Goal: Task Accomplishment & Management: Manage account settings

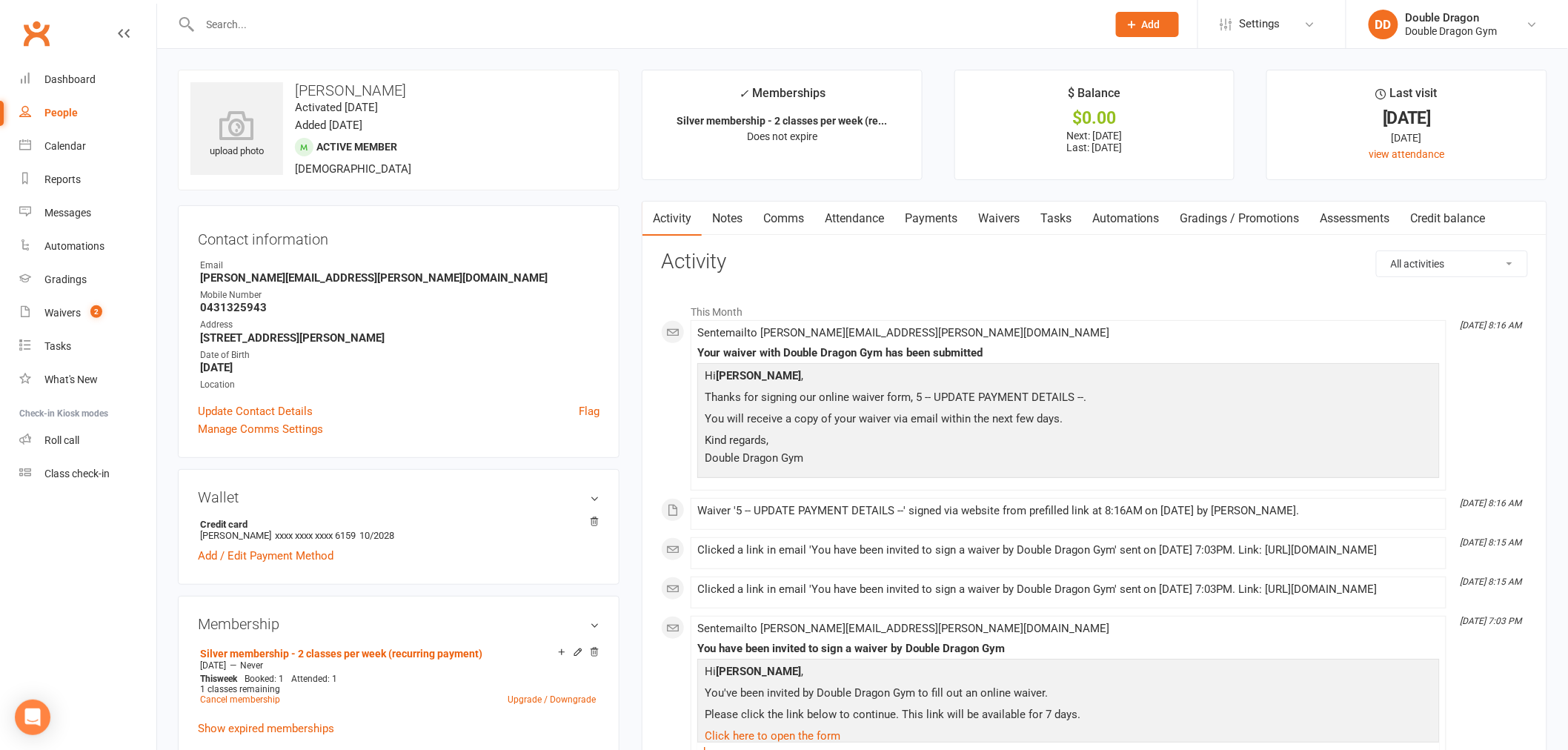
click at [1011, 230] on link "Waivers" at bounding box center [998, 218] width 62 height 34
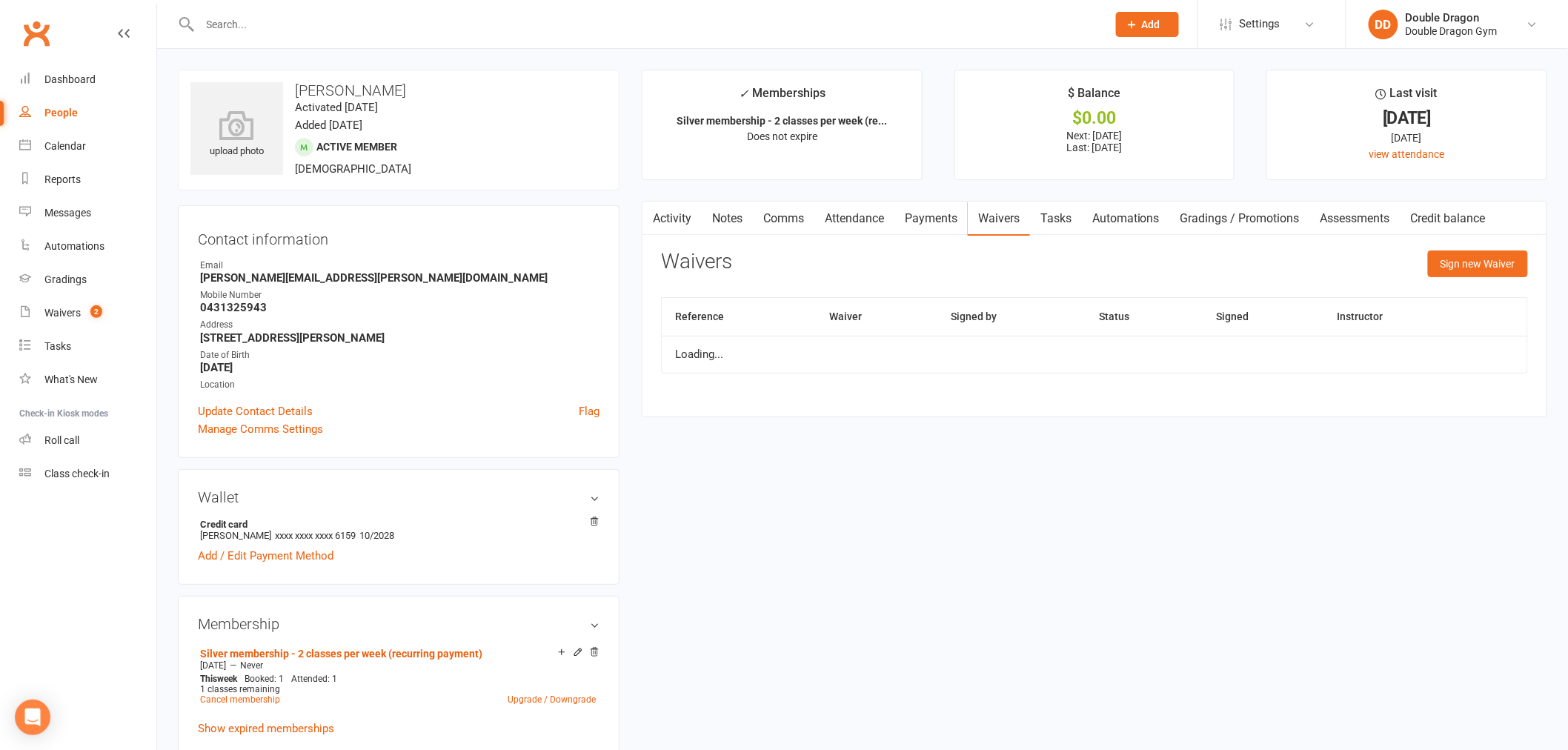
click at [928, 222] on link "Payments" at bounding box center [931, 218] width 73 height 34
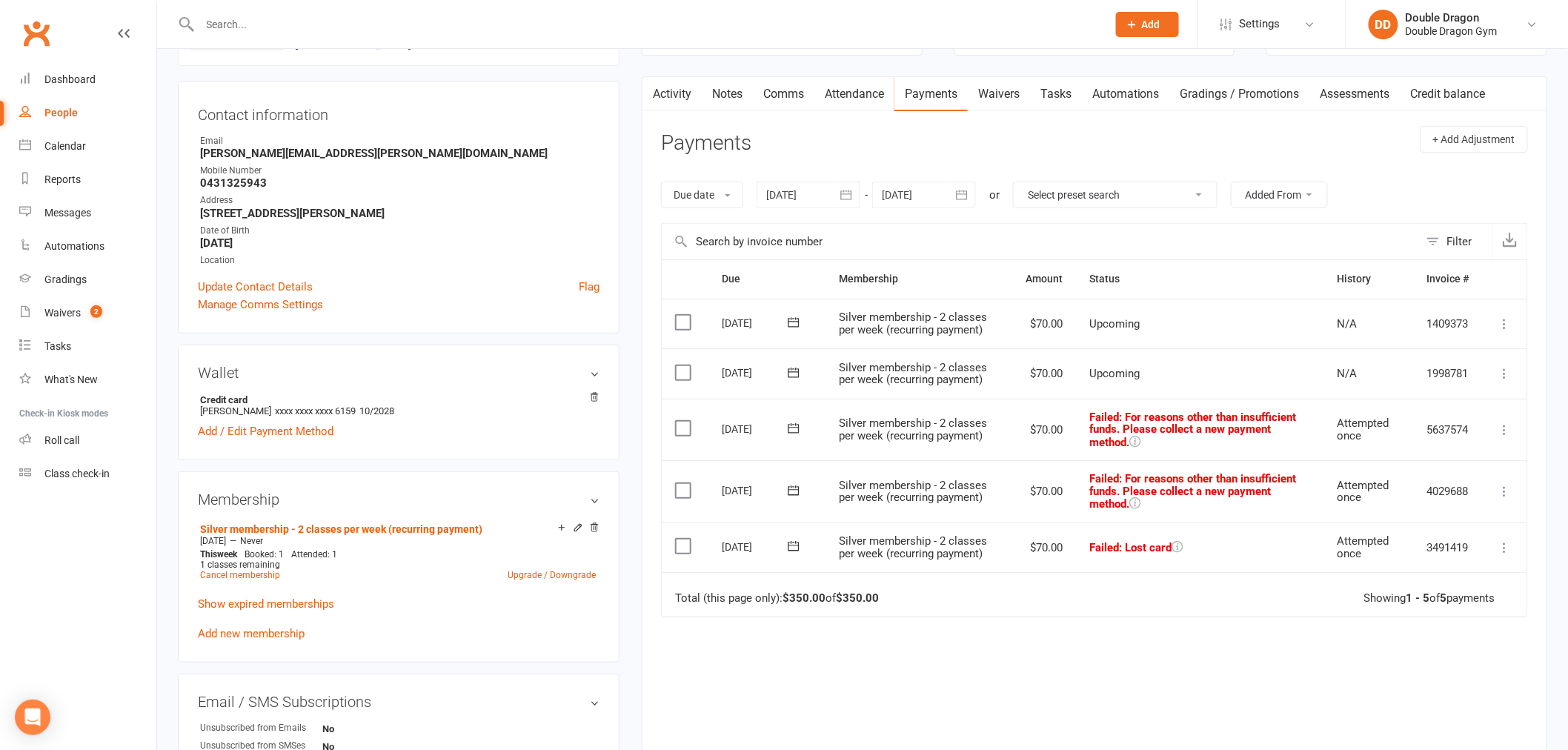
scroll to position [129, 0]
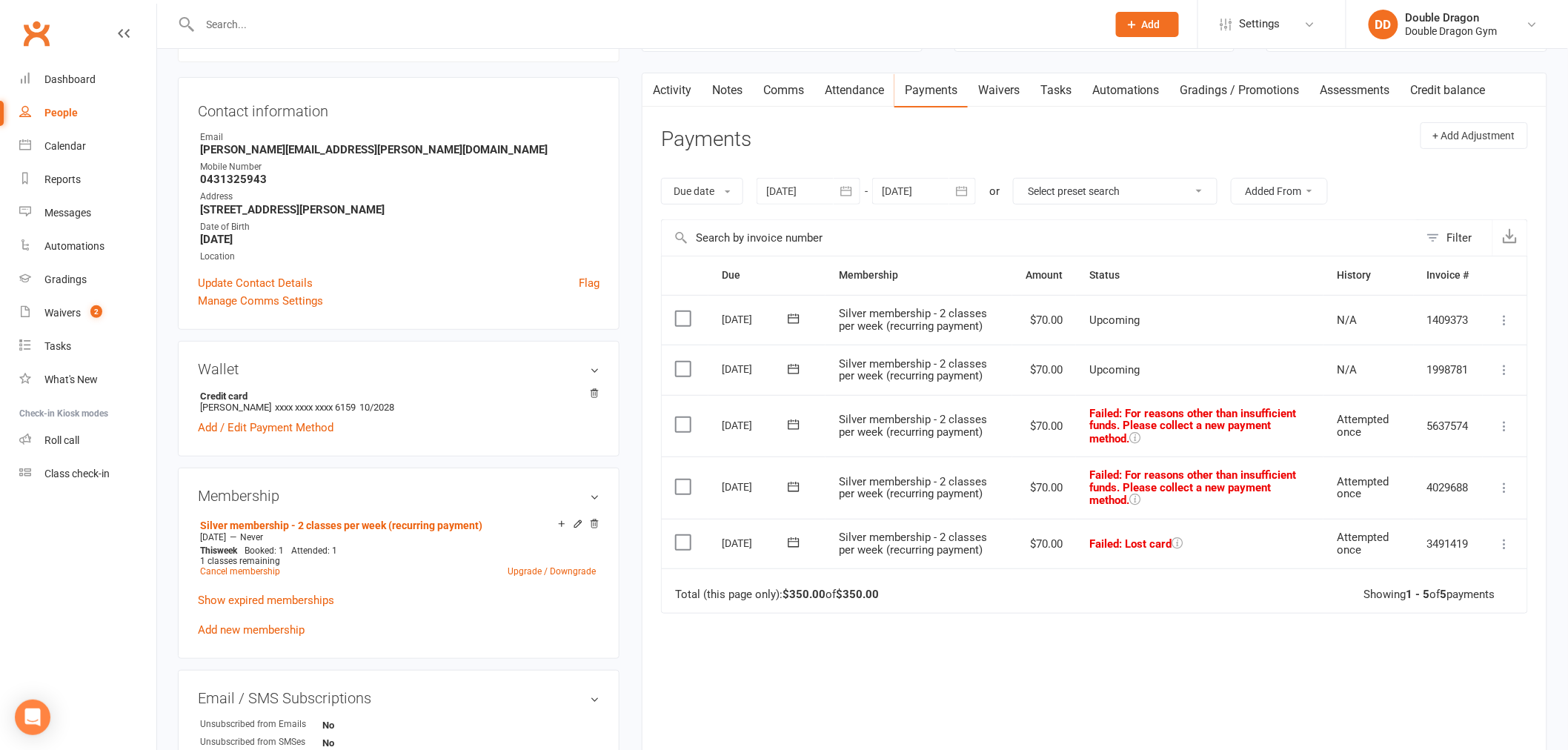
click at [1503, 424] on icon at bounding box center [1504, 425] width 14 height 14
click at [1271, 440] on td "Failed : For reasons other than insufficient funds. Please collect a new paymen…" at bounding box center [1199, 426] width 247 height 62
click at [803, 424] on button at bounding box center [793, 425] width 30 height 15
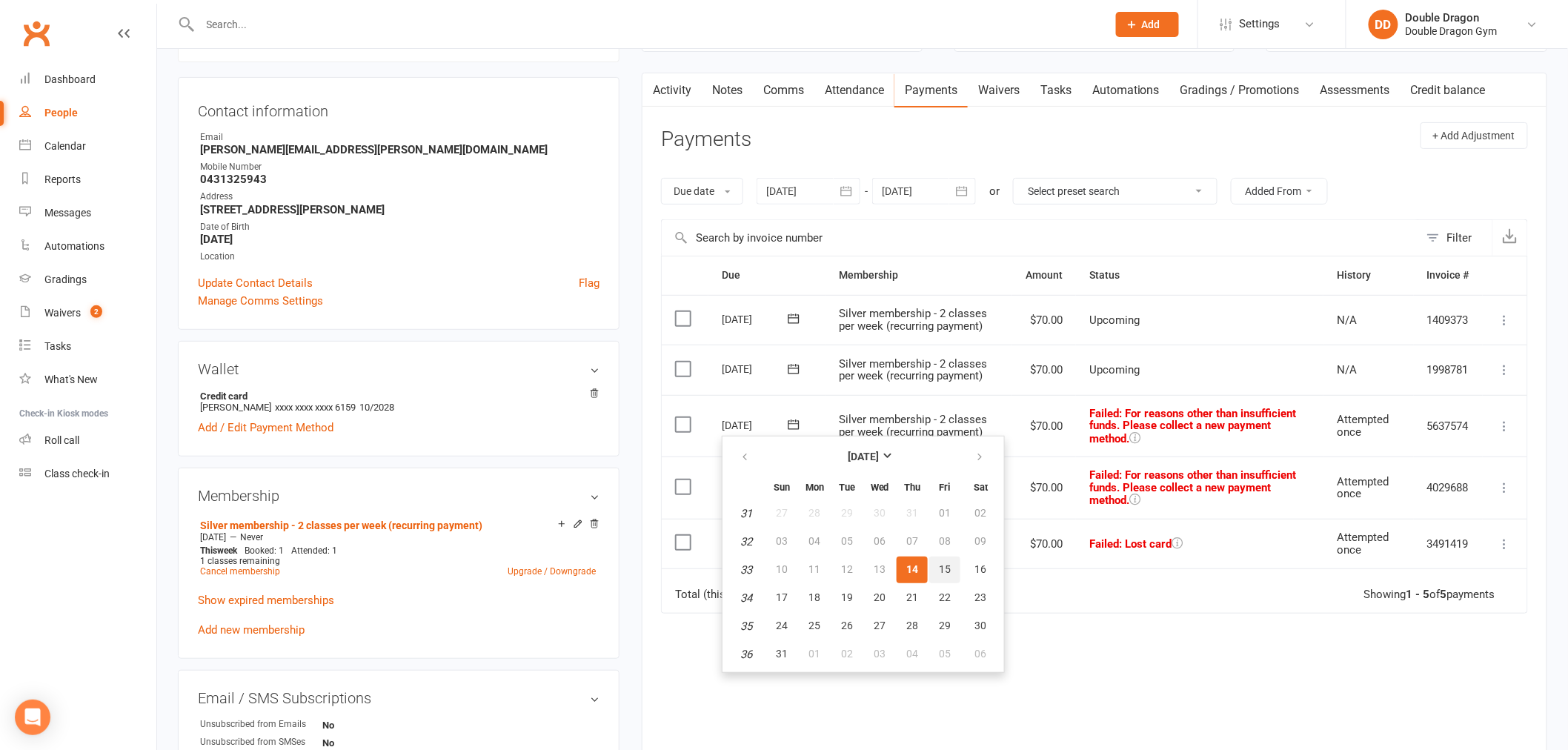
click at [944, 566] on span "15" at bounding box center [944, 569] width 12 height 12
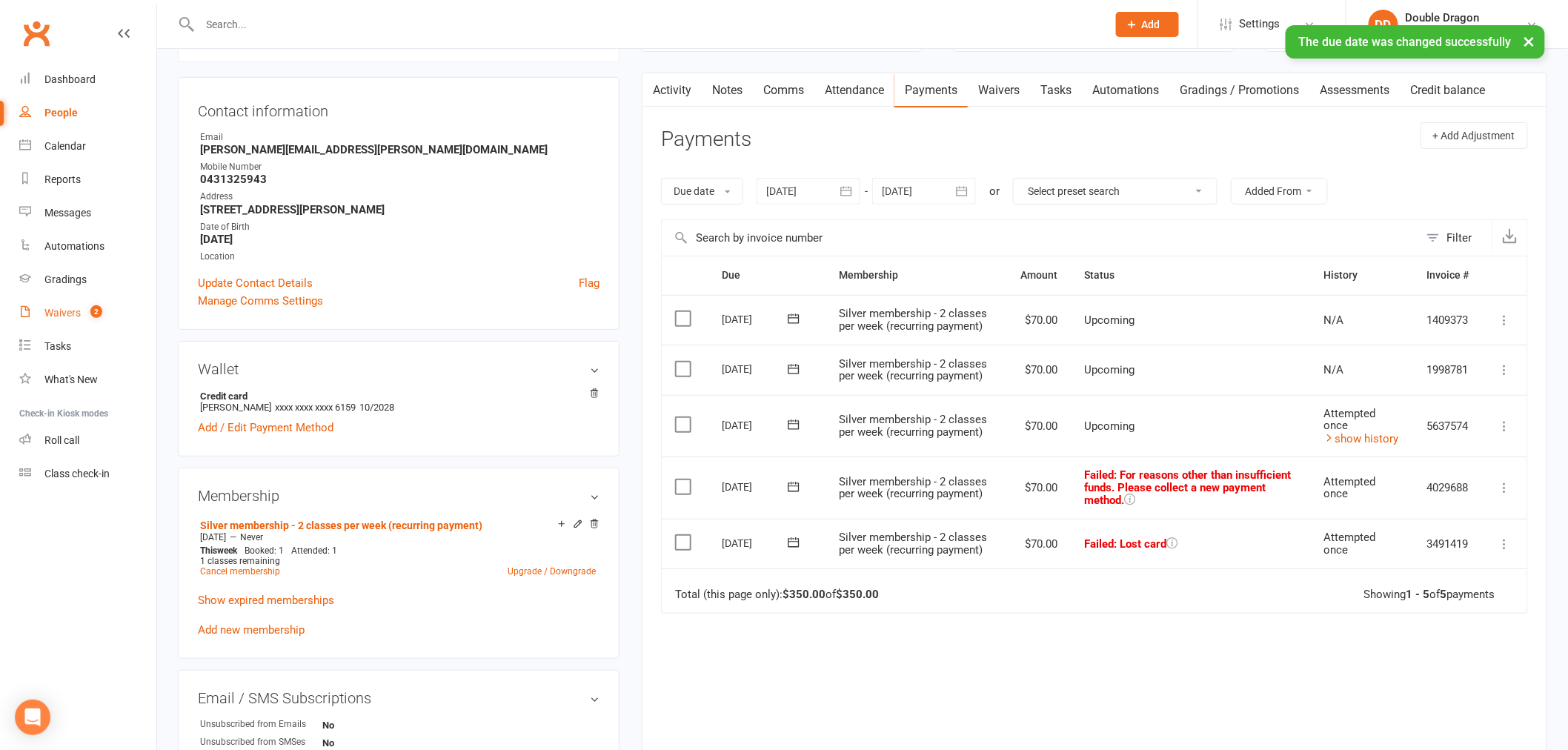
click at [56, 313] on div "Waivers" at bounding box center [62, 313] width 37 height 12
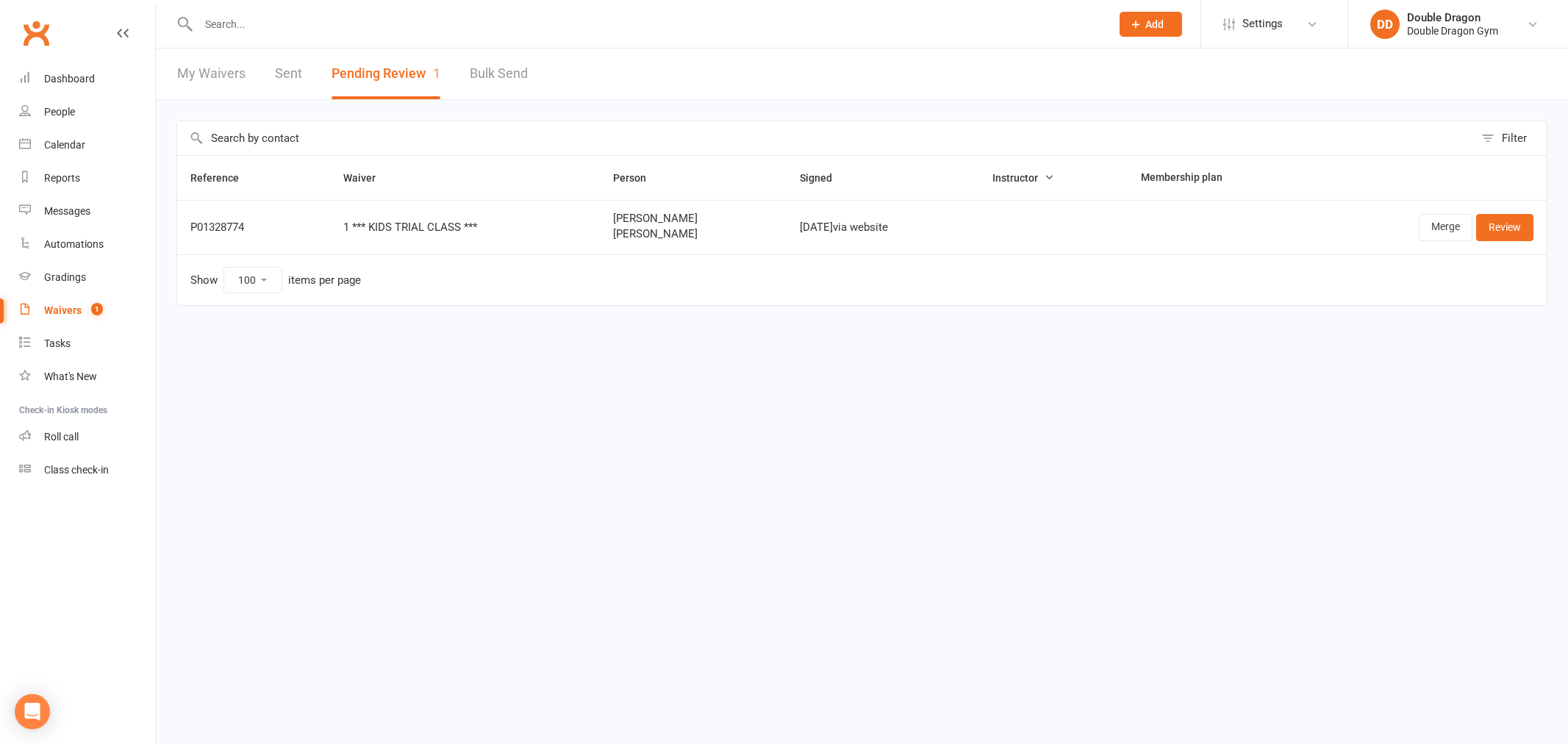
select select "100"
click at [1461, 226] on link "Merge" at bounding box center [1445, 227] width 54 height 26
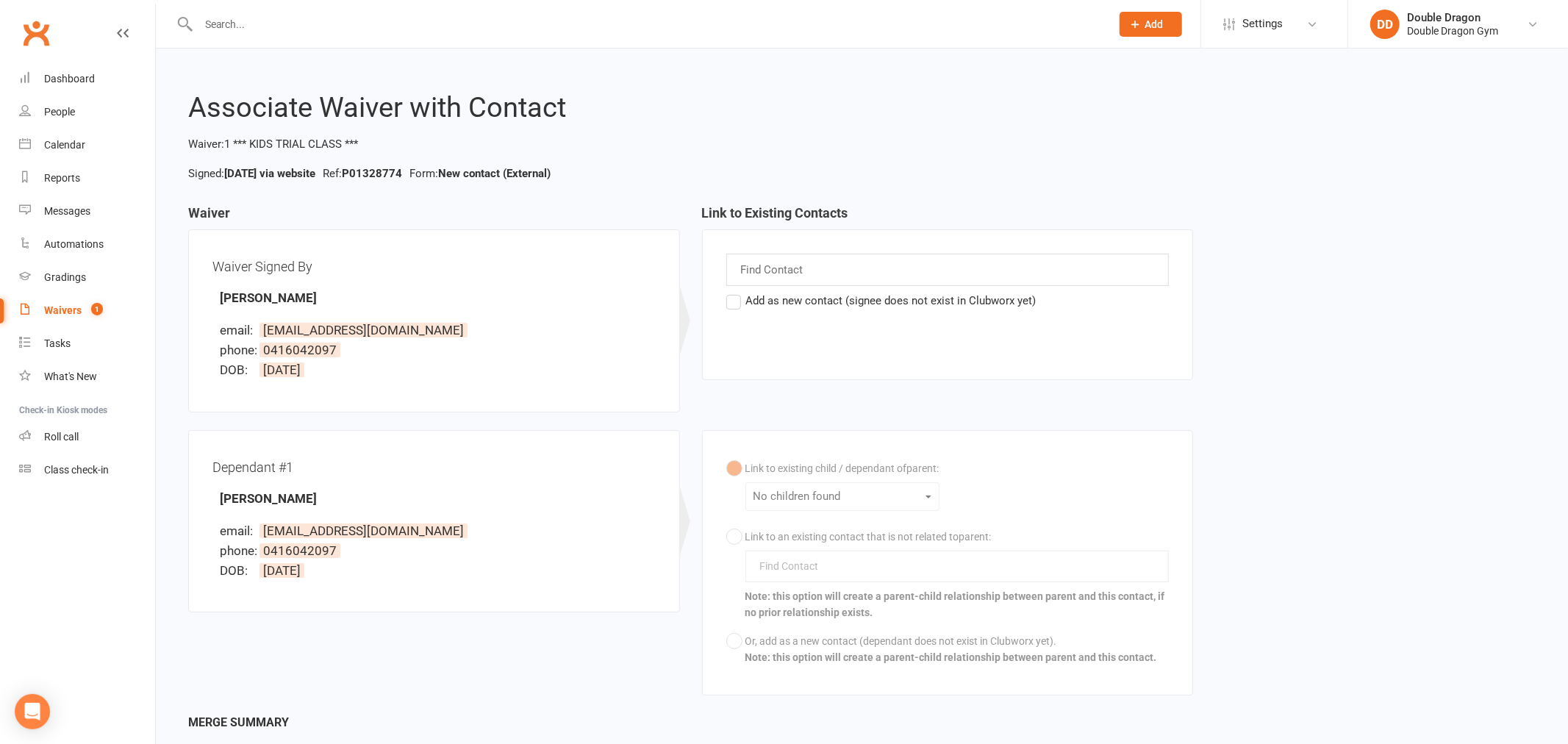
select select "100"
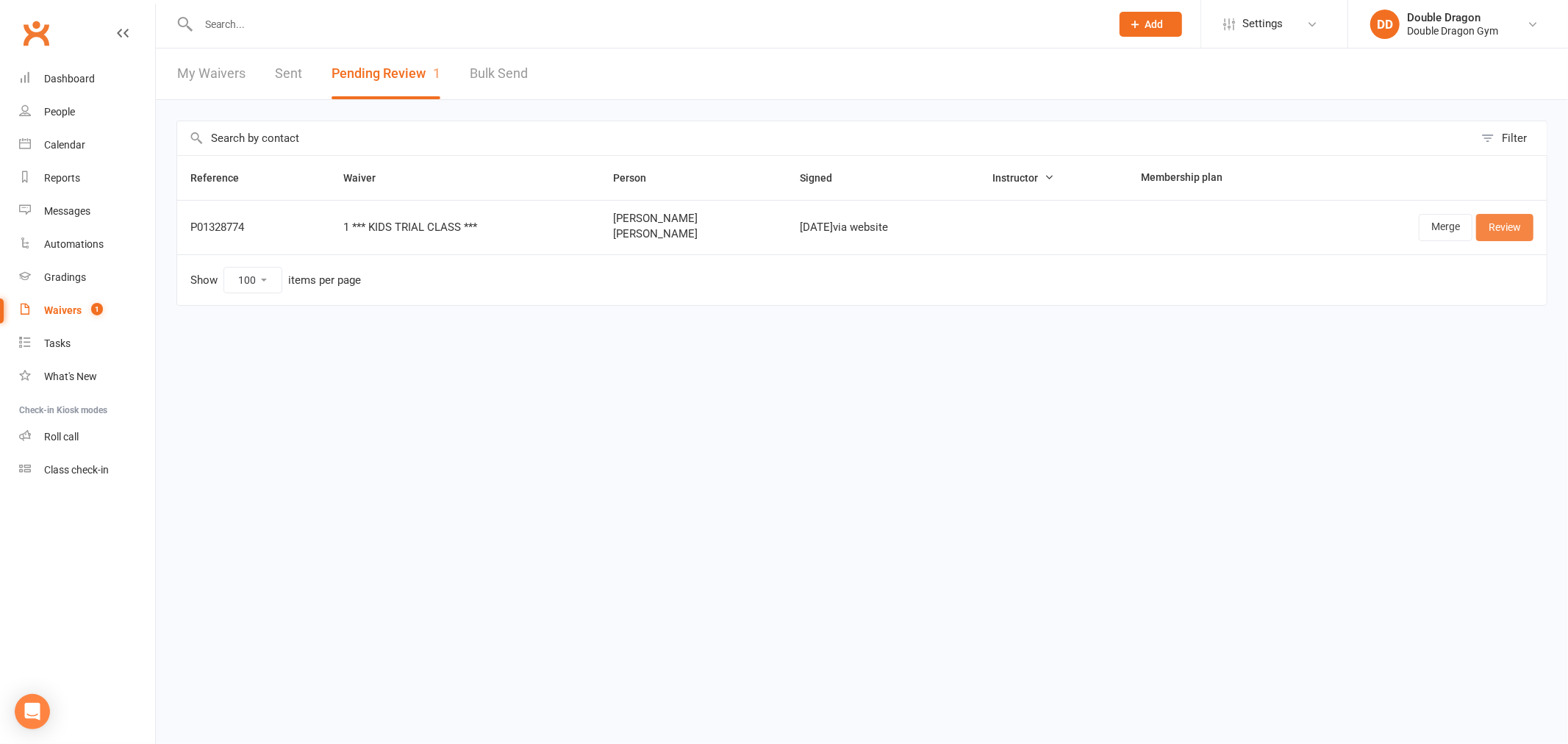
click at [1499, 229] on link "Review" at bounding box center [1505, 227] width 57 height 26
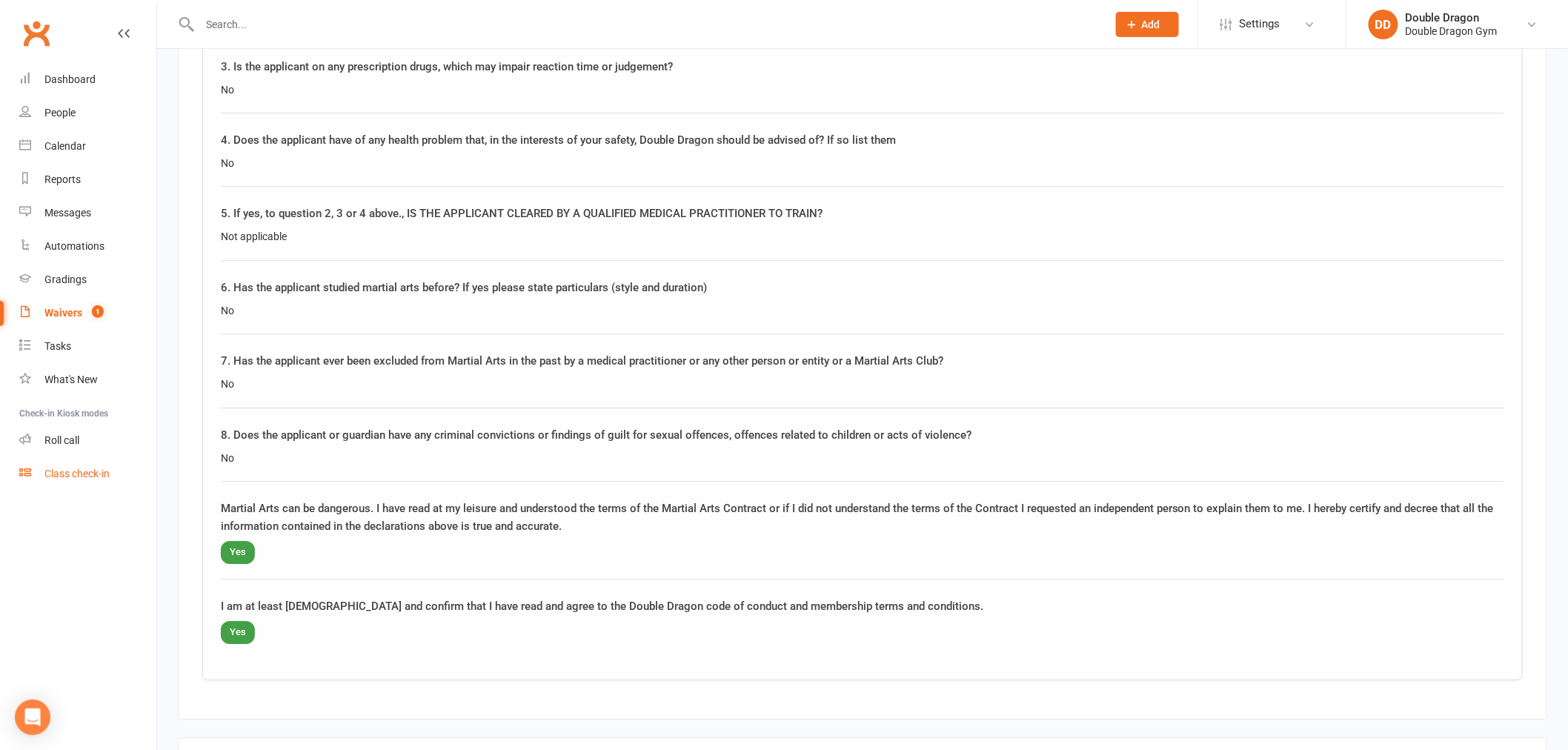
scroll to position [2057, 0]
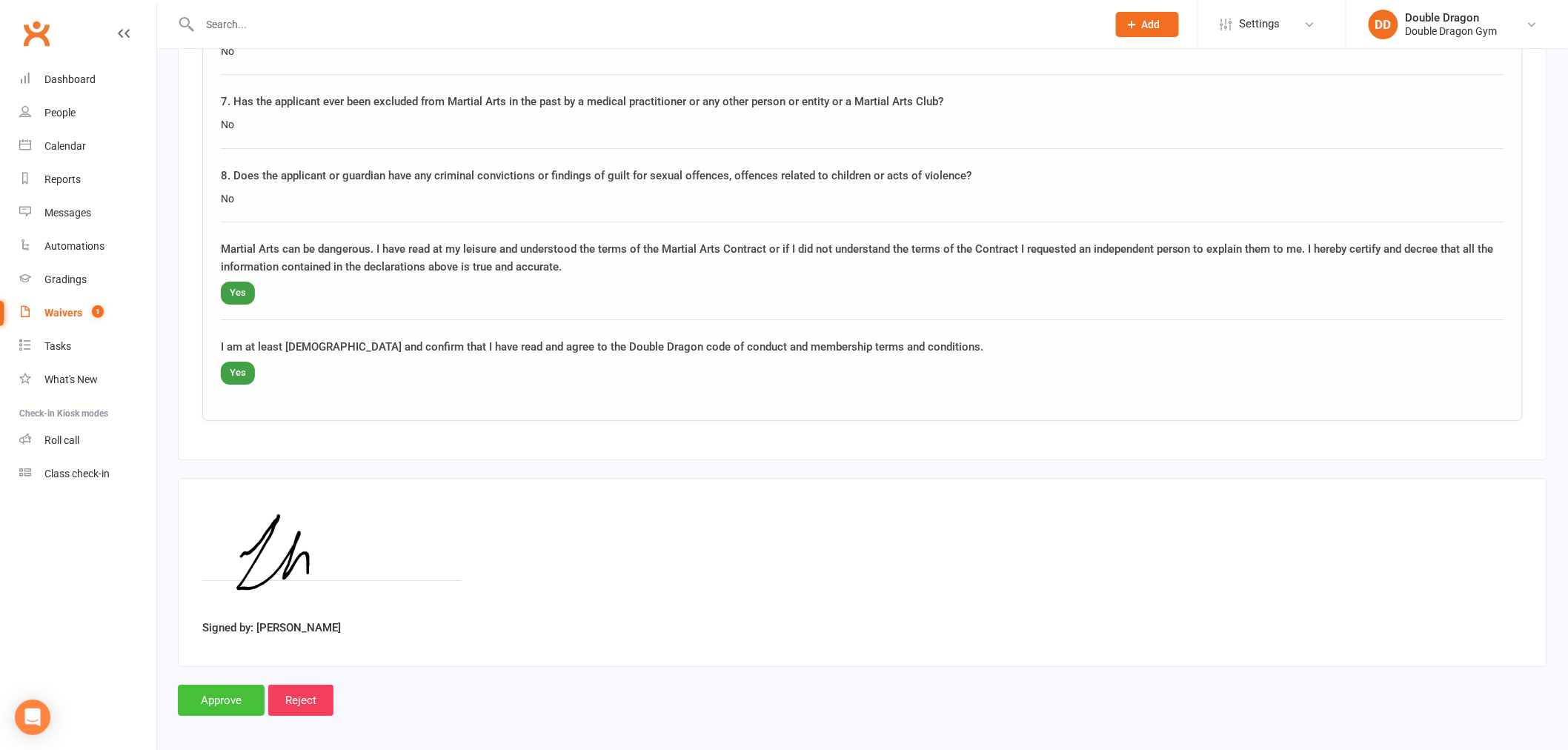
click at [204, 686] on input "Approve" at bounding box center [221, 700] width 87 height 31
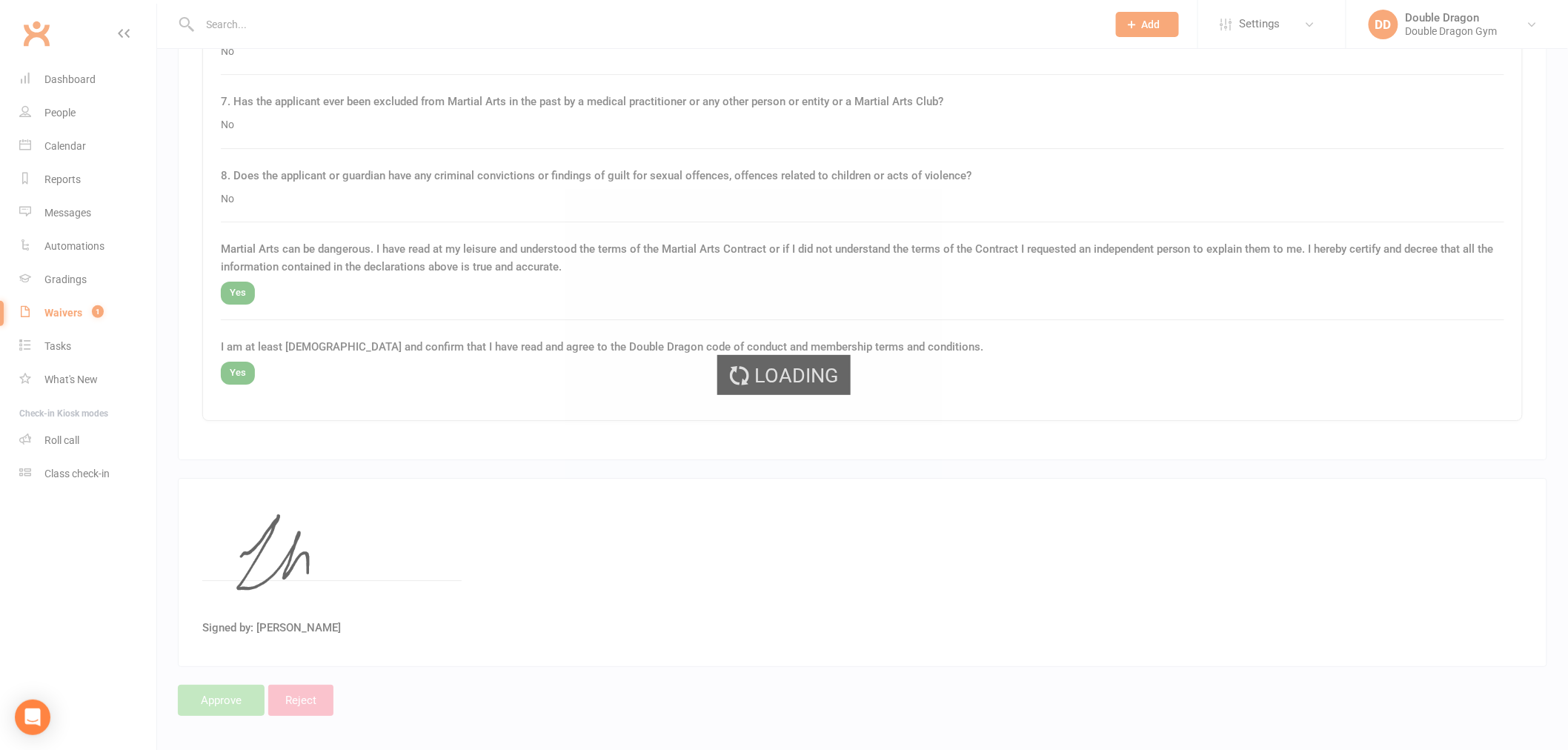
select select "100"
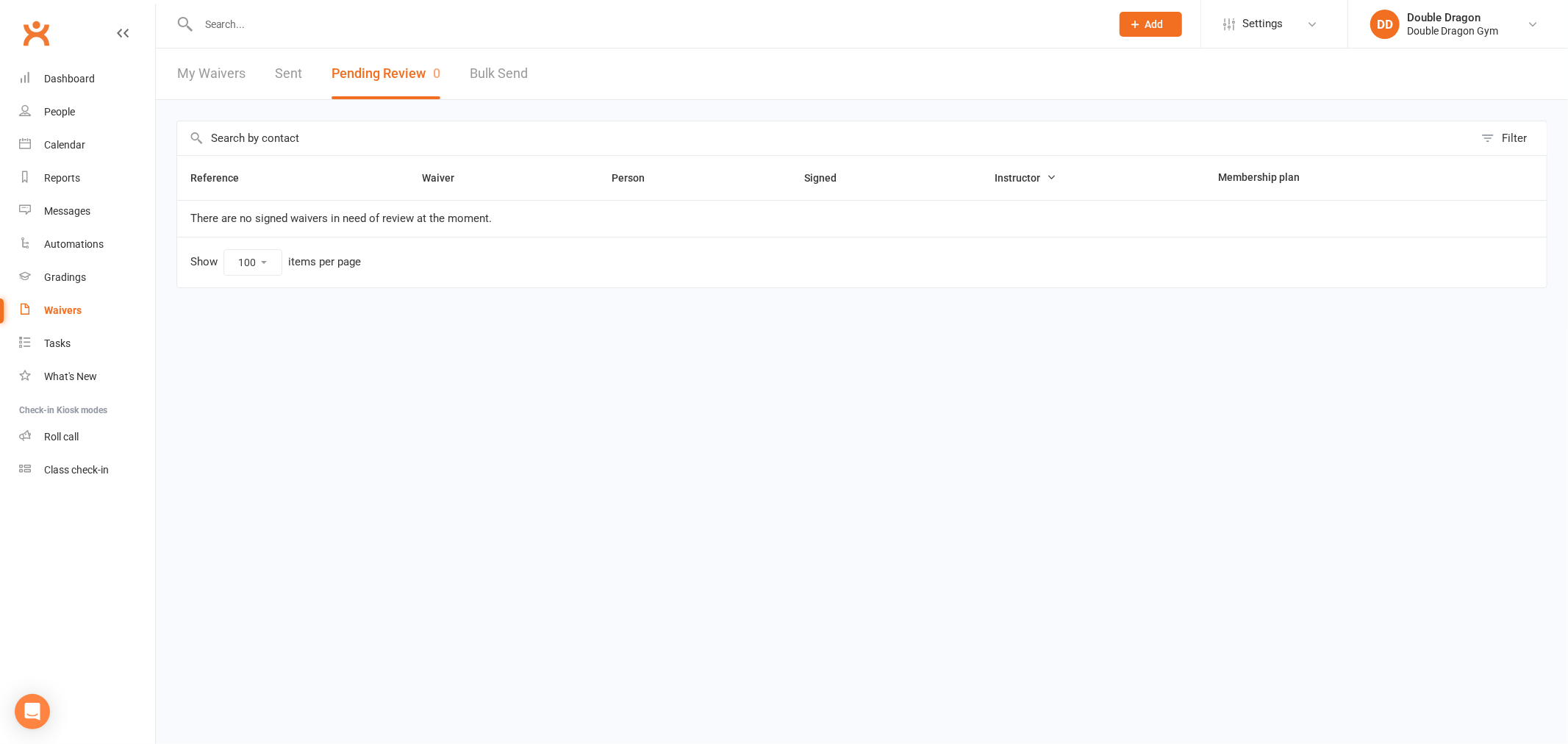
click at [368, 27] on input "text" at bounding box center [647, 24] width 906 height 20
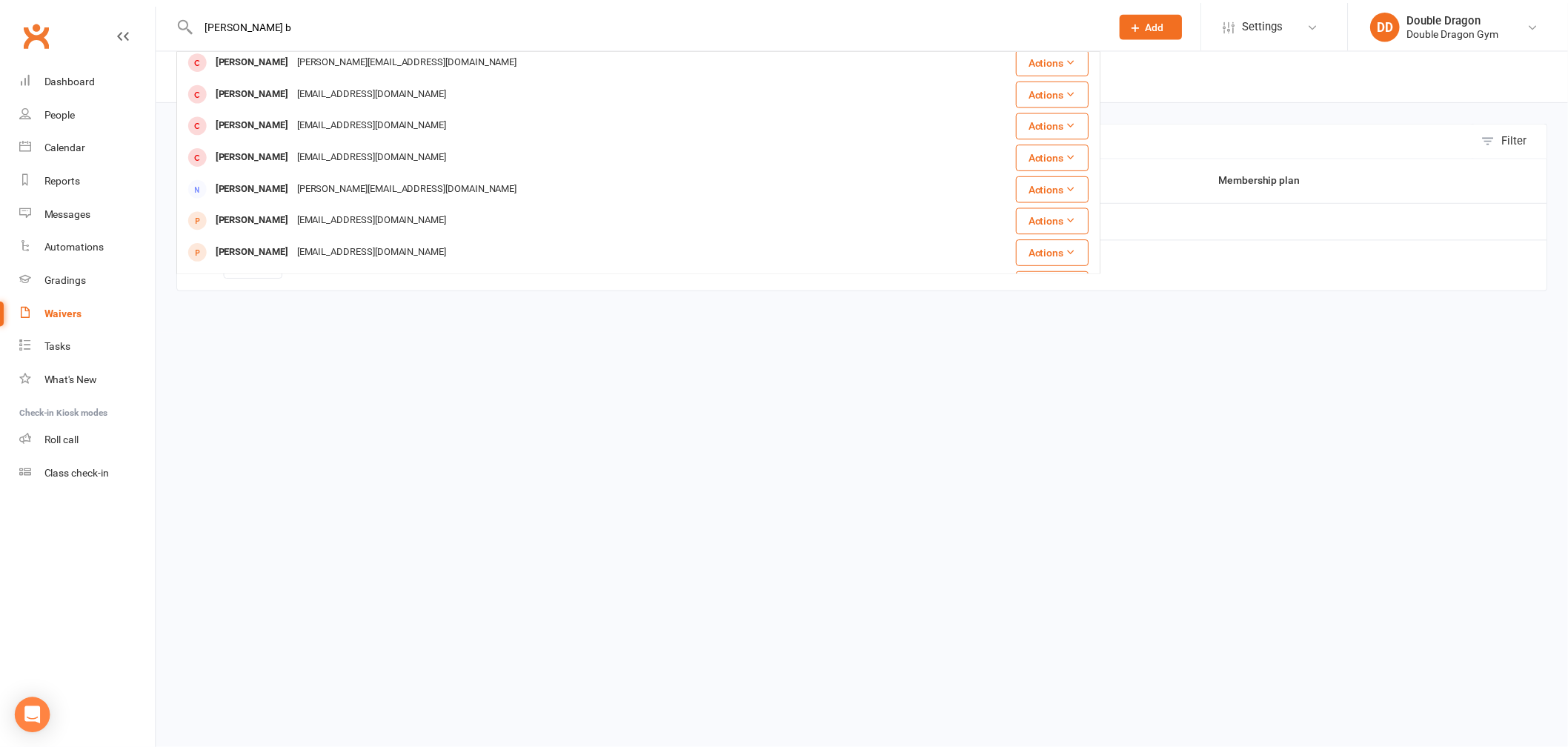
scroll to position [246, 0]
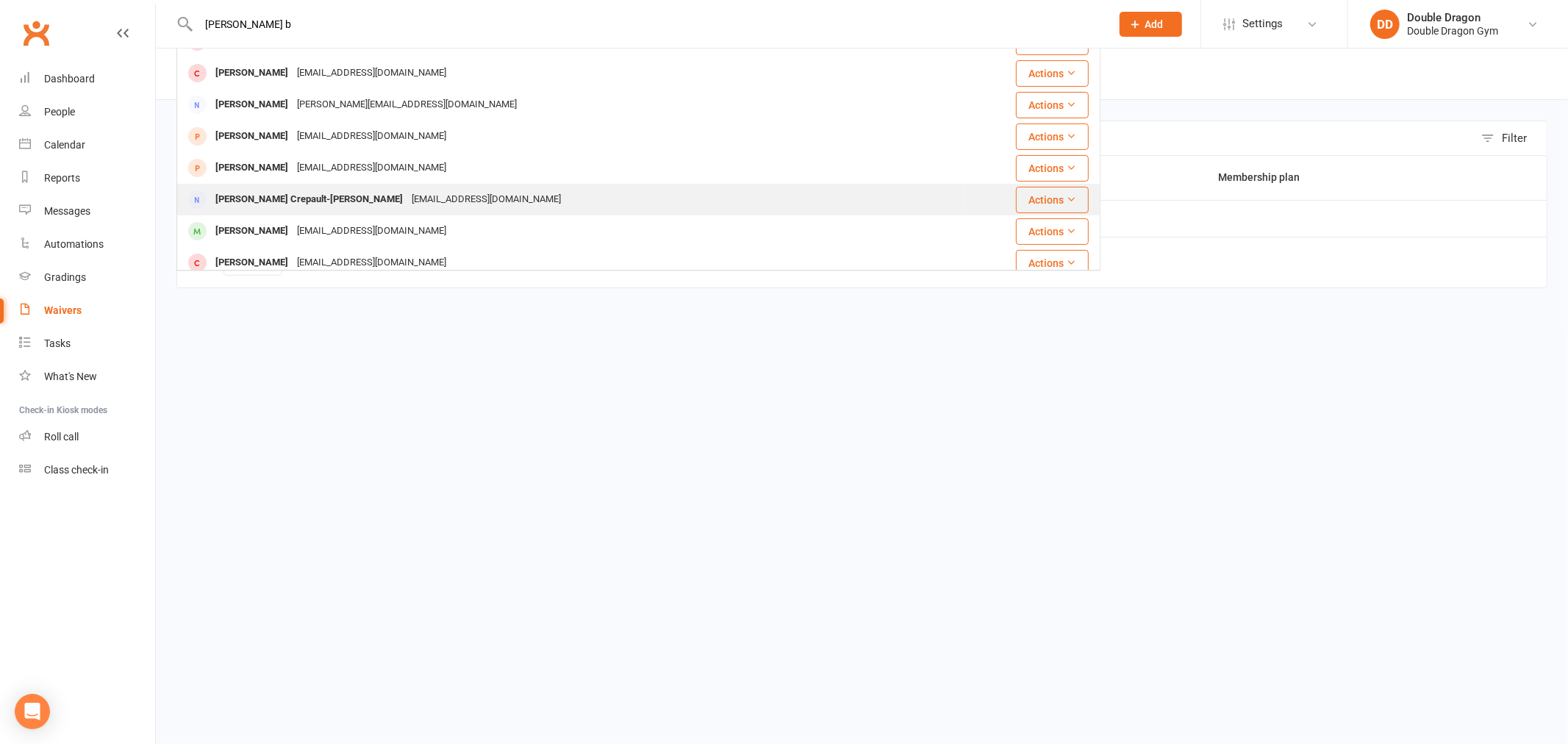
type input "charline b"
click at [312, 198] on div "Charlene Crepault-Berthiaume" at bounding box center [309, 199] width 196 height 21
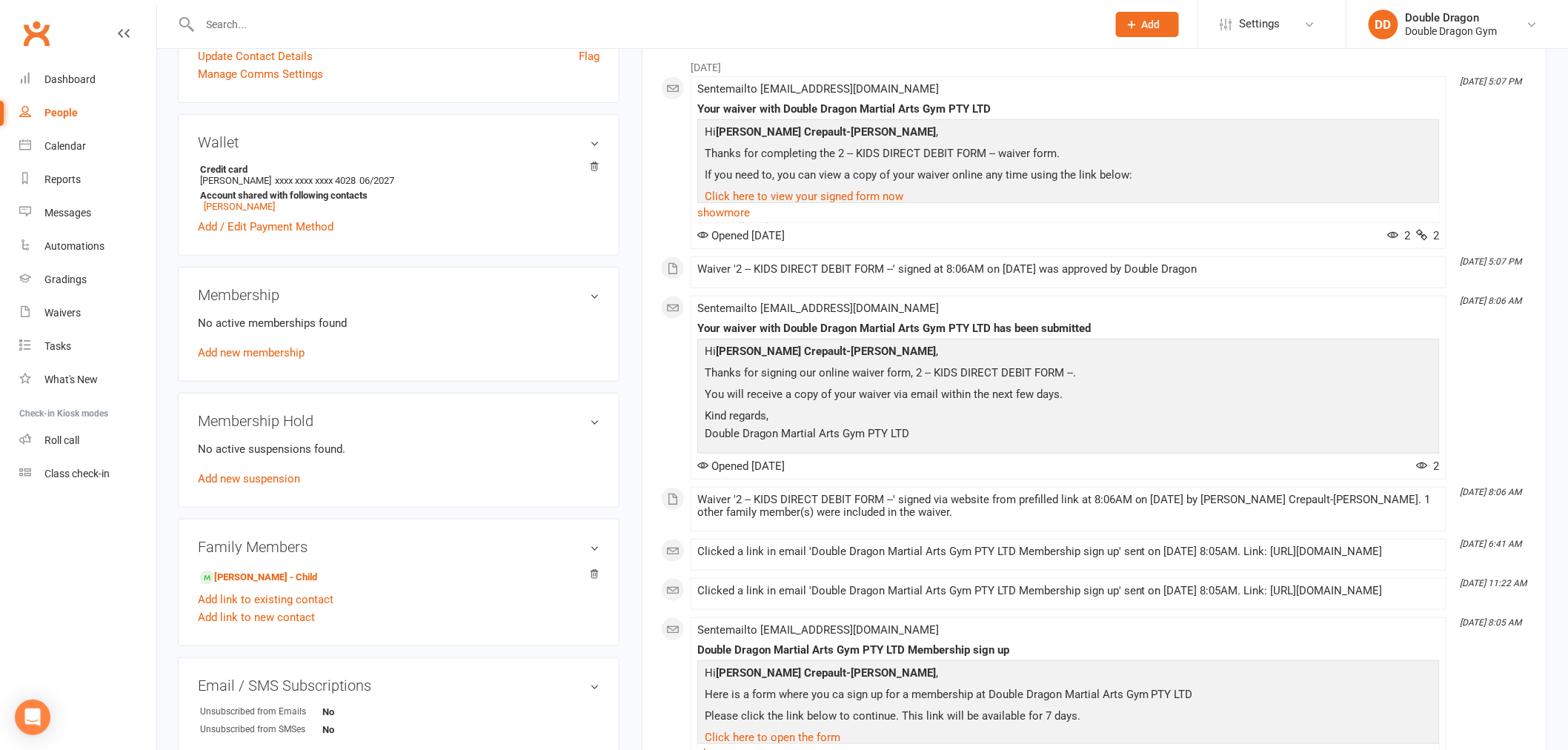
scroll to position [494, 0]
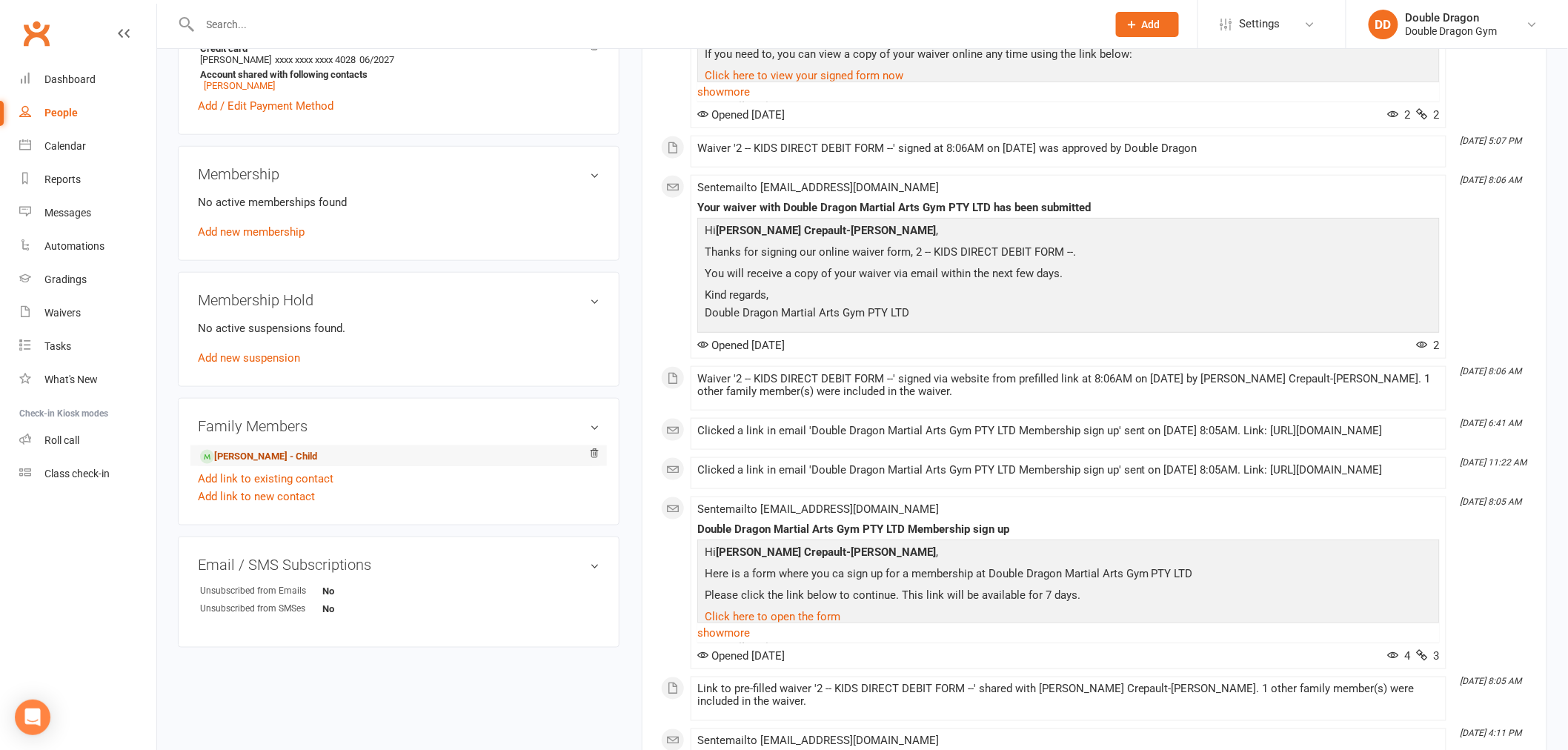
click at [289, 463] on link "Matthew Allison - Child" at bounding box center [259, 456] width 117 height 15
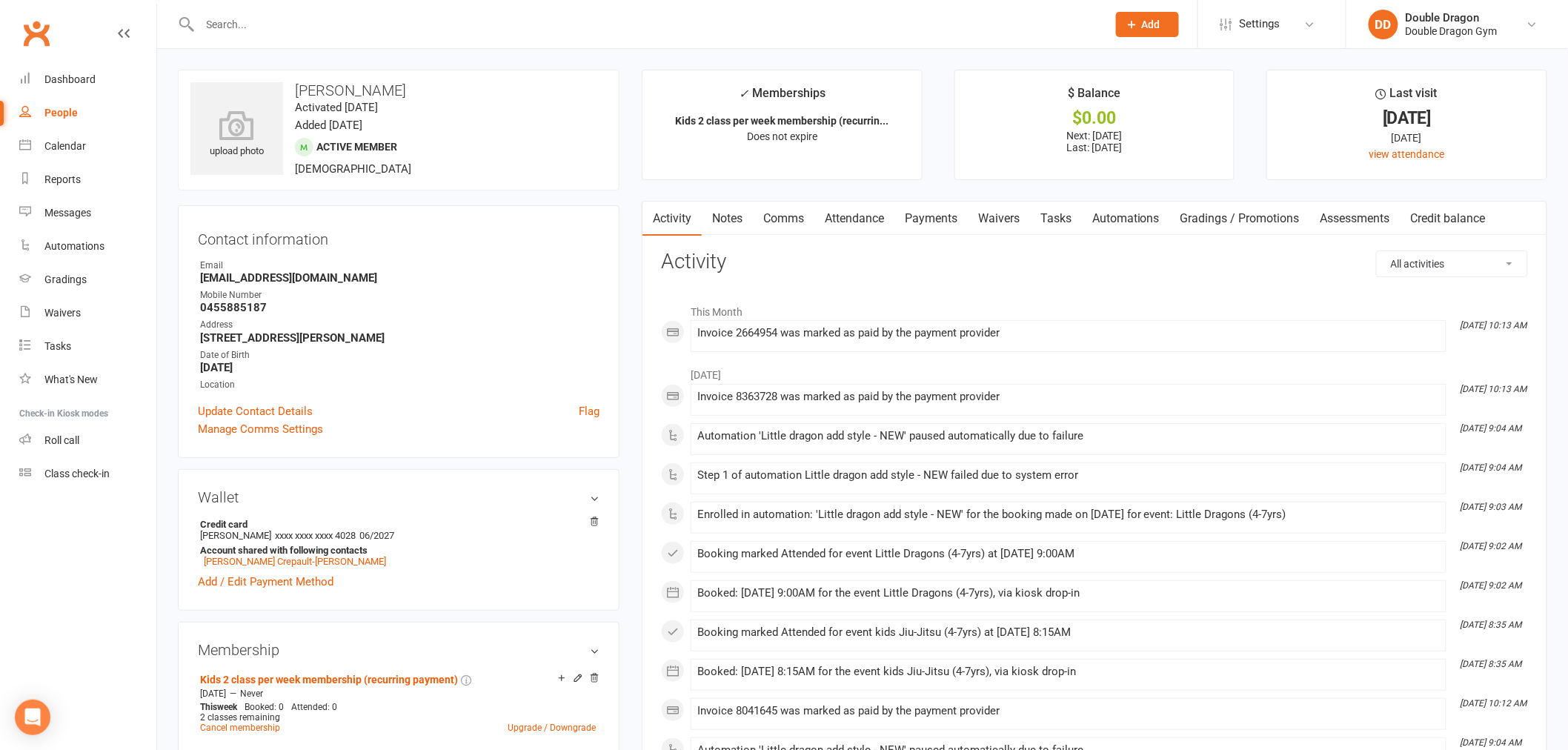
click at [954, 222] on link "Payments" at bounding box center [931, 218] width 73 height 34
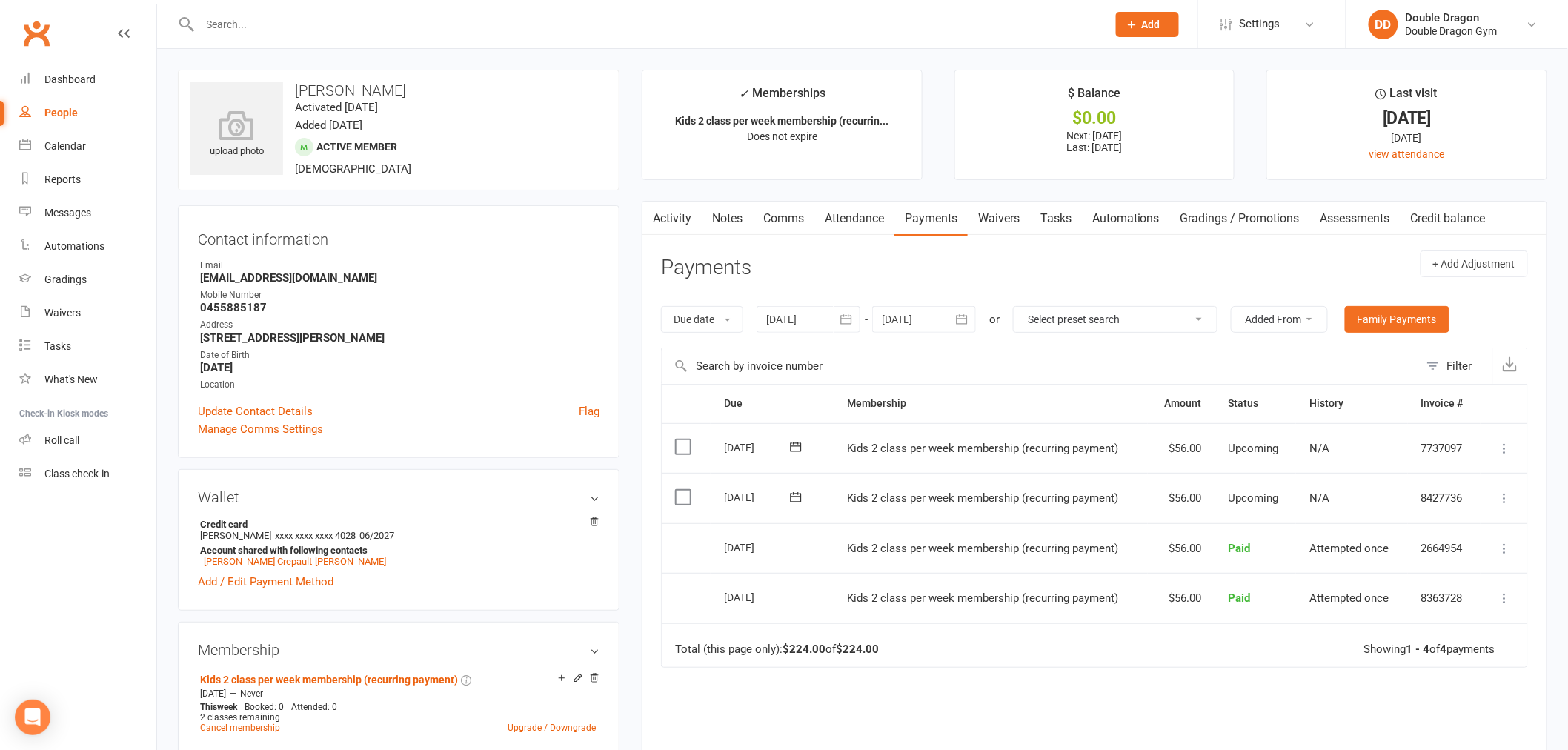
click at [1503, 501] on icon at bounding box center [1504, 497] width 14 height 14
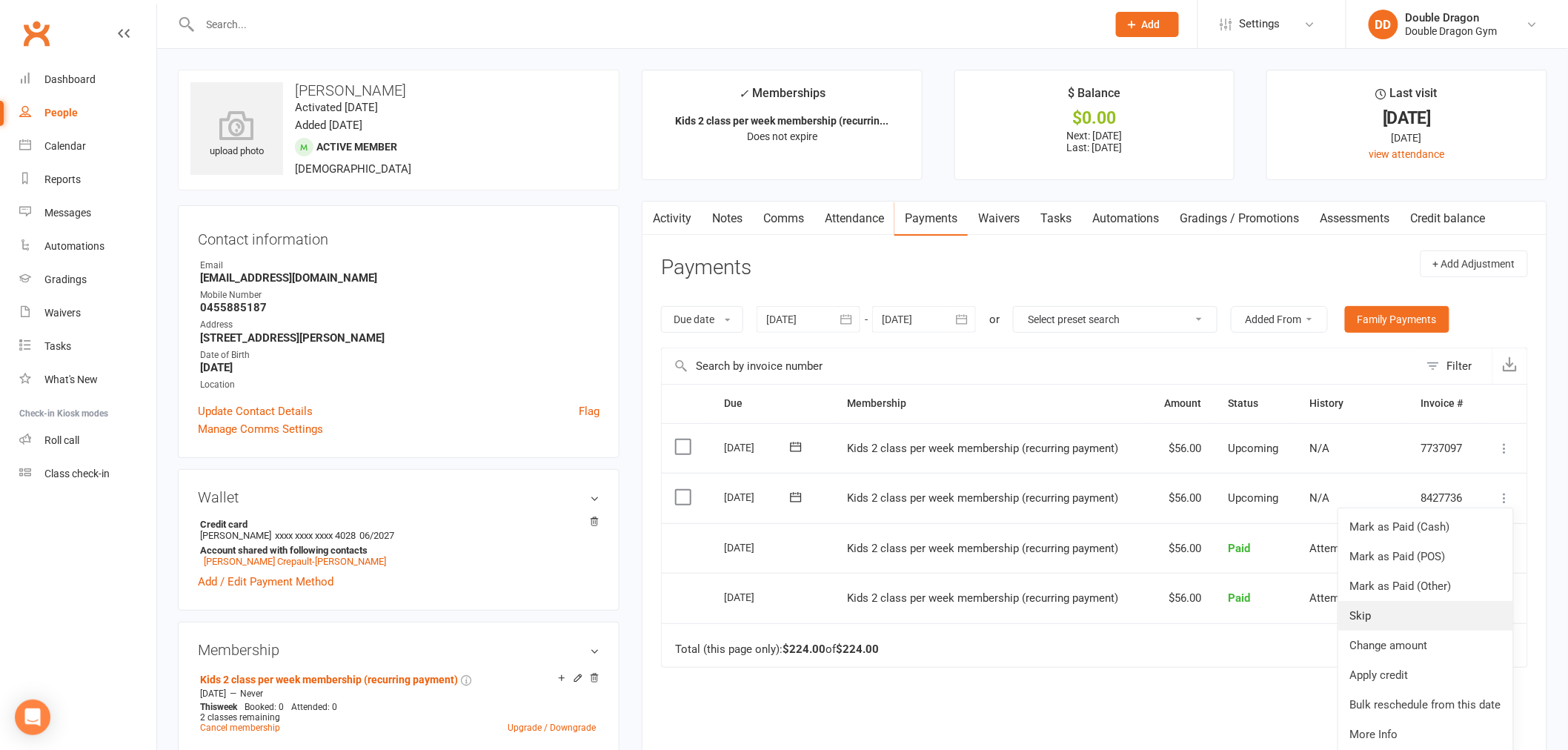
click at [1379, 621] on link "Skip" at bounding box center [1426, 615] width 175 height 30
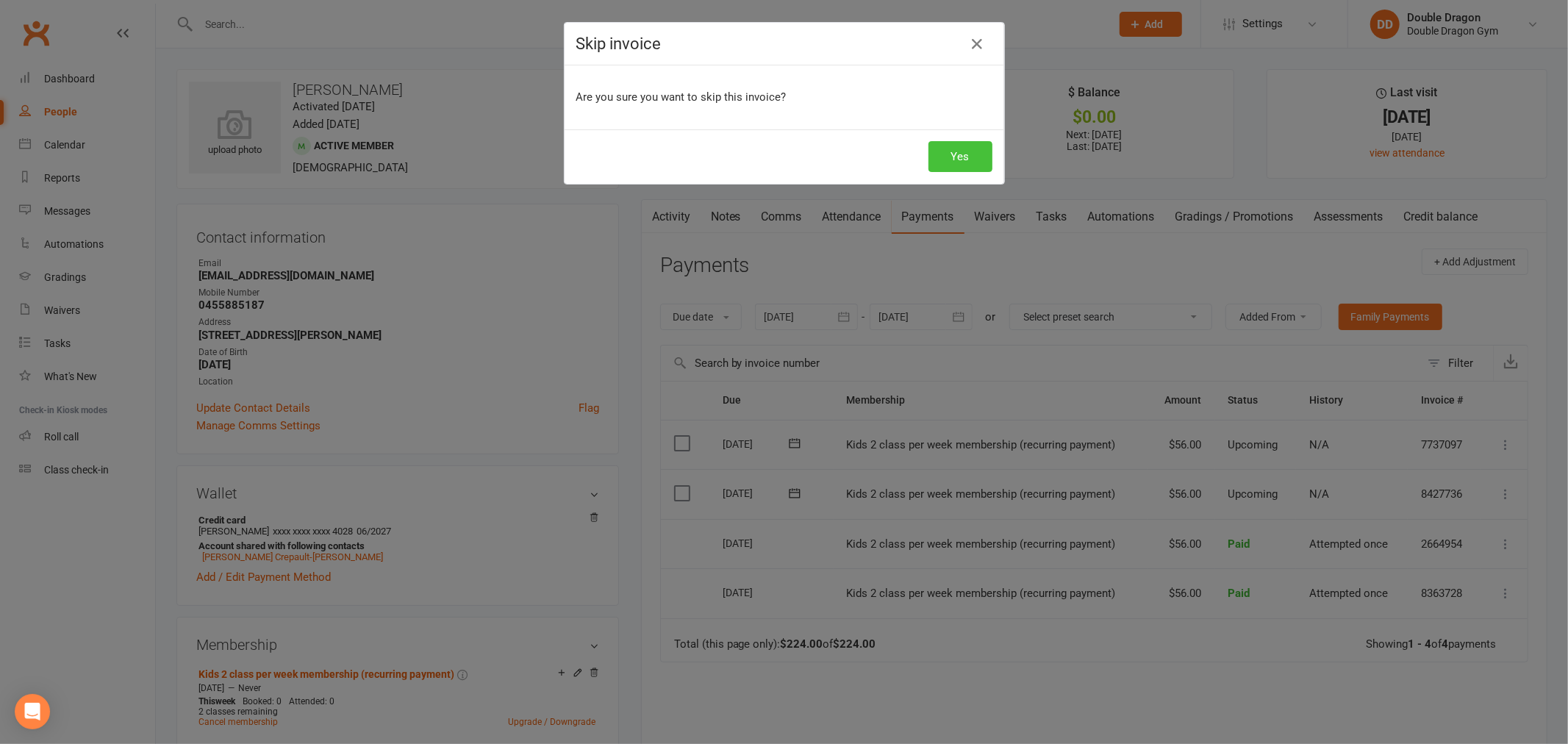
click at [948, 162] on button "Yes" at bounding box center [961, 156] width 64 height 31
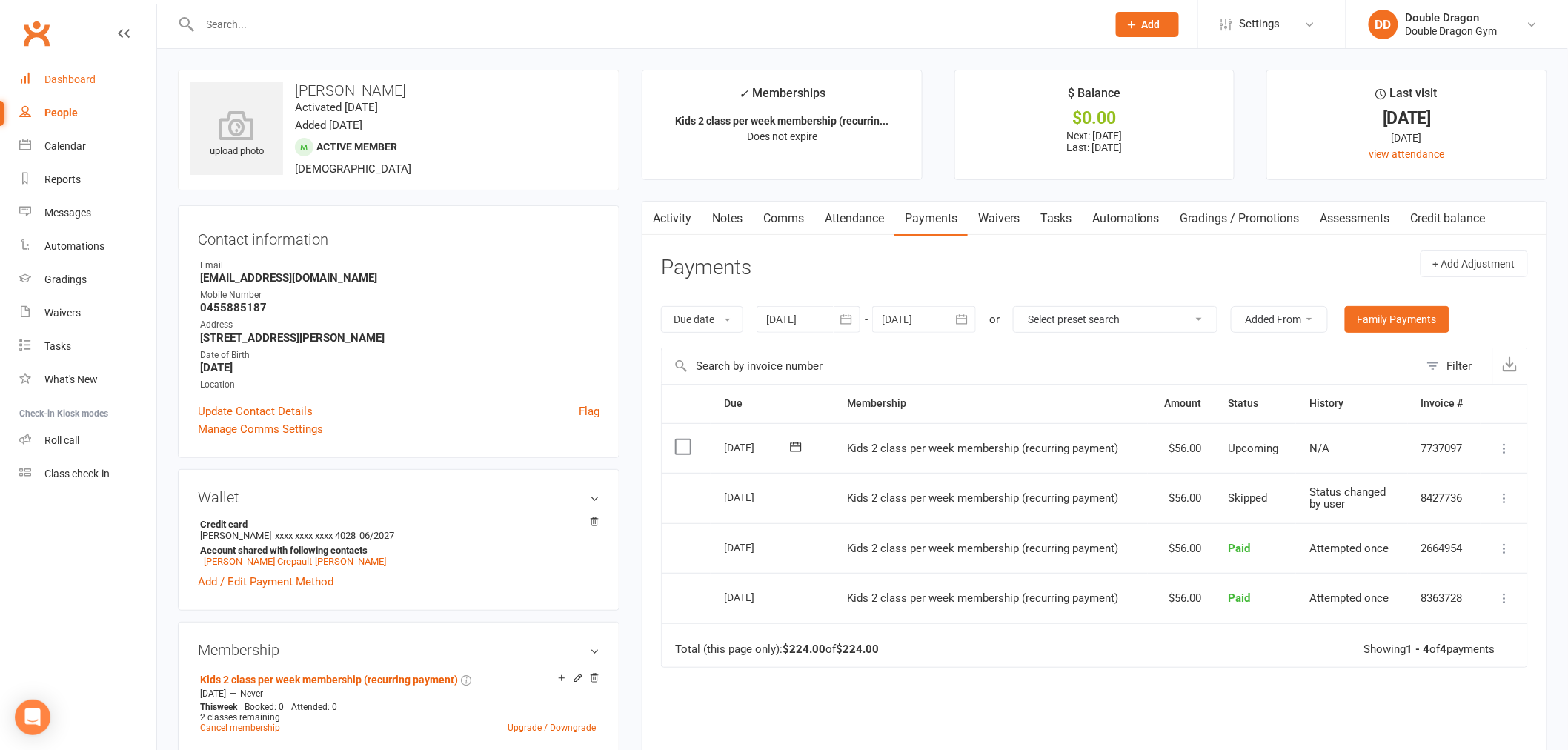
click at [80, 91] on link "Dashboard" at bounding box center [87, 80] width 137 height 33
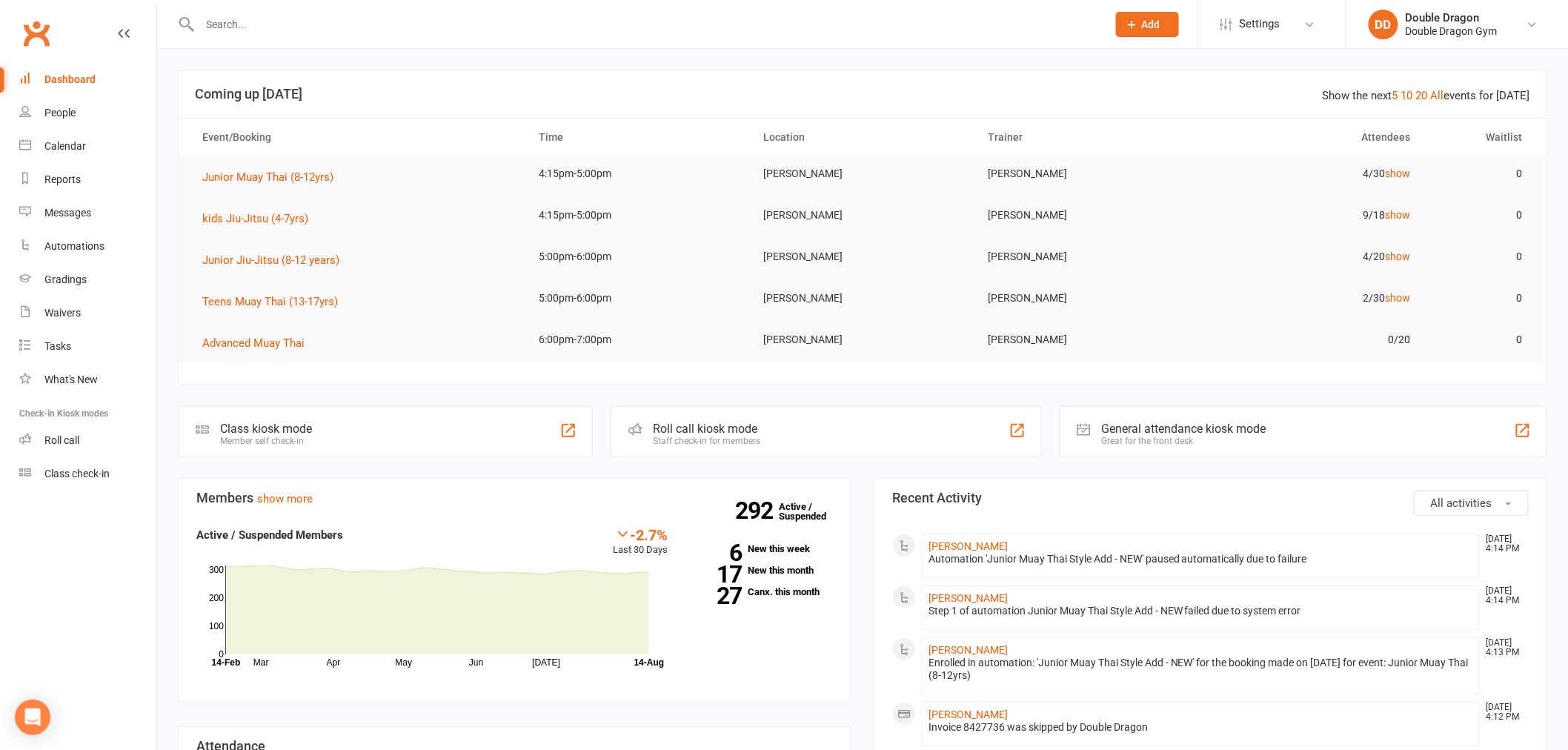
click at [491, 28] on input "text" at bounding box center [646, 24] width 901 height 21
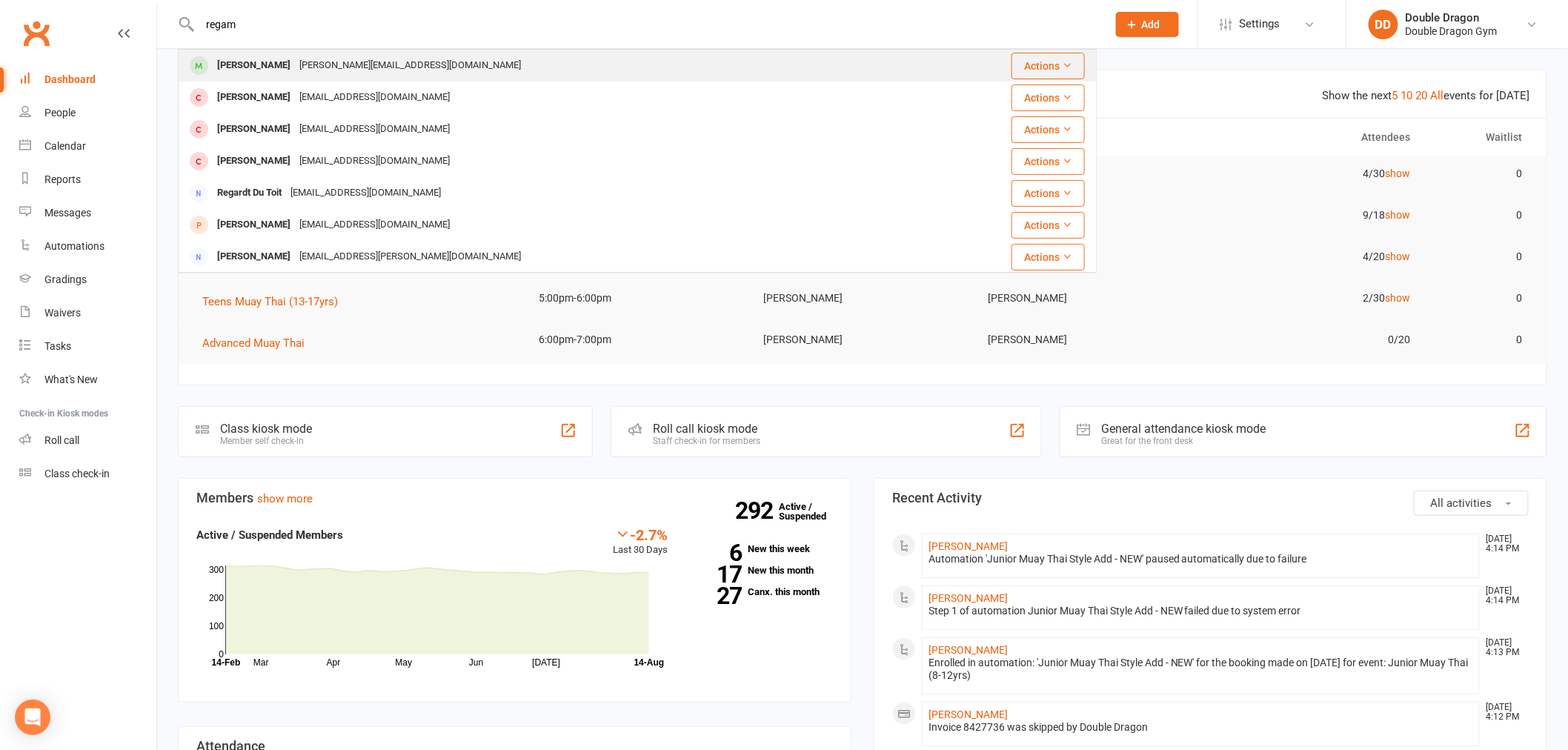
type input "regam"
click at [249, 77] on div "Regan Jong Regan.jong@gmail.com" at bounding box center [548, 65] width 738 height 30
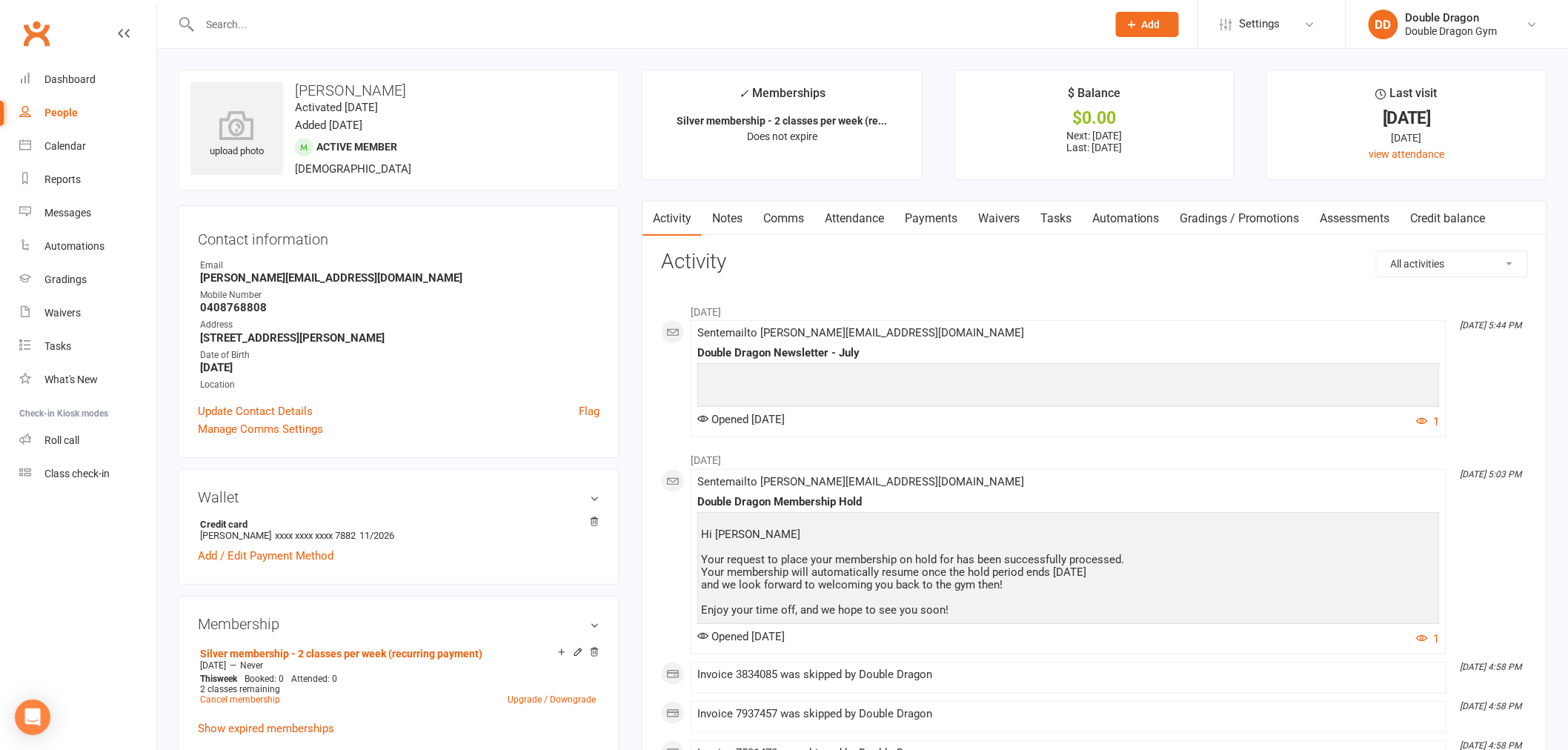
click at [931, 216] on link "Payments" at bounding box center [931, 218] width 73 height 34
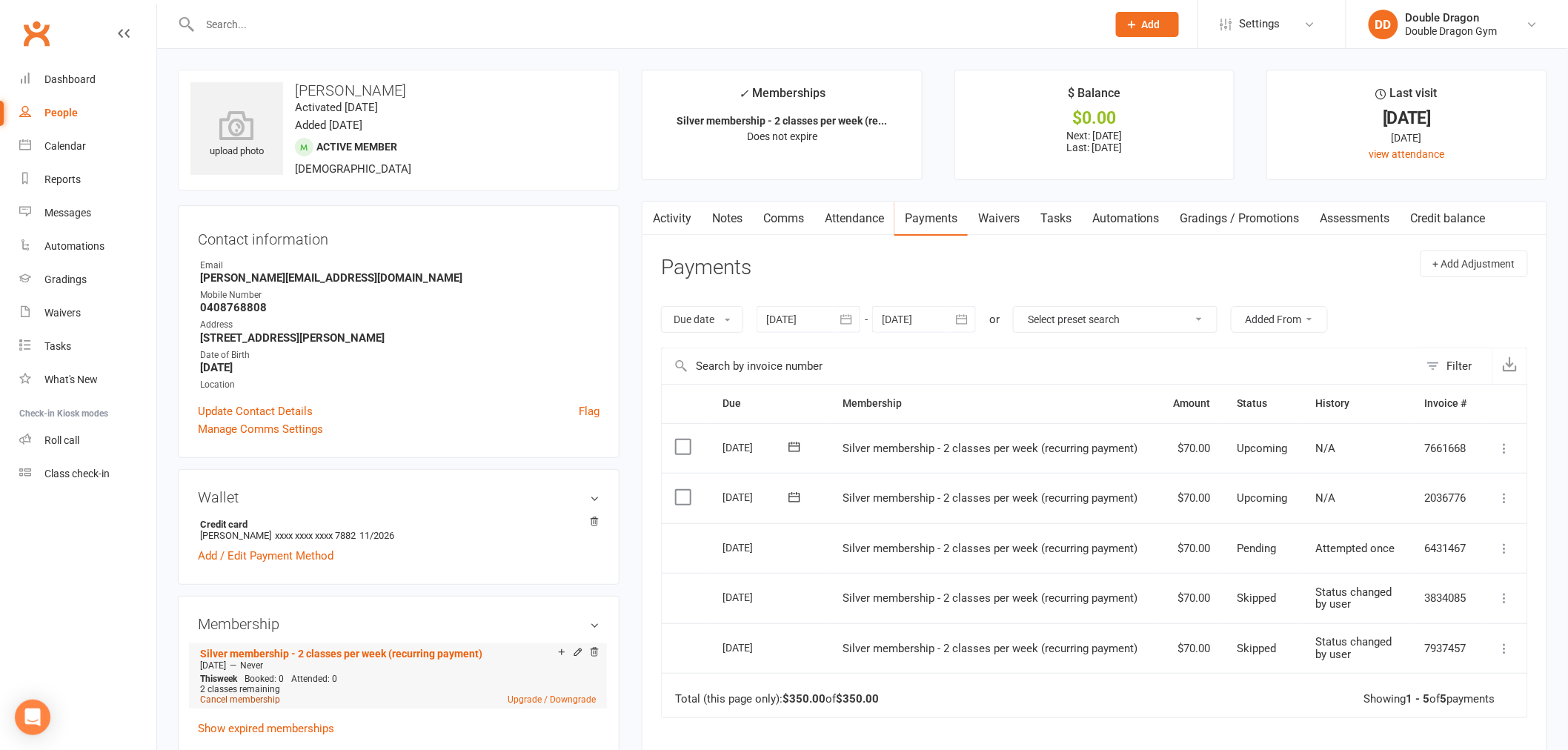
click at [240, 698] on link "Cancel membership" at bounding box center [240, 700] width 80 height 11
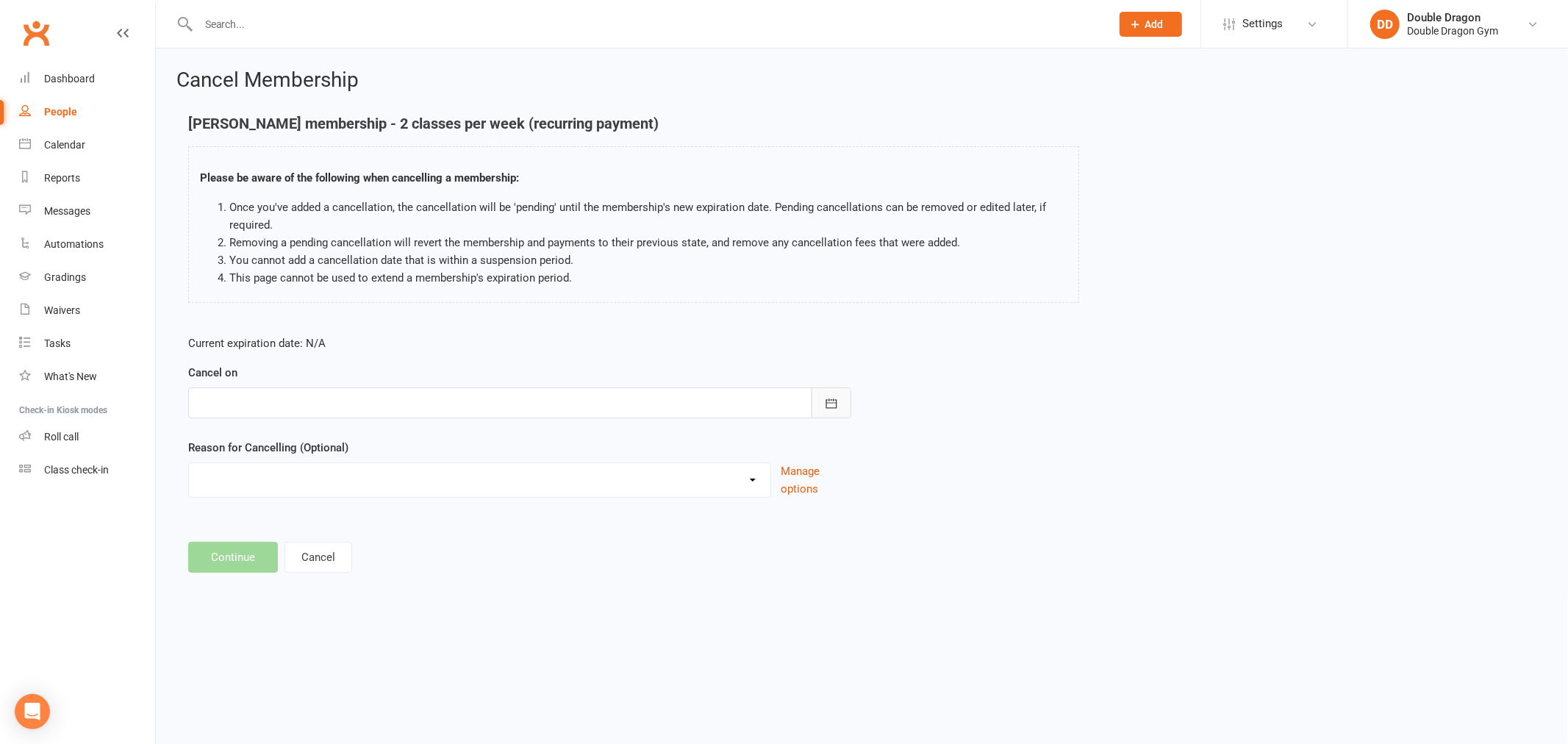
click at [835, 407] on icon "button" at bounding box center [831, 403] width 11 height 10
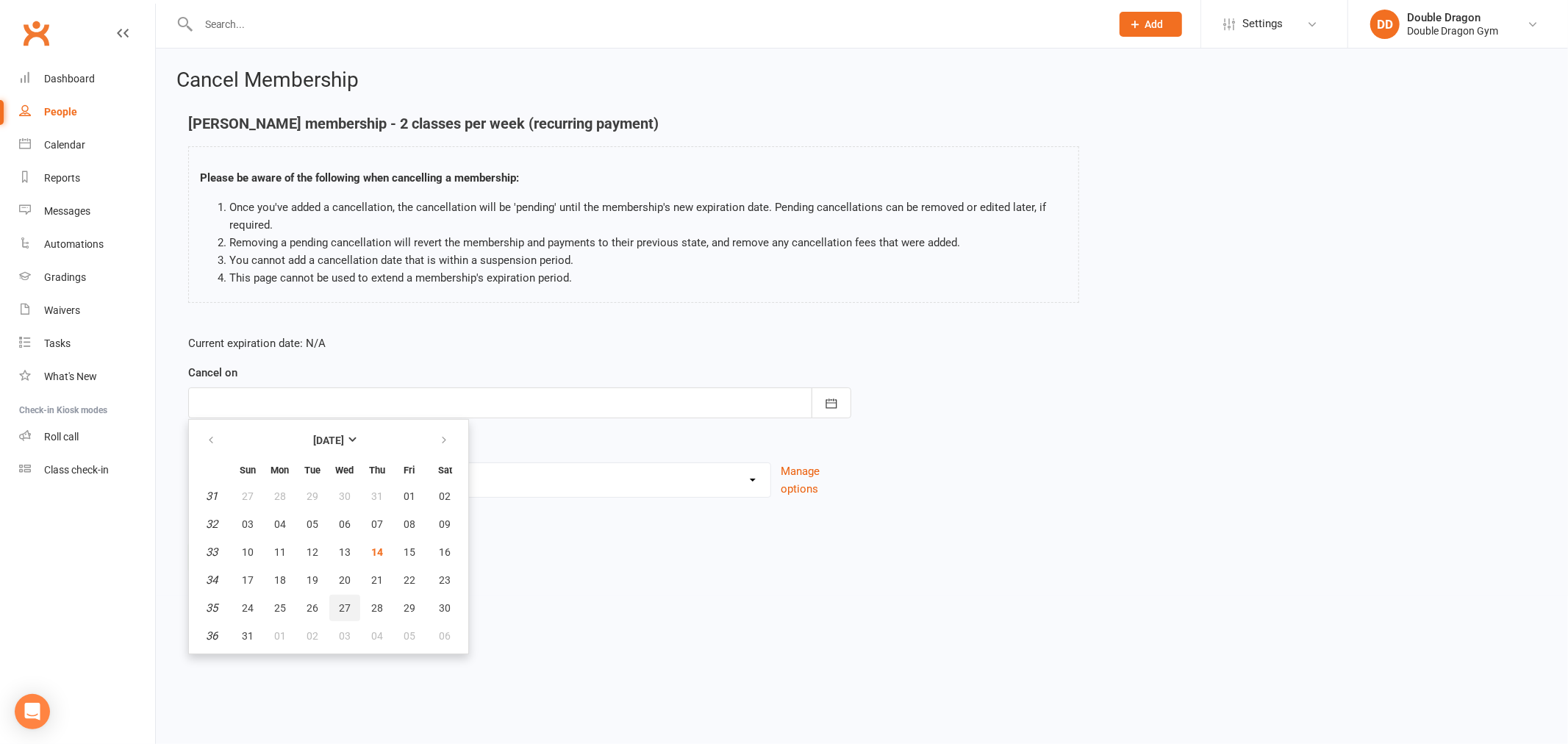
click at [340, 606] on span "27" at bounding box center [345, 608] width 12 height 12
type input "27 Aug 2025"
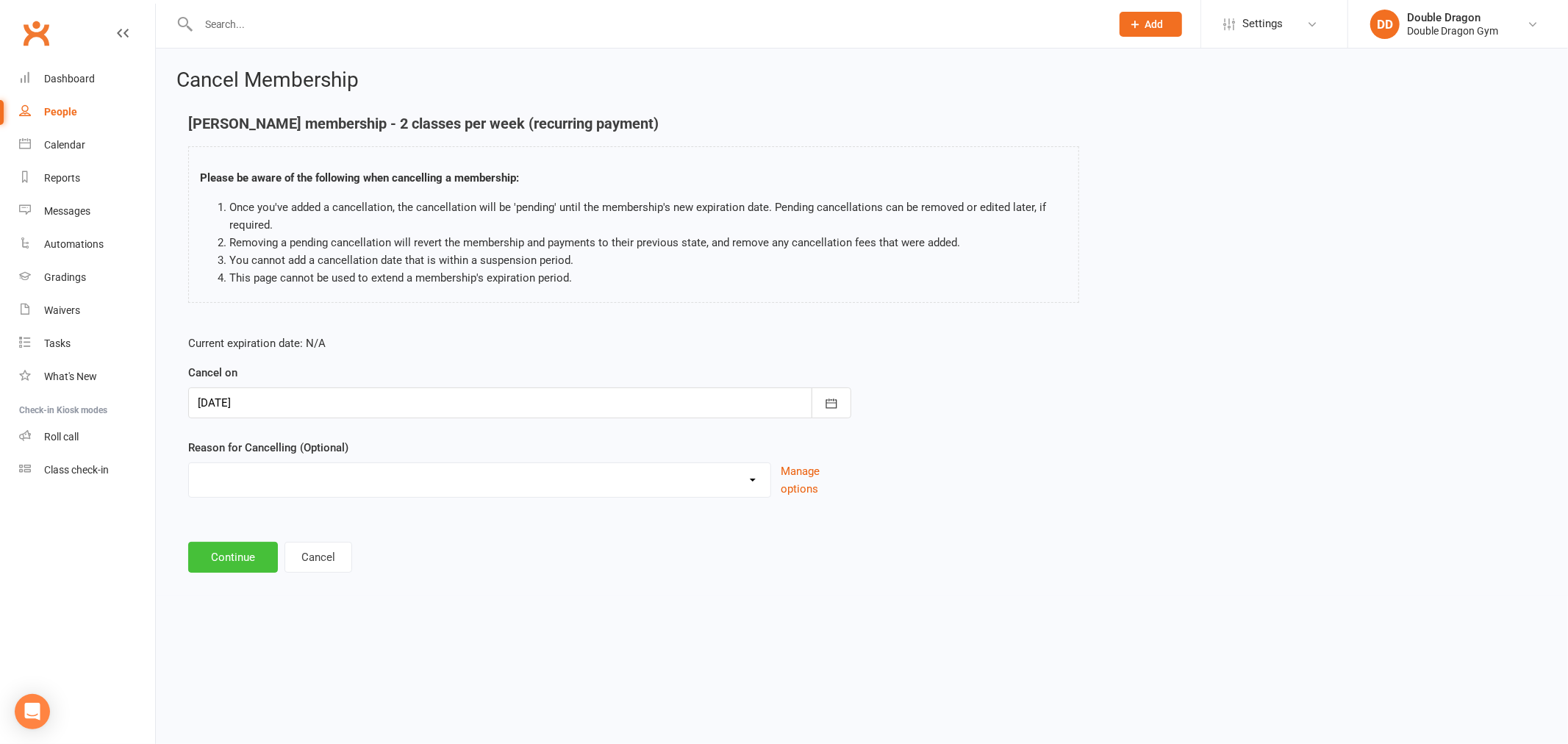
click at [212, 552] on button "Continue" at bounding box center [232, 557] width 90 height 31
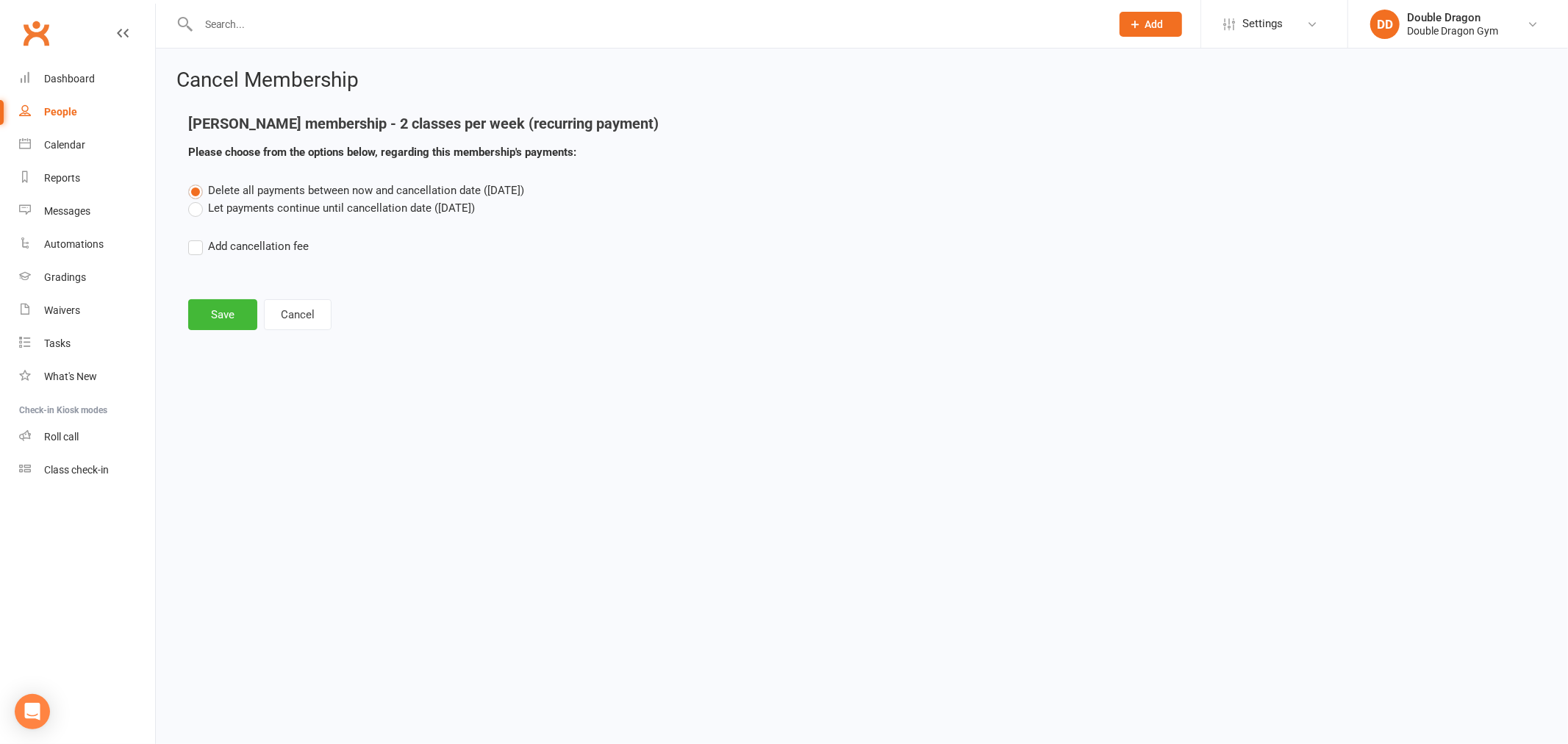
click at [198, 208] on label "Let payments continue until cancellation date (Aug 27, 2025)" at bounding box center [331, 208] width 287 height 17
click at [198, 199] on input "Let payments continue until cancellation date (Aug 27, 2025)" at bounding box center [192, 199] width 10 height 0
click at [225, 321] on button "Save" at bounding box center [223, 315] width 69 height 31
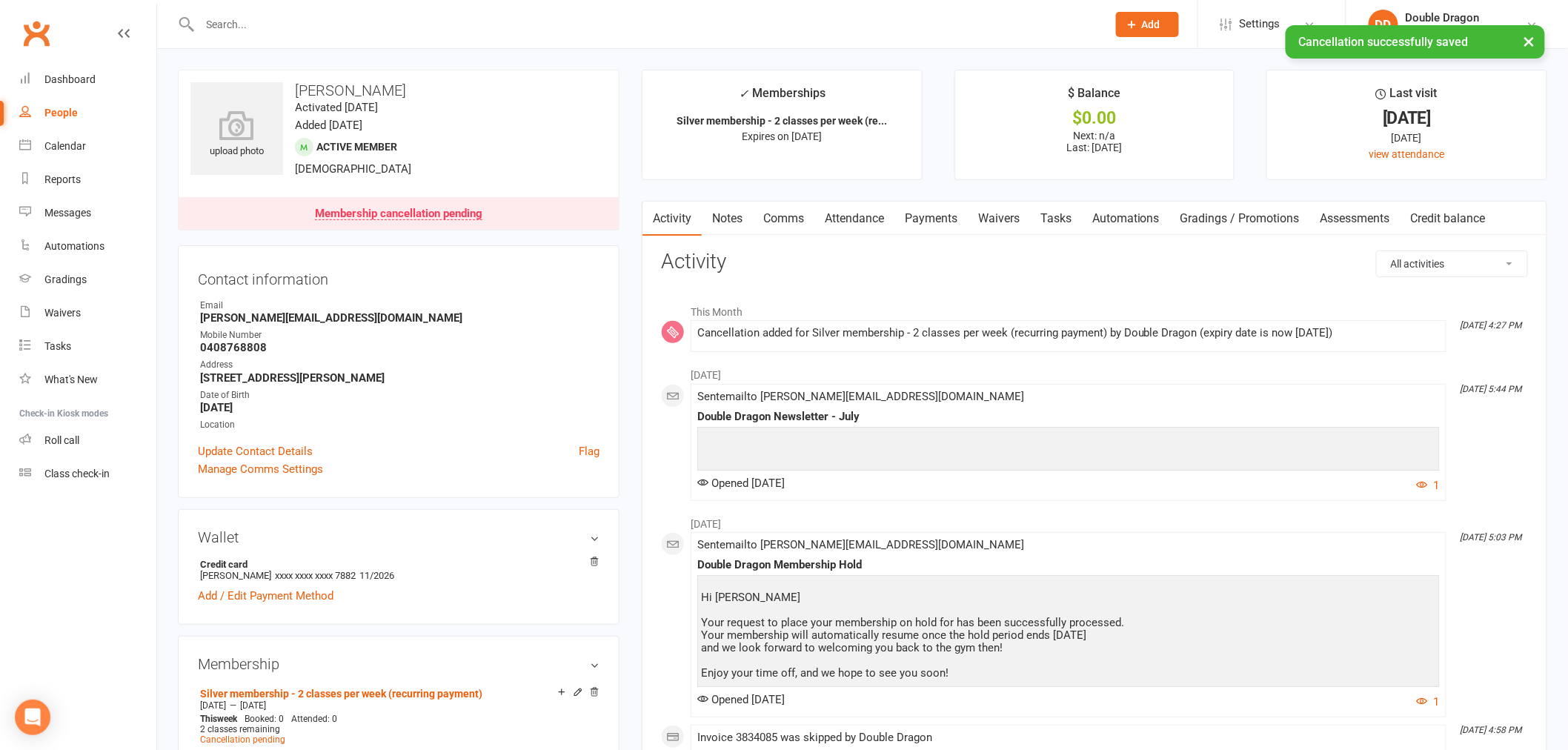
scroll to position [246, 0]
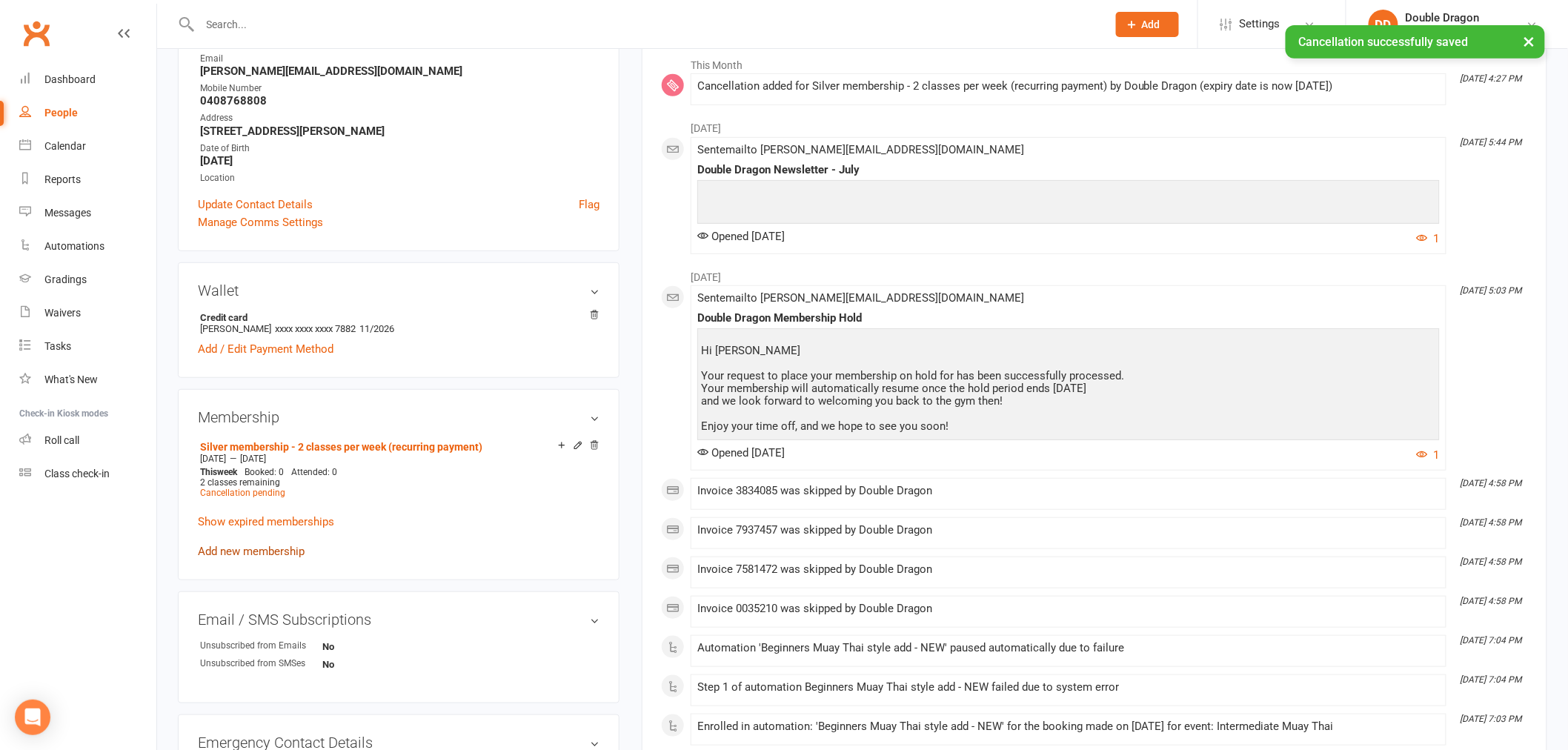
click at [264, 551] on link "Add new membership" at bounding box center [251, 551] width 106 height 14
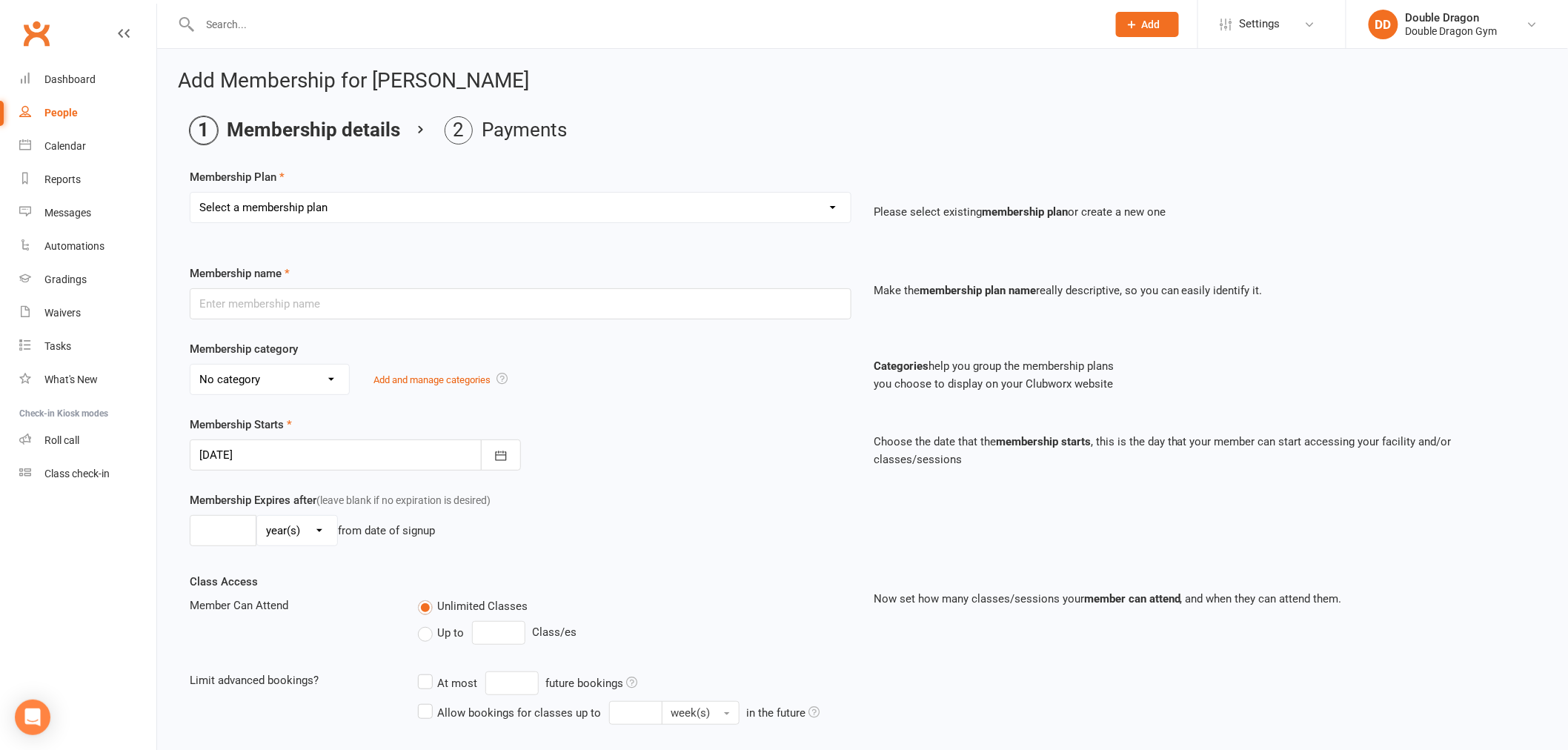
click at [300, 208] on select "Select a membership plan Create new Membership Plan Platinum Membership - Unlim…" at bounding box center [520, 207] width 660 height 30
select select "4"
click at [190, 192] on select "Select a membership plan Create new Membership Plan Platinum Membership - Unlim…" at bounding box center [520, 207] width 660 height 30
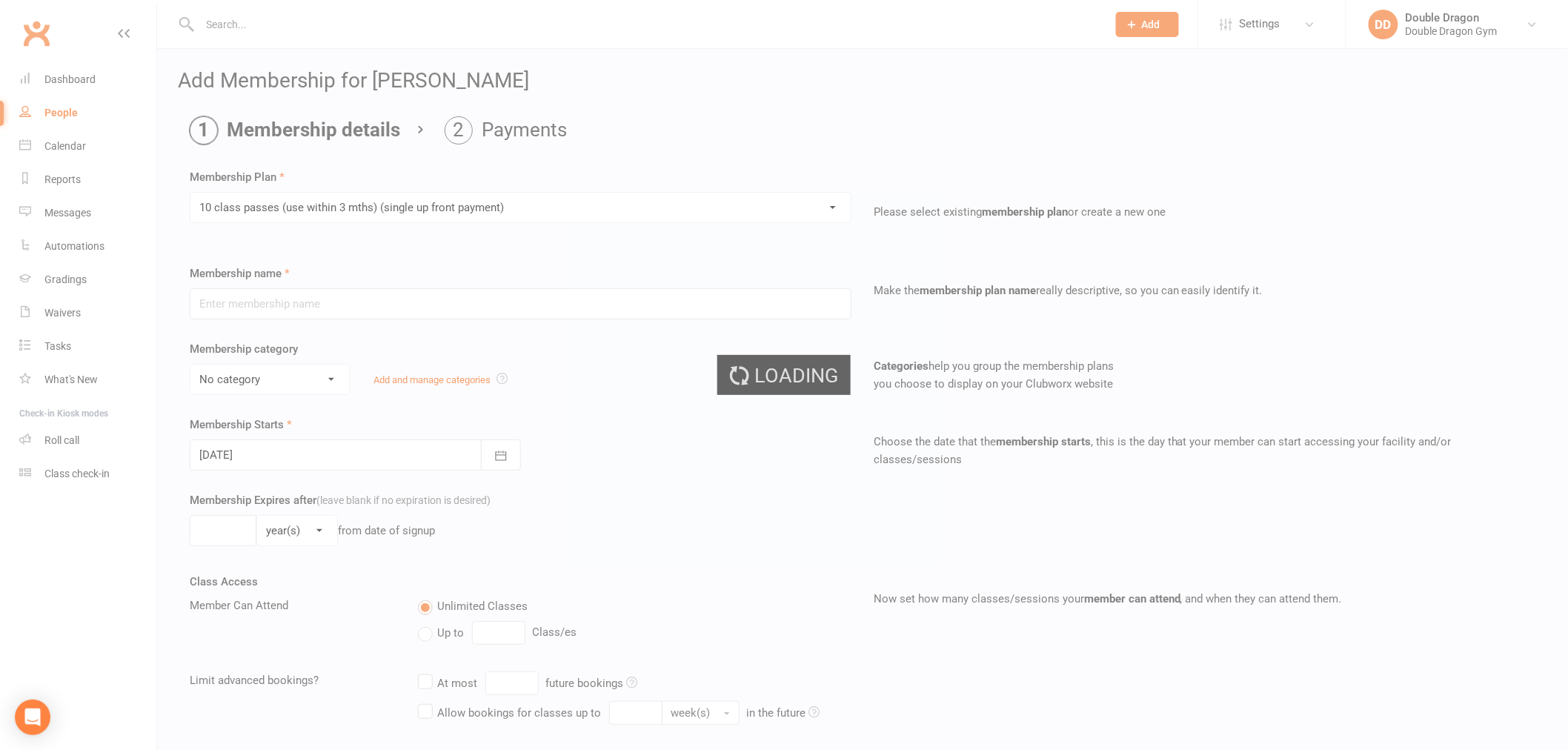
type input "10 class passes (use within 3 mths) (single up front payment)"
select select "0"
type input "5"
select select "2"
type input "10"
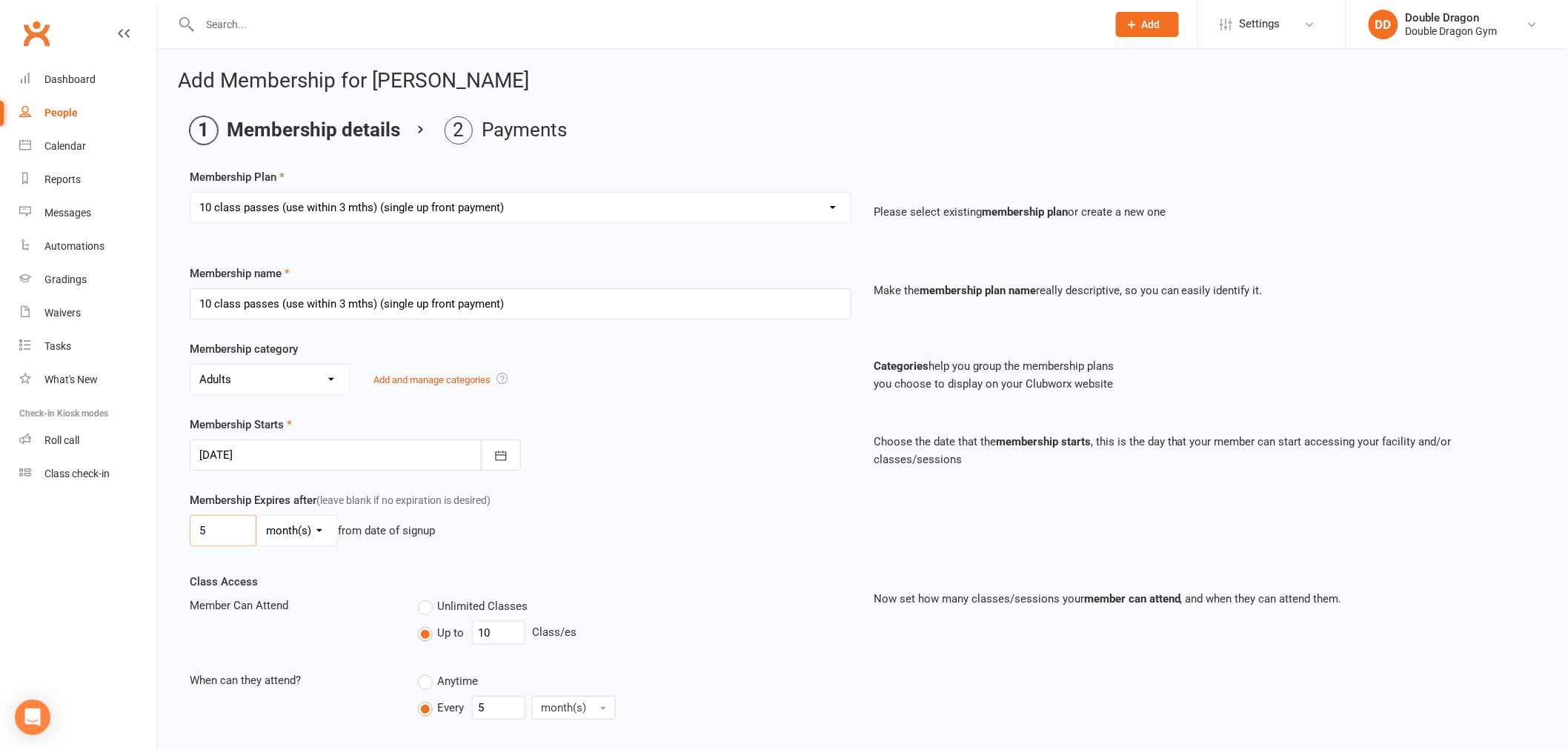
click at [224, 532] on input "5" at bounding box center [223, 530] width 67 height 31
drag, startPoint x: 217, startPoint y: 531, endPoint x: 172, endPoint y: 536, distance: 45.3
click at [163, 539] on div "Add Membership for Regan Jong Membership details Payments Membership Plan Selec…" at bounding box center [862, 606] width 1411 height 1115
type input "3"
drag, startPoint x: 497, startPoint y: 635, endPoint x: 452, endPoint y: 636, distance: 45.0
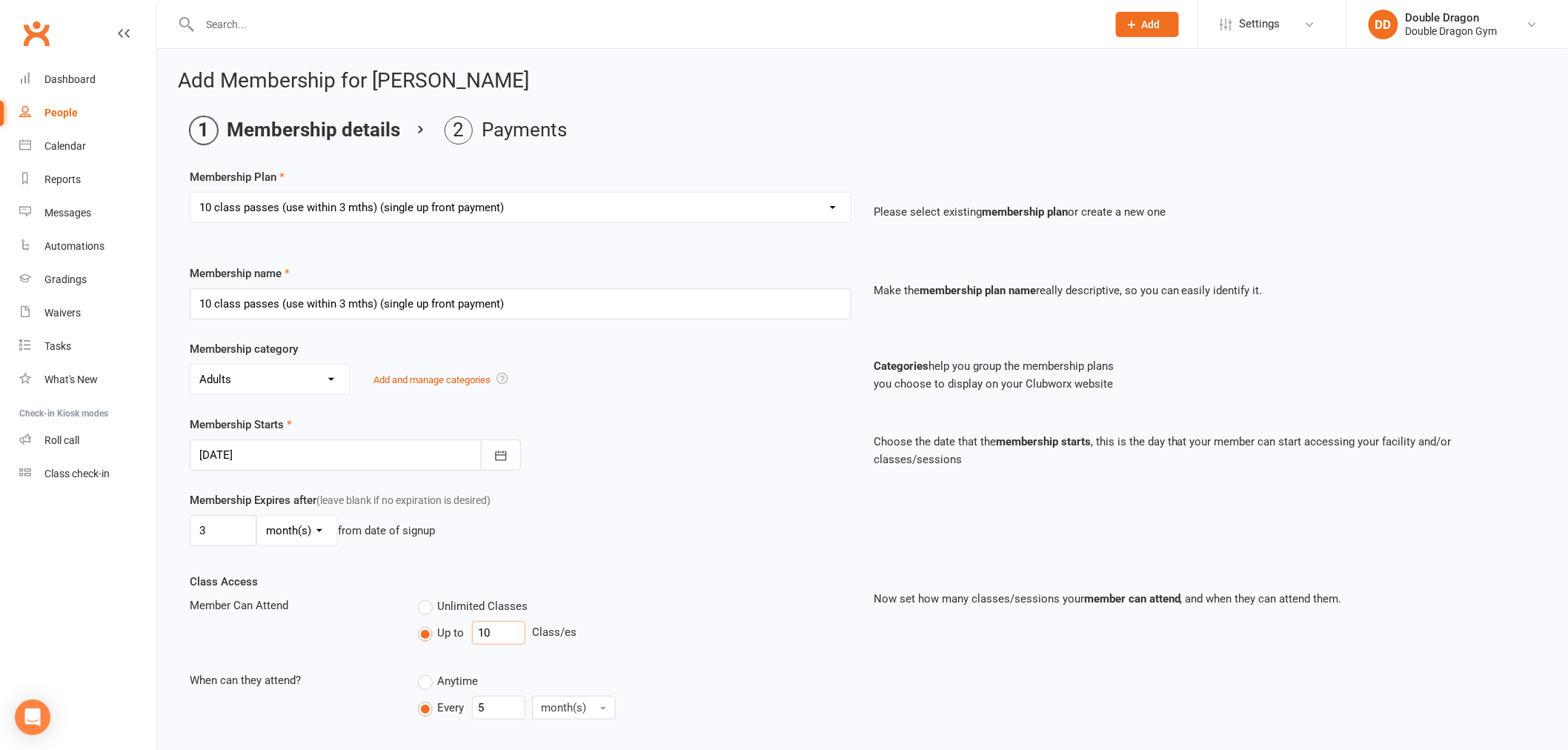
click at [454, 638] on div "Up to 10 Class/es" at bounding box center [635, 632] width 433 height 24
type input "3"
drag, startPoint x: 499, startPoint y: 711, endPoint x: 469, endPoint y: 723, distance: 32.3
click at [469, 723] on div "Anytime Every 5 month(s)" at bounding box center [634, 698] width 455 height 54
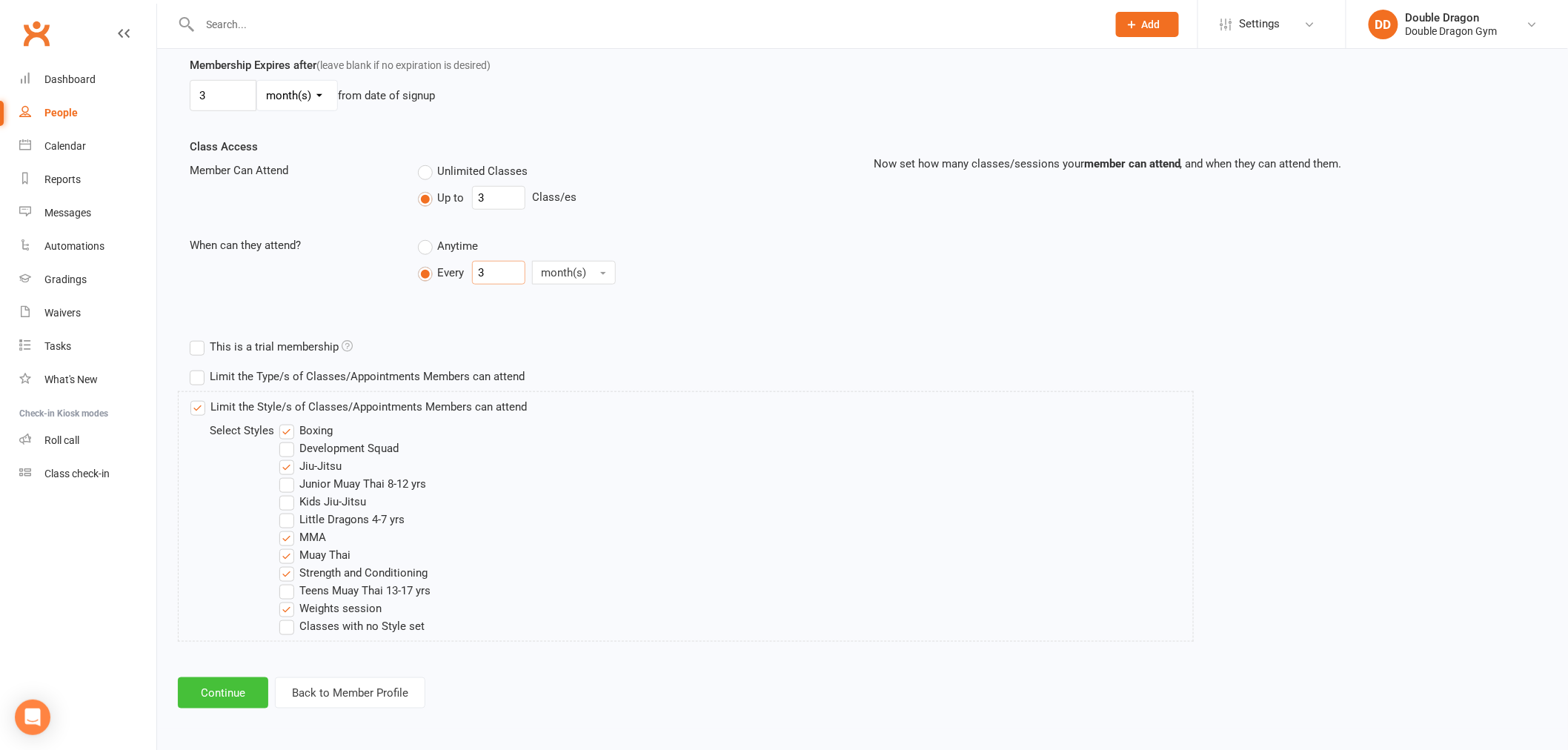
type input "3"
click at [230, 698] on button "Continue" at bounding box center [223, 693] width 90 height 31
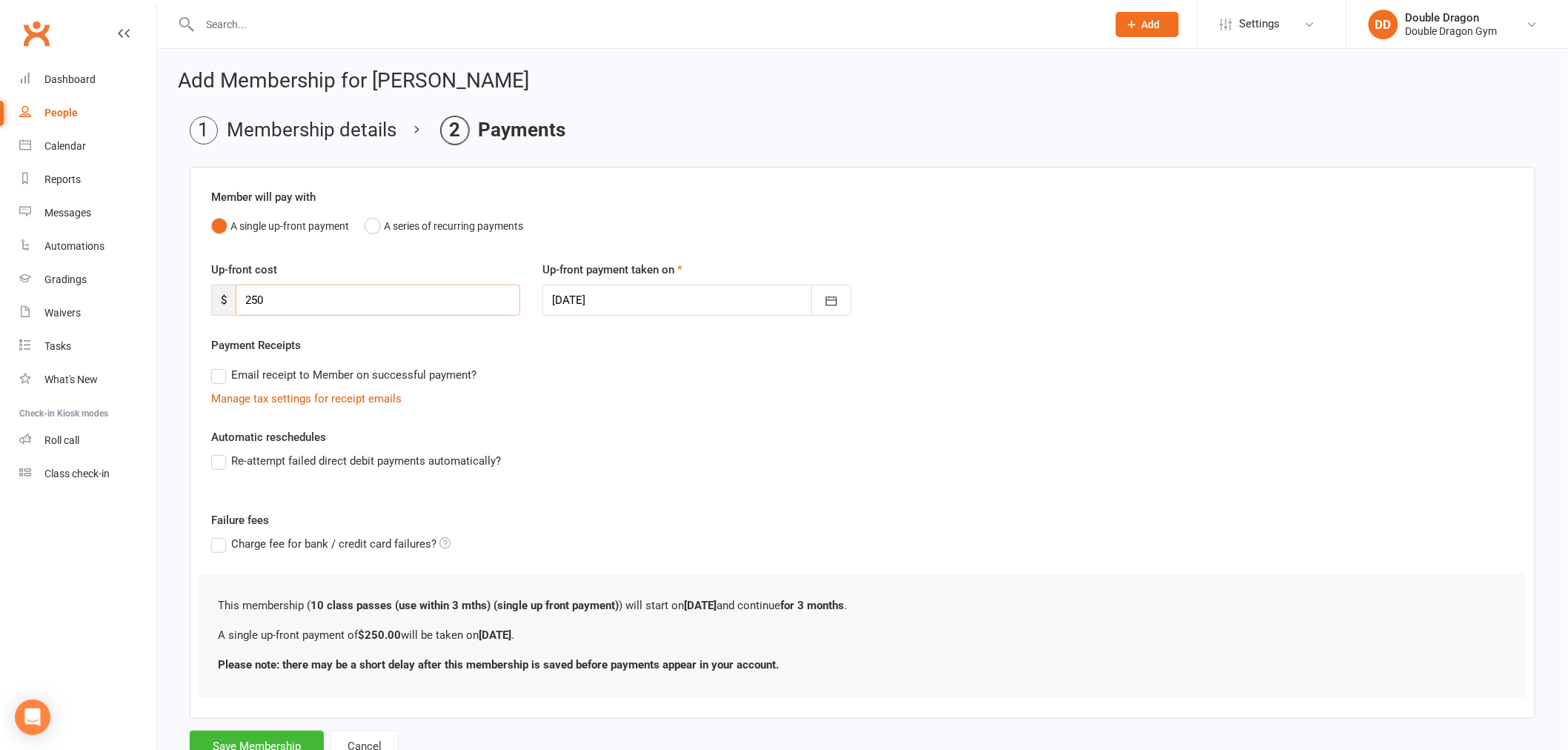
drag, startPoint x: 297, startPoint y: 309, endPoint x: 249, endPoint y: 329, distance: 52.0
click at [201, 324] on div "Up-front cost $ 250 Up-front payment taken on 14 Aug 2025 August 2025 Sun Mon T…" at bounding box center [862, 298] width 1325 height 75
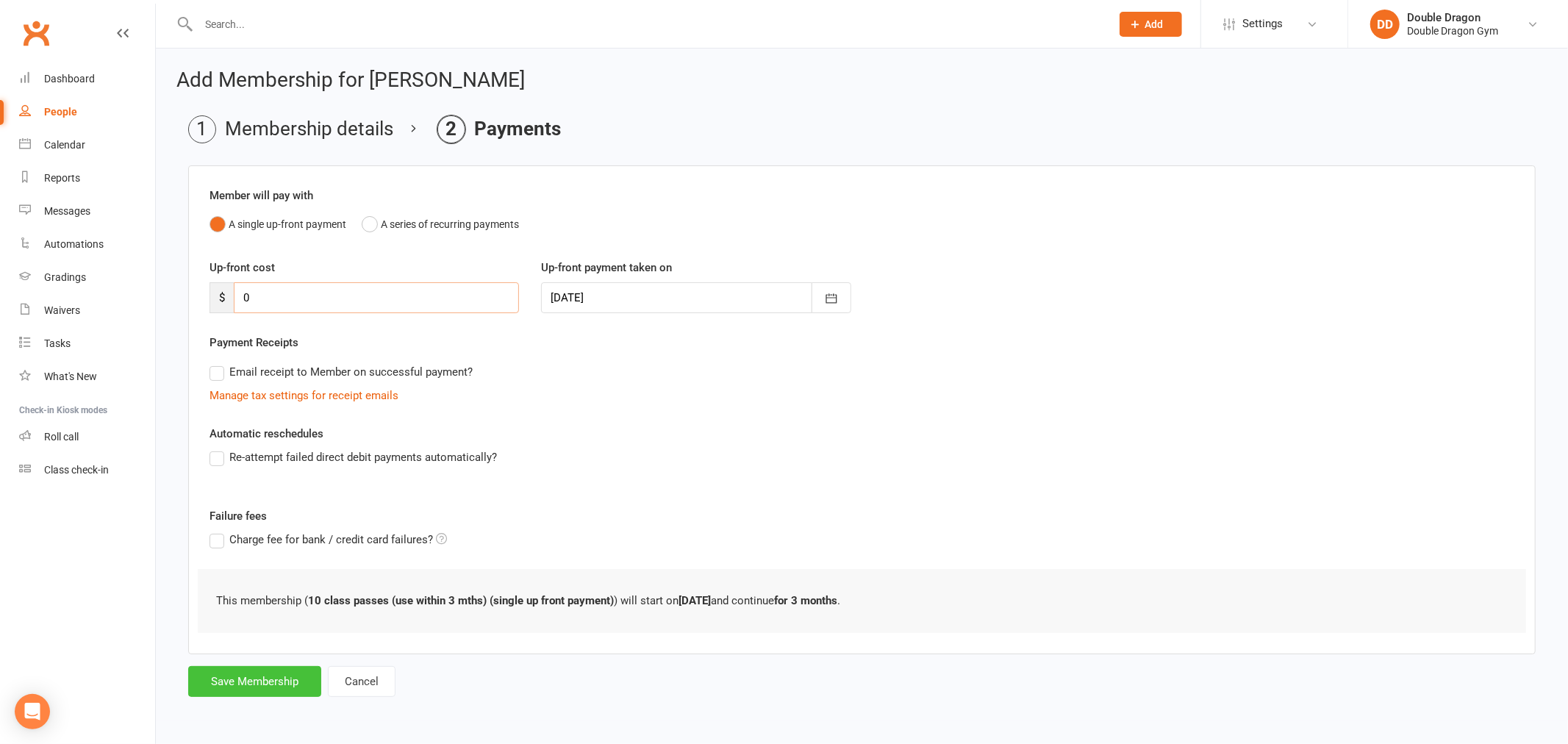
type input "0"
click at [226, 682] on button "Save Membership" at bounding box center [254, 681] width 133 height 31
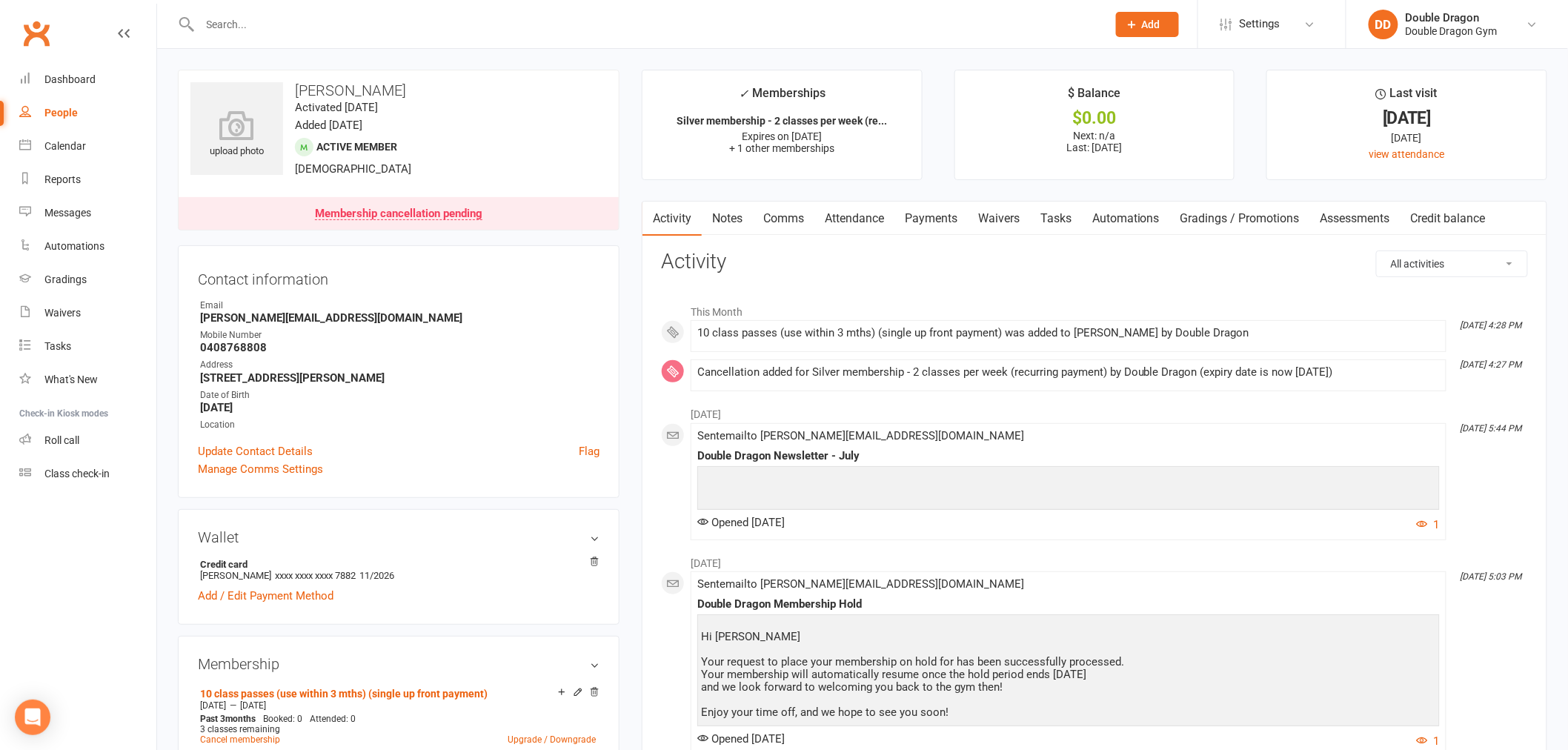
click at [328, 21] on input "text" at bounding box center [646, 24] width 901 height 21
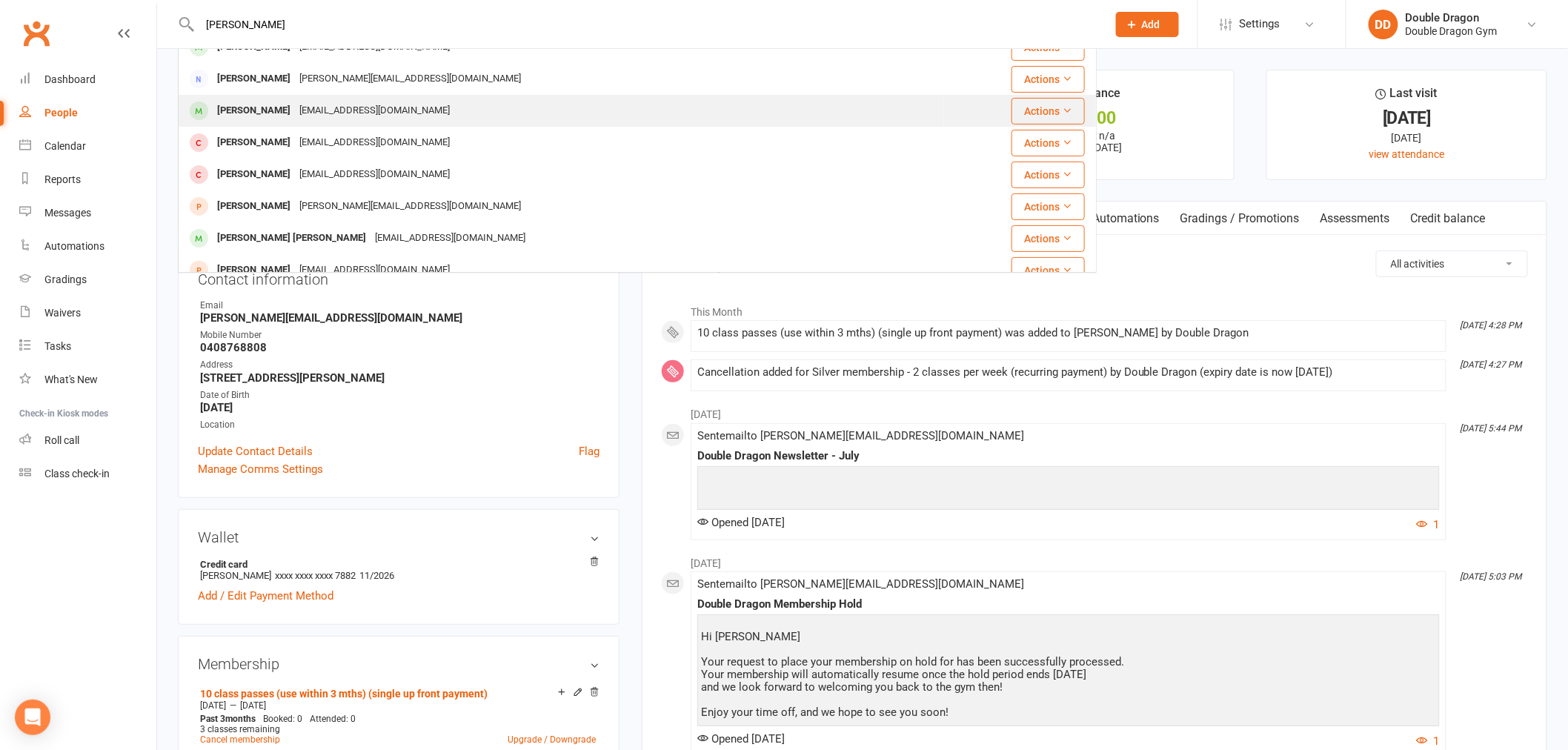
scroll to position [164, 0]
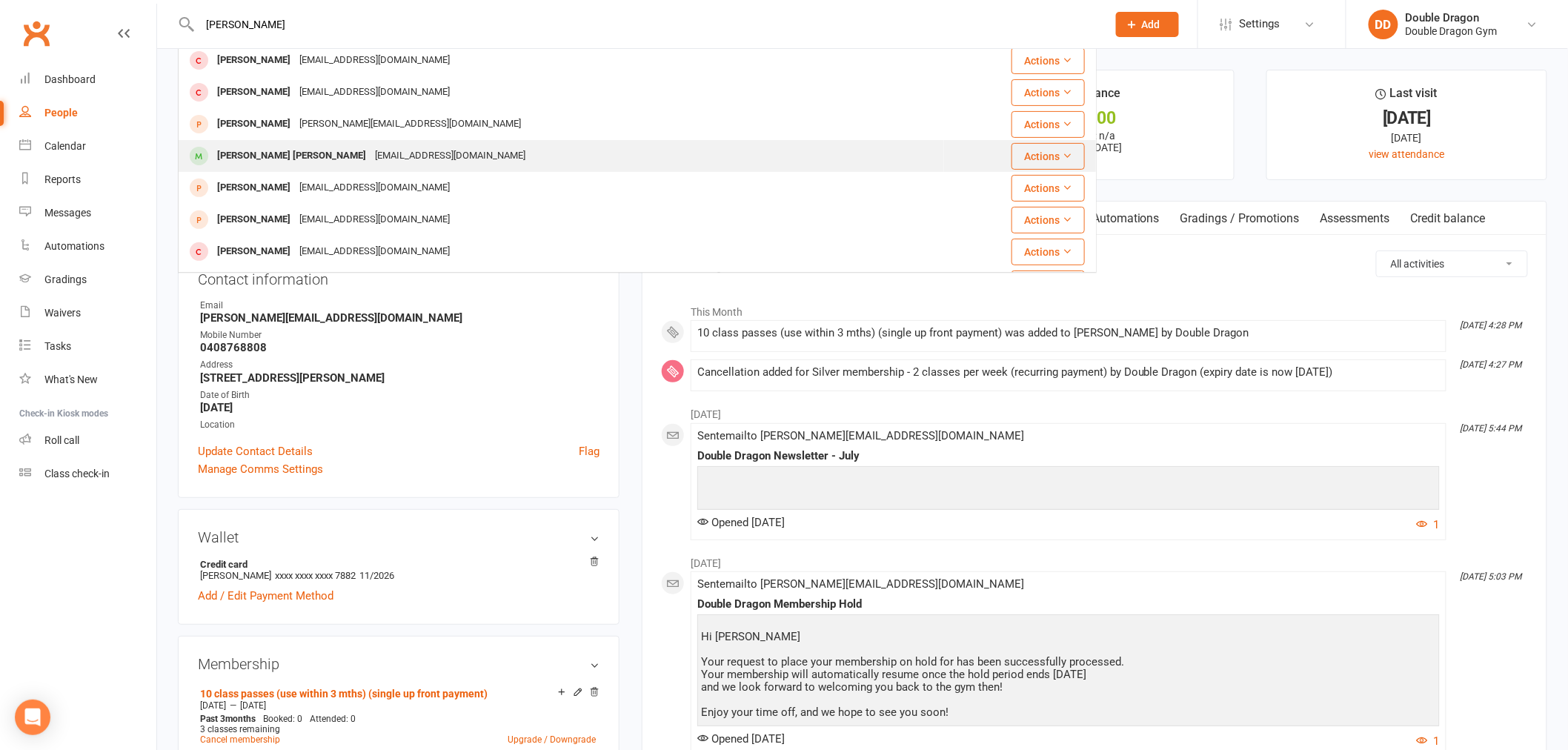
type input "ethan"
click at [370, 147] on div "[EMAIL_ADDRESS][DOMAIN_NAME]" at bounding box center [449, 156] width 159 height 21
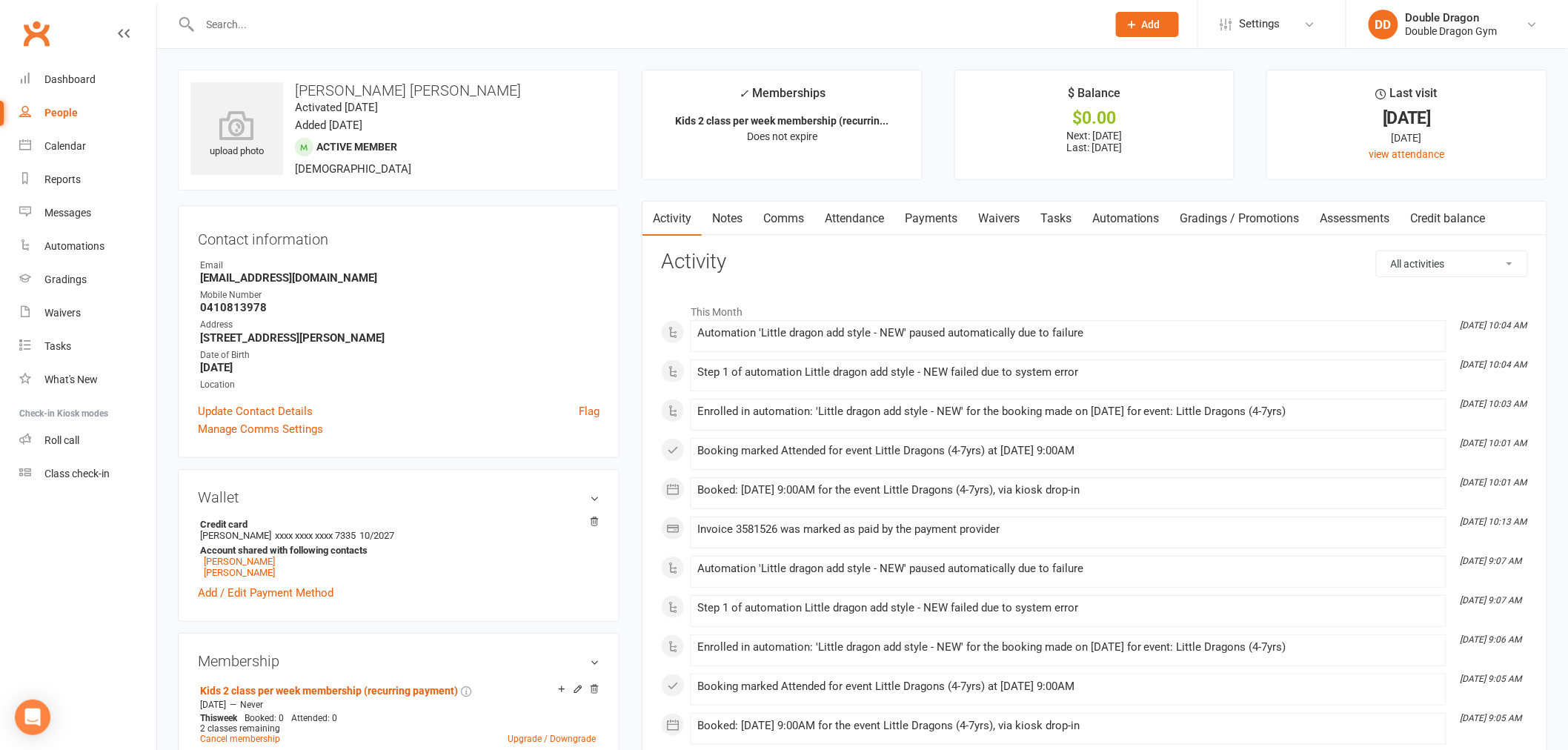
click at [878, 217] on link "Attendance" at bounding box center [854, 218] width 80 height 34
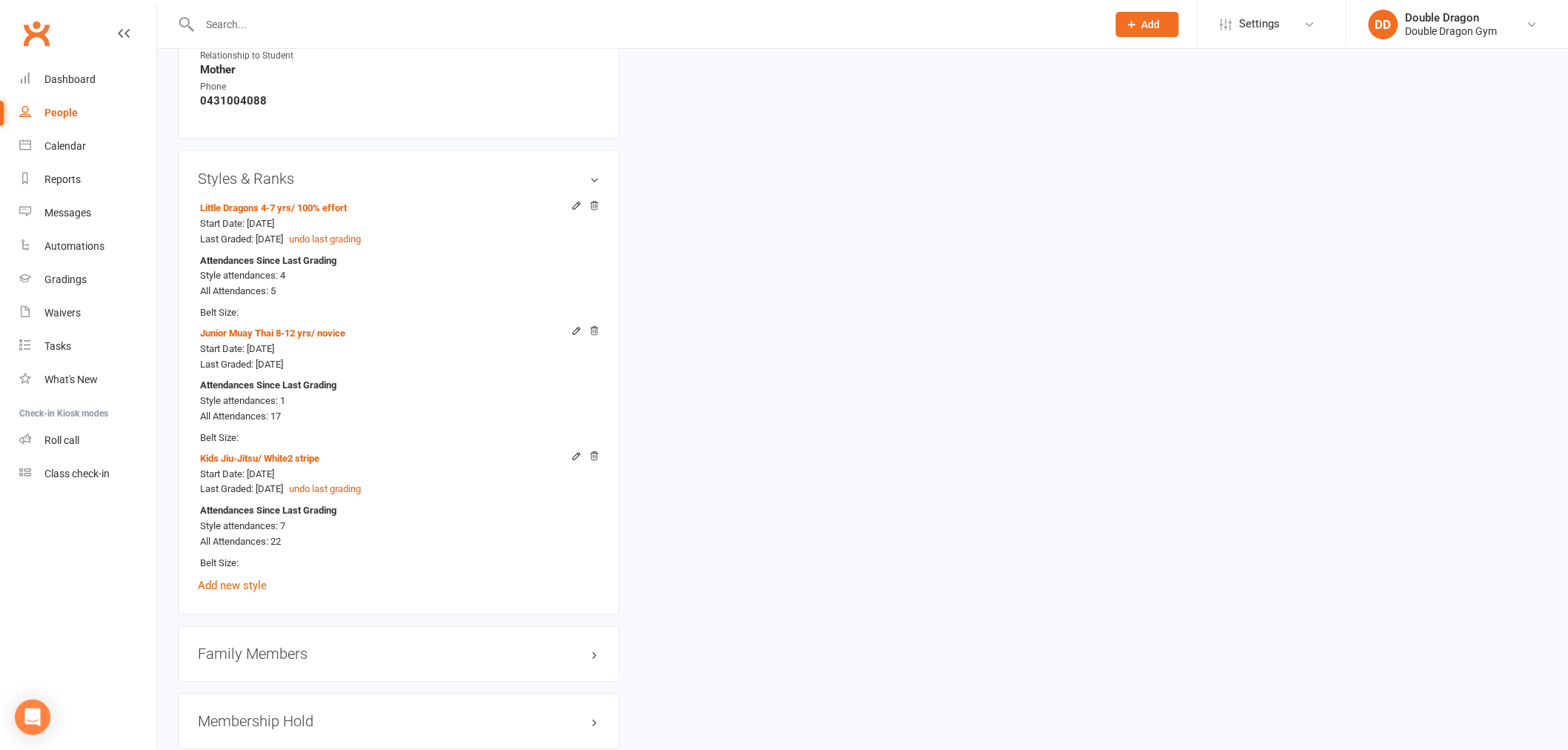
scroll to position [1070, 0]
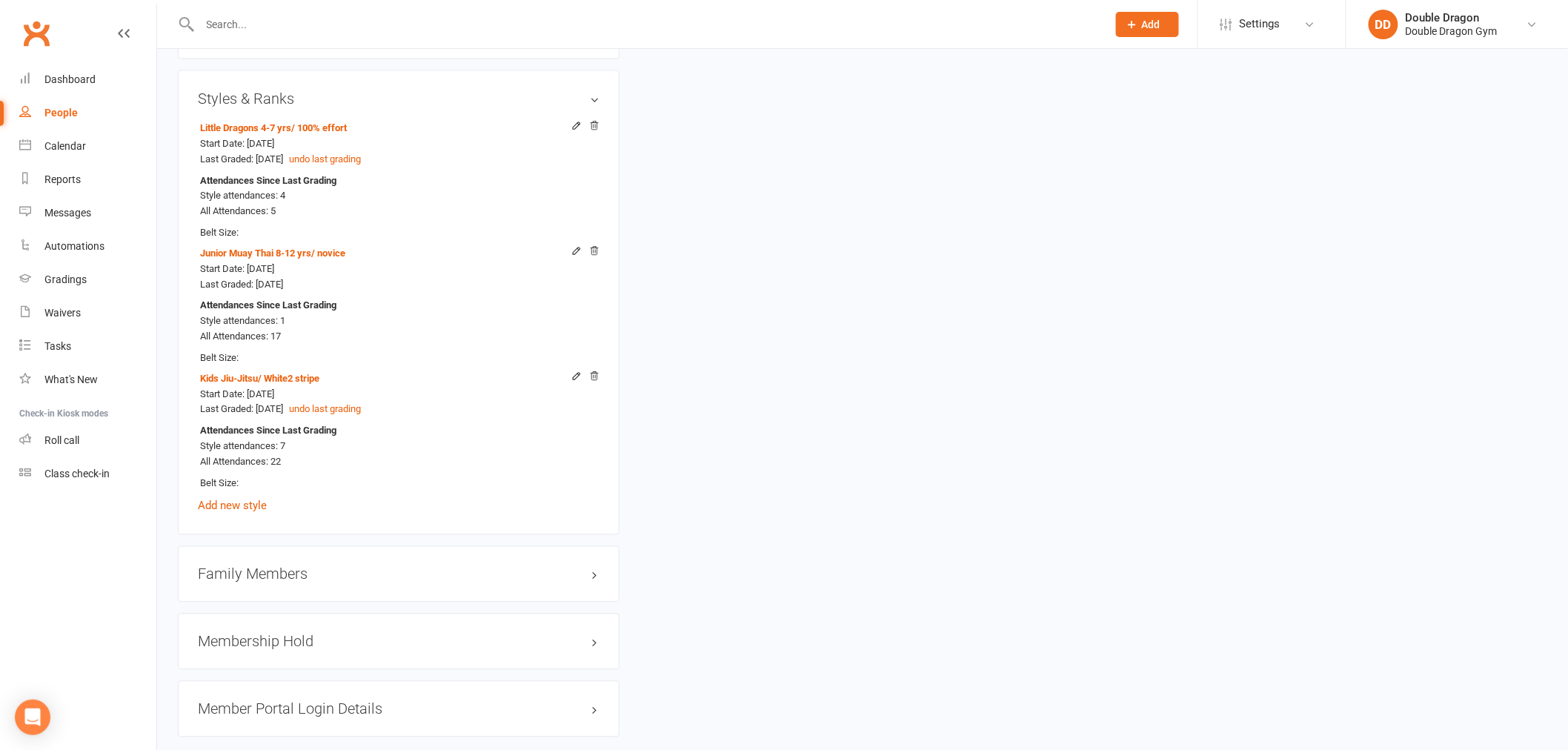
drag, startPoint x: 269, startPoint y: 642, endPoint x: 300, endPoint y: 634, distance: 32.0
click at [269, 643] on h3 "Membership Hold" at bounding box center [398, 641] width 402 height 16
click at [286, 589] on div "Family Members" at bounding box center [398, 574] width 442 height 56
click at [293, 576] on h3 "Family Members" at bounding box center [398, 574] width 402 height 16
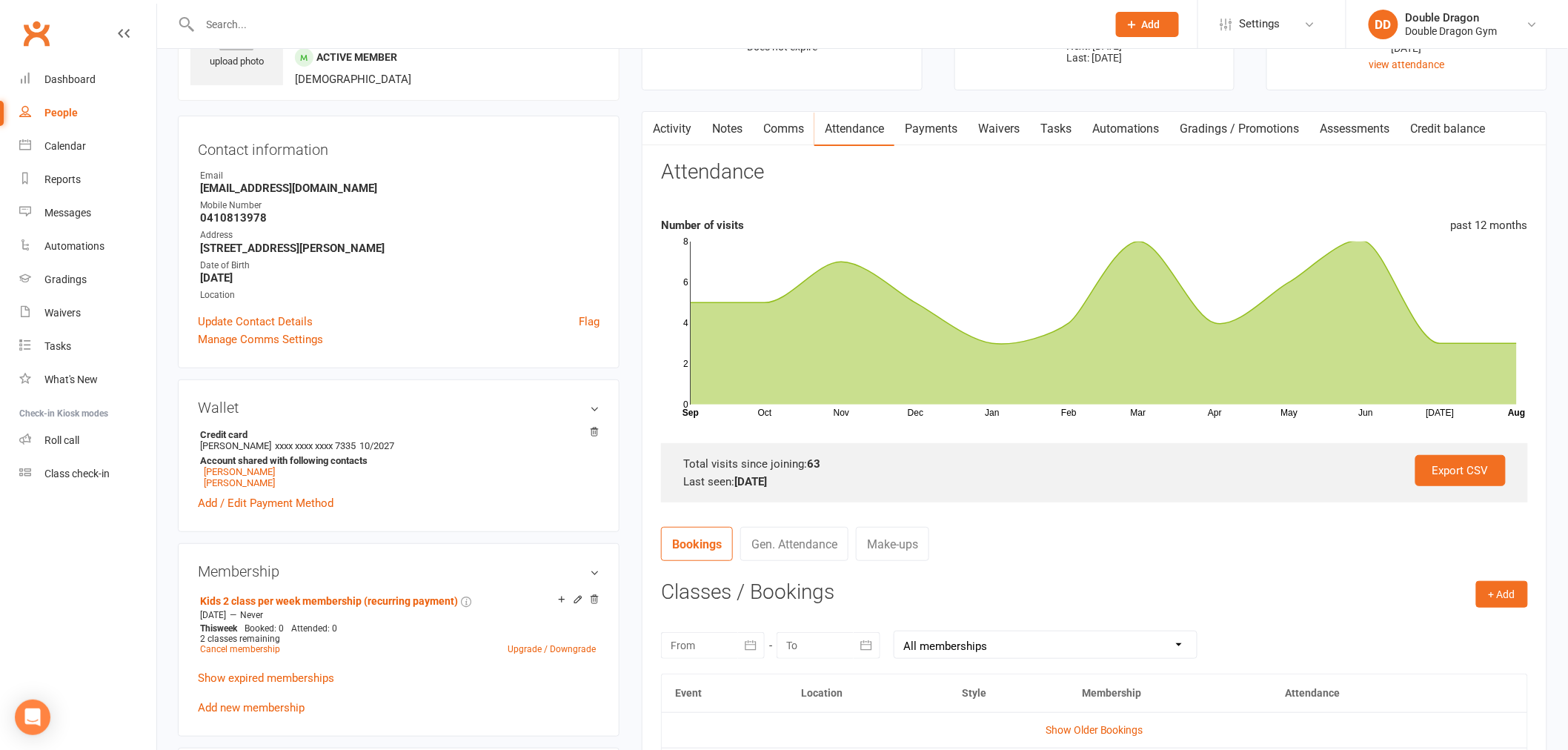
scroll to position [82, 0]
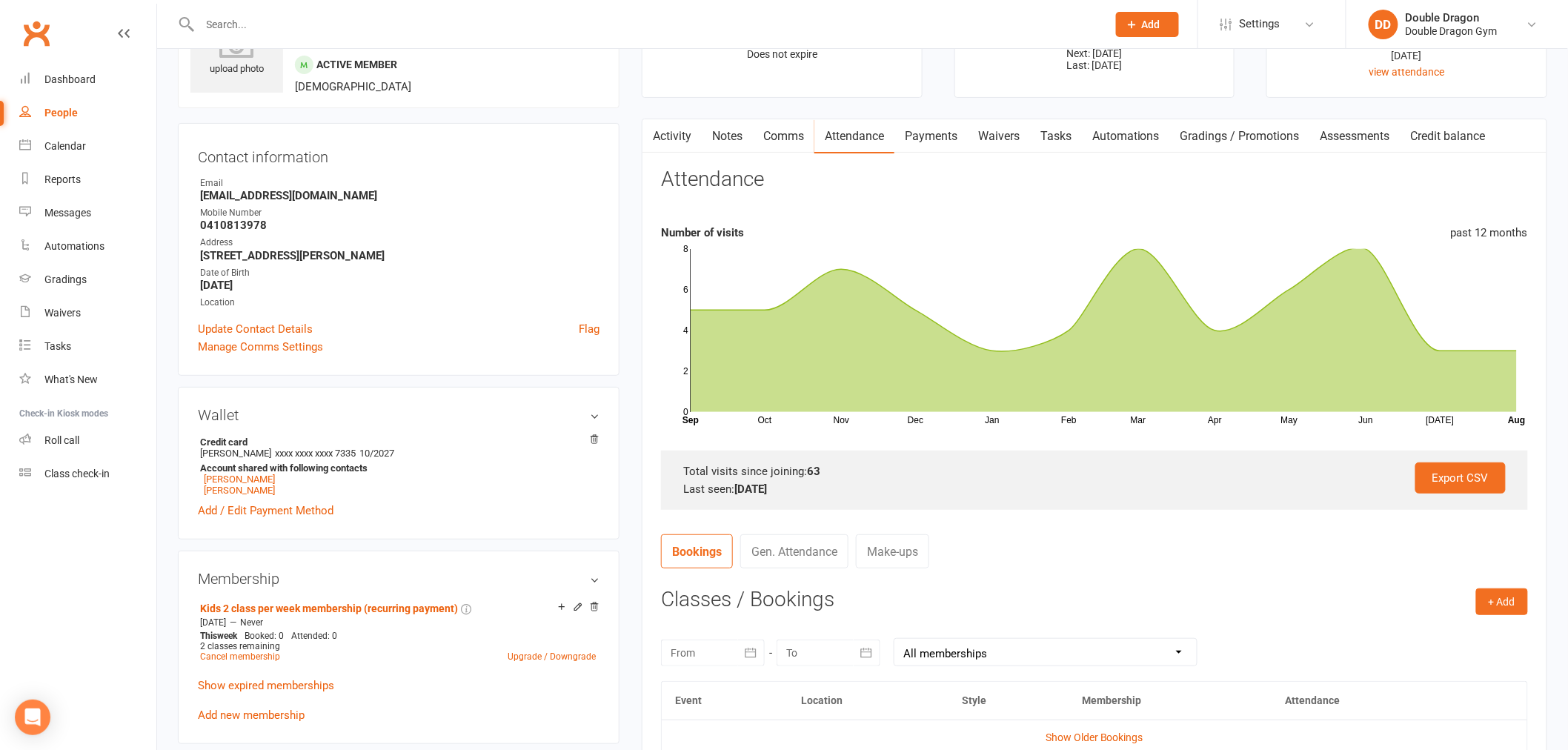
click at [950, 132] on link "Payments" at bounding box center [931, 136] width 73 height 34
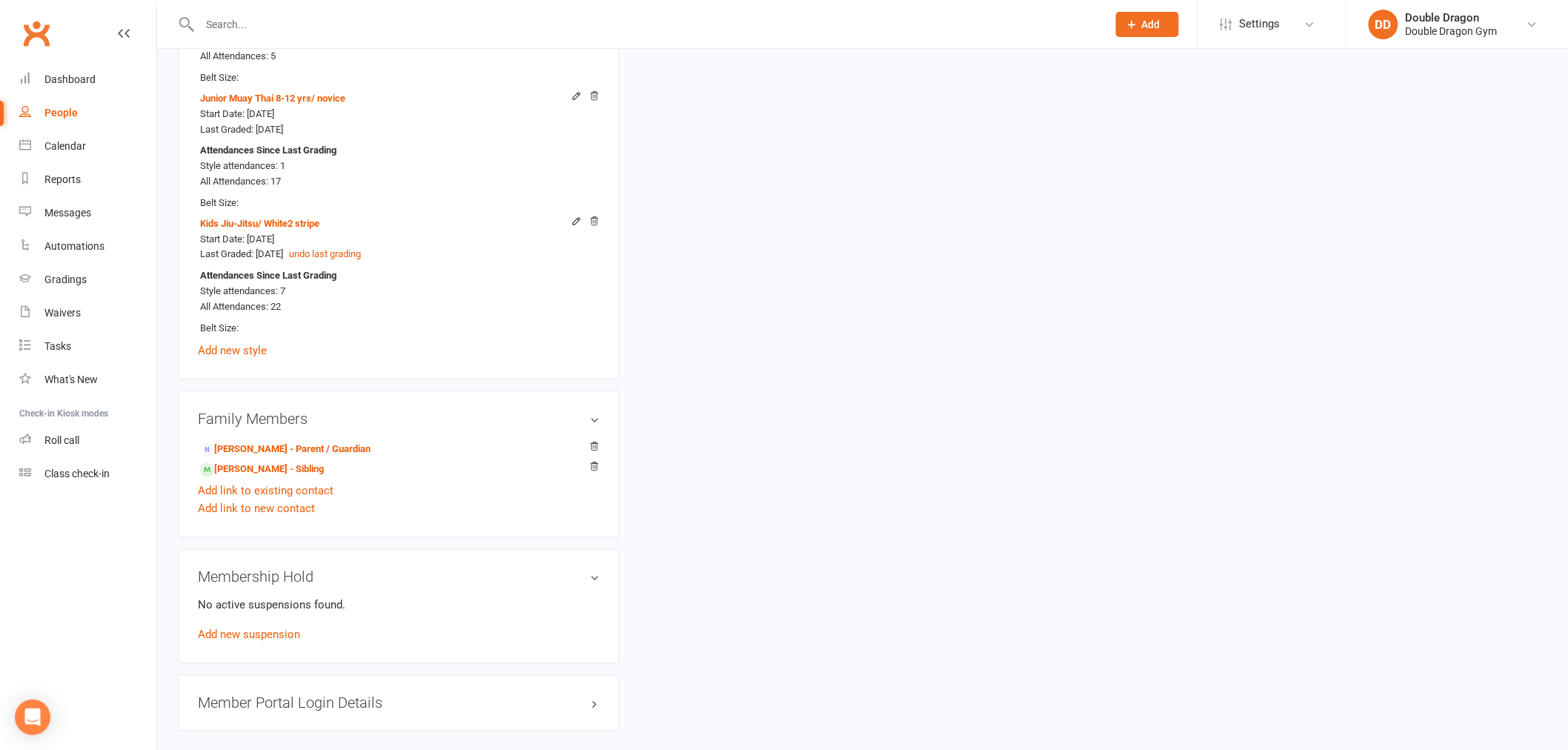
scroll to position [1235, 0]
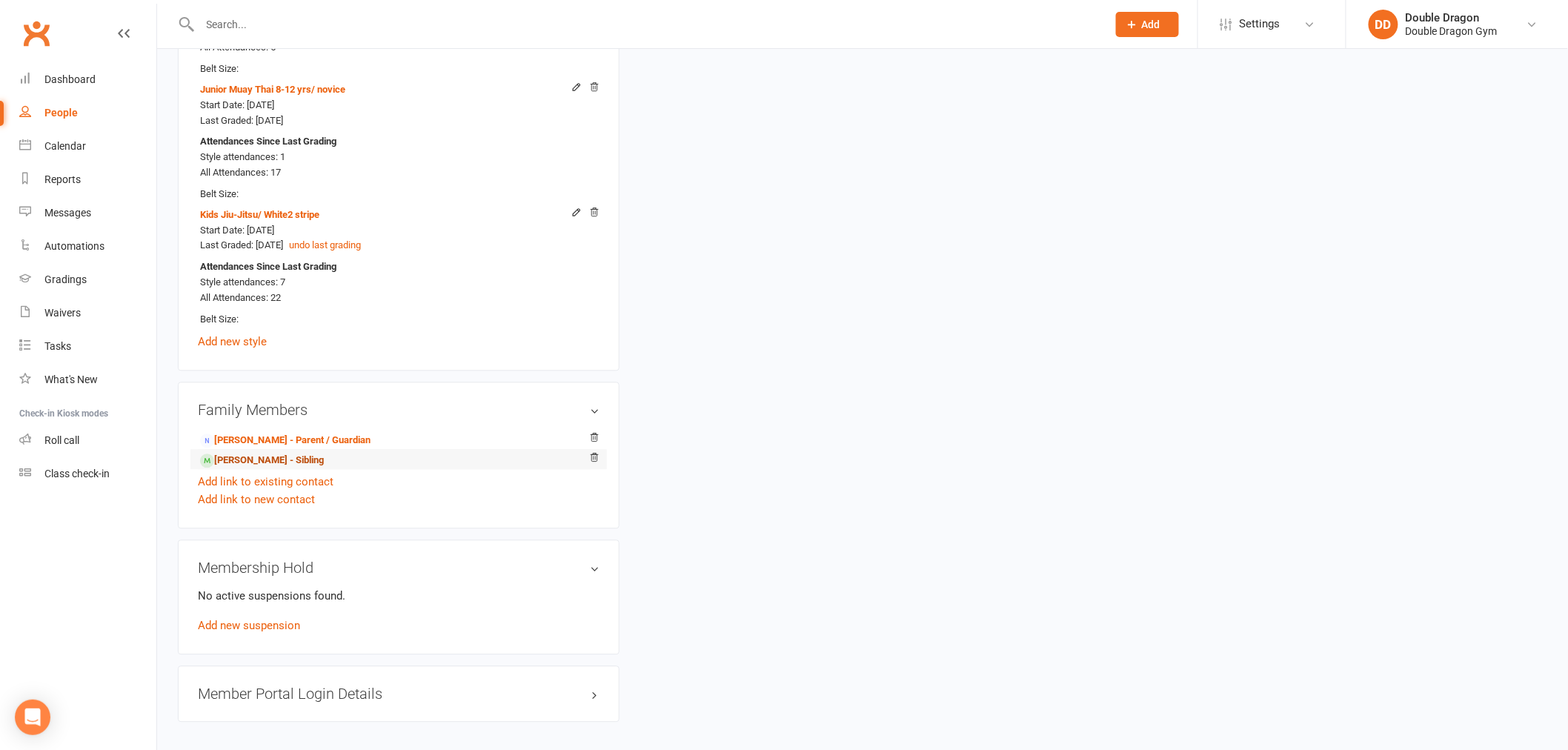
click at [265, 462] on link "Ewan Pradeep - Sibling" at bounding box center [262, 460] width 124 height 15
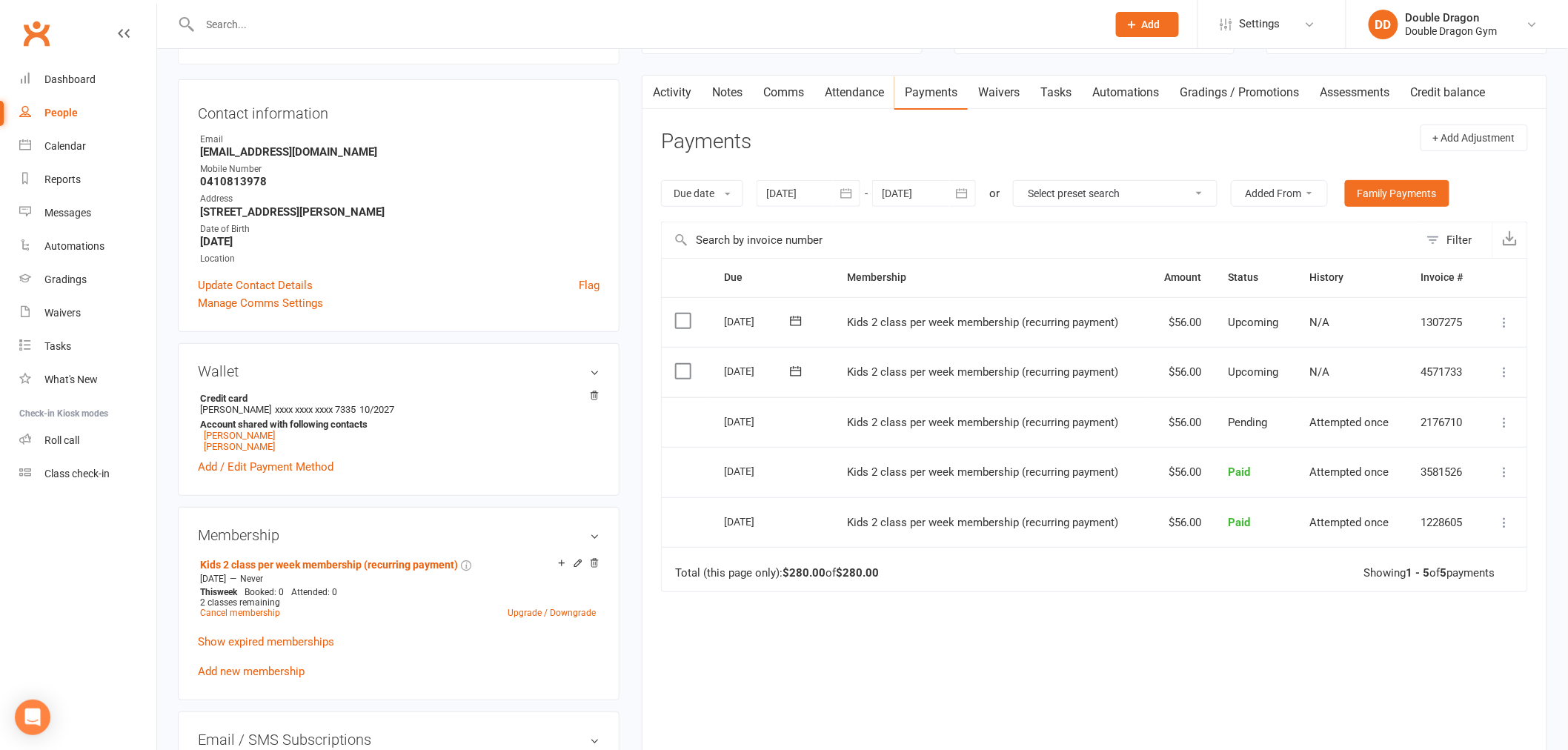
scroll to position [246, 0]
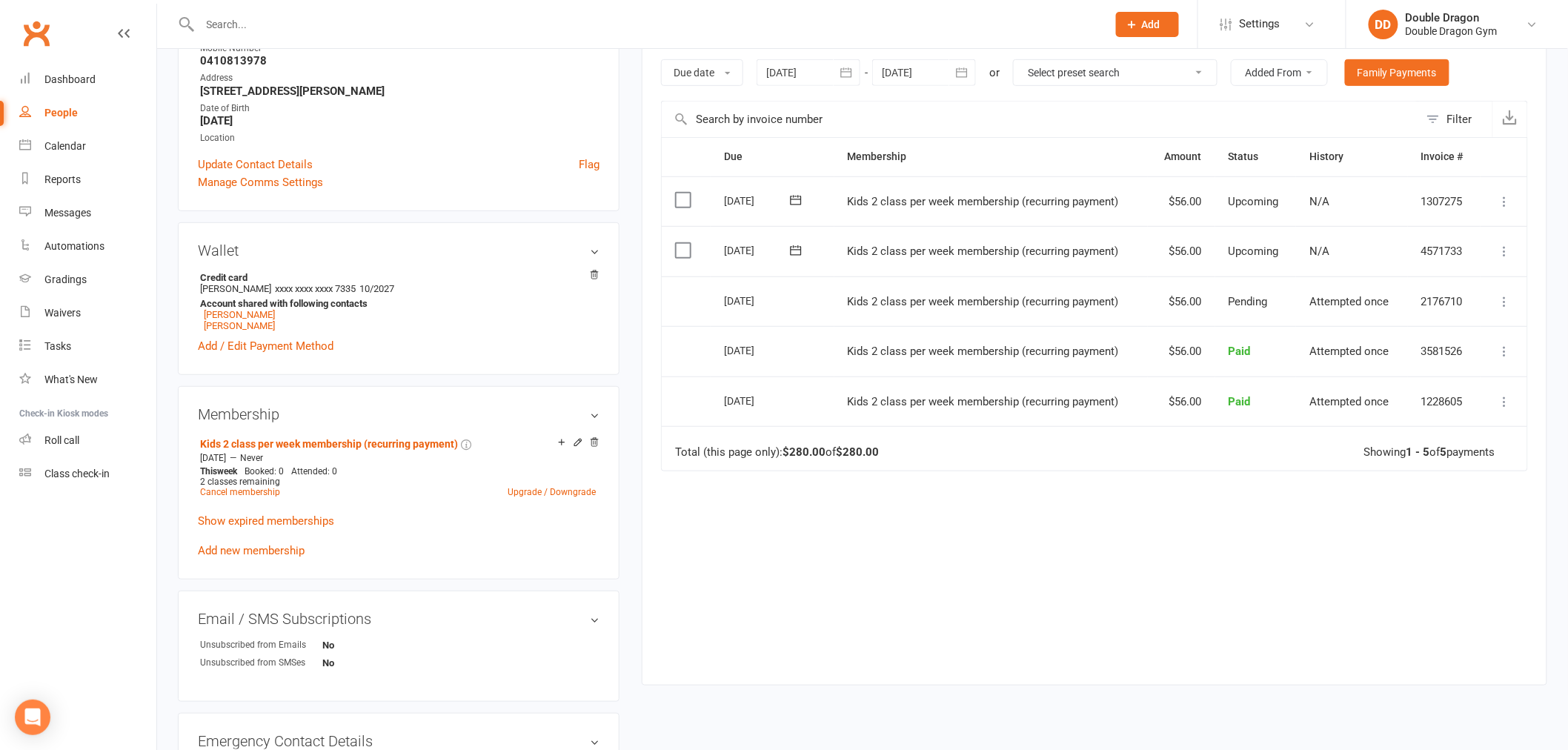
drag, startPoint x: 575, startPoint y: 447, endPoint x: 494, endPoint y: 470, distance: 84.2
click at [575, 447] on icon at bounding box center [578, 443] width 11 height 11
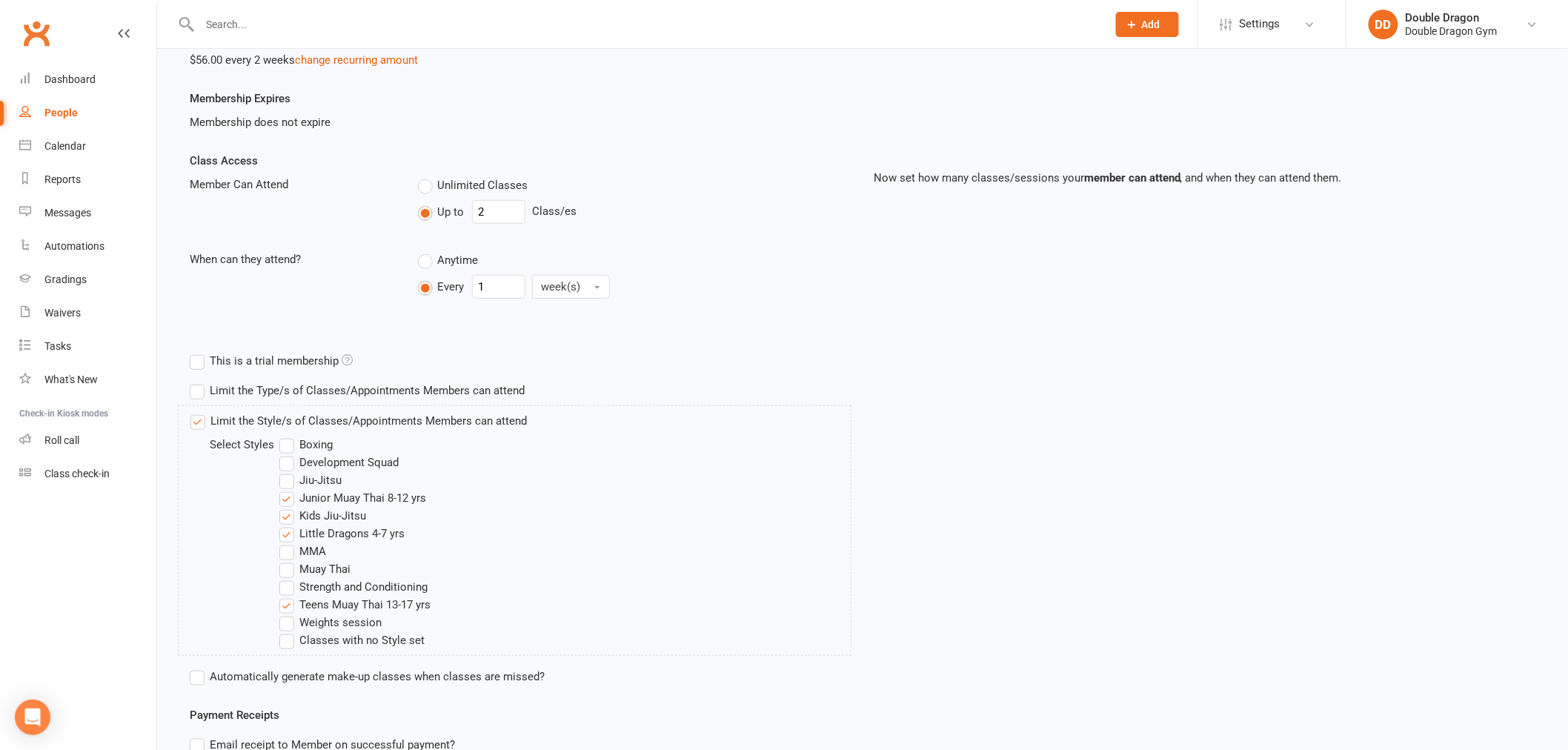
scroll to position [246, 0]
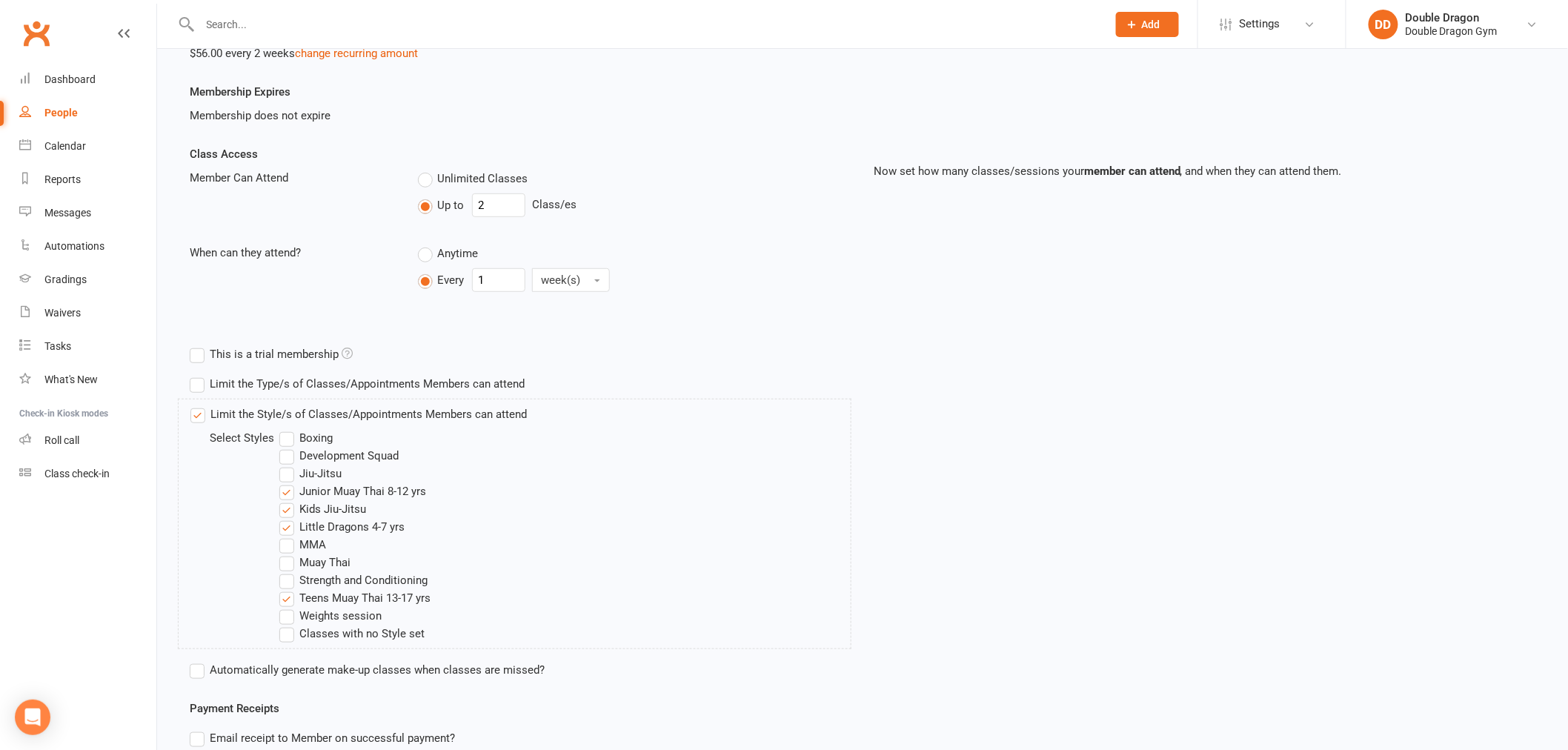
click at [290, 595] on label "Teens Muay Thai 13-17 yrs" at bounding box center [354, 598] width 151 height 17
click at [289, 590] on input "Teens Muay Thai 13-17 yrs" at bounding box center [284, 590] width 10 height 0
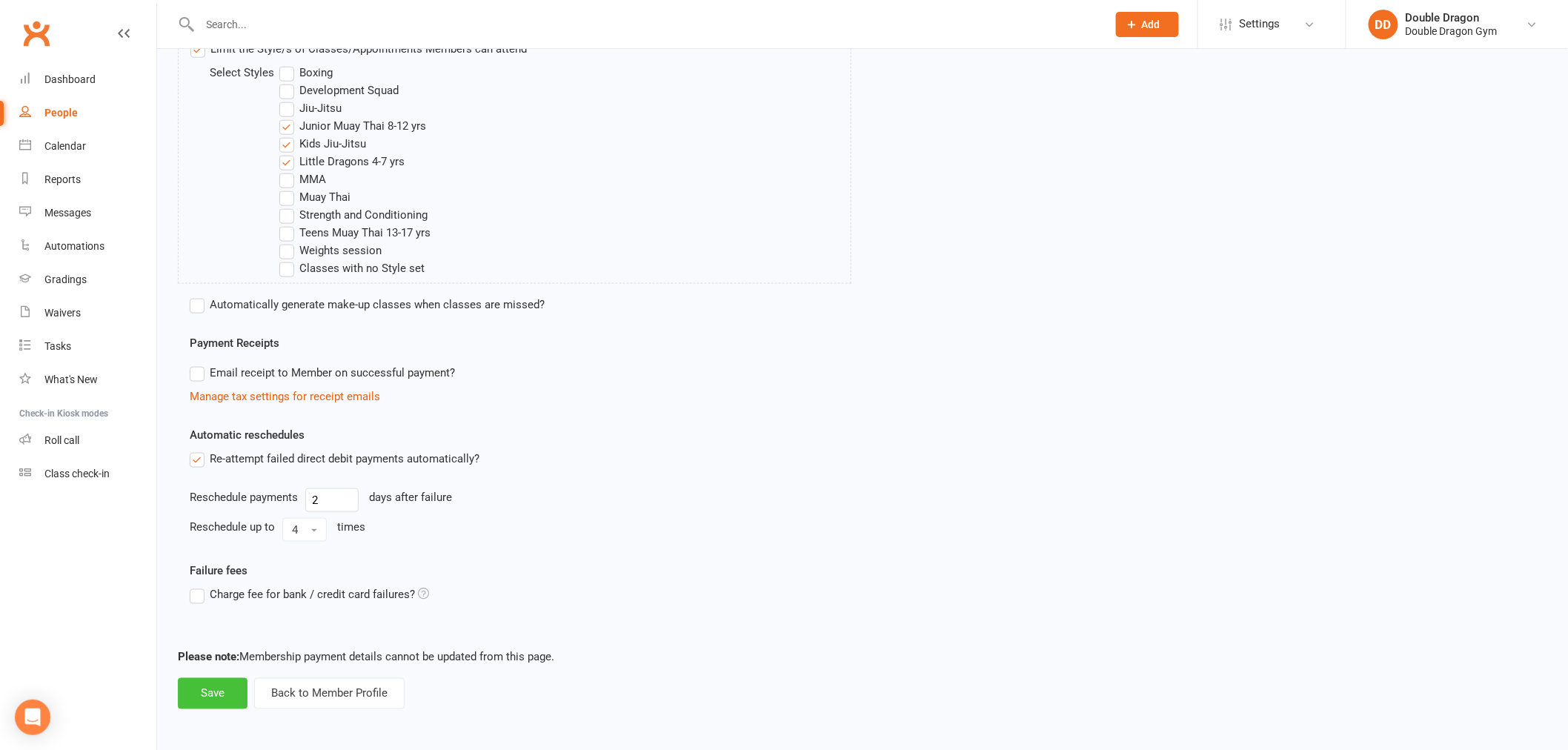
scroll to position [613, 0]
click at [221, 694] on button "Save" at bounding box center [213, 693] width 70 height 31
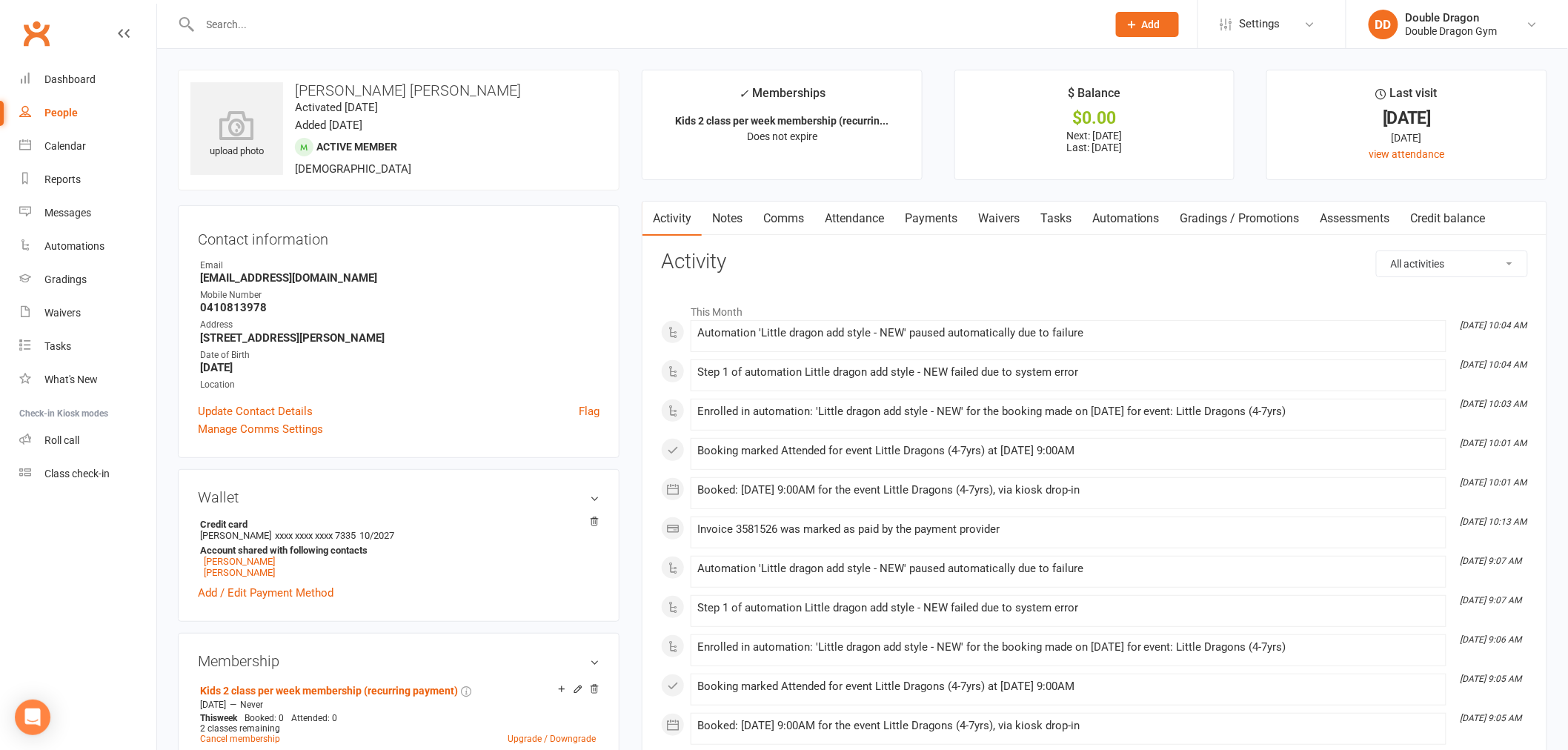
click at [348, 32] on input "text" at bounding box center [646, 24] width 901 height 21
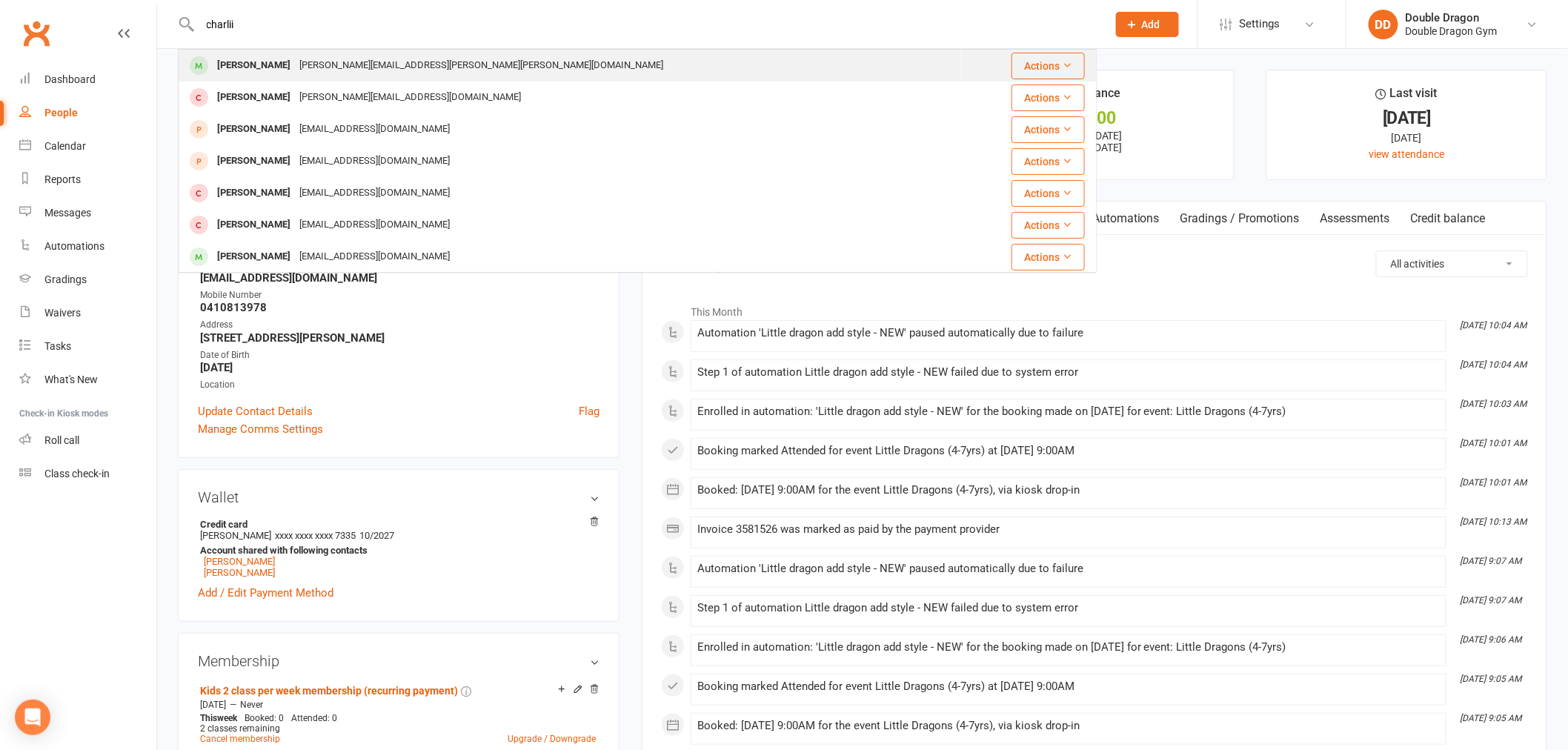
type input "charlii"
click at [298, 60] on div "[PERSON_NAME][EMAIL_ADDRESS][PERSON_NAME][PERSON_NAME][DOMAIN_NAME]" at bounding box center [481, 65] width 373 height 21
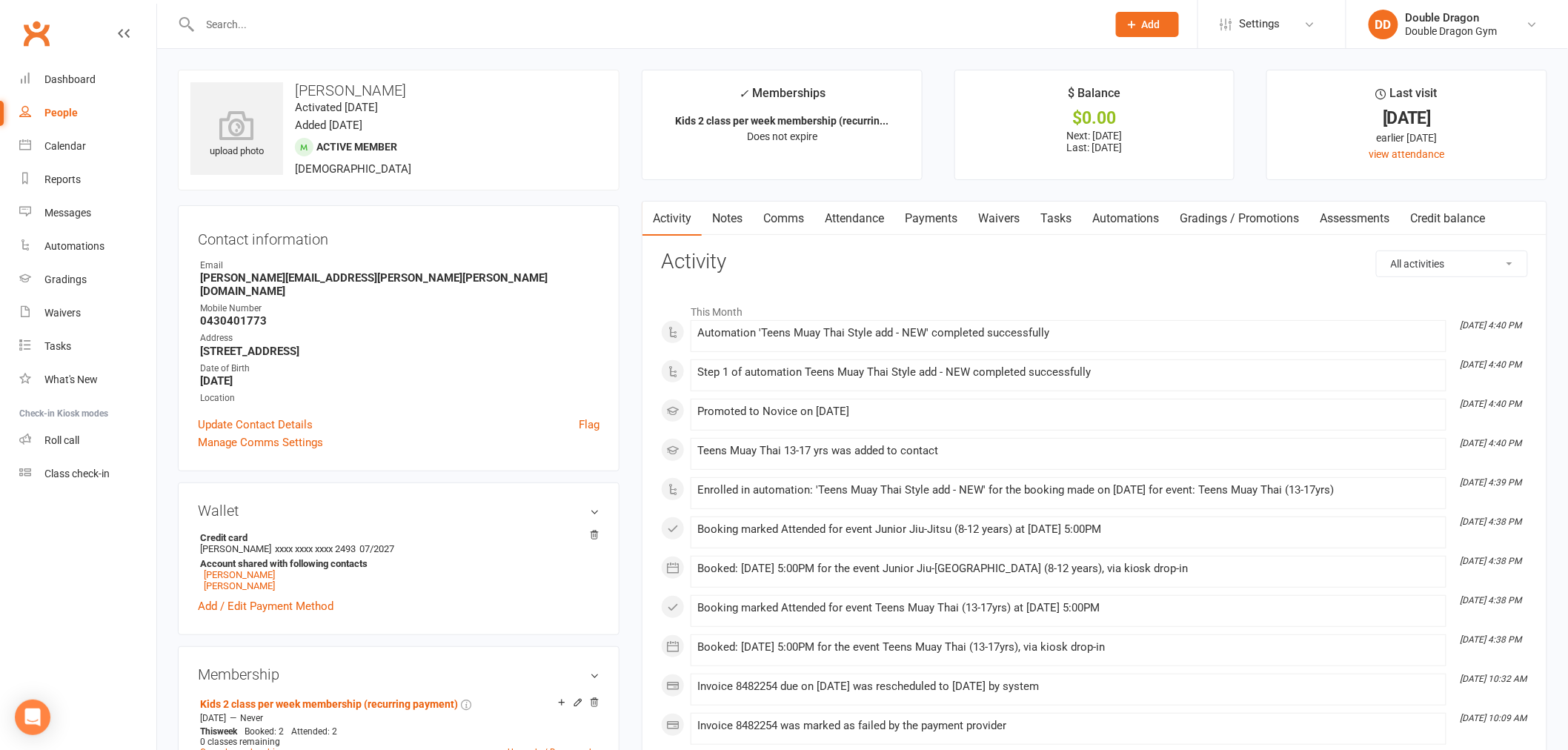
click at [931, 212] on link "Payments" at bounding box center [931, 218] width 73 height 34
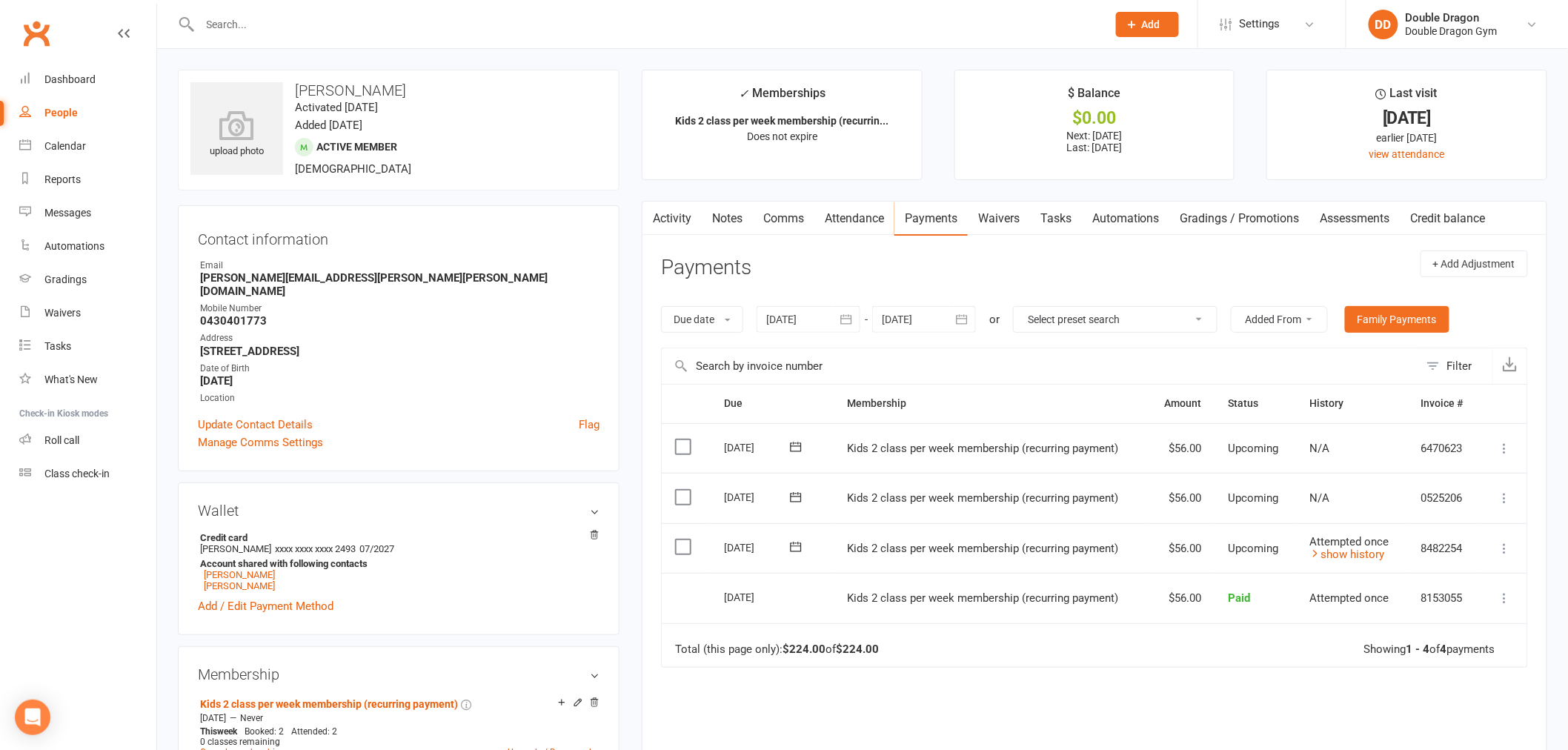
click at [796, 550] on icon at bounding box center [795, 546] width 14 height 14
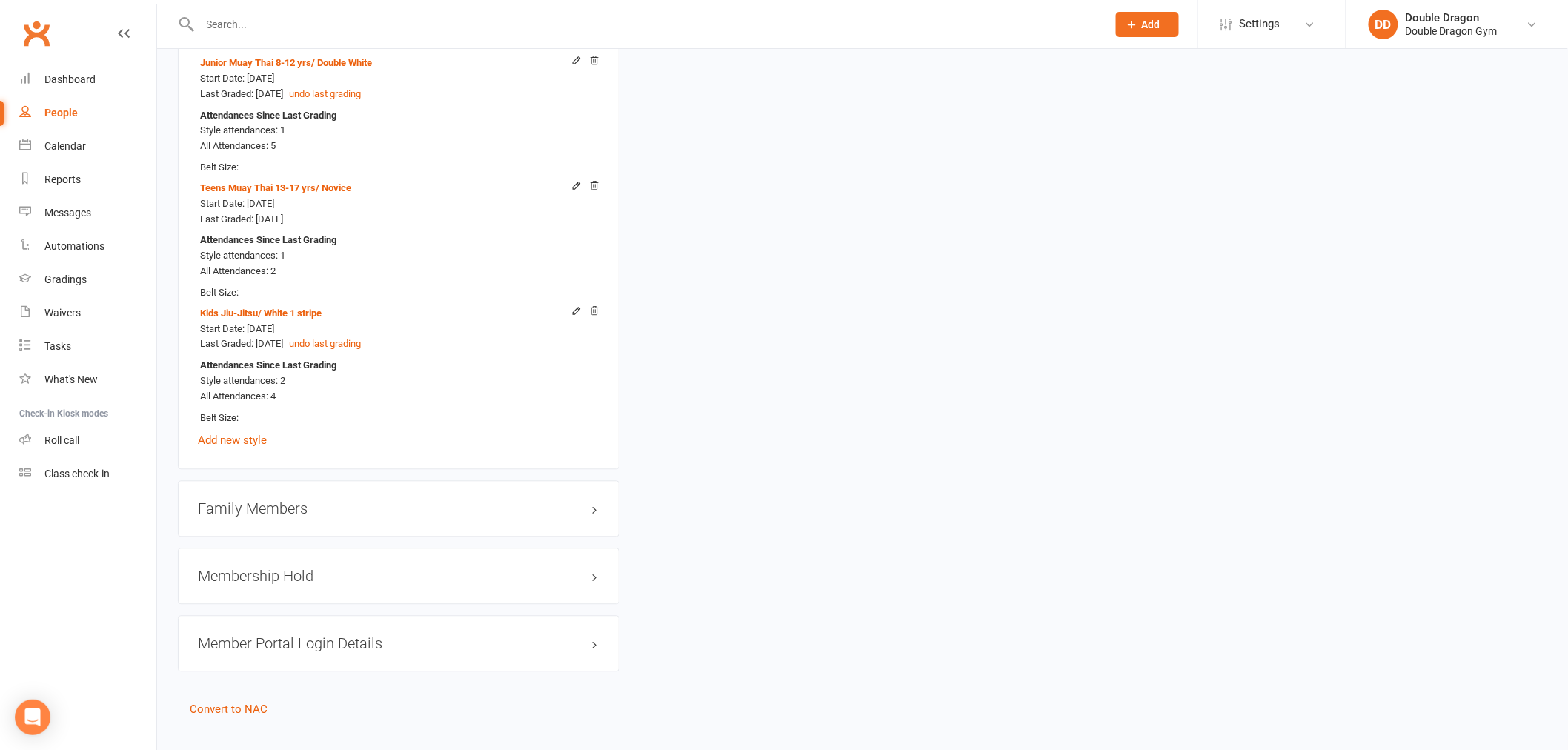
scroll to position [1152, 0]
click at [271, 497] on h3 "Family Members" at bounding box center [398, 505] width 402 height 16
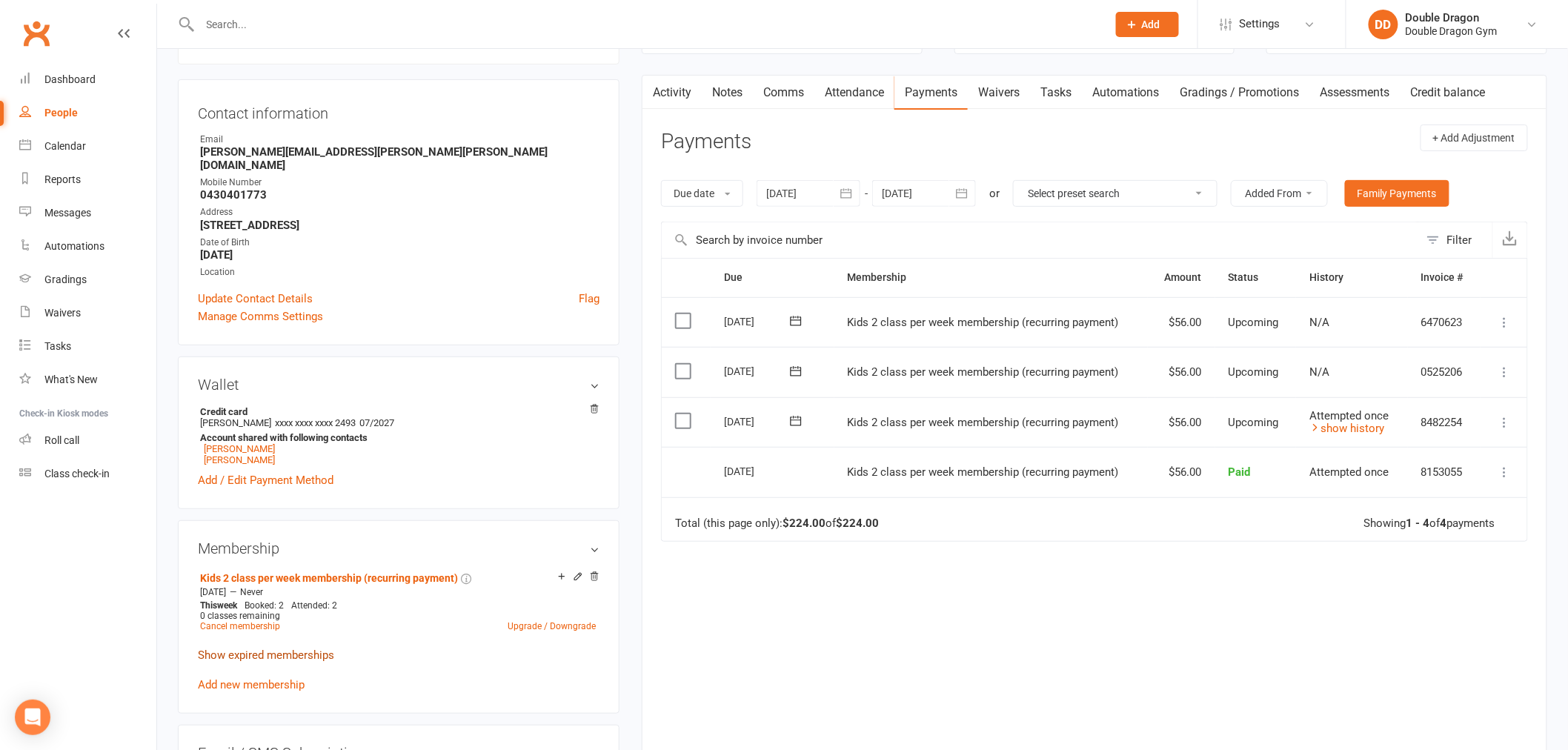
scroll to position [246, 0]
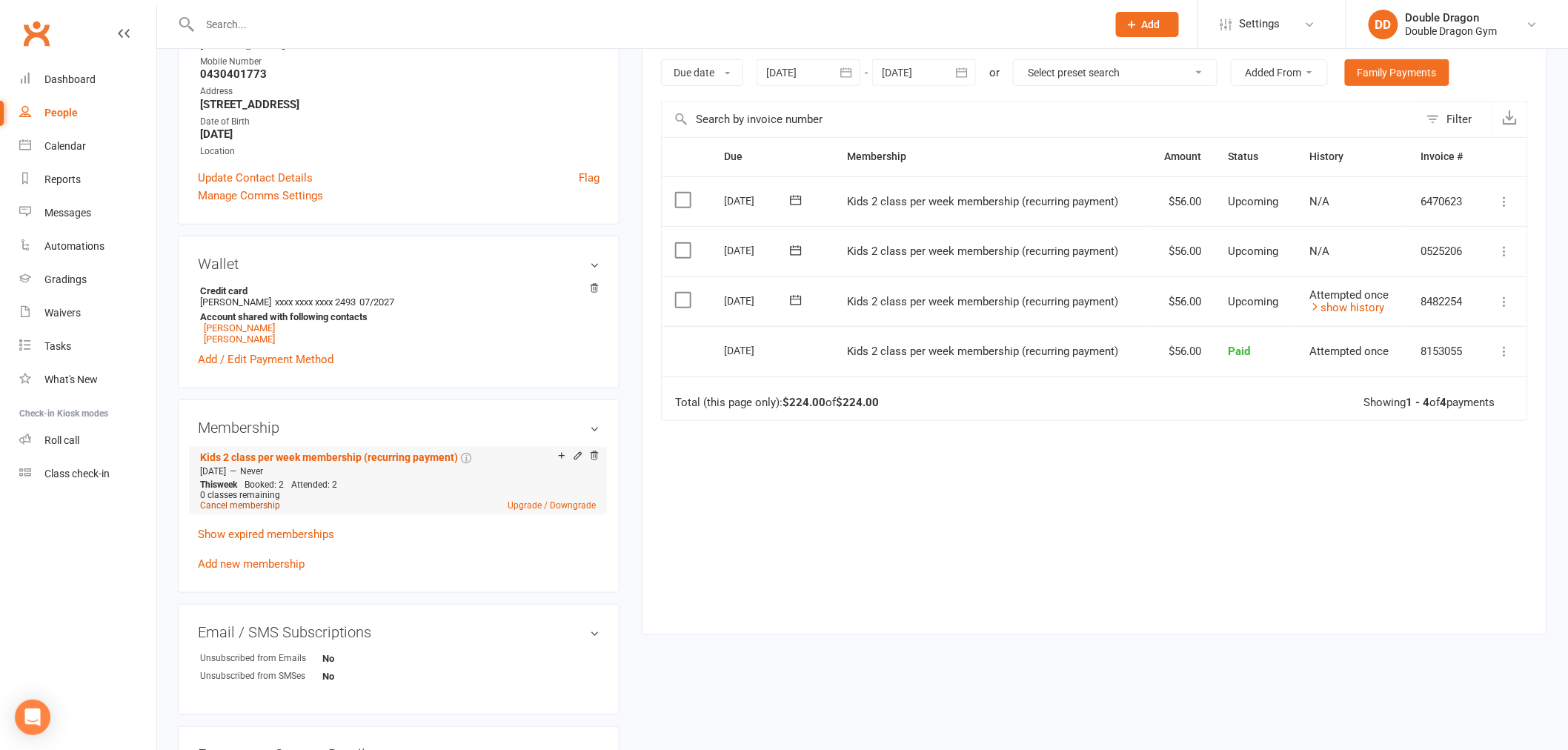
click at [249, 501] on link "Cancel membership" at bounding box center [240, 506] width 80 height 11
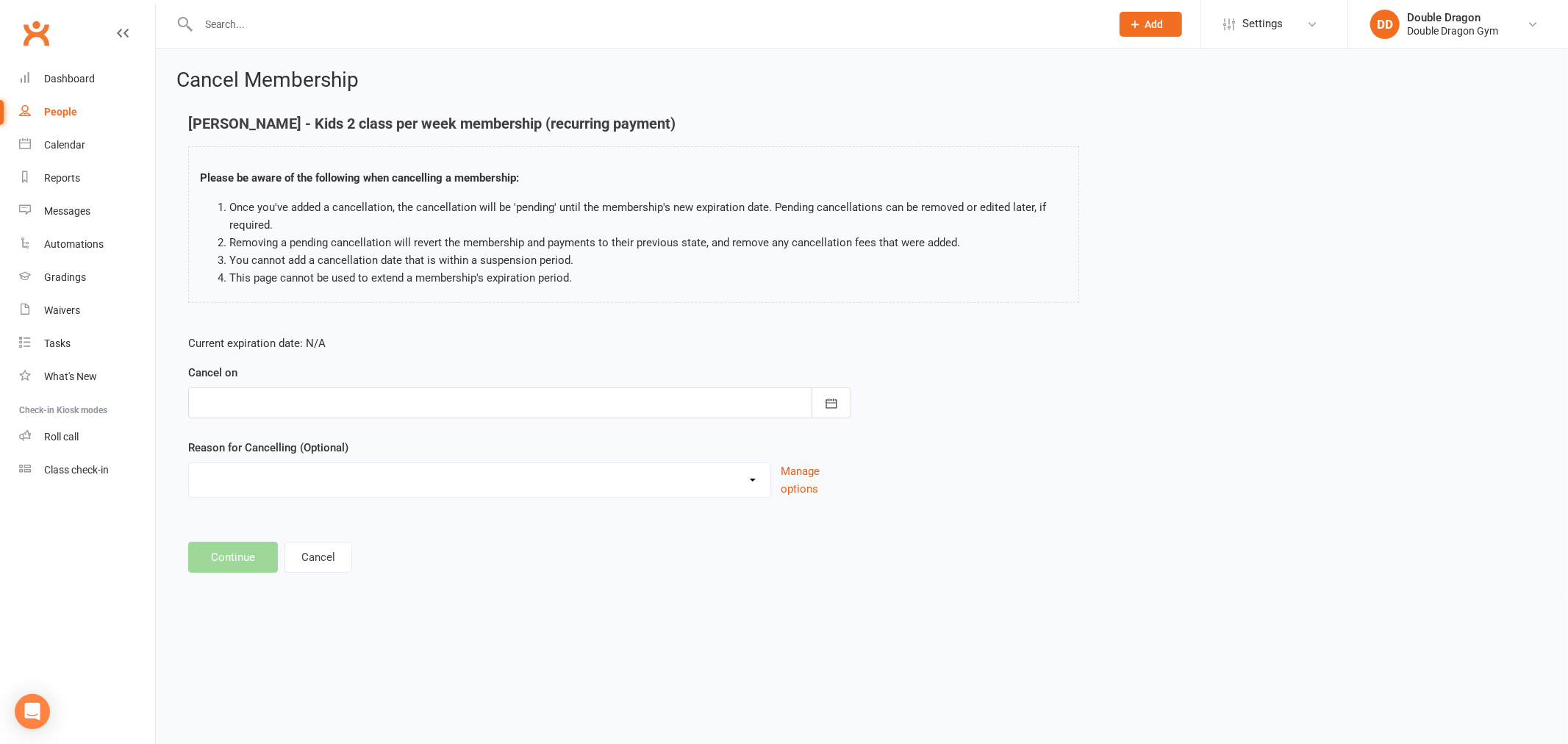
click at [370, 394] on div at bounding box center [519, 402] width 663 height 31
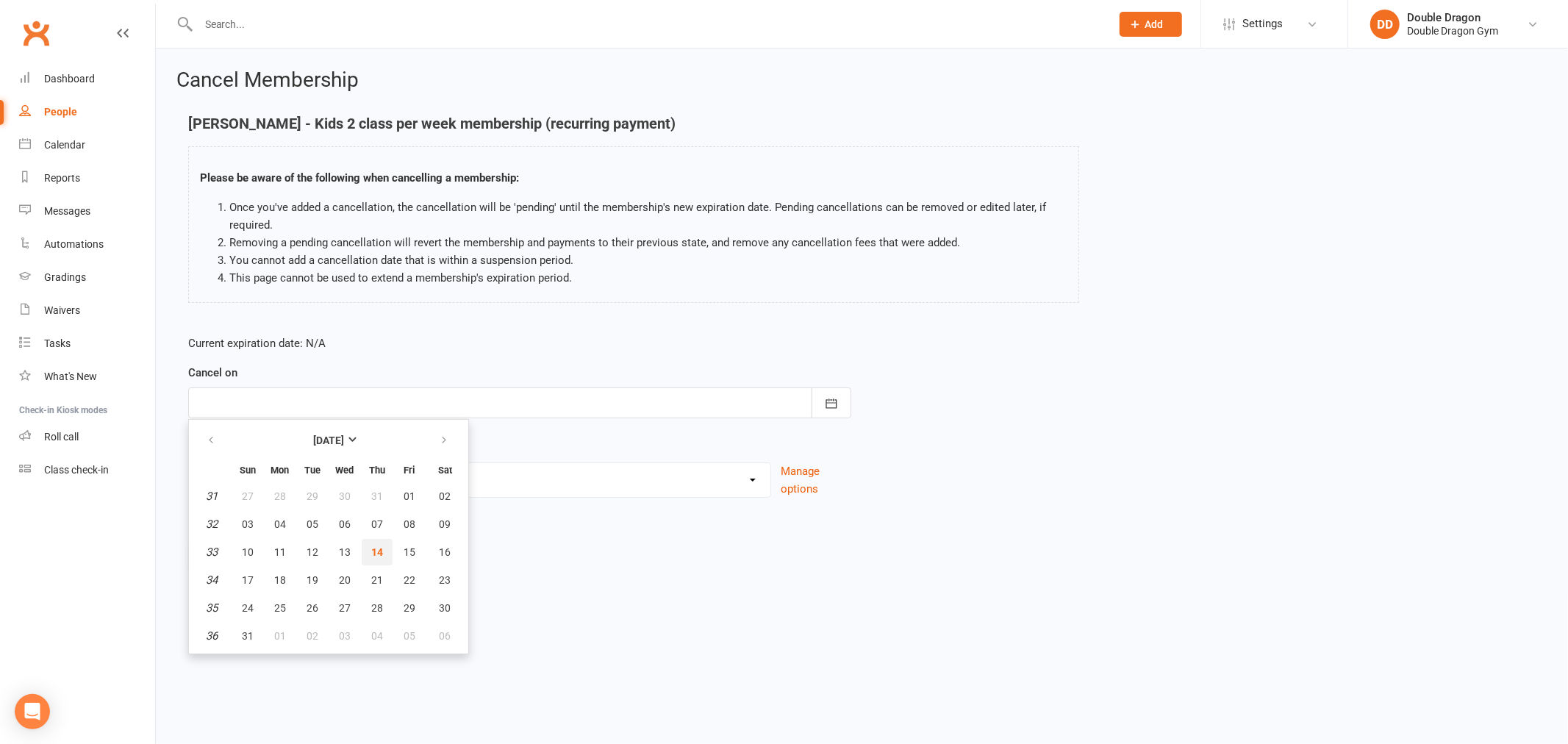
click at [371, 552] on span "14" at bounding box center [377, 552] width 12 height 12
type input "14 Aug 2025"
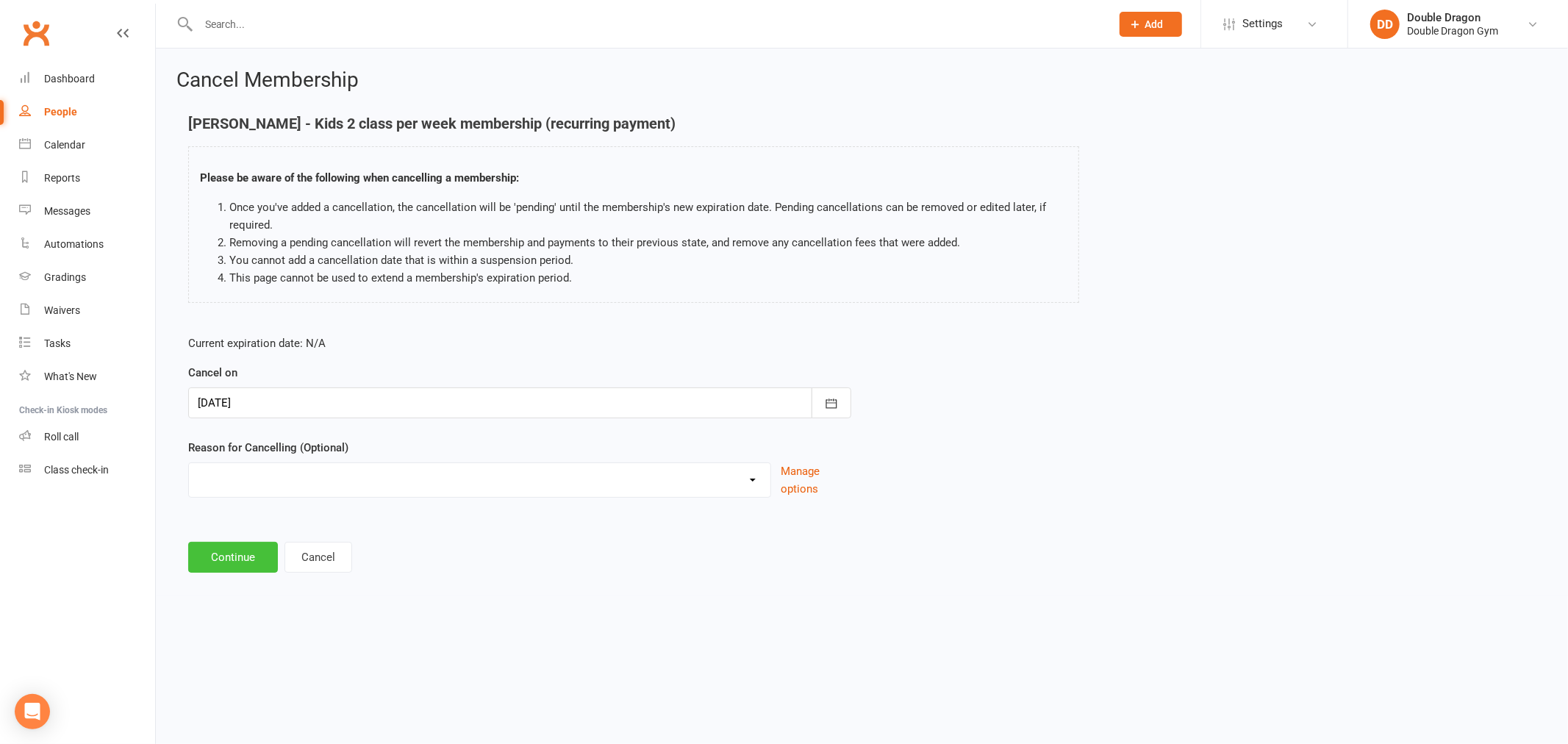
click at [260, 552] on button "Continue" at bounding box center [232, 557] width 90 height 31
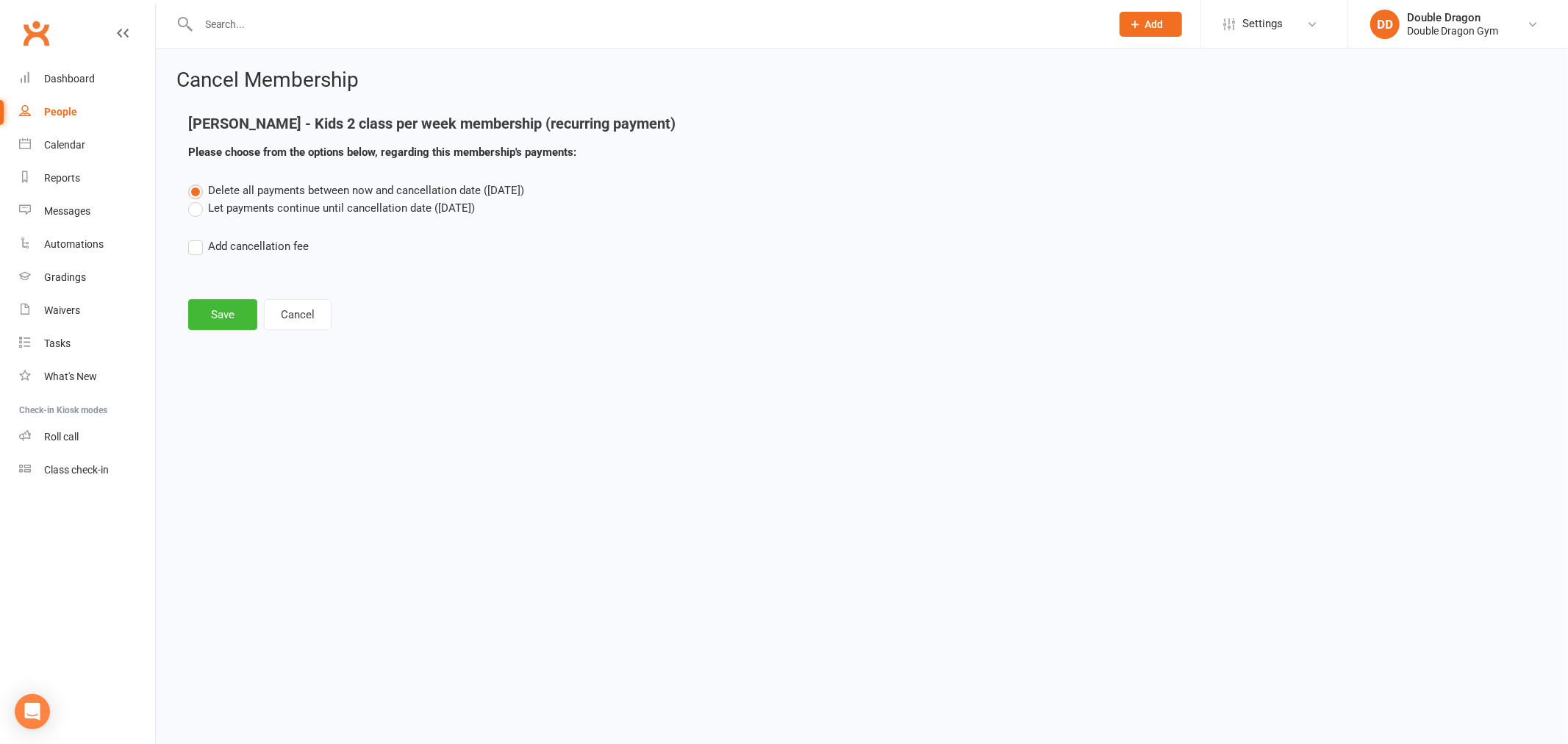
click at [195, 214] on label "Let payments continue until cancellation date (Aug 14, 2025)" at bounding box center [331, 208] width 287 height 17
click at [195, 199] on input "Let payments continue until cancellation date (Aug 14, 2025)" at bounding box center [192, 199] width 10 height 0
click at [220, 319] on button "Save" at bounding box center [223, 315] width 69 height 31
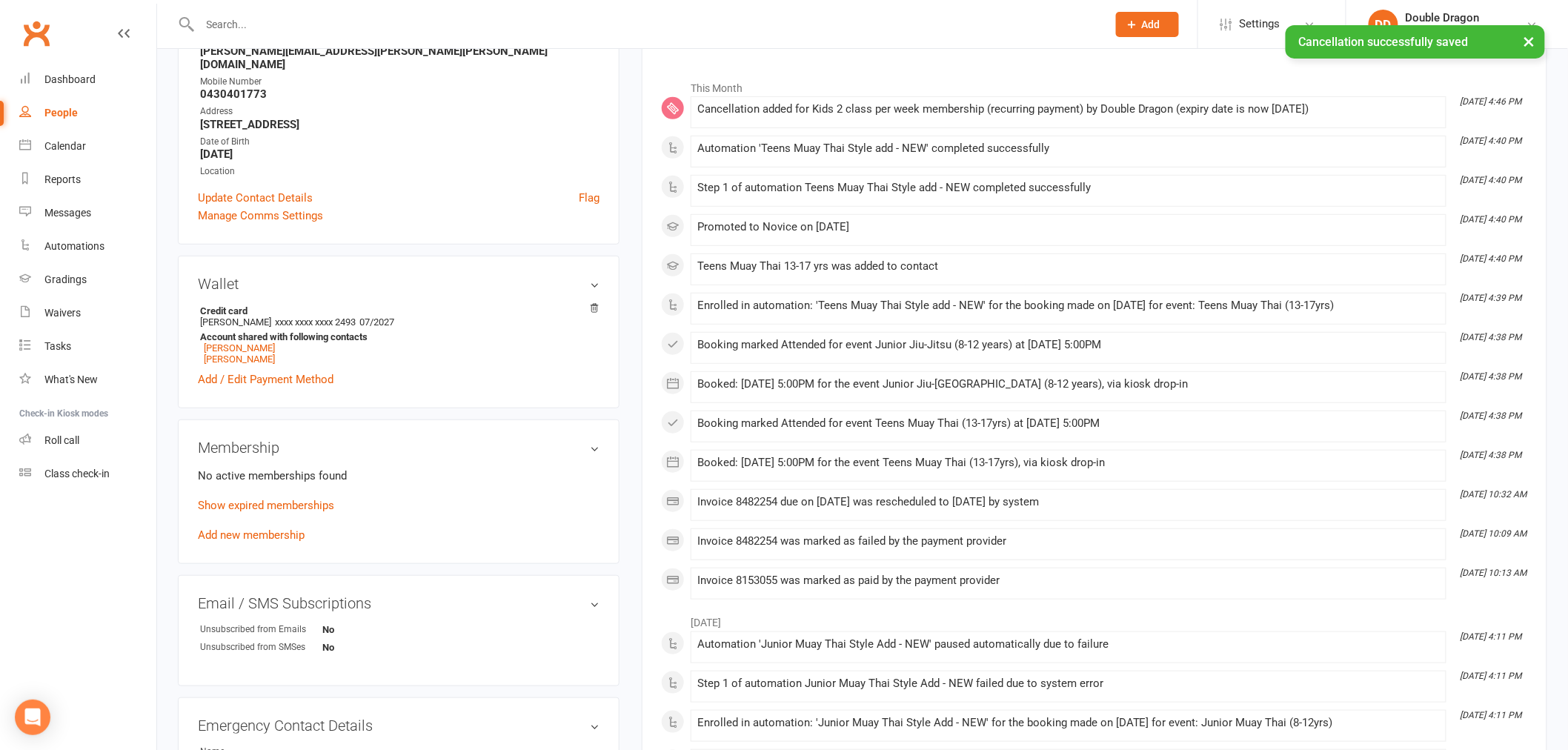
scroll to position [246, 0]
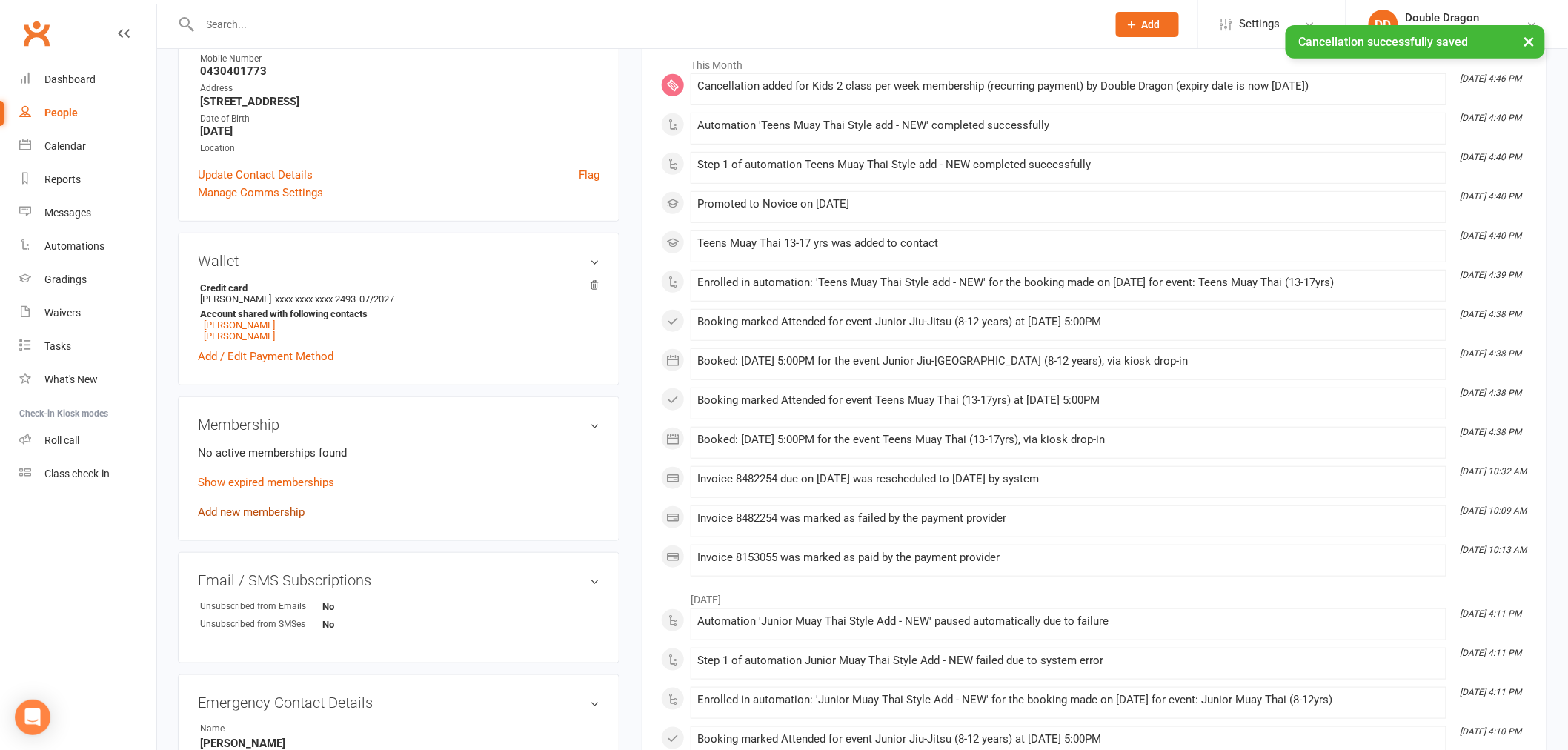
click at [252, 505] on link "Add new membership" at bounding box center [251, 512] width 106 height 14
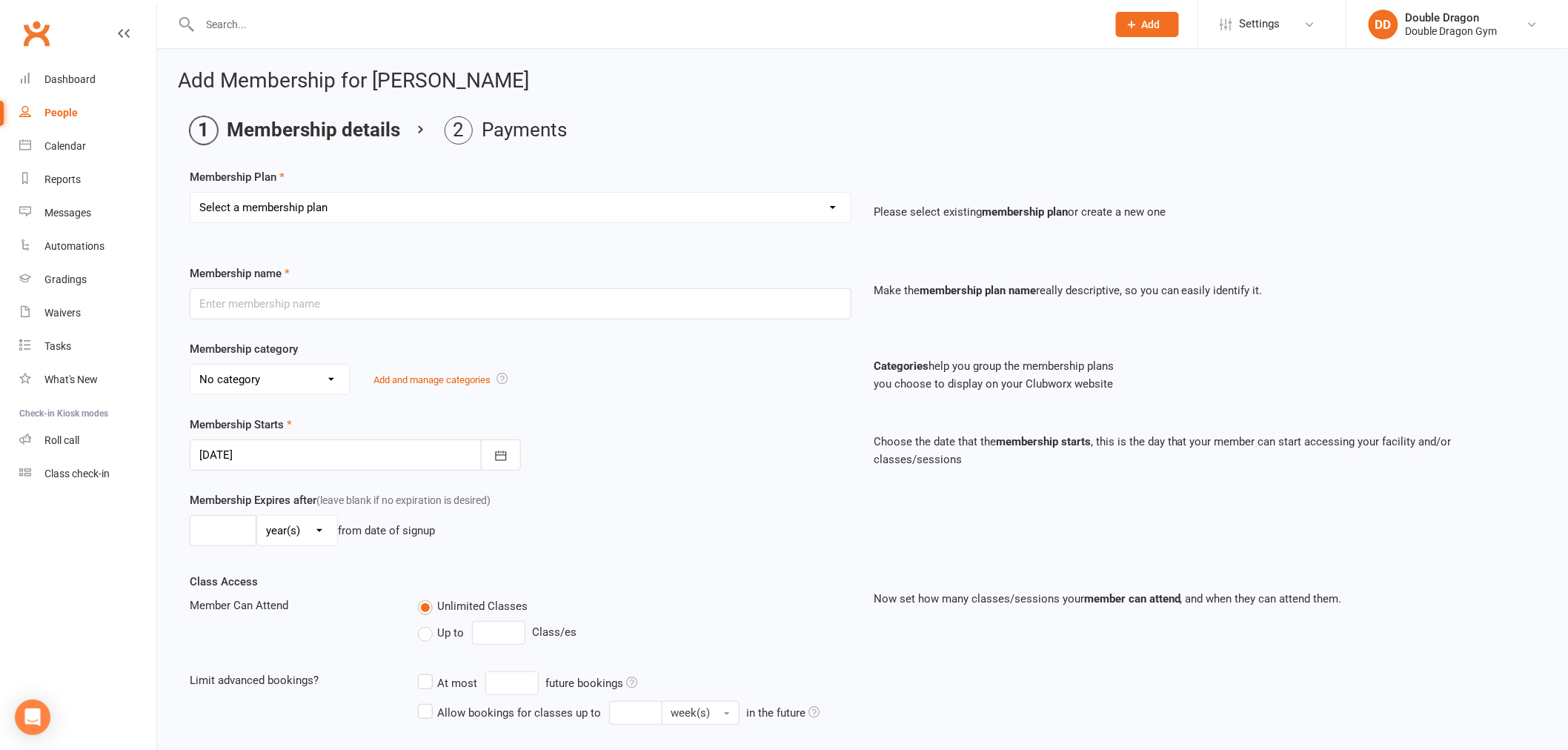
click at [445, 205] on select "Select a membership plan Create new Membership Plan Platinum Membership - Unlim…" at bounding box center [520, 207] width 660 height 30
select select "6"
click at [190, 192] on select "Select a membership plan Create new Membership Plan Platinum Membership - Unlim…" at bounding box center [520, 207] width 660 height 30
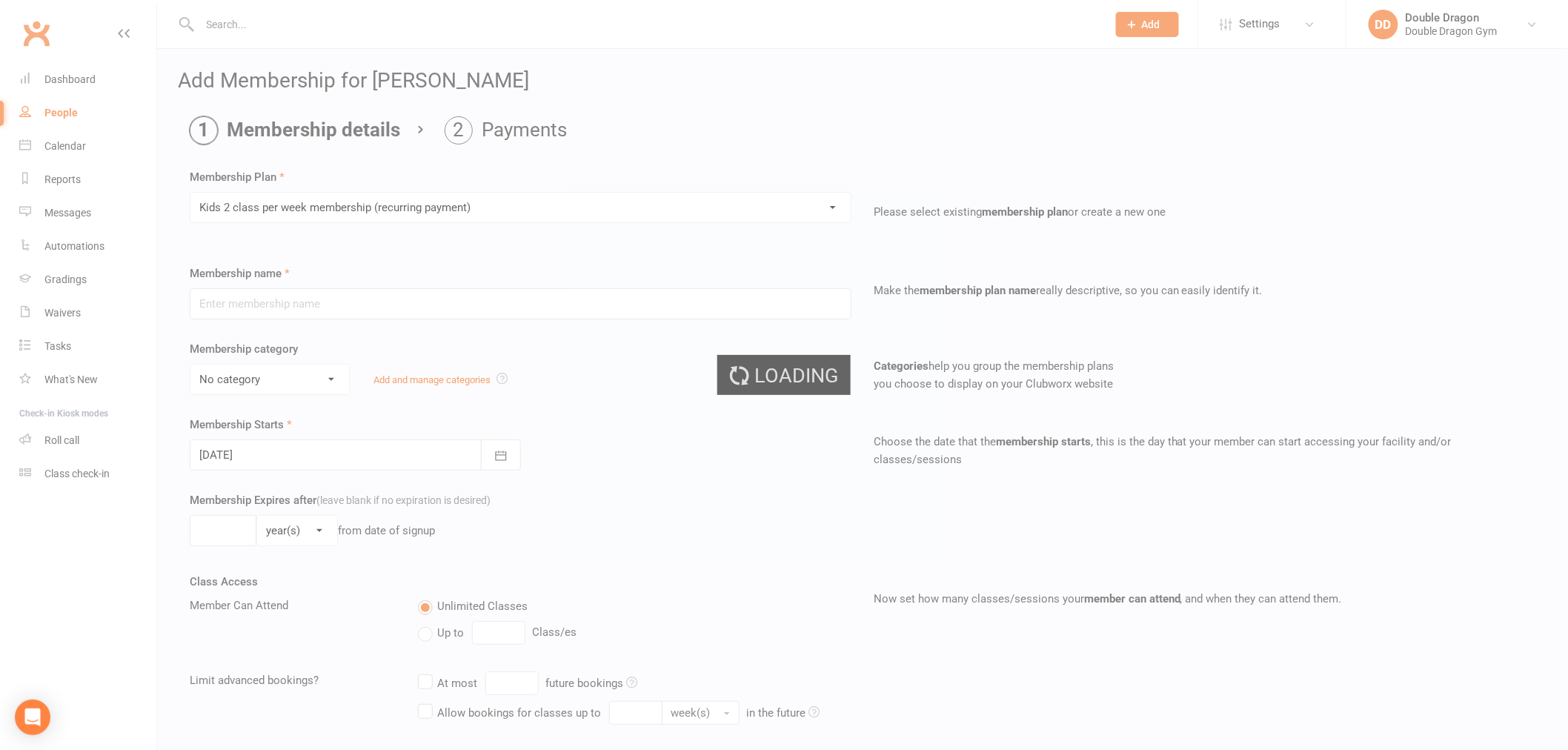
type input "Kids 2 class per week membership (recurring payment)"
select select "5"
type input "2"
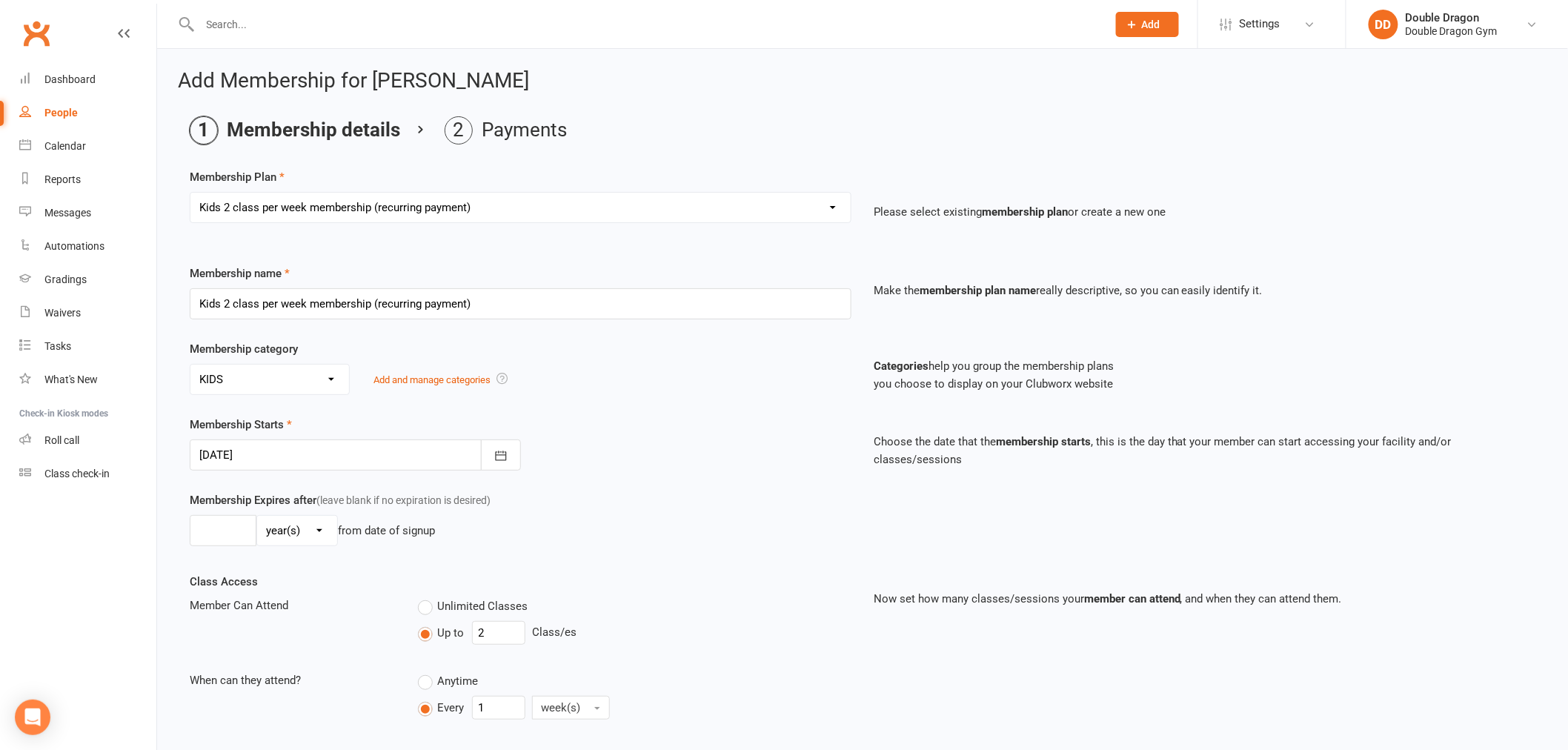
click at [319, 216] on select "Select a membership plan Create new Membership Plan Platinum Membership - Unlim…" at bounding box center [520, 207] width 660 height 30
click at [319, 211] on select "Select a membership plan Create new Membership Plan Platinum Membership - Unlim…" at bounding box center [520, 207] width 660 height 30
click at [252, 534] on input "number" at bounding box center [223, 530] width 67 height 31
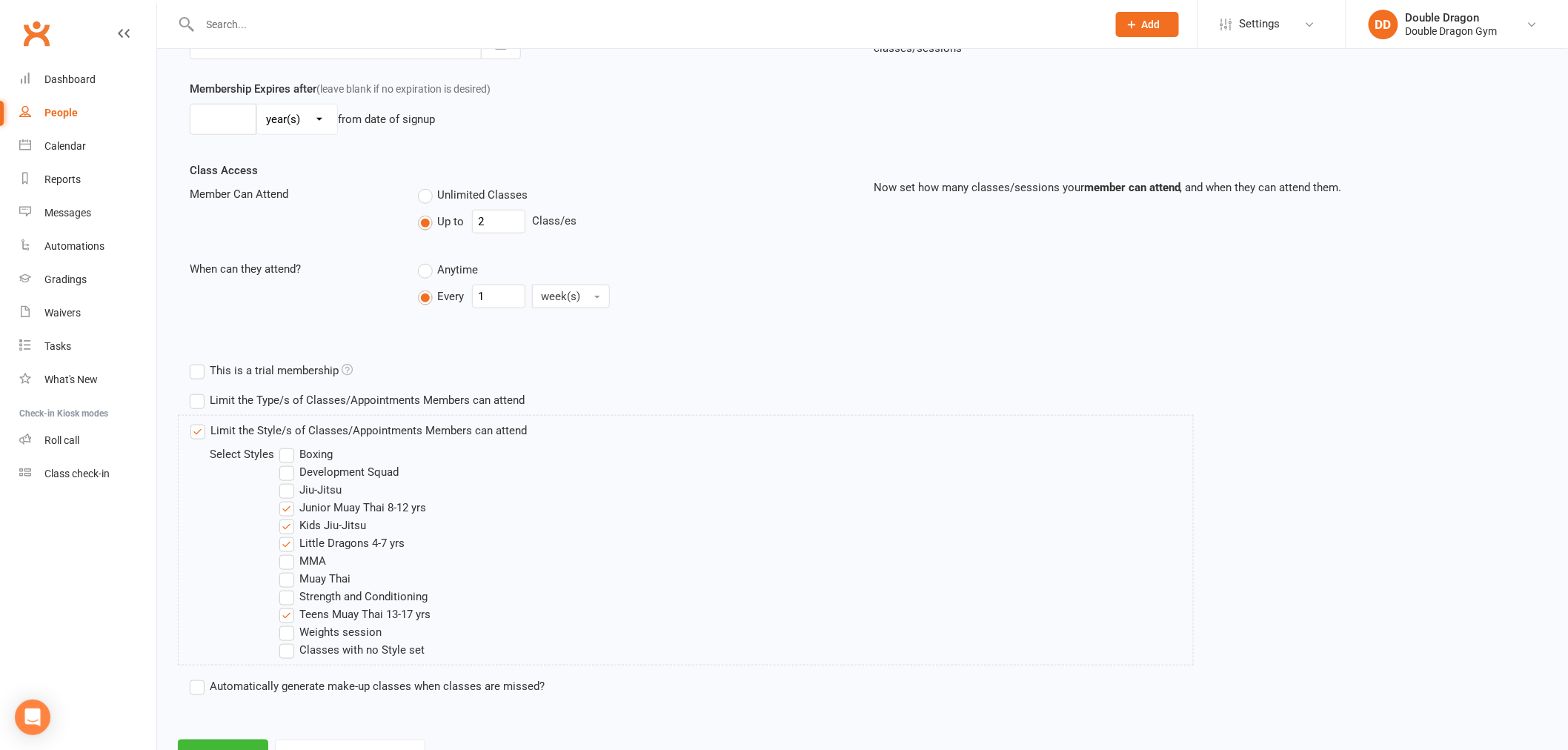
click at [287, 541] on label "Little Dragons 4-7 yrs" at bounding box center [341, 542] width 125 height 17
click at [287, 534] on input "Little Dragons 4-7 yrs" at bounding box center [284, 534] width 10 height 0
click at [291, 613] on label "Teens Muay Thai 13-17 yrs" at bounding box center [354, 614] width 151 height 17
click at [289, 605] on input "Teens Muay Thai 13-17 yrs" at bounding box center [284, 605] width 10 height 0
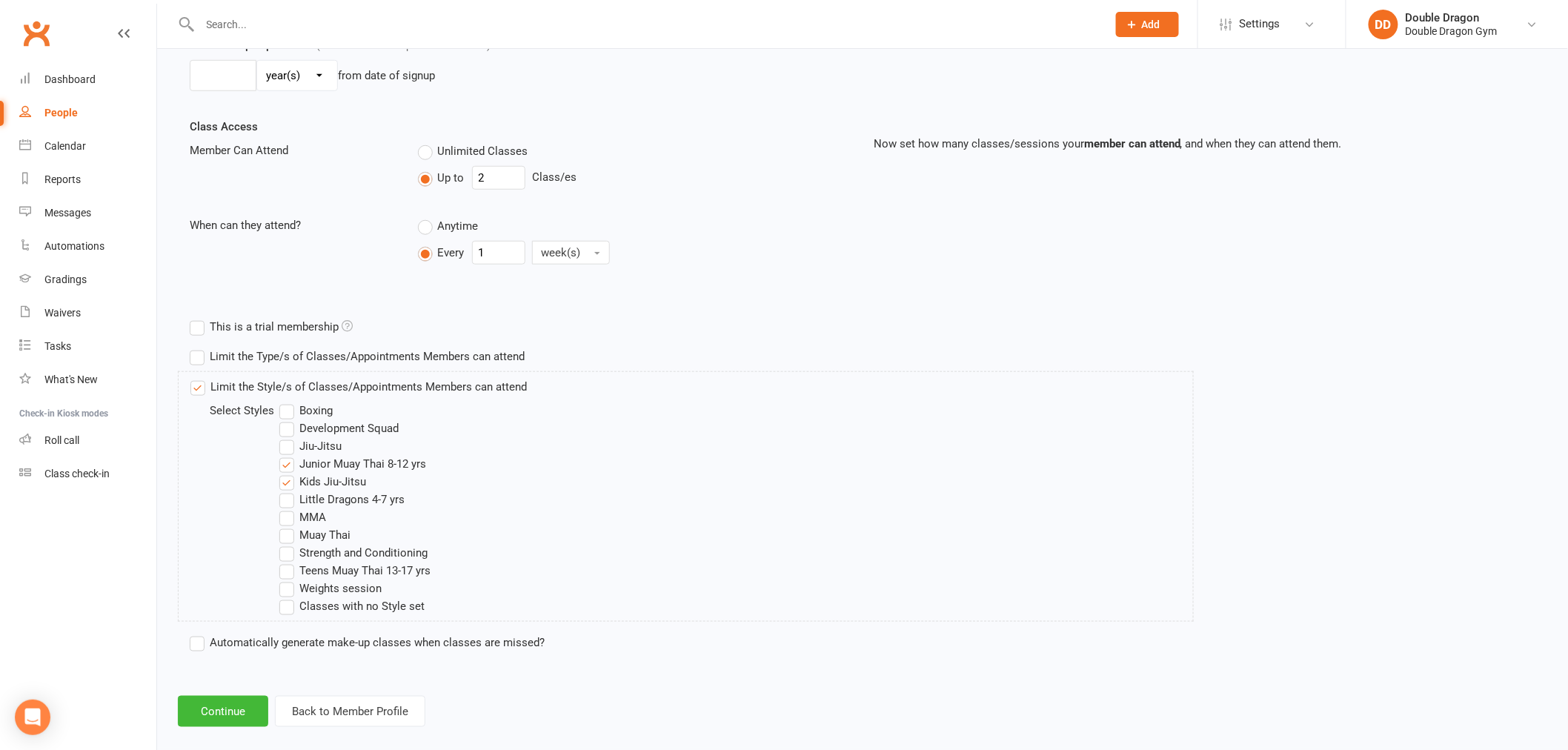
scroll to position [475, 0]
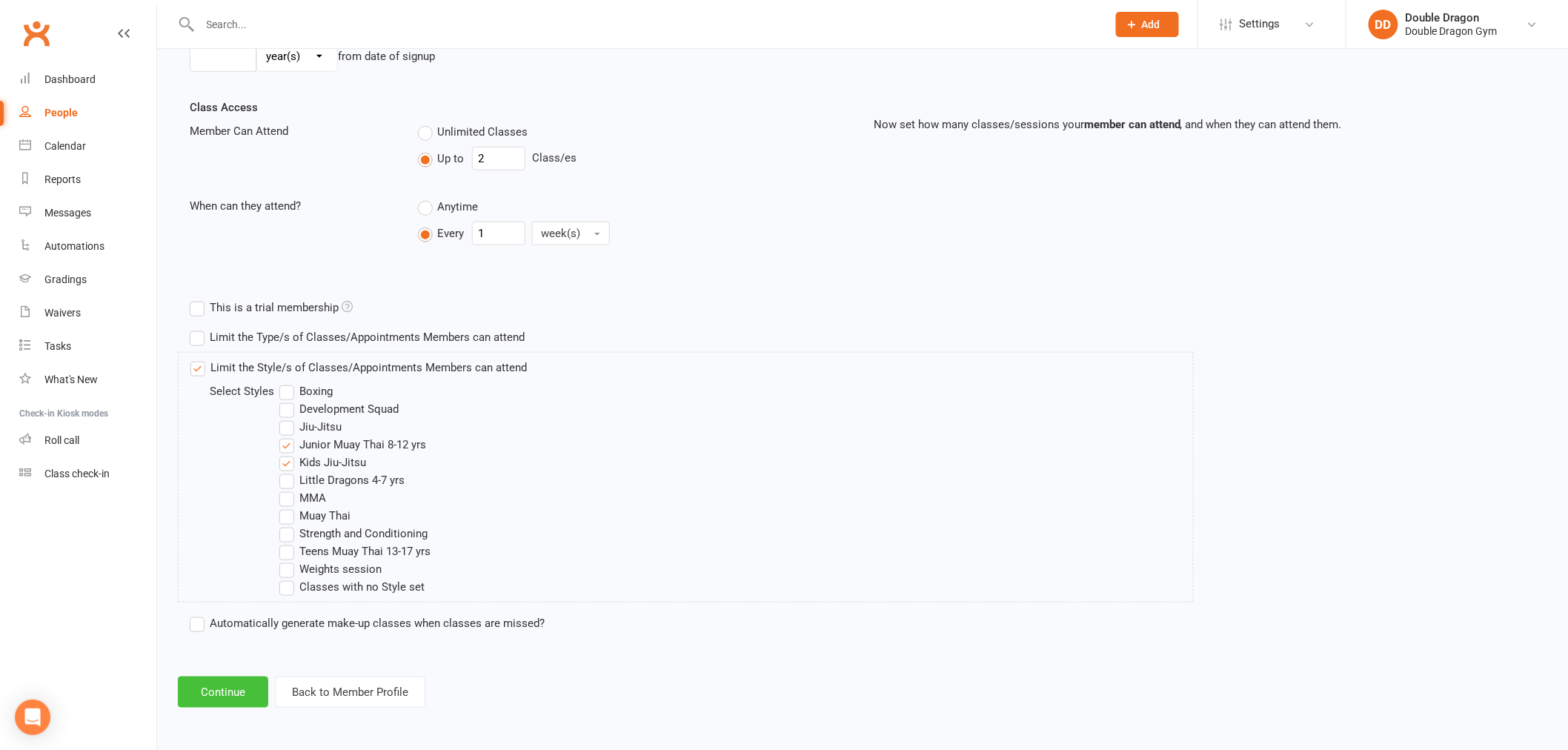
click at [250, 687] on button "Continue" at bounding box center [223, 692] width 90 height 31
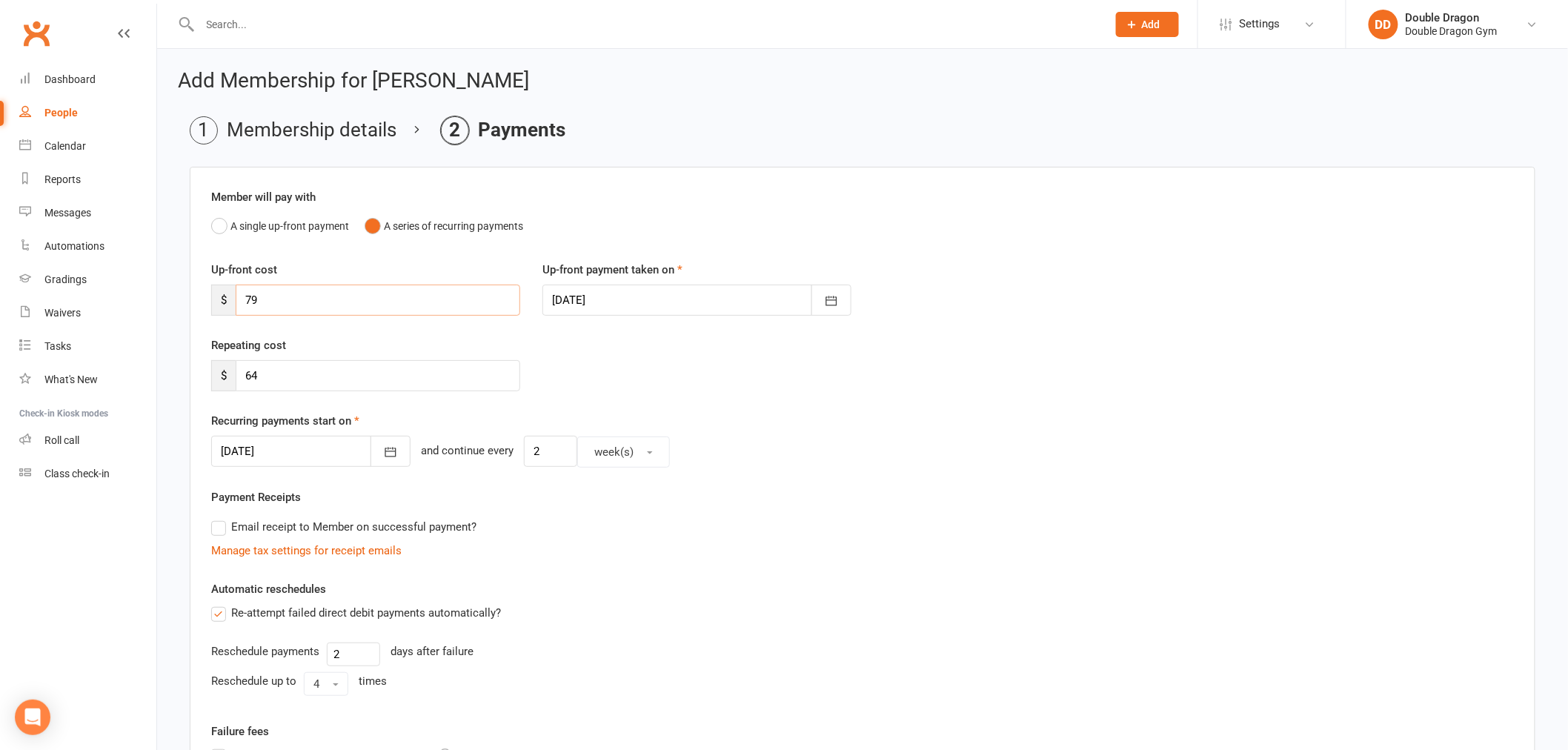
drag, startPoint x: 297, startPoint y: 313, endPoint x: 206, endPoint y: 308, distance: 91.1
click at [217, 327] on div "Up-front cost $ 79 Up-front payment taken on 14 Aug 2025 August 2025 Sun Mon Tu…" at bounding box center [862, 298] width 1325 height 75
type input "56"
drag, startPoint x: 271, startPoint y: 380, endPoint x: 223, endPoint y: 399, distance: 51.6
click at [223, 399] on div "Repeating cost $ 64" at bounding box center [862, 373] width 1325 height 75
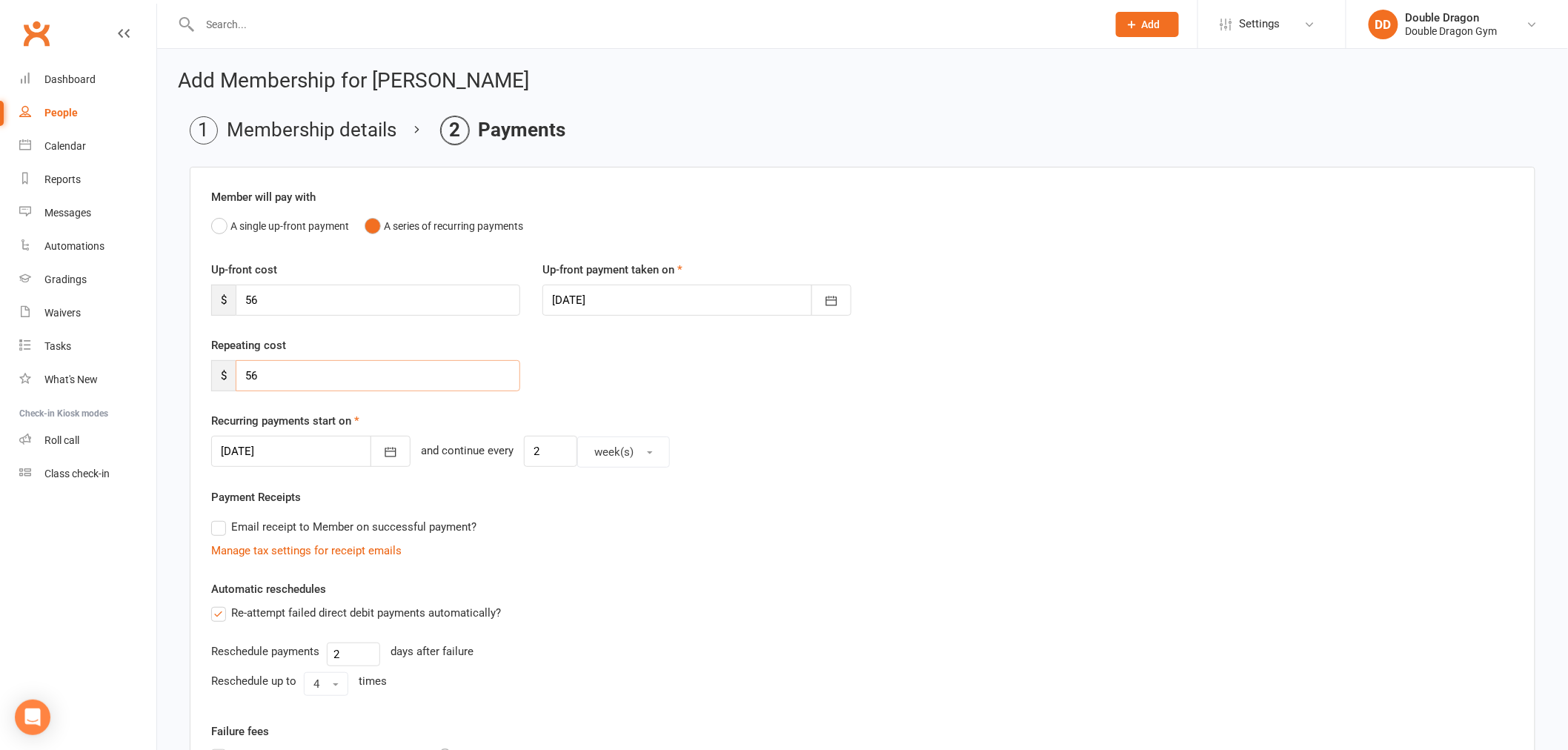
type input "56"
click at [618, 292] on div at bounding box center [697, 300] width 309 height 31
click at [760, 448] on span "15" at bounding box center [766, 451] width 12 height 12
type input "15 Aug 2025"
click at [332, 455] on div at bounding box center [311, 451] width 199 height 31
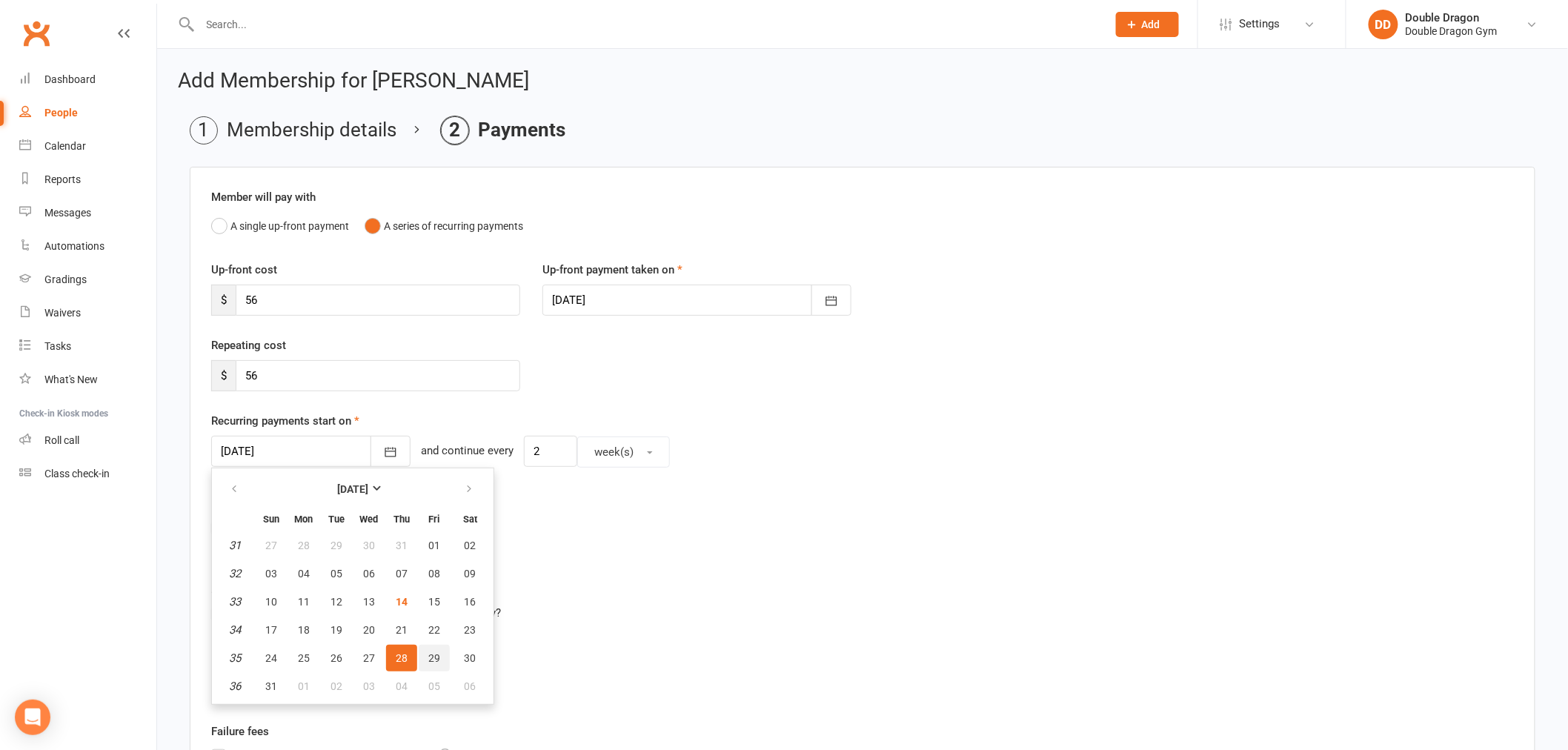
click at [430, 652] on span "29" at bounding box center [434, 658] width 12 height 12
type input "29 Aug 2025"
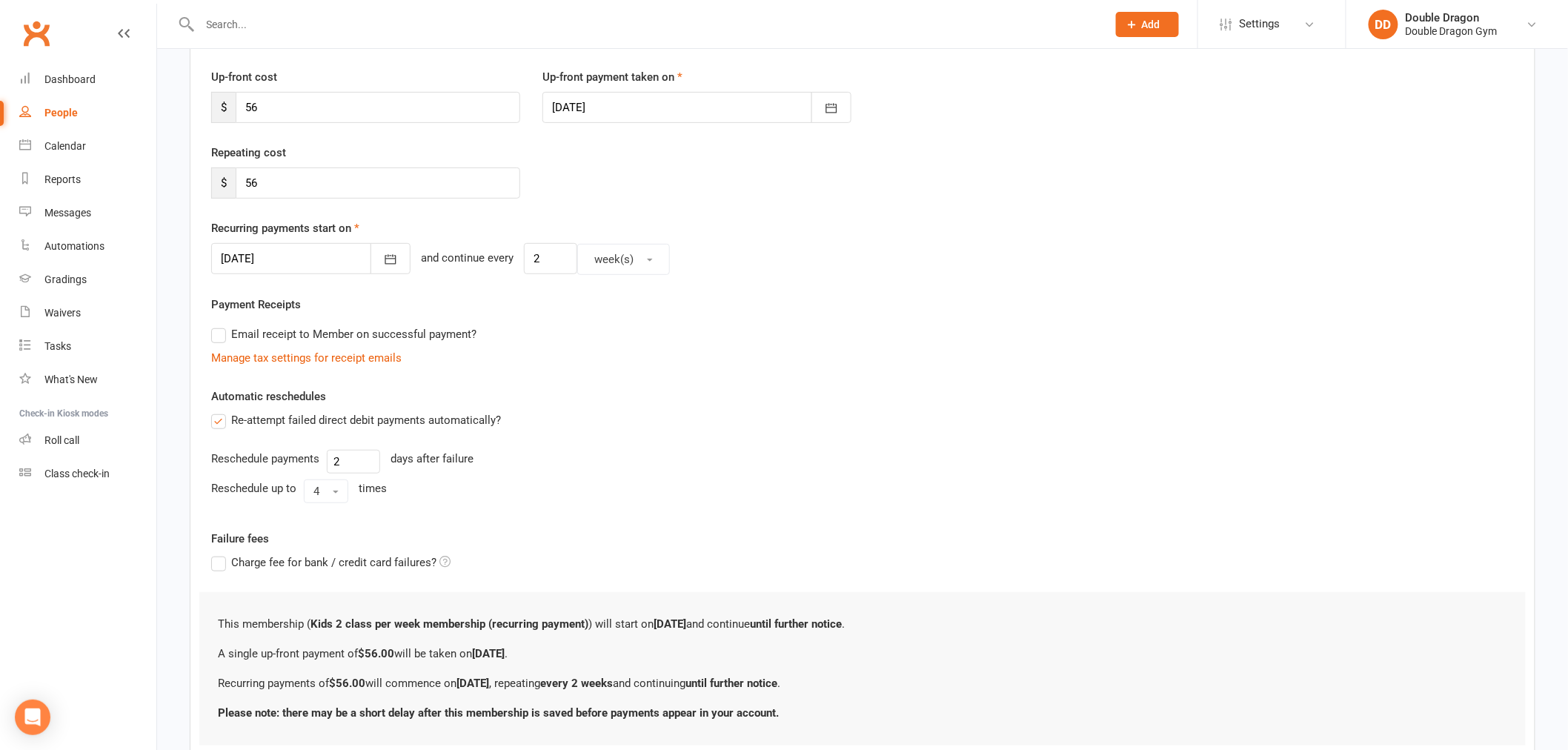
scroll to position [298, 0]
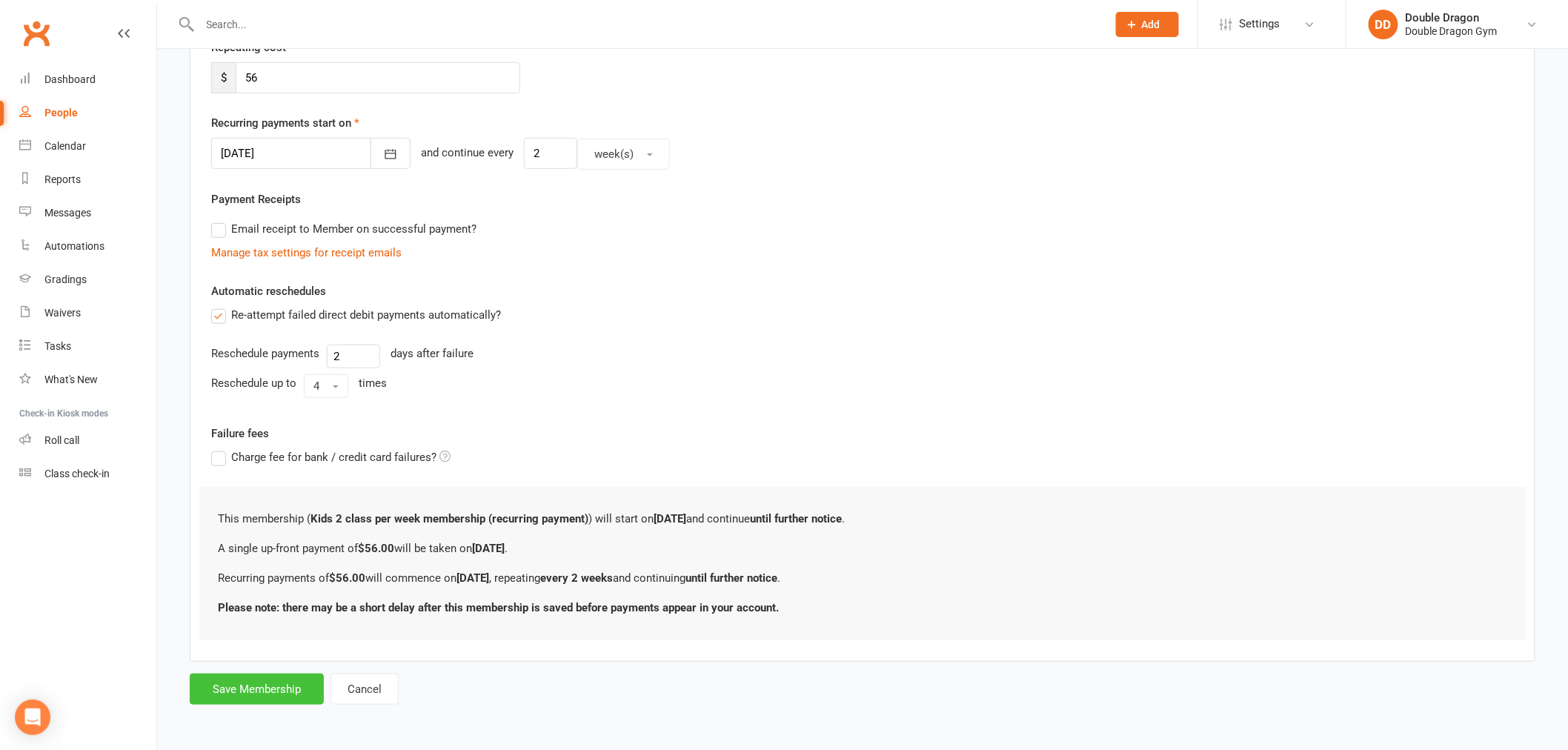
click at [252, 686] on button "Save Membership" at bounding box center [256, 689] width 134 height 31
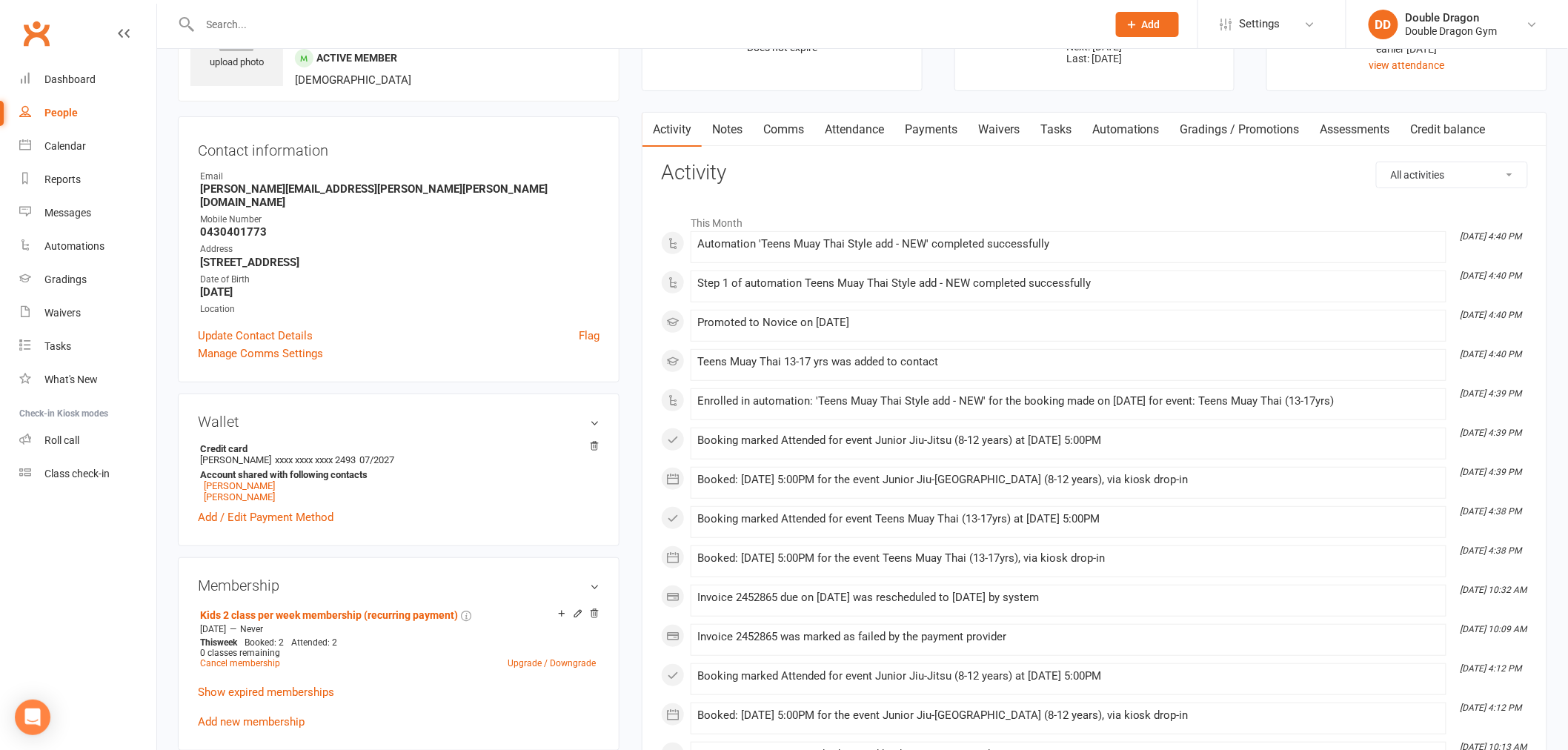
scroll to position [82, 0]
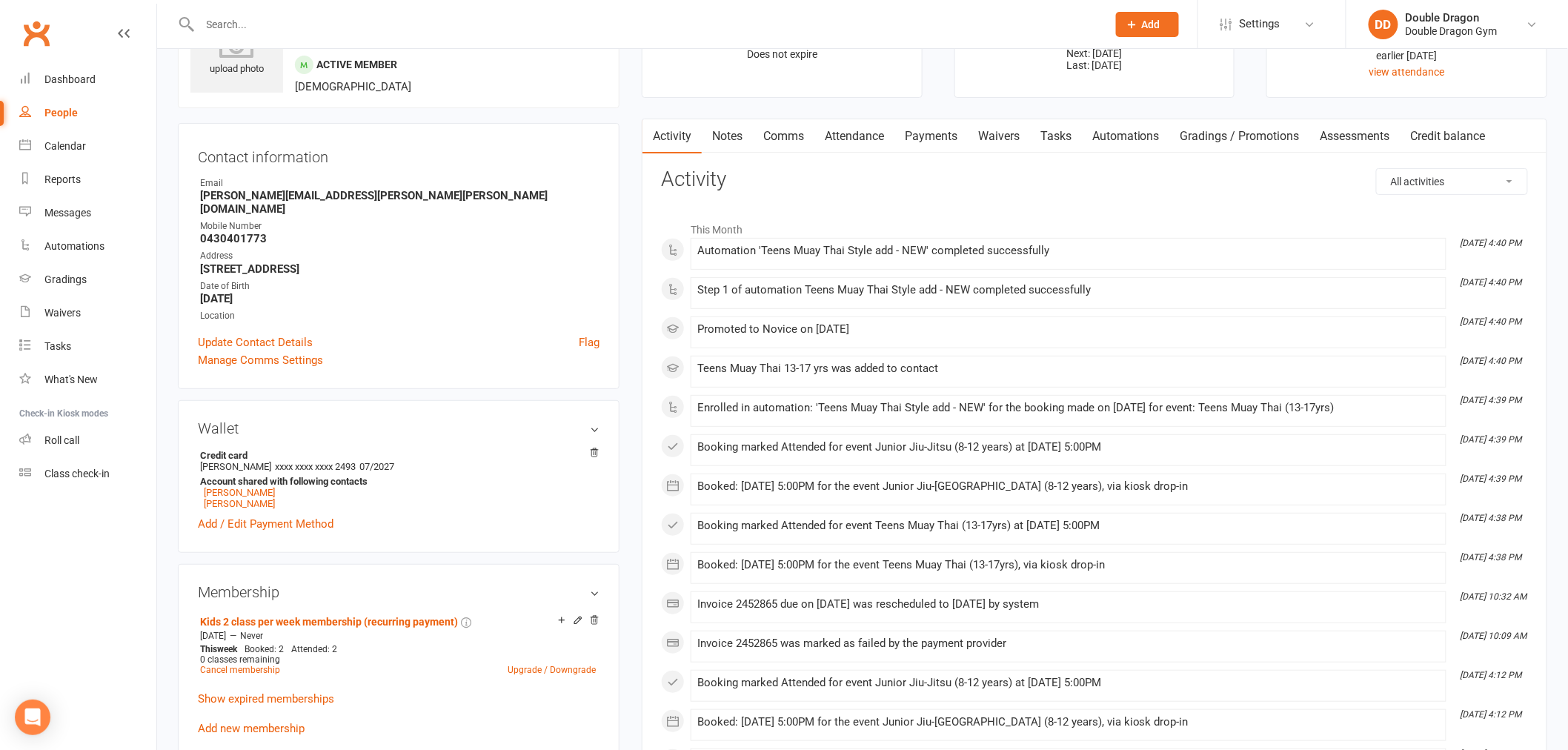
drag, startPoint x: 930, startPoint y: 129, endPoint x: 934, endPoint y: 135, distance: 7.2
click at [930, 129] on link "Payments" at bounding box center [931, 136] width 73 height 34
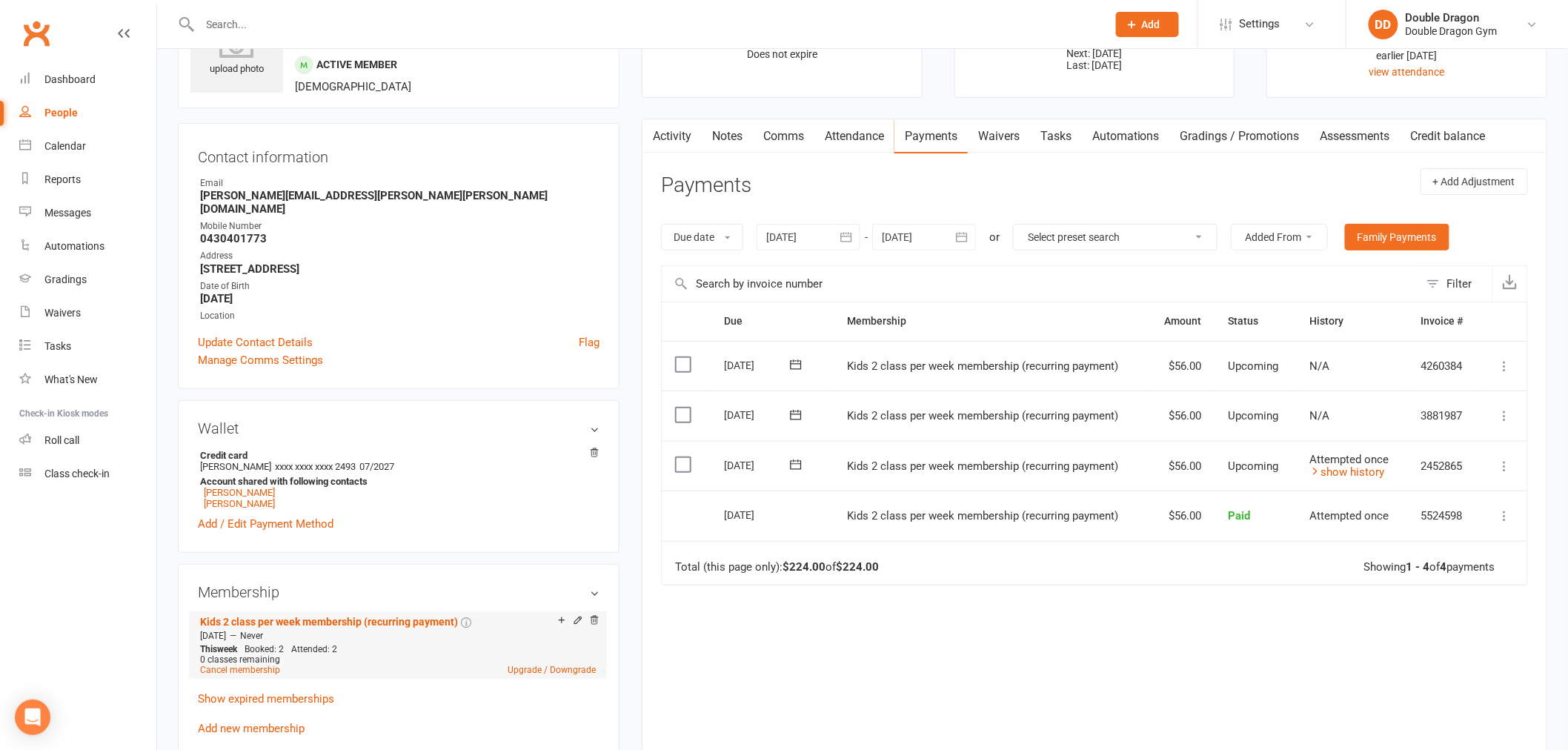
click at [214, 654] on span "0 classes remaining" at bounding box center [240, 659] width 80 height 11
click at [218, 665] on link "Cancel membership" at bounding box center [240, 670] width 80 height 11
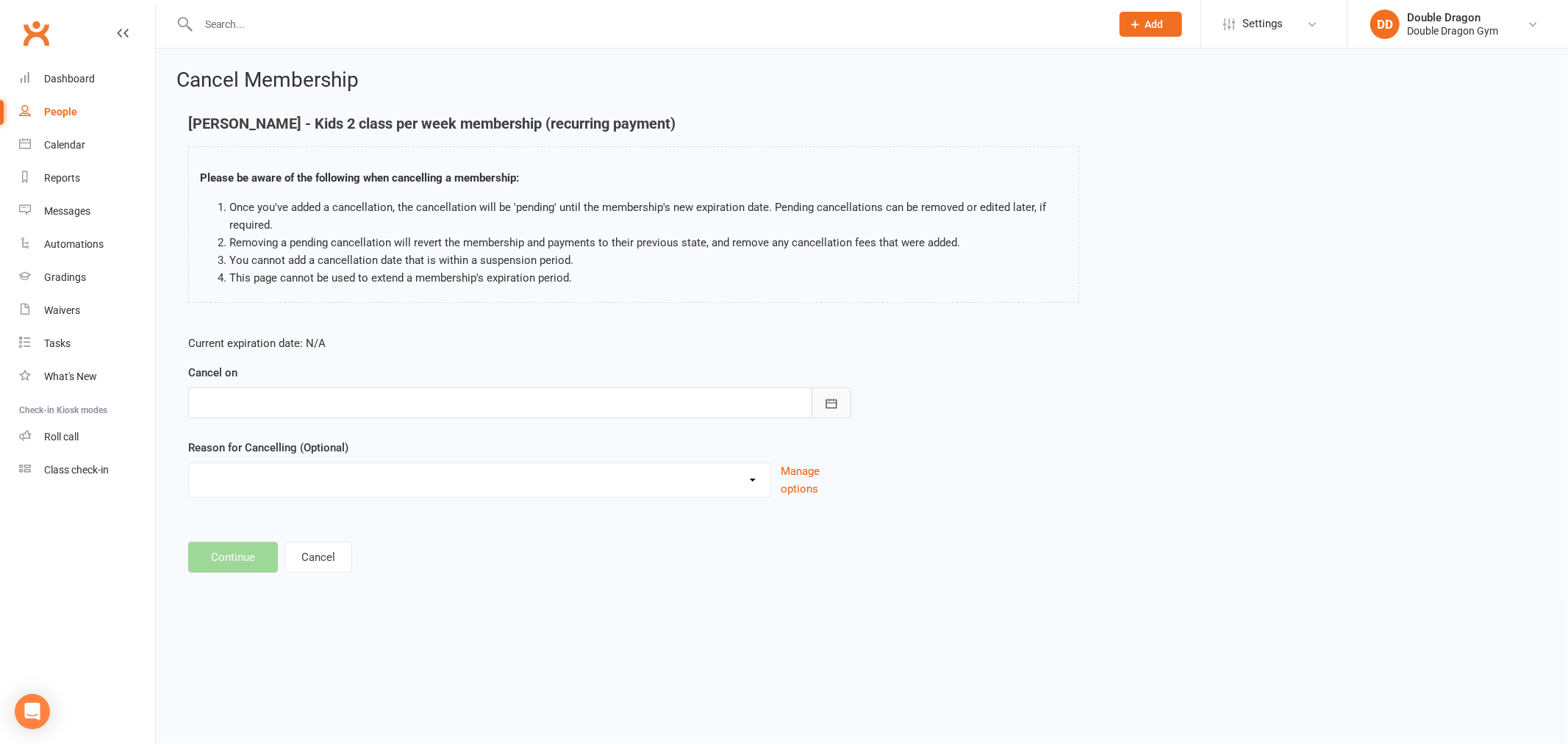
click at [827, 396] on icon "button" at bounding box center [831, 403] width 14 height 14
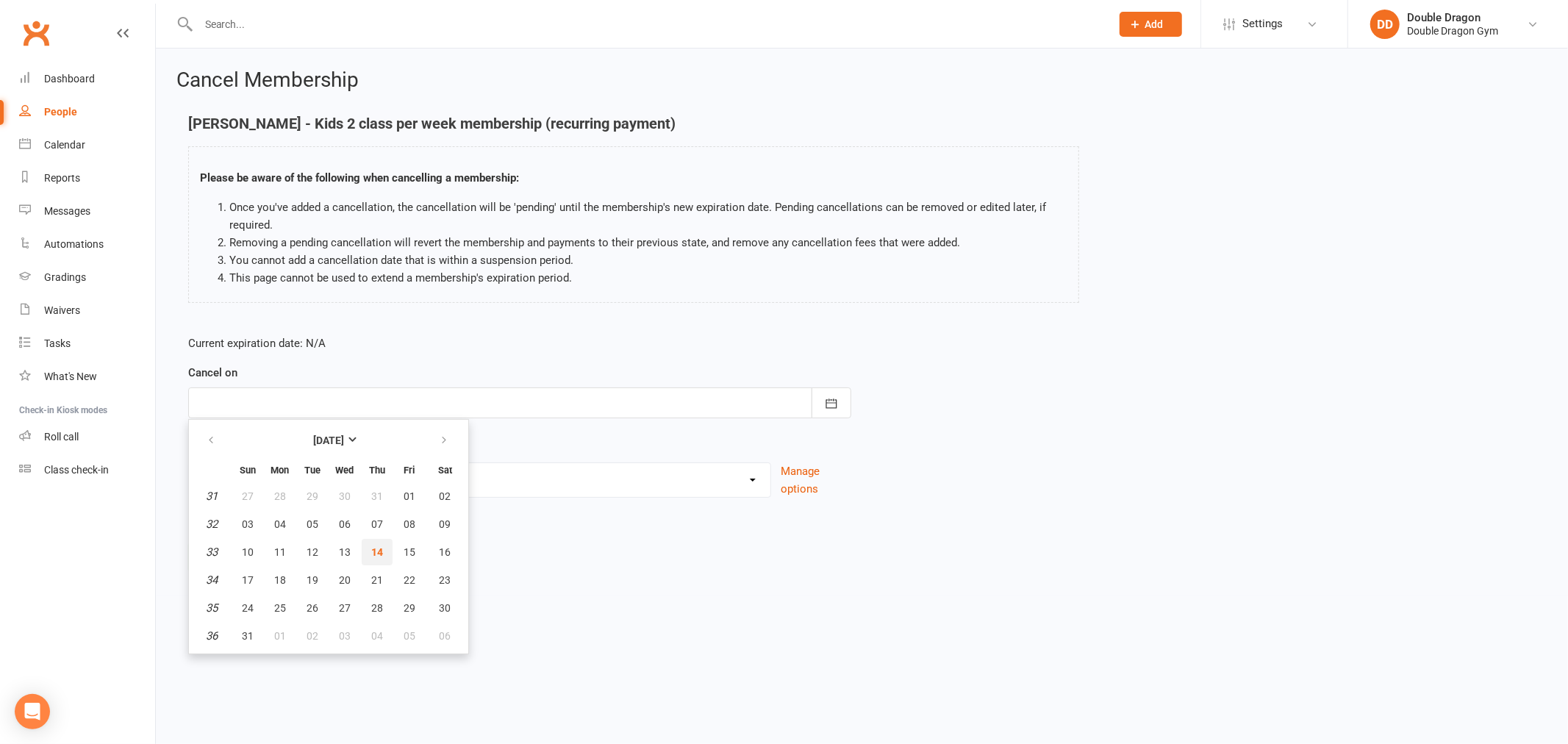
click at [374, 548] on span "14" at bounding box center [377, 552] width 12 height 12
type input "14 Aug 2025"
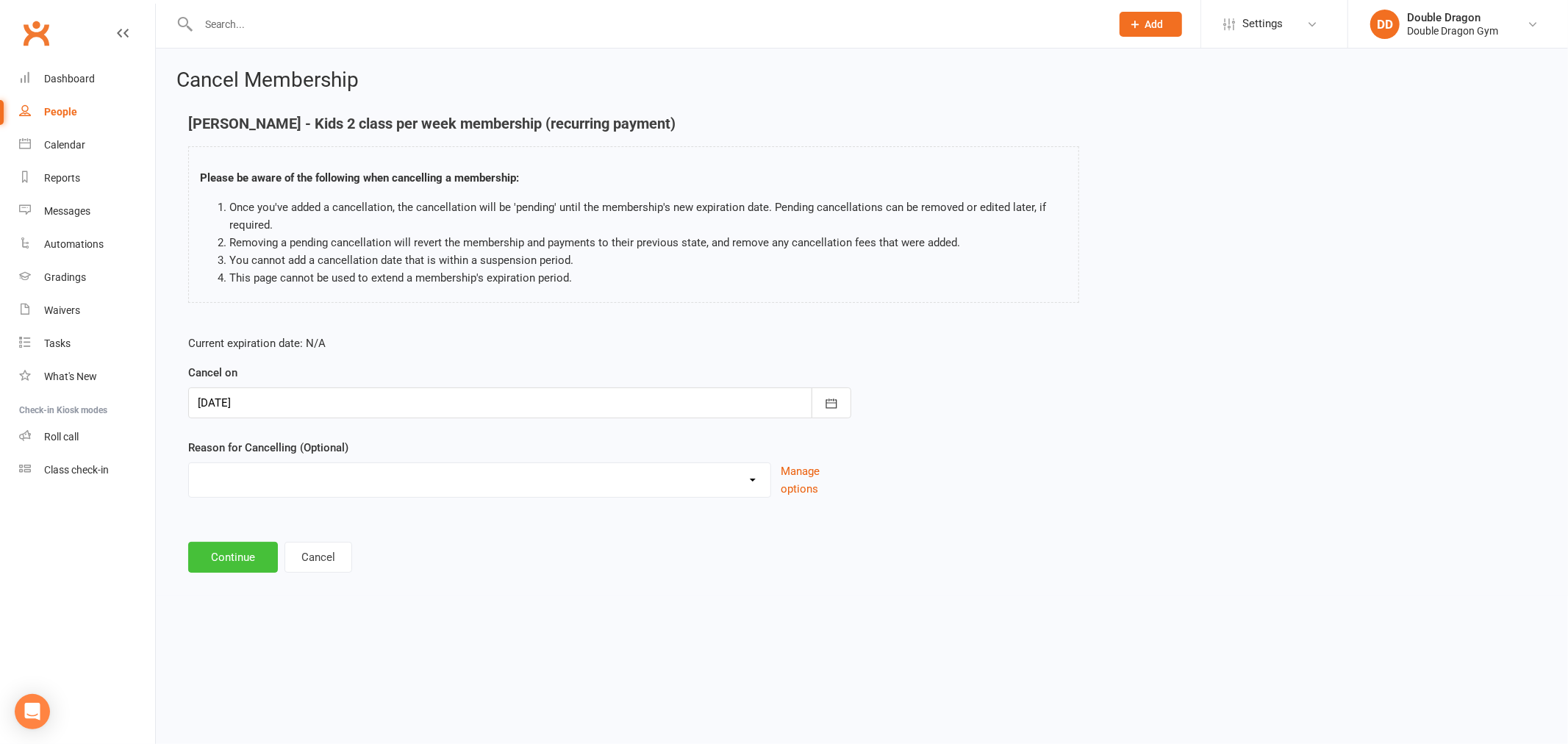
click at [250, 567] on button "Continue" at bounding box center [232, 557] width 90 height 31
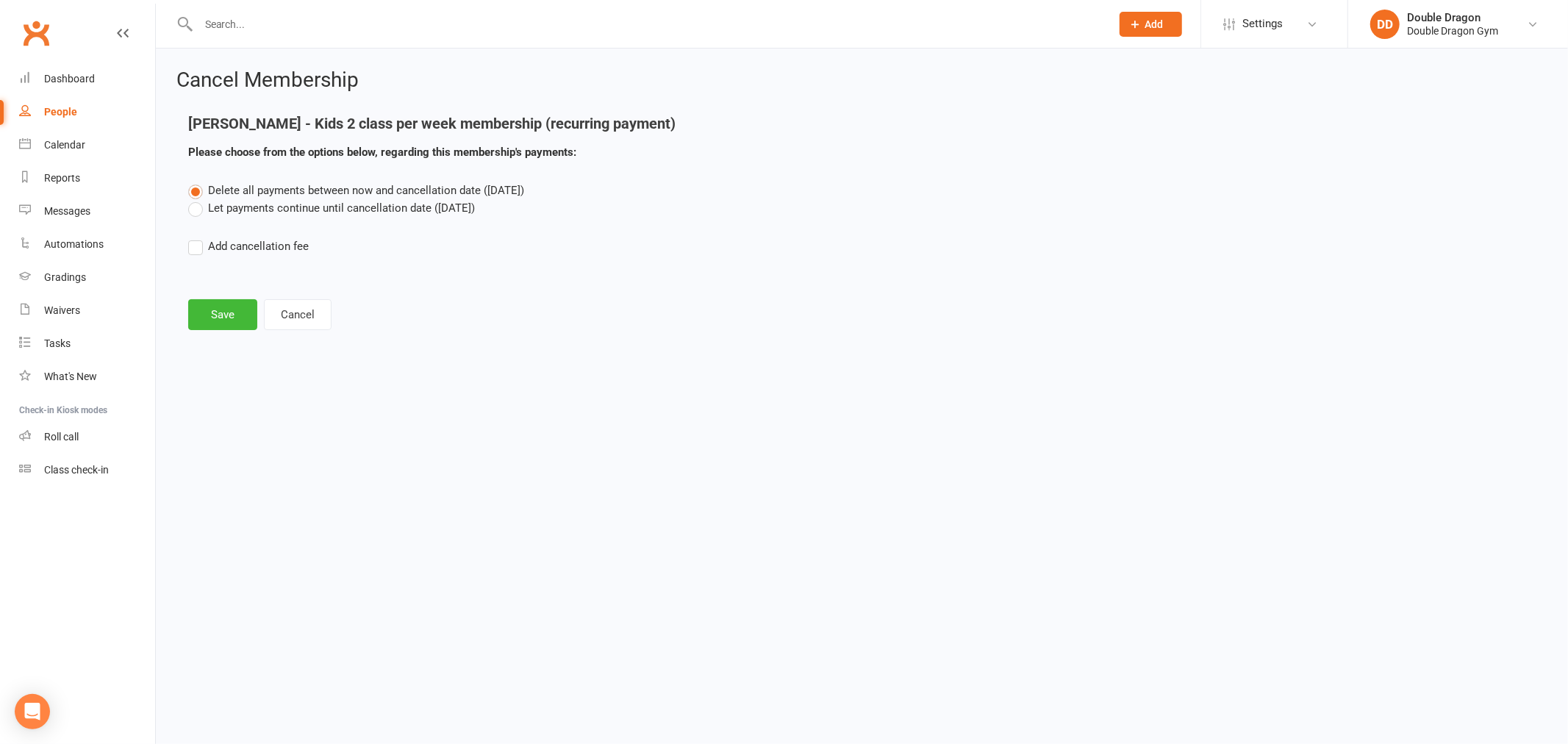
click at [195, 208] on label "Let payments continue until cancellation date (Aug 14, 2025)" at bounding box center [331, 208] width 287 height 17
click at [195, 199] on input "Let payments continue until cancellation date (Aug 14, 2025)" at bounding box center [192, 199] width 10 height 0
click at [211, 314] on button "Save" at bounding box center [223, 315] width 69 height 31
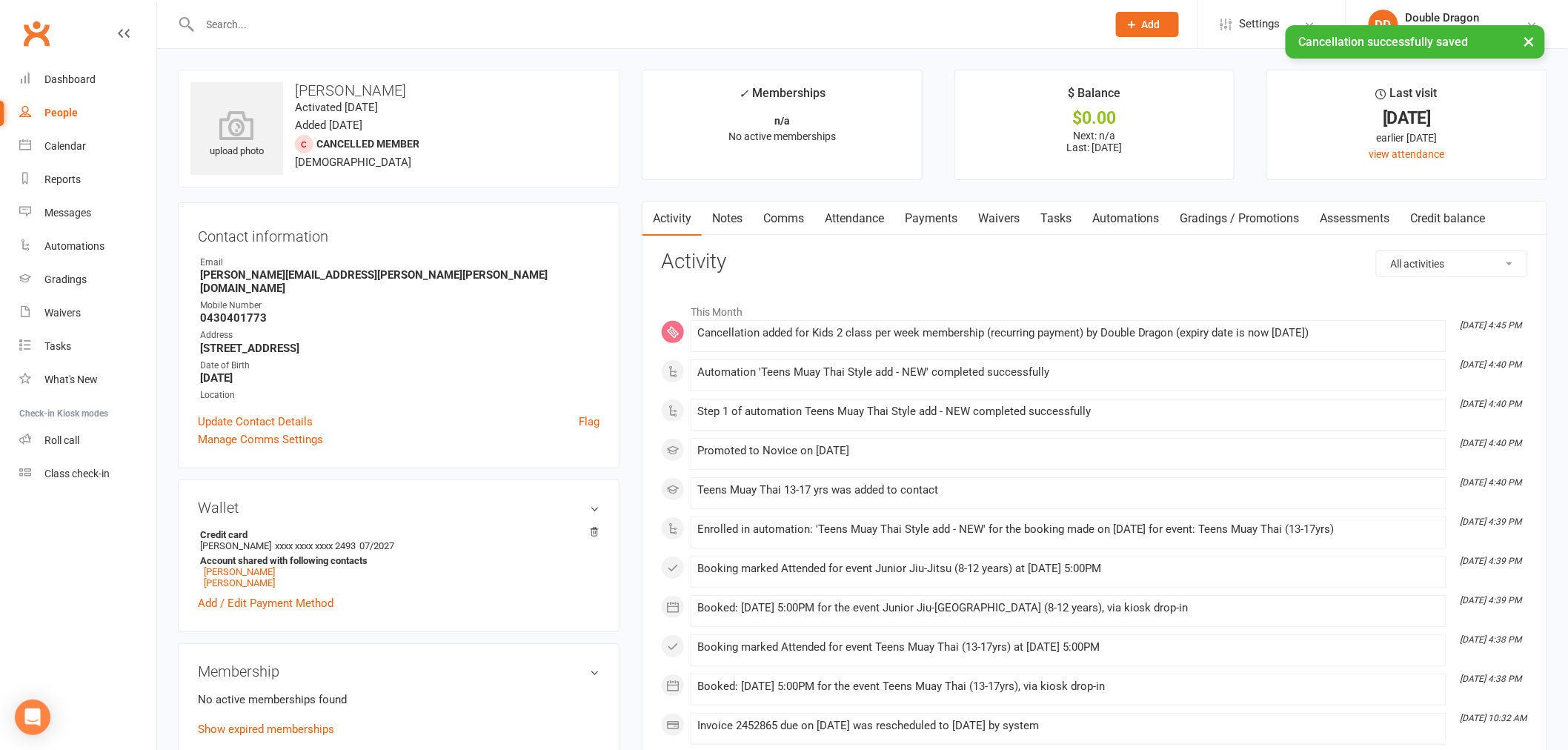
click at [938, 224] on link "Payments" at bounding box center [931, 218] width 73 height 34
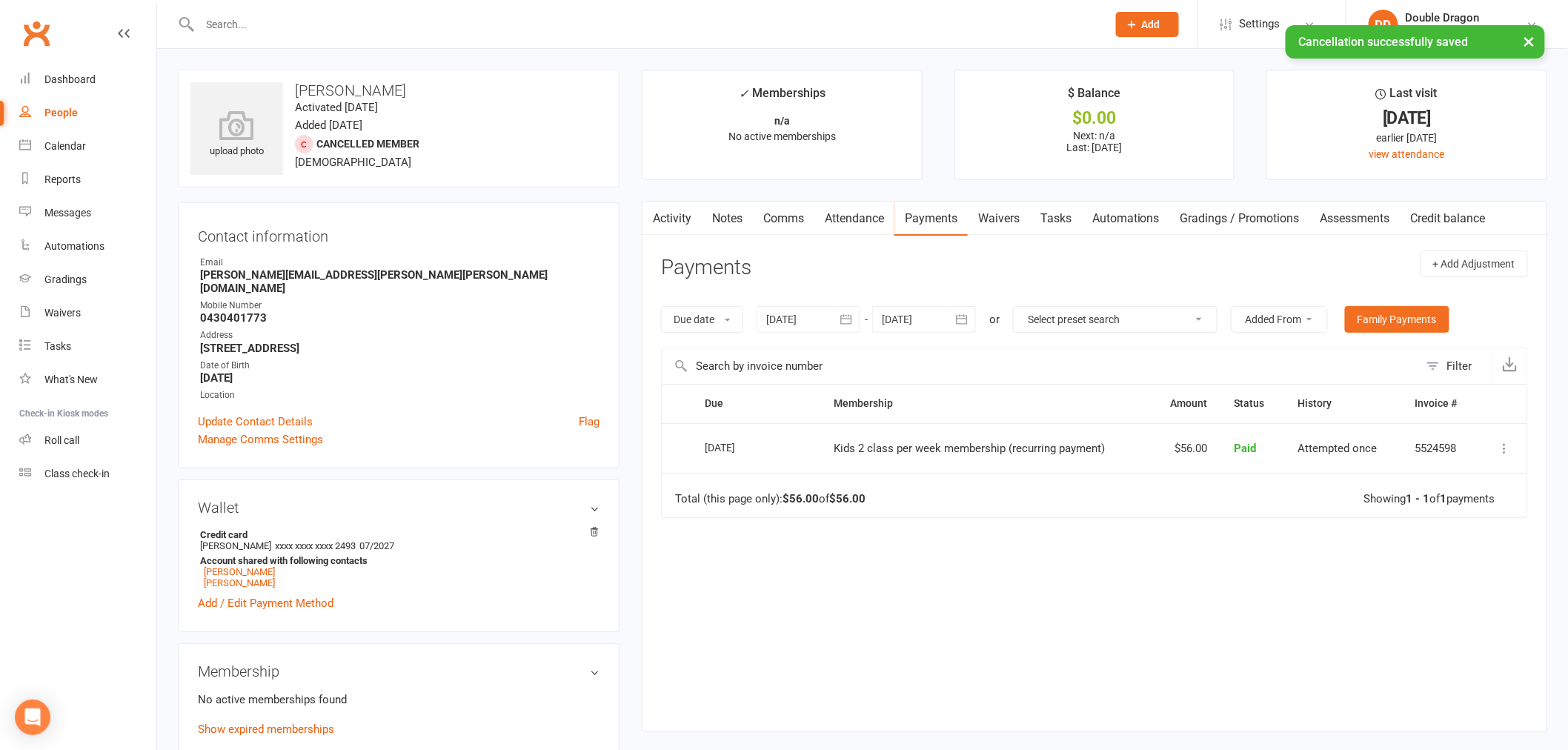
scroll to position [82, 0]
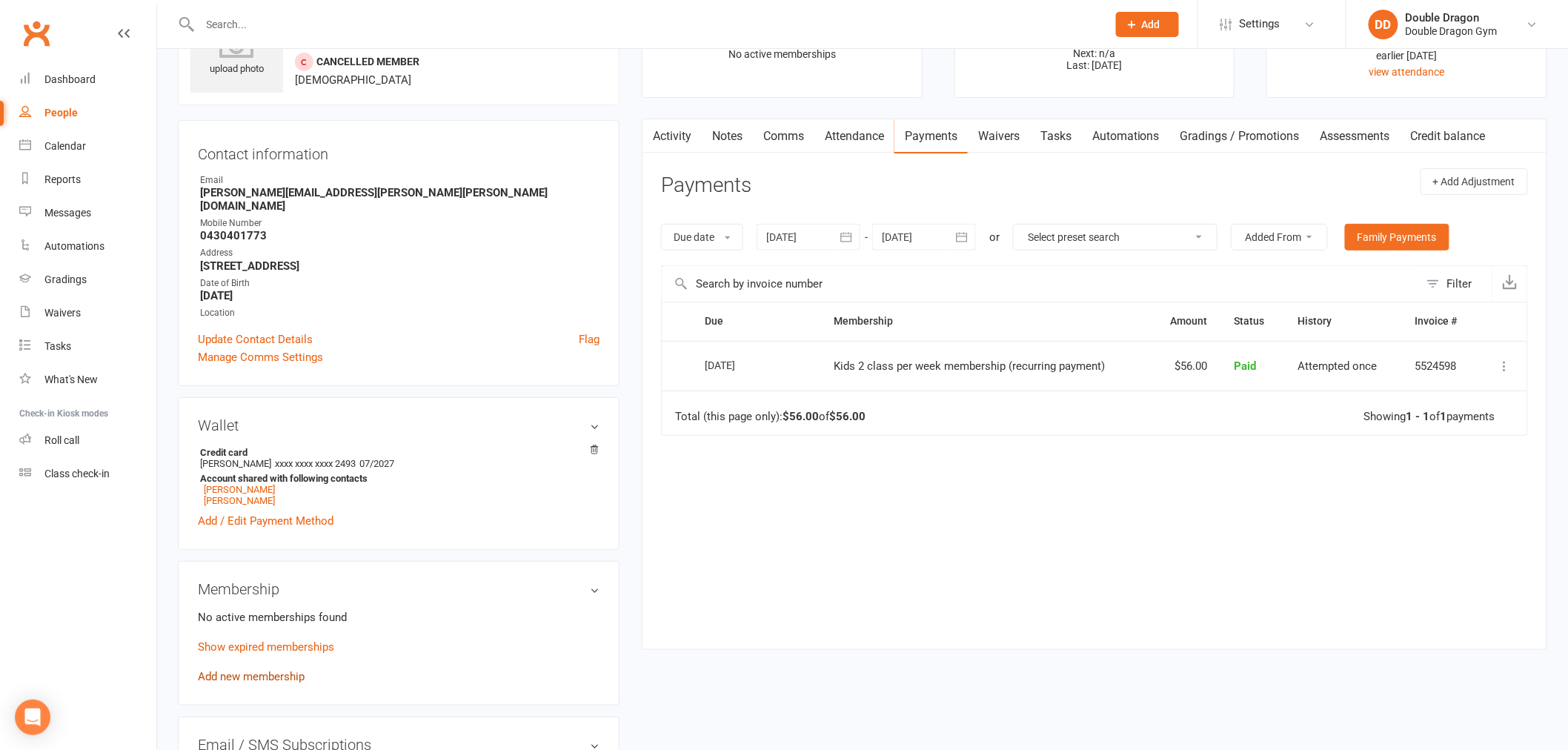
click at [245, 670] on link "Add new membership" at bounding box center [251, 677] width 106 height 14
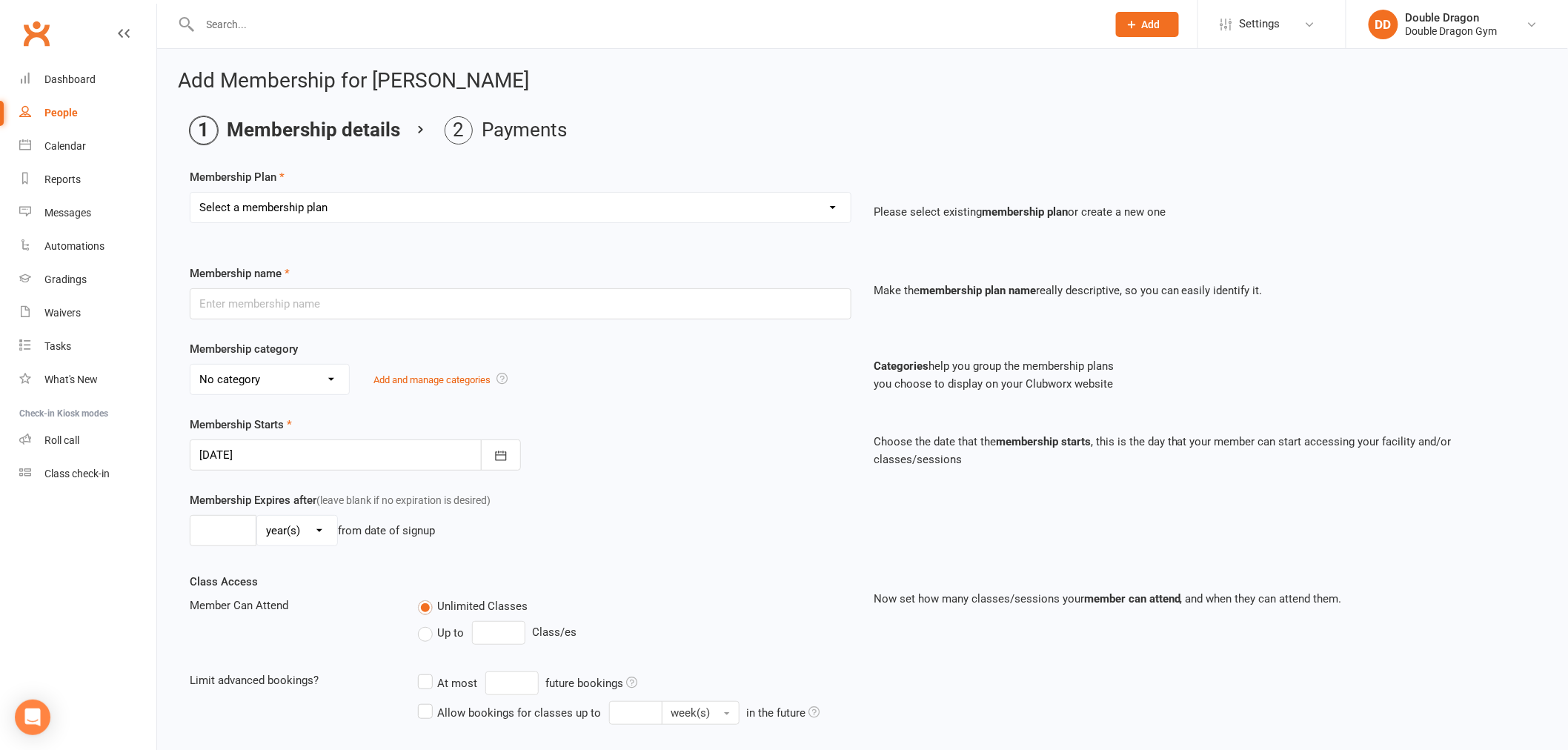
click at [368, 202] on select "Select a membership plan Create new Membership Plan Platinum Membership - Unlim…" at bounding box center [520, 207] width 660 height 30
select select "6"
click at [190, 192] on select "Select a membership plan Create new Membership Plan Platinum Membership - Unlim…" at bounding box center [520, 207] width 660 height 30
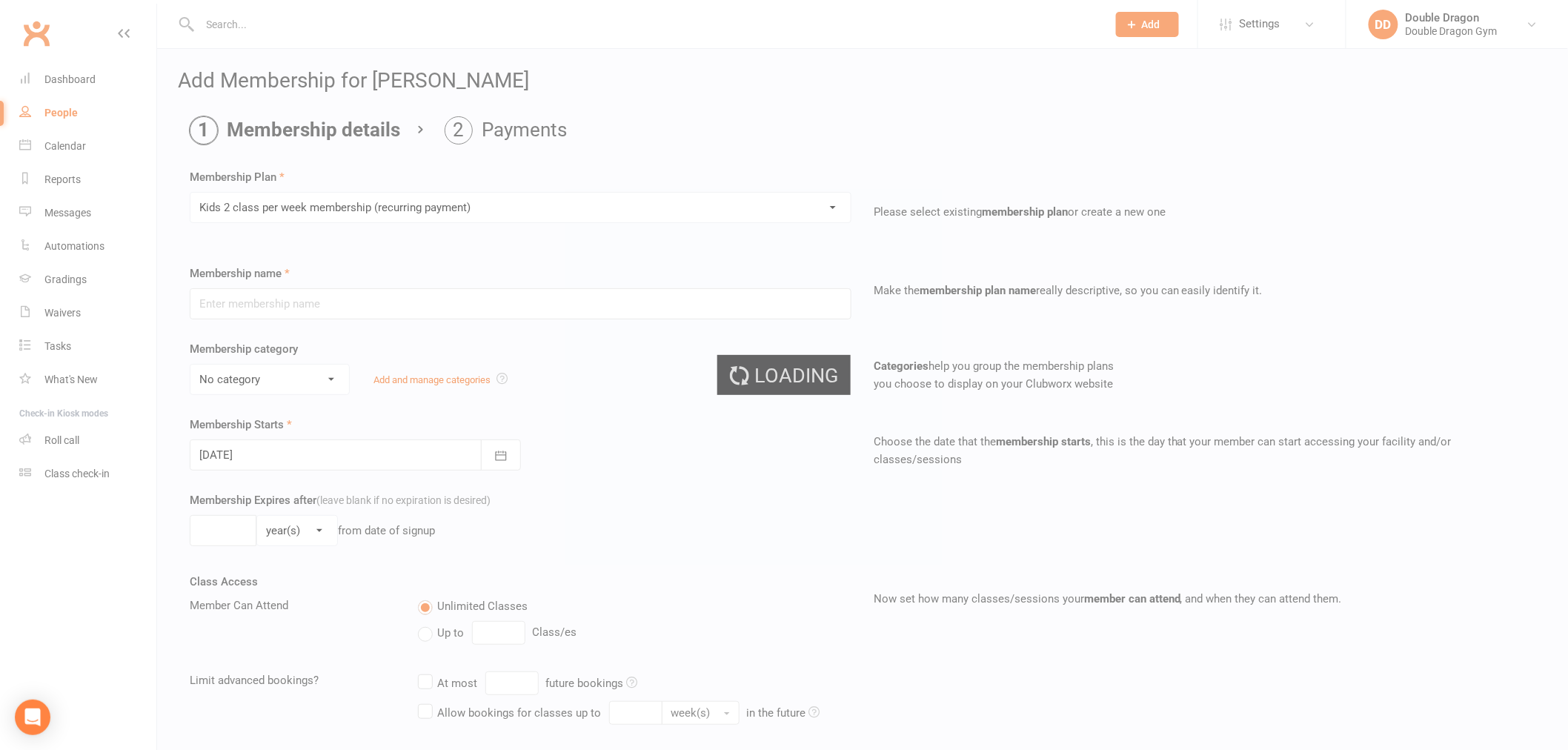
type input "Kids 2 class per week membership (recurring payment)"
select select "5"
type input "2"
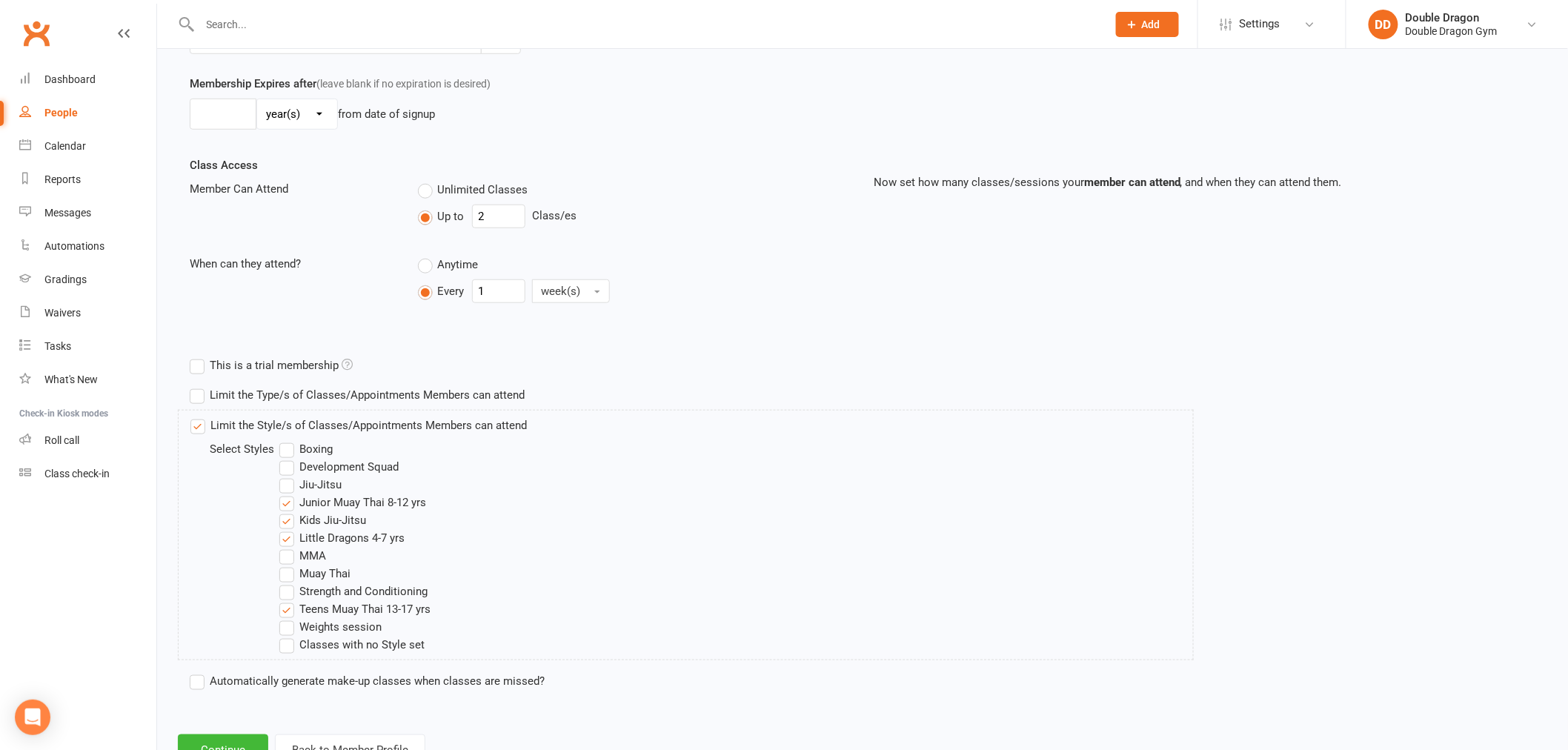
scroll to position [475, 0]
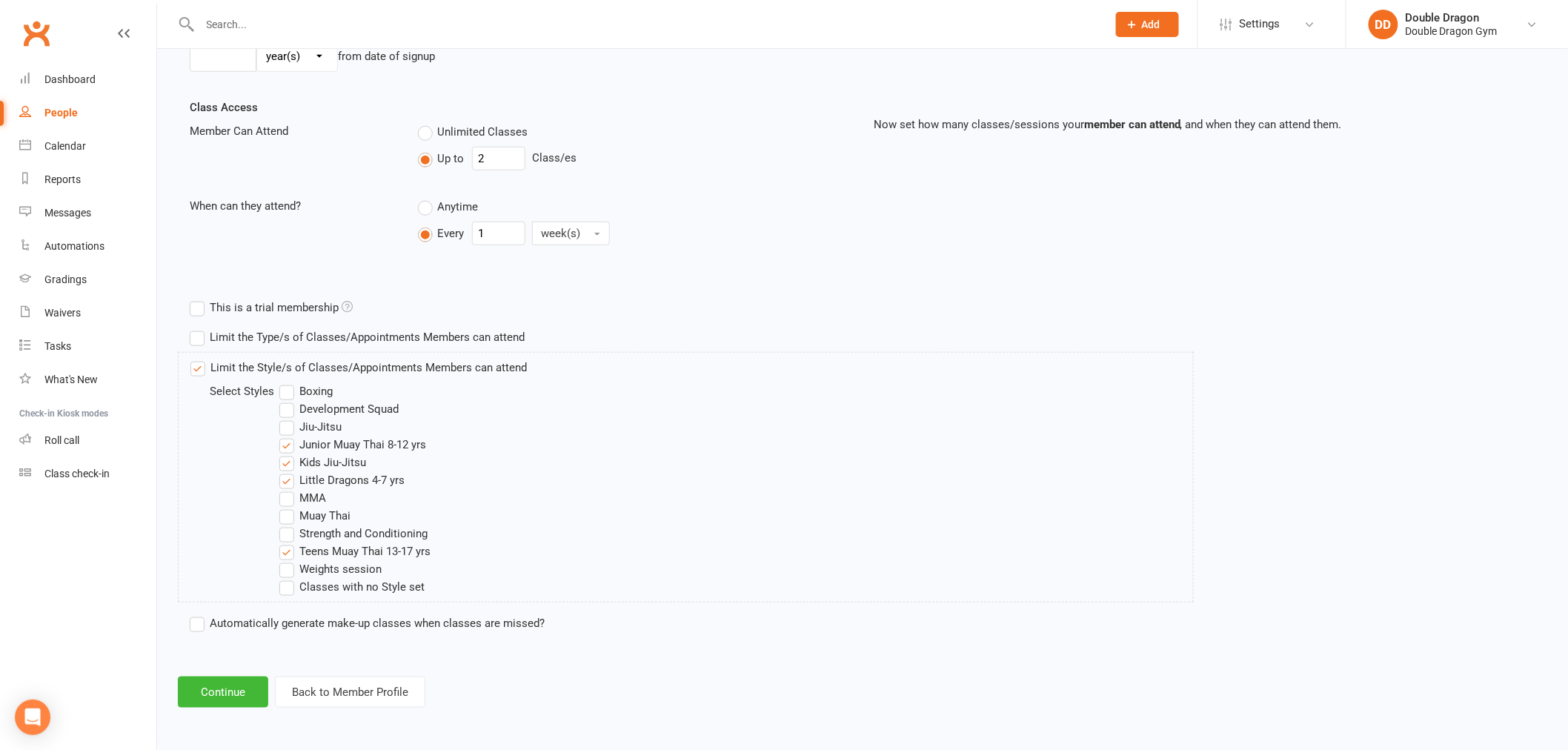
click at [289, 550] on label "Teens Muay Thai 13-17 yrs" at bounding box center [354, 551] width 151 height 17
click at [289, 542] on input "Teens Muay Thai 13-17 yrs" at bounding box center [284, 542] width 10 height 0
click at [285, 479] on label "Little Dragons 4-7 yrs" at bounding box center [341, 480] width 125 height 17
click at [285, 472] on input "Little Dragons 4-7 yrs" at bounding box center [284, 472] width 10 height 0
click at [213, 701] on button "Continue" at bounding box center [223, 692] width 90 height 31
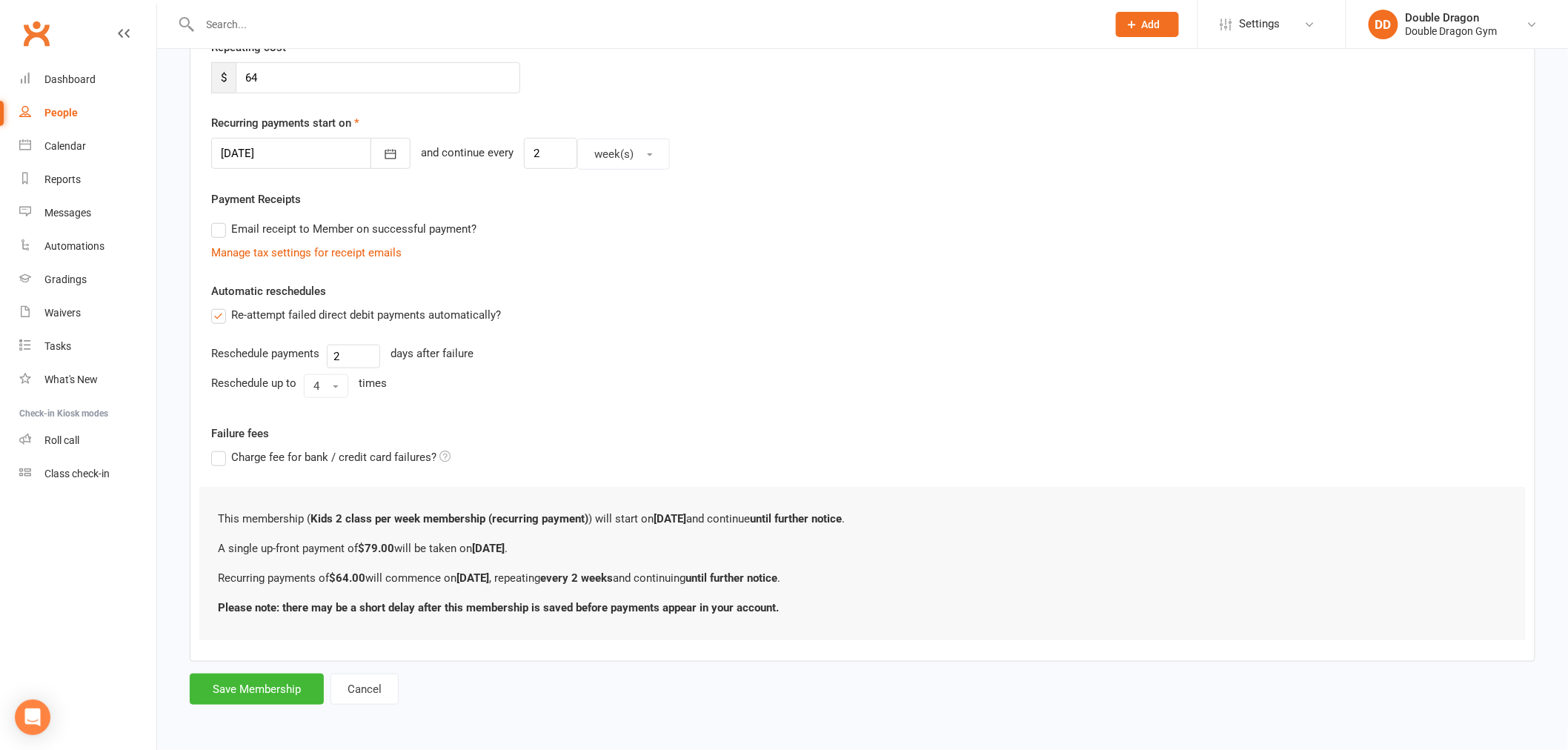
scroll to position [0, 0]
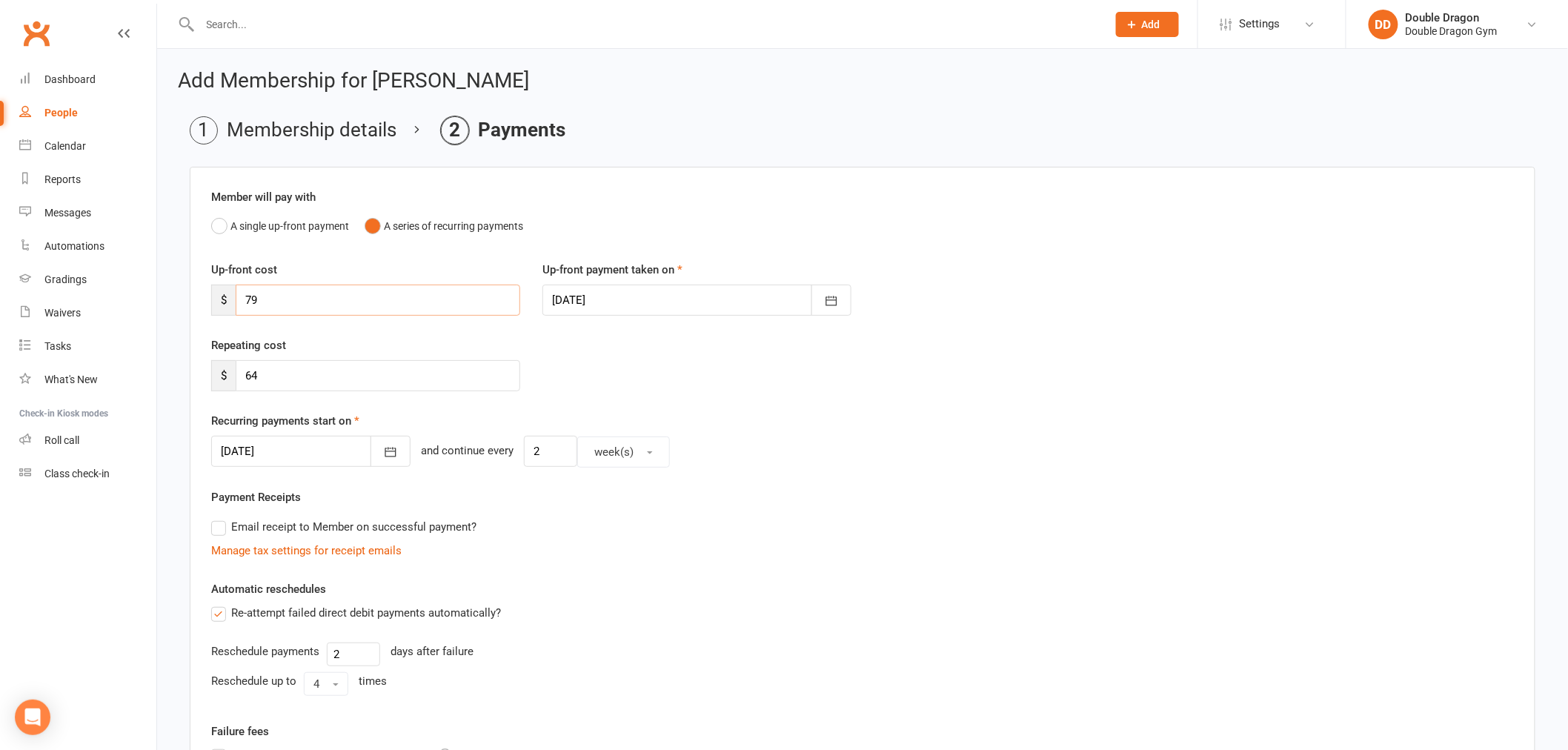
drag, startPoint x: 264, startPoint y: 298, endPoint x: 240, endPoint y: 307, distance: 25.6
click at [240, 307] on input "79" at bounding box center [378, 300] width 284 height 31
type input "56"
drag, startPoint x: 264, startPoint y: 375, endPoint x: 222, endPoint y: 396, distance: 47.0
click at [211, 398] on div "Repeating cost $ 64" at bounding box center [862, 373] width 1325 height 75
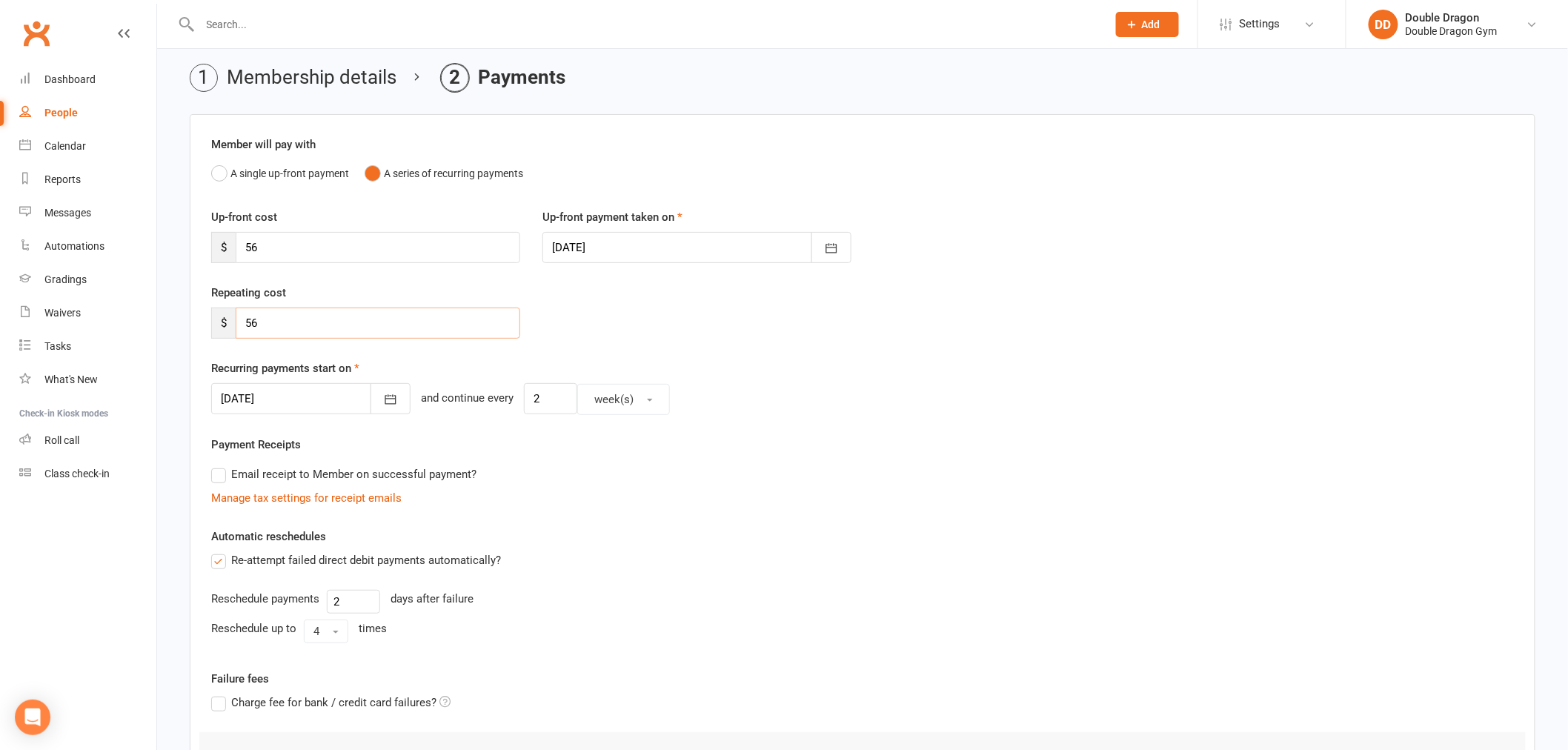
scroll to position [82, 0]
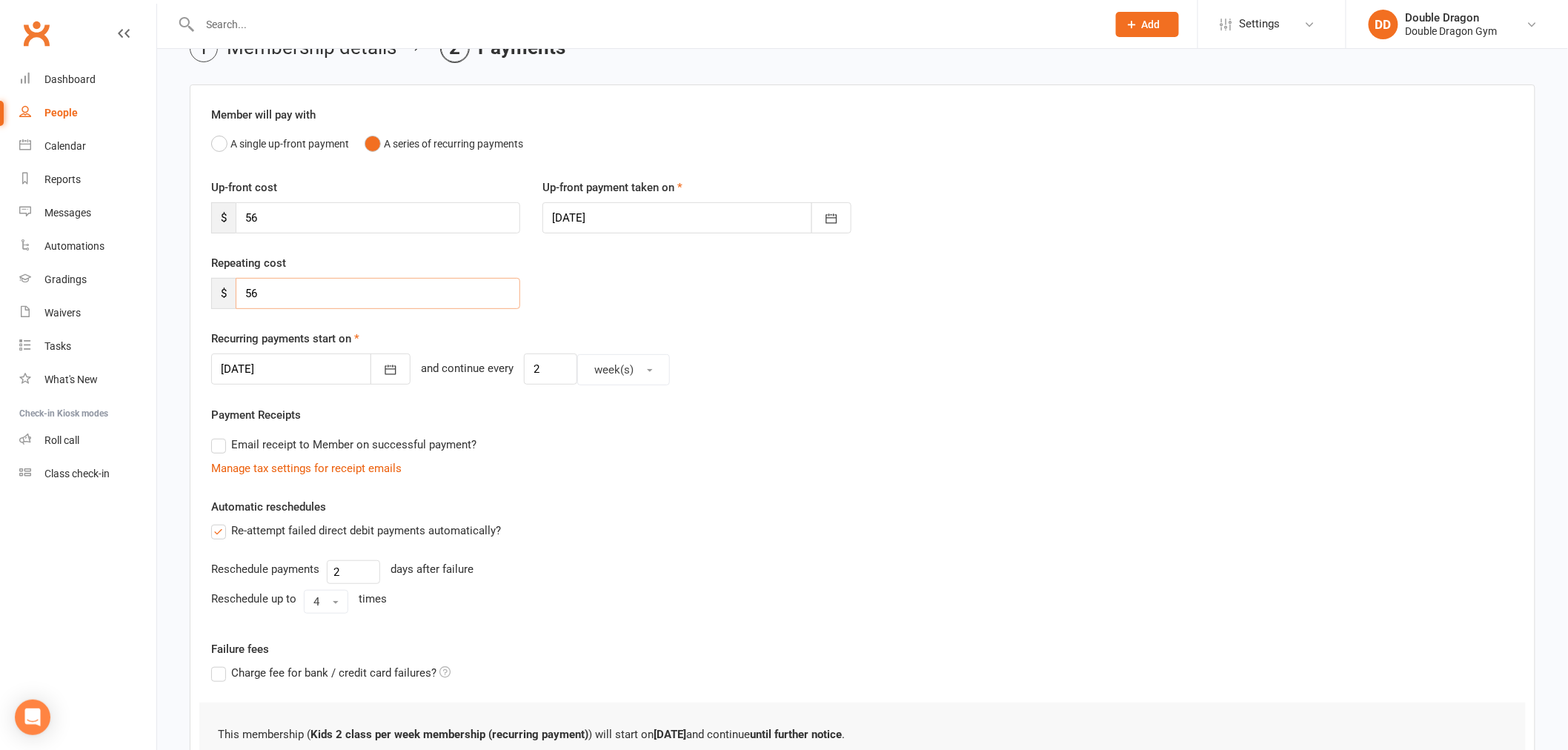
type input "56"
click at [668, 223] on div at bounding box center [697, 218] width 309 height 31
click at [757, 356] on button "15" at bounding box center [765, 368] width 31 height 27
type input "15 Aug 2025"
click at [383, 373] on icon "button" at bounding box center [390, 369] width 14 height 14
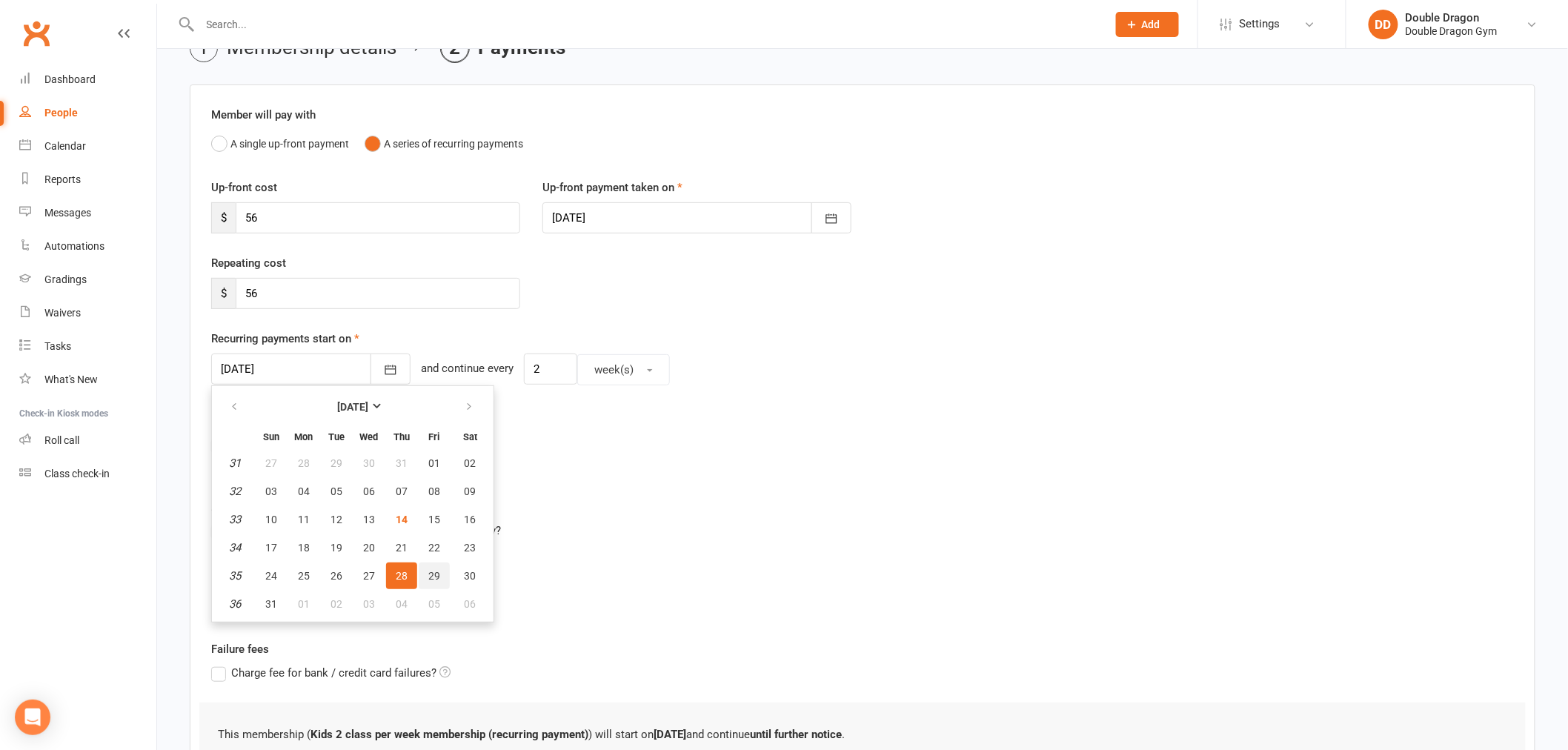
click at [430, 574] on span "29" at bounding box center [434, 576] width 12 height 12
type input "29 Aug 2025"
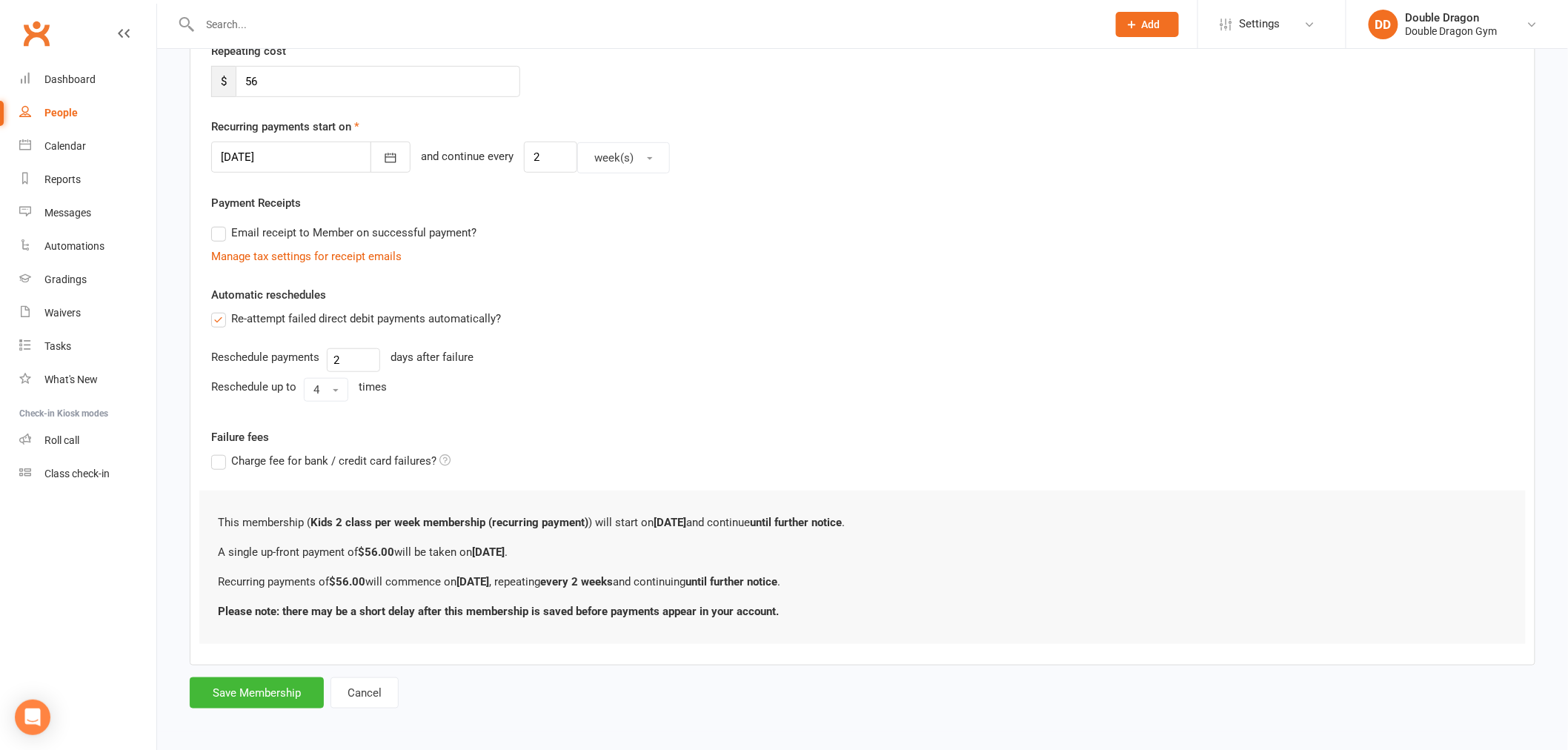
scroll to position [298, 0]
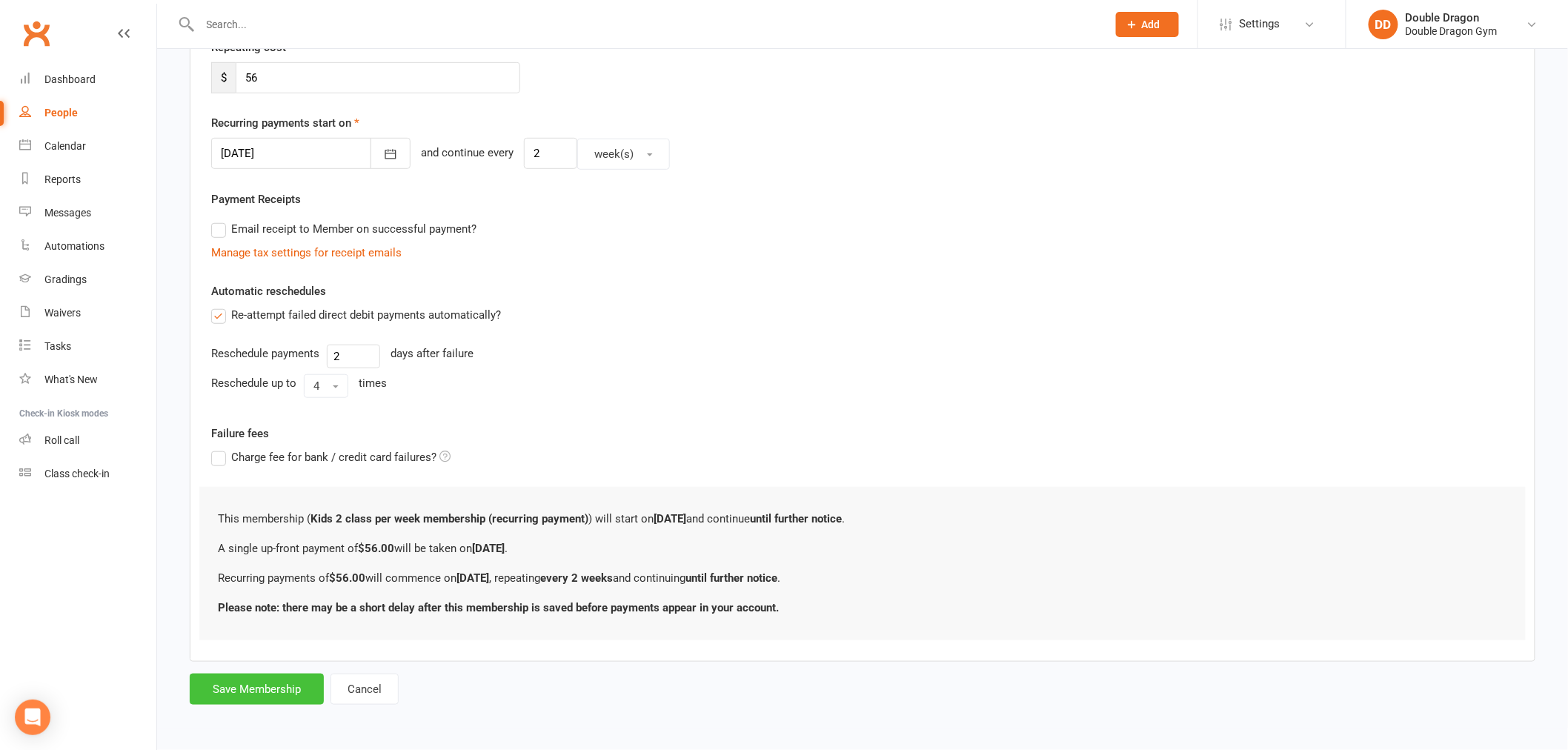
click at [287, 688] on button "Save Membership" at bounding box center [256, 689] width 134 height 31
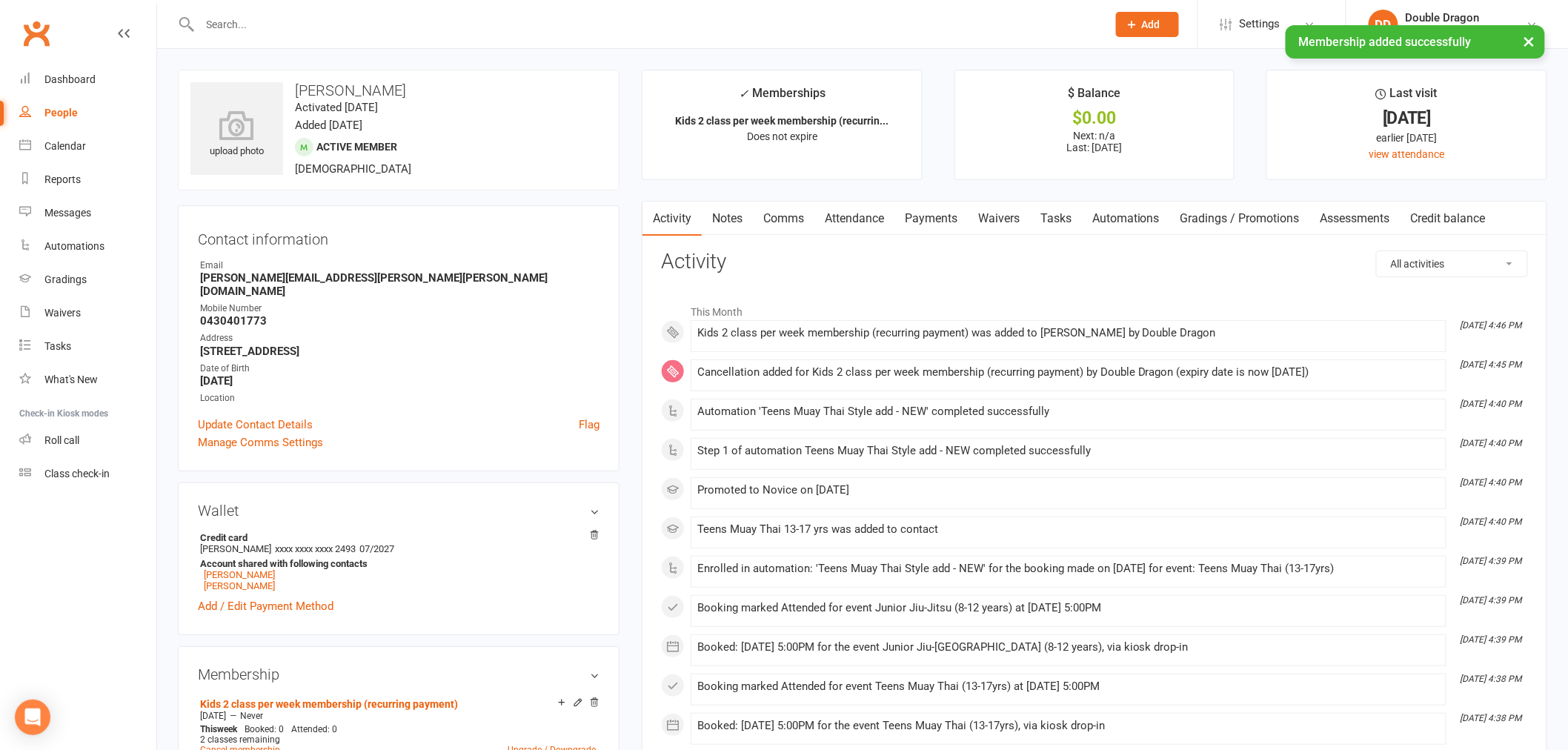
click at [952, 216] on link "Payments" at bounding box center [931, 218] width 73 height 34
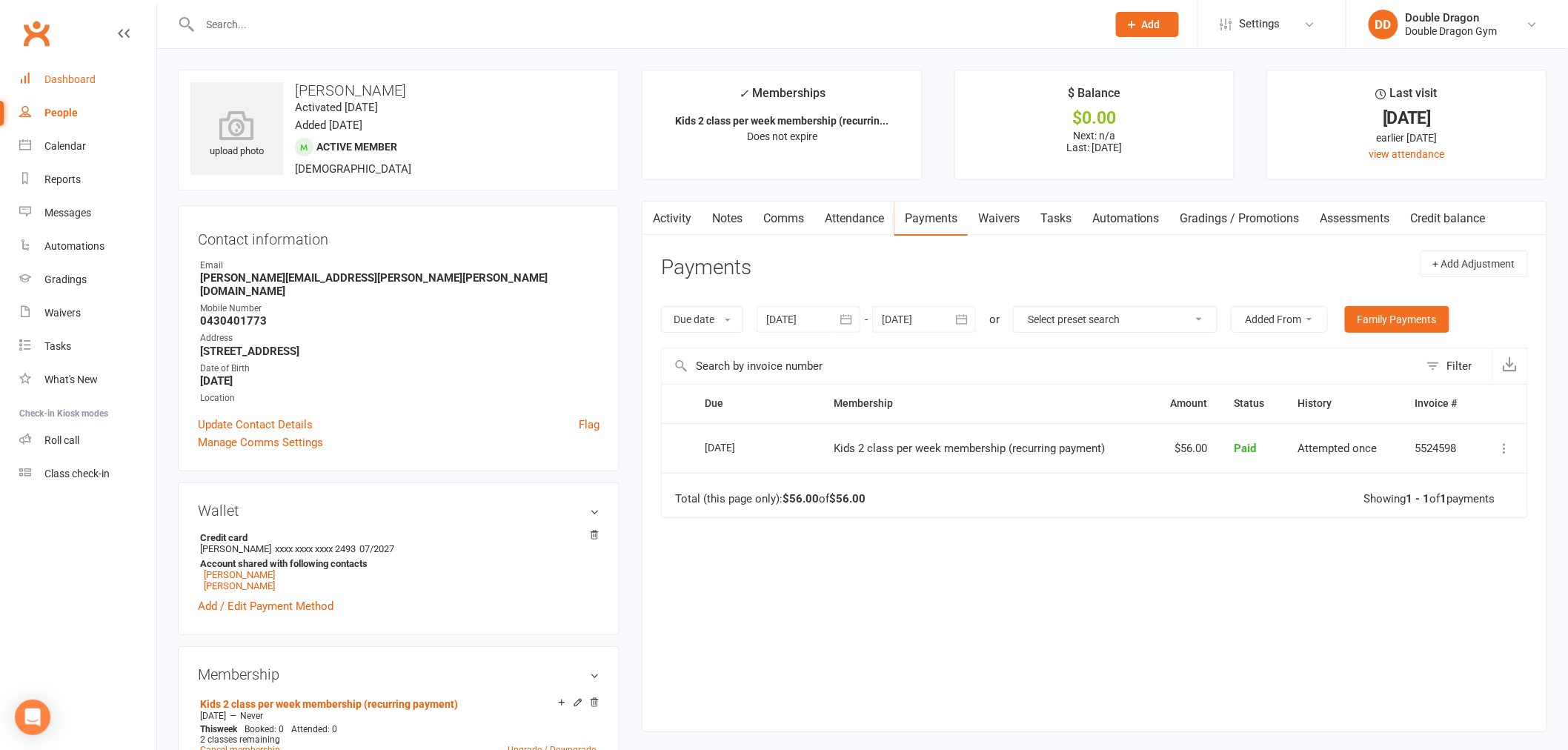
click at [79, 84] on div "Dashboard" at bounding box center [69, 79] width 51 height 12
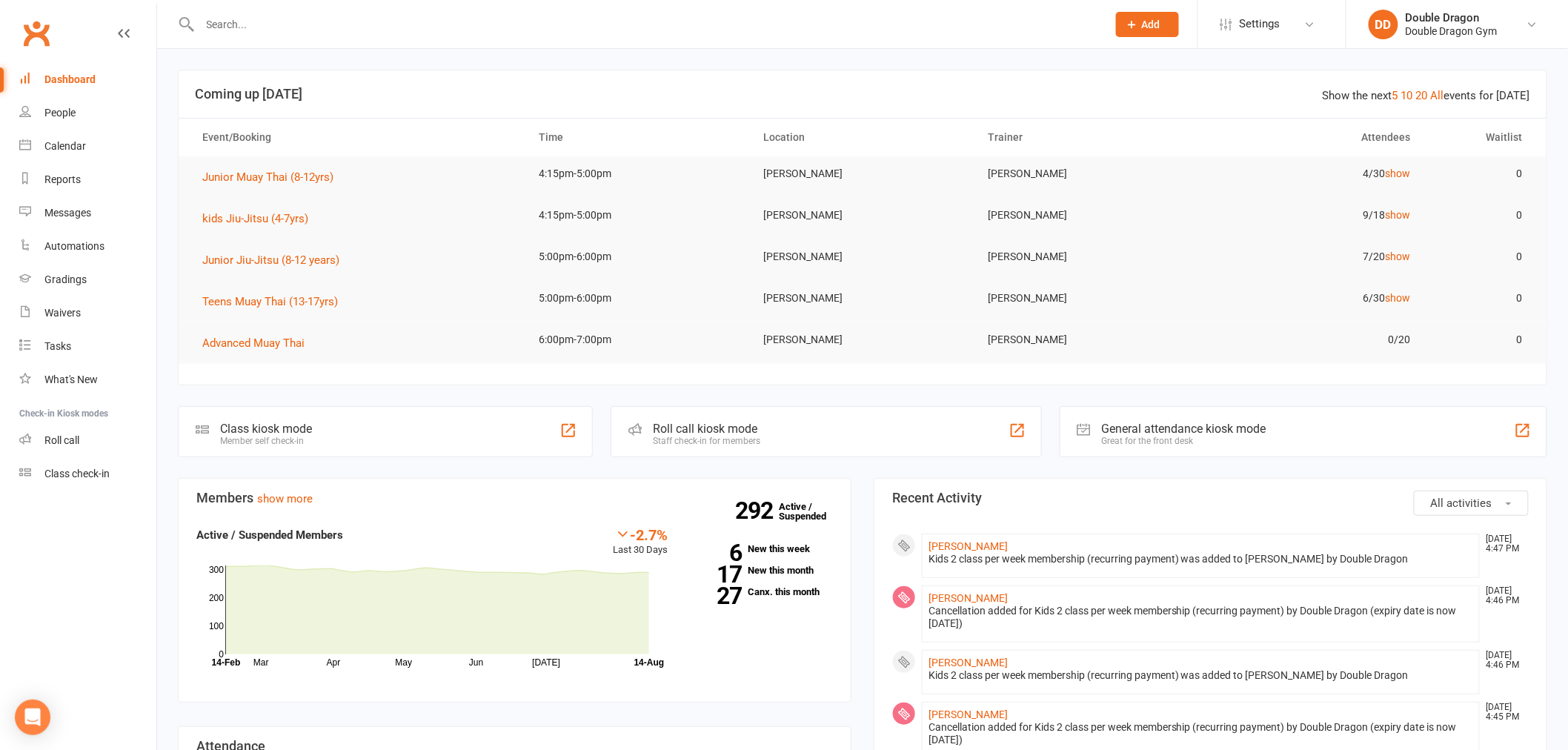
click at [534, 15] on input "text" at bounding box center [646, 24] width 901 height 21
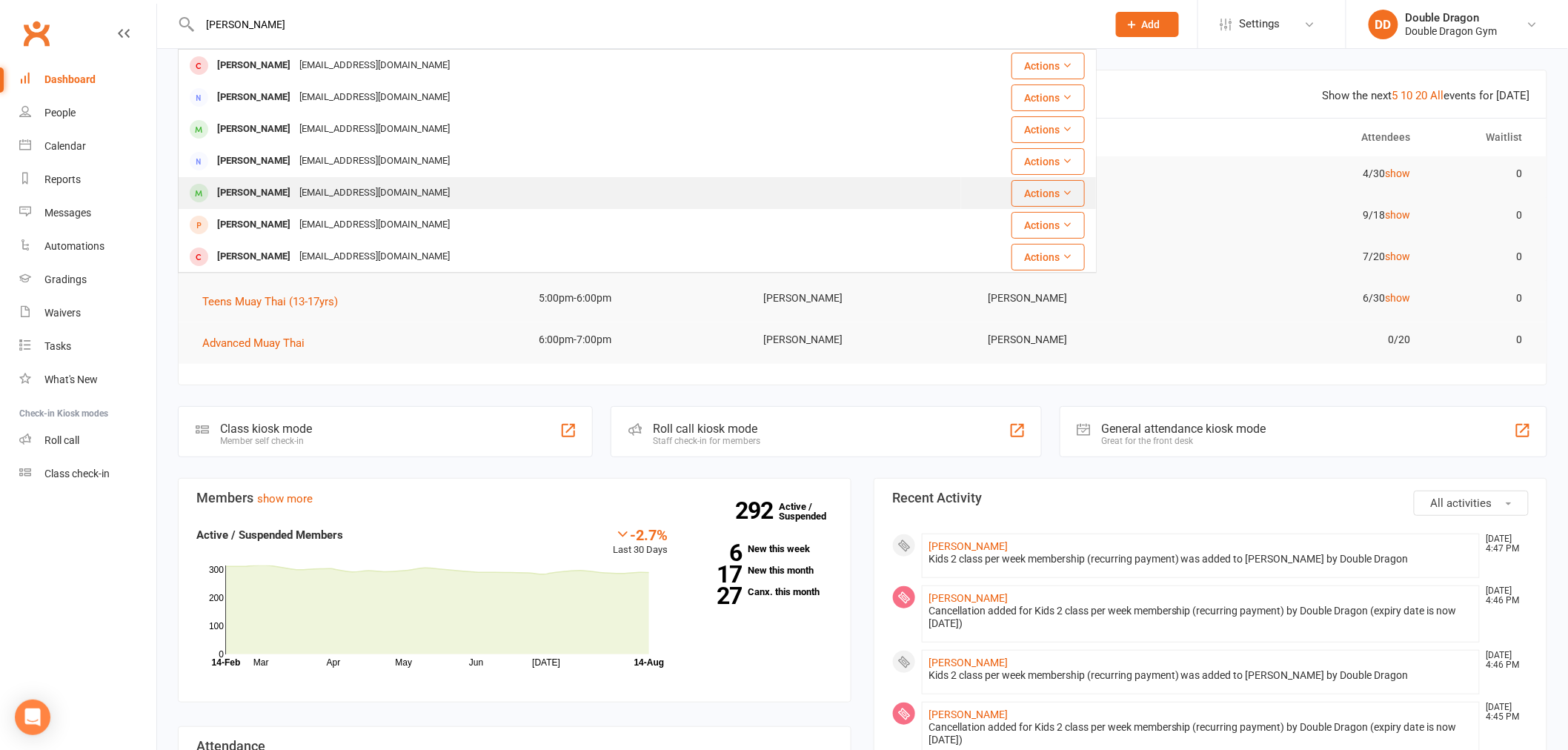
type input "blair"
click at [305, 201] on div "warrickhawkins@hotmail.com" at bounding box center [374, 193] width 159 height 21
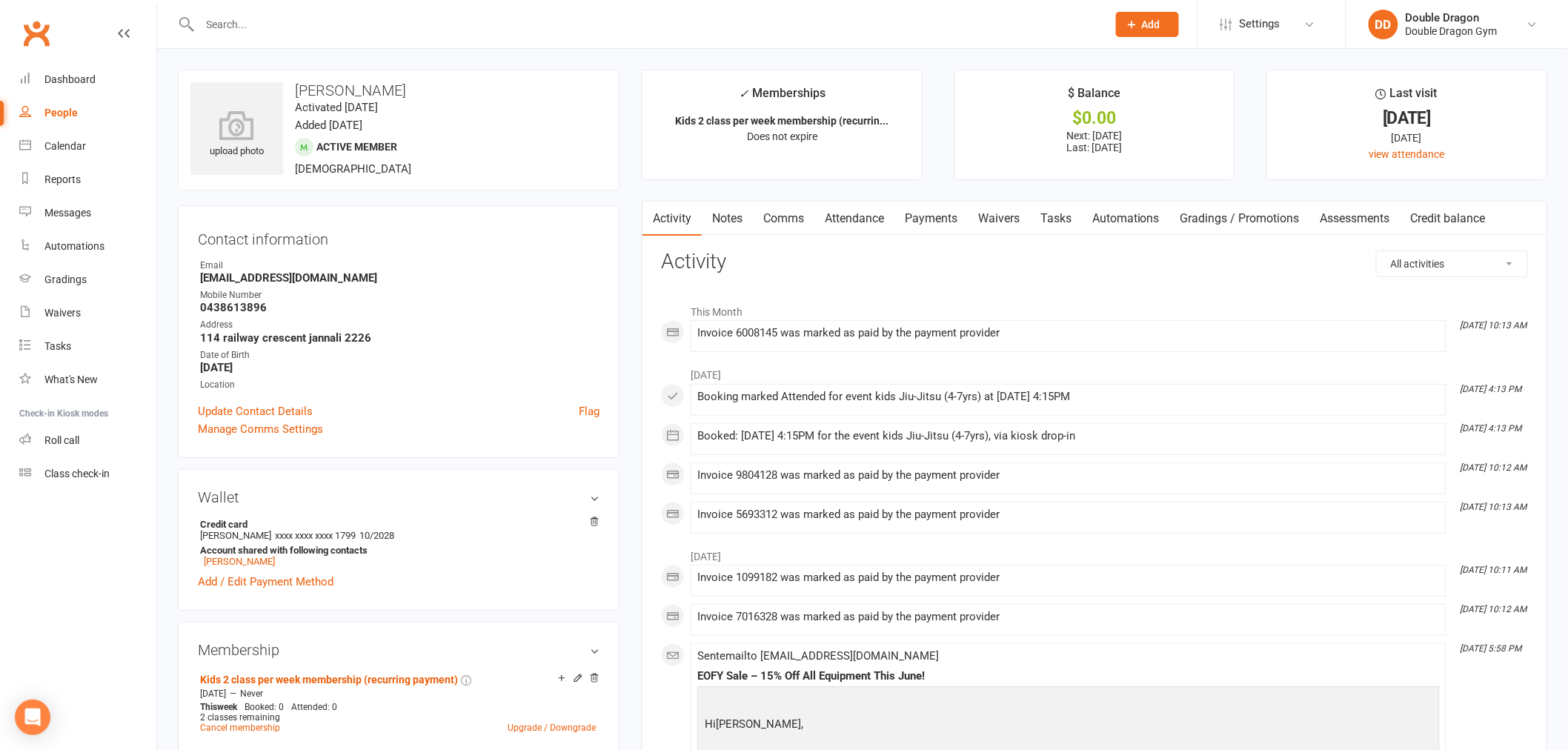
click at [855, 204] on link "Attendance" at bounding box center [854, 218] width 80 height 34
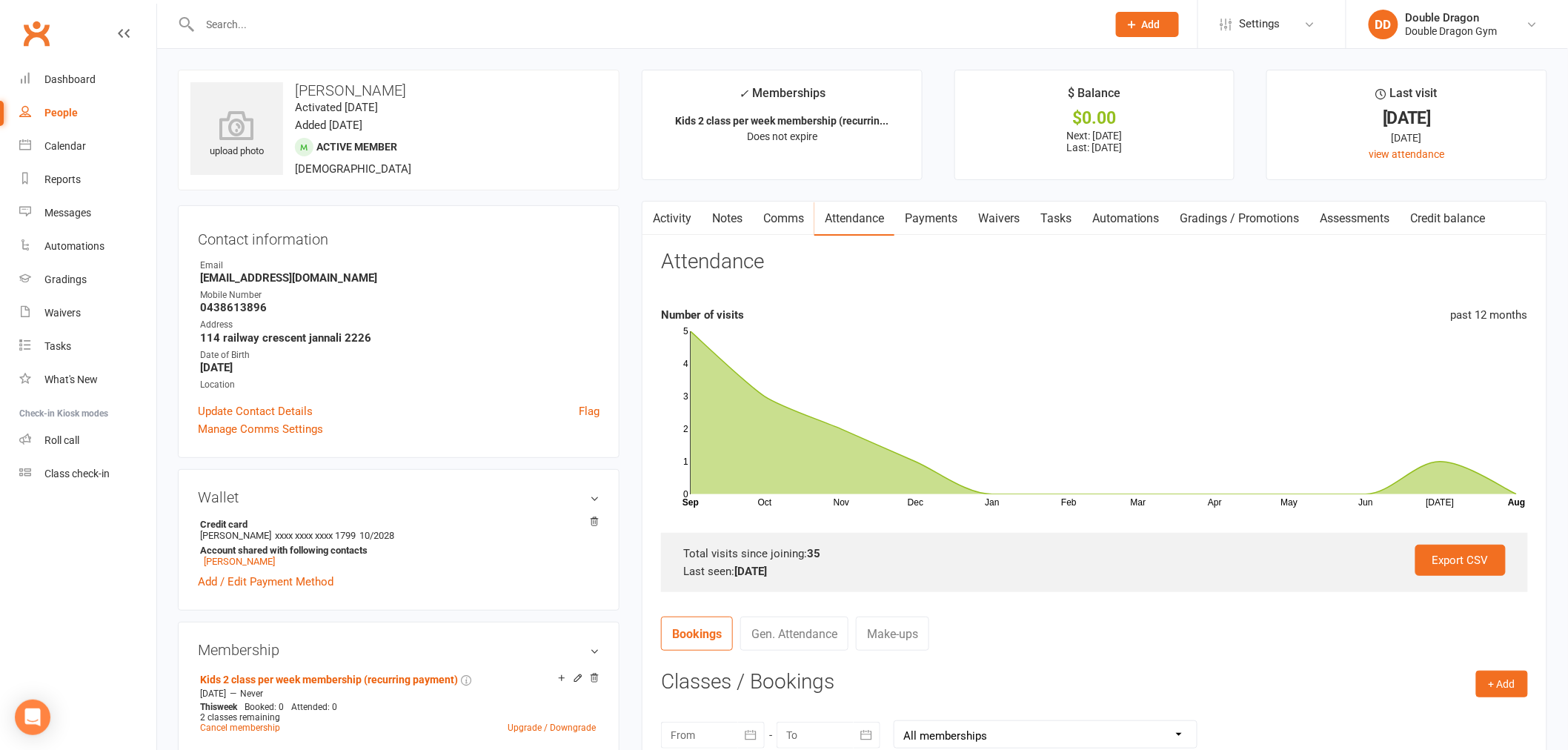
click at [396, 24] on input "text" at bounding box center [646, 24] width 901 height 21
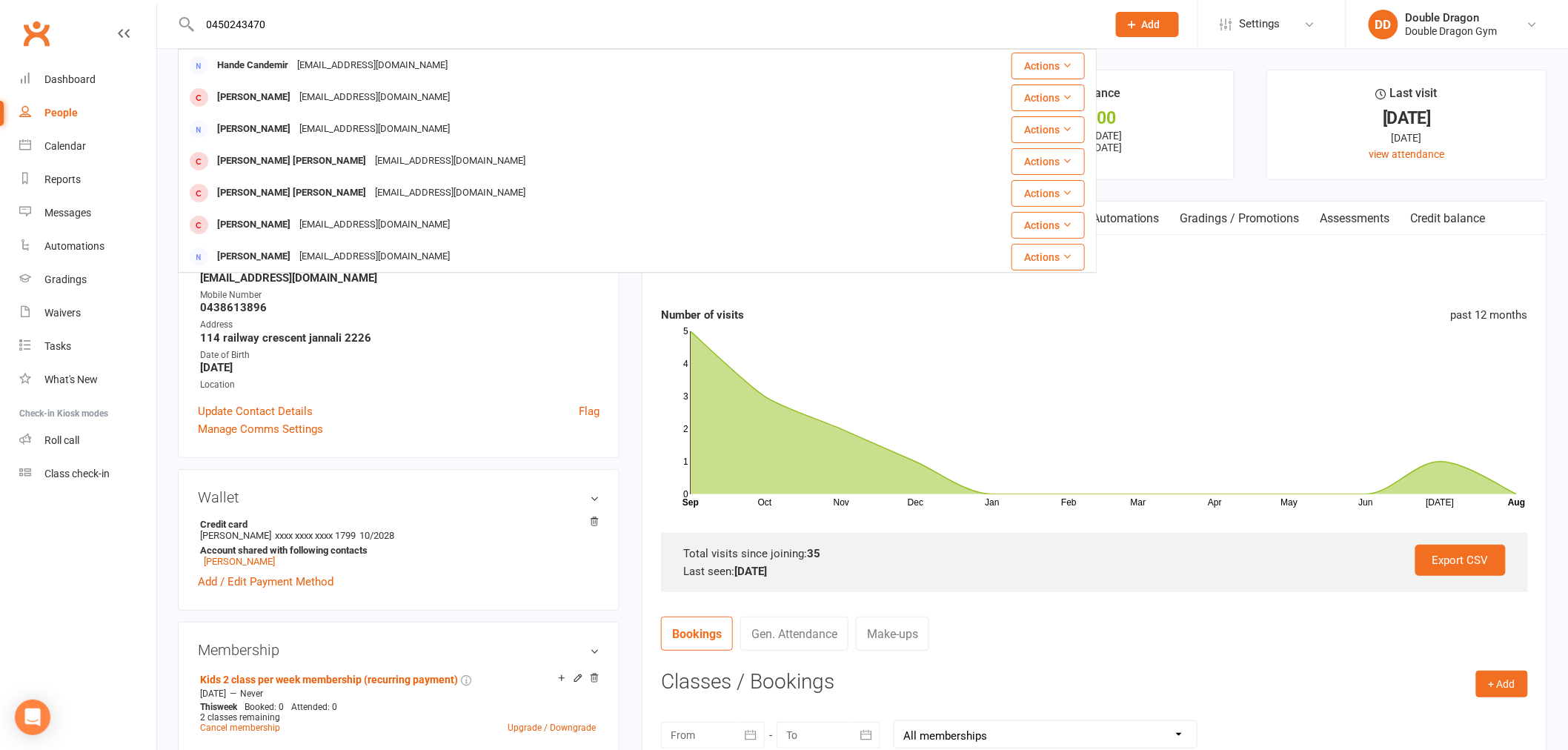
type input "0450243470"
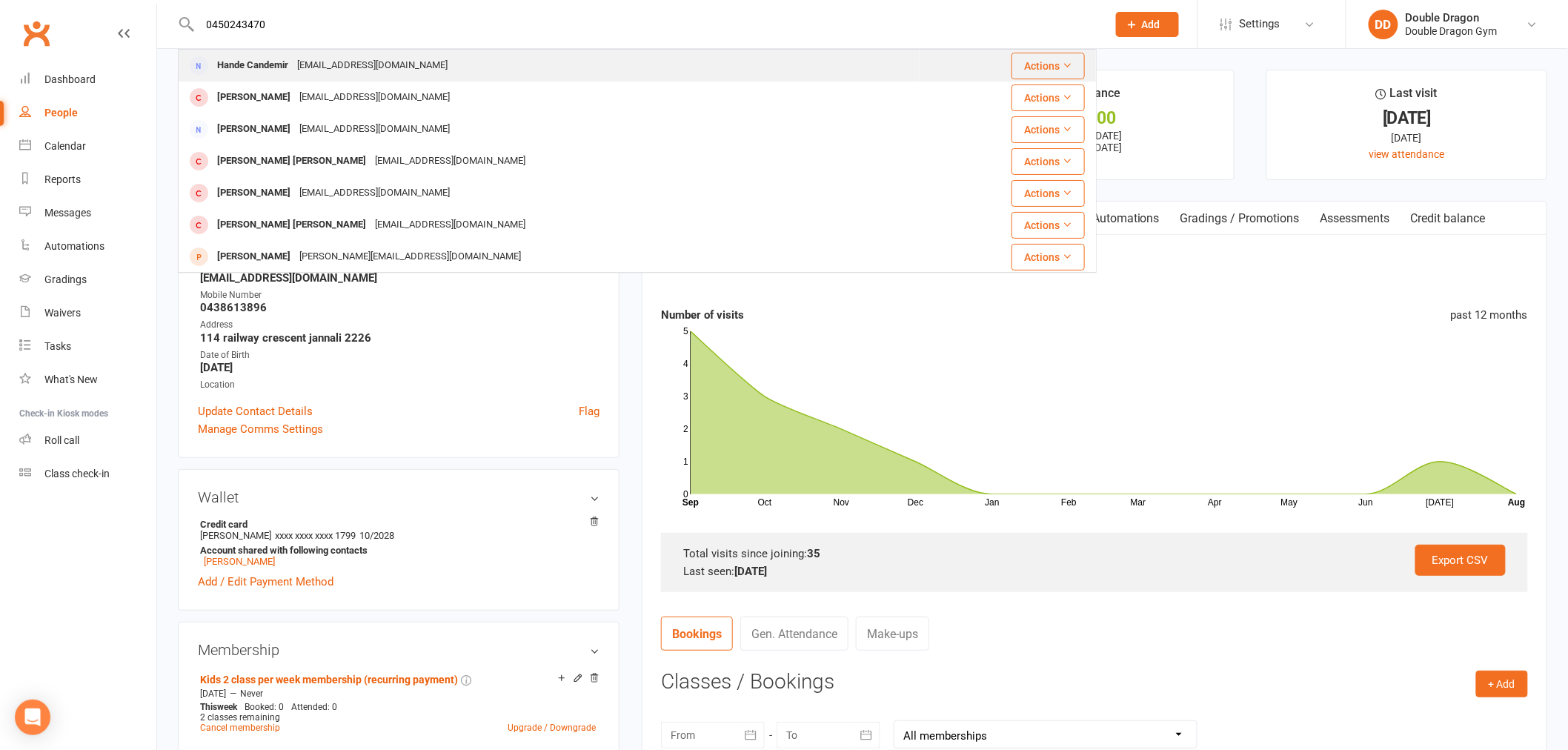
click at [381, 72] on div "Handeloc@gmail.com" at bounding box center [372, 65] width 159 height 21
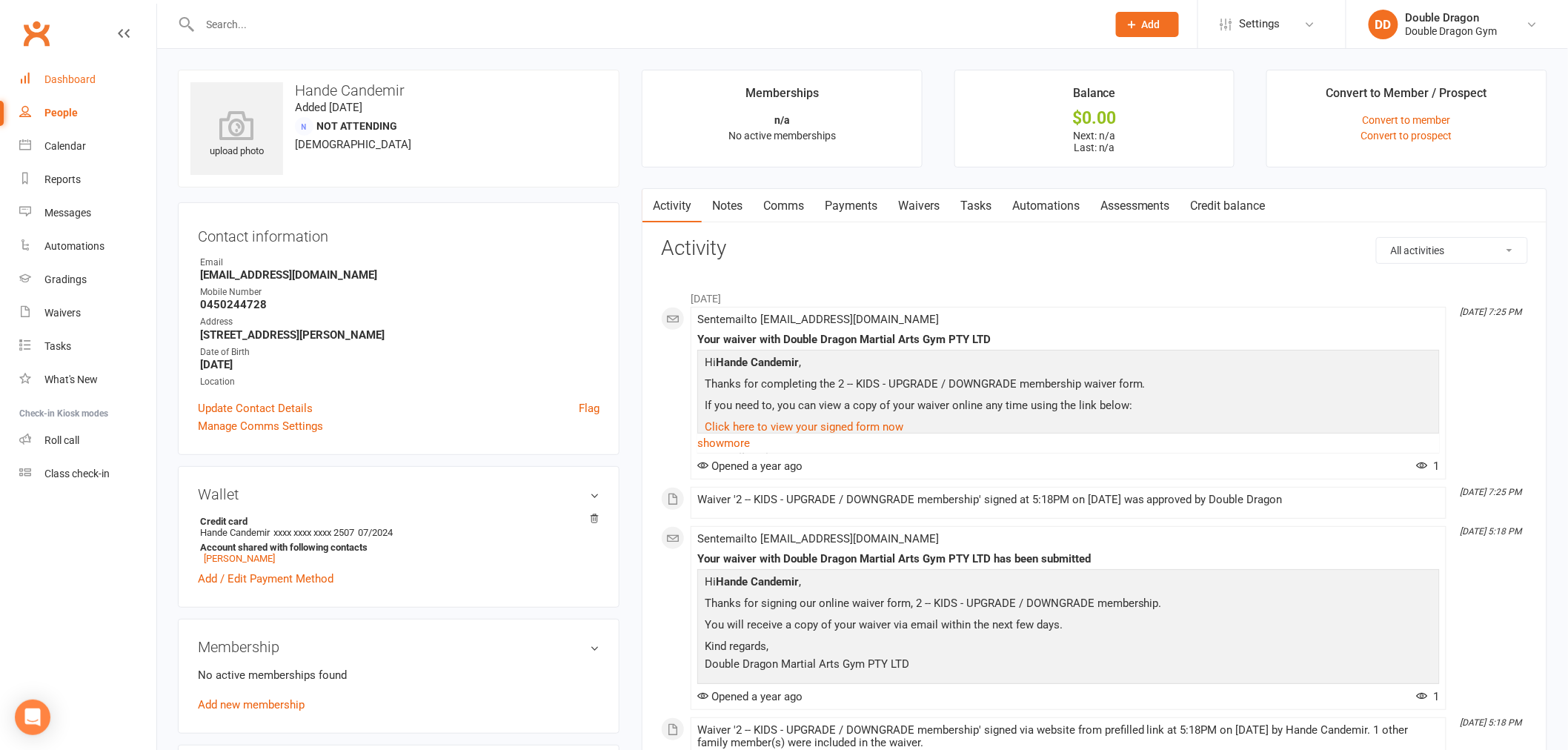
click at [76, 83] on div "Dashboard" at bounding box center [69, 79] width 51 height 12
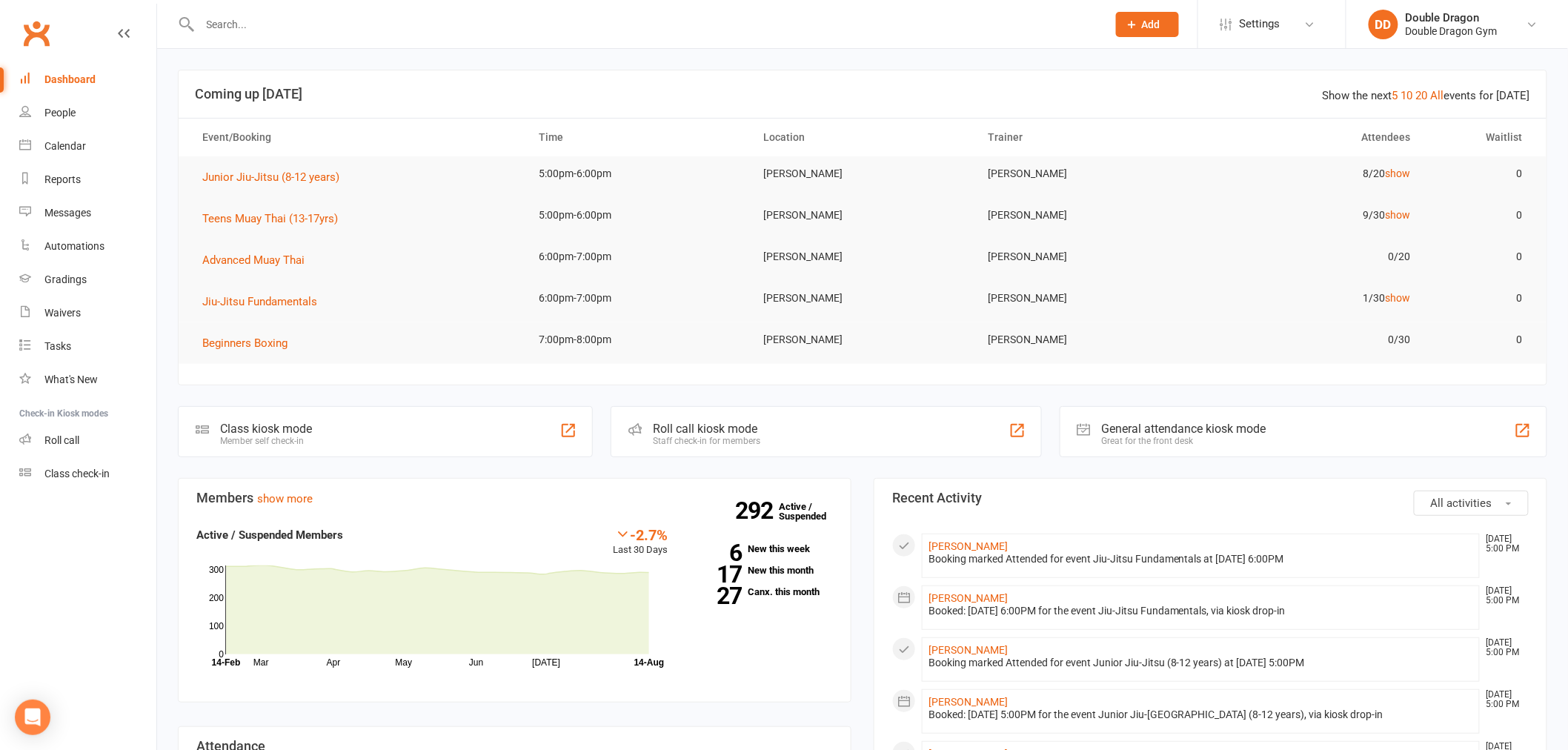
click at [273, 27] on input "text" at bounding box center [646, 24] width 901 height 21
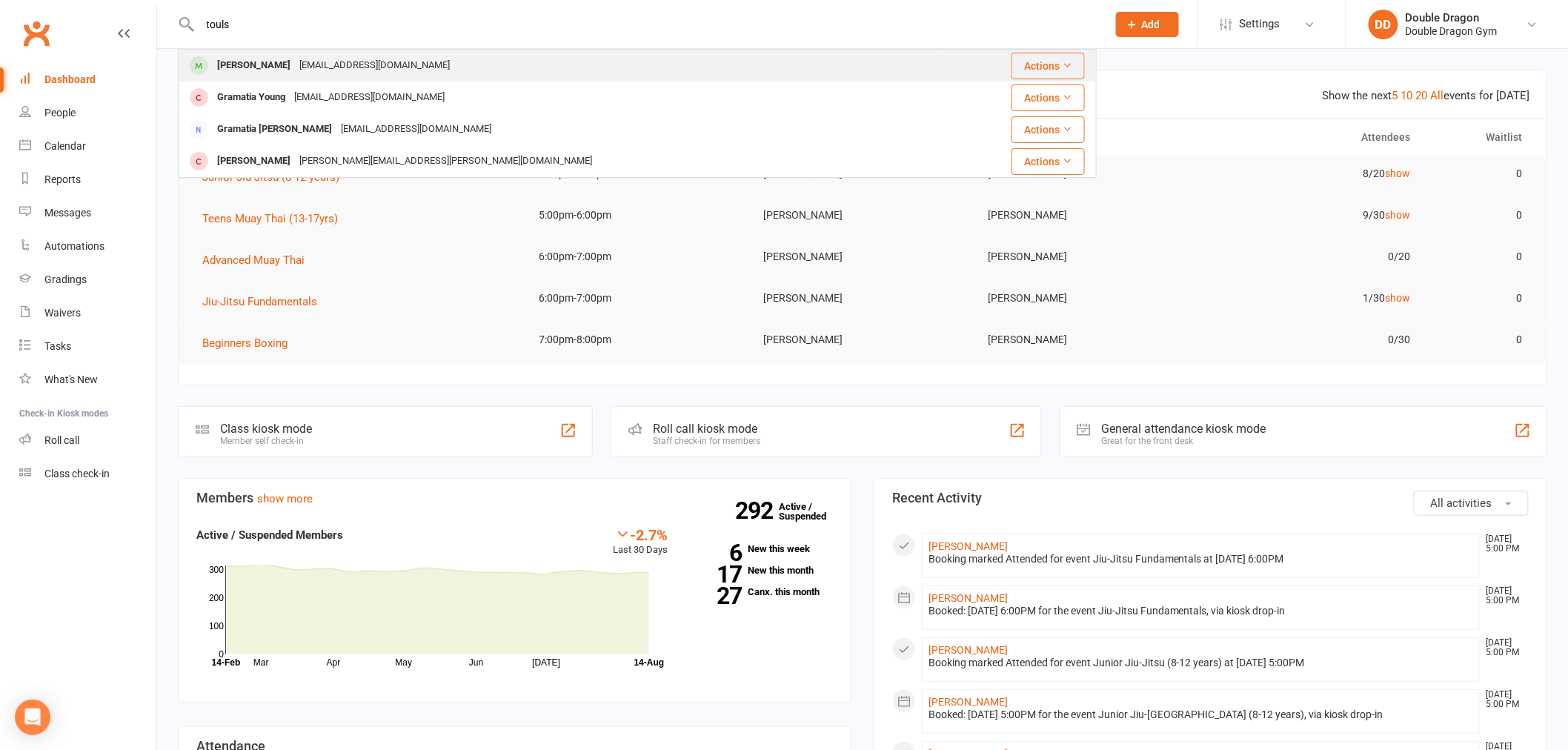
type input "touls"
click at [314, 65] on div "toula0403@hotmail.com" at bounding box center [374, 65] width 159 height 21
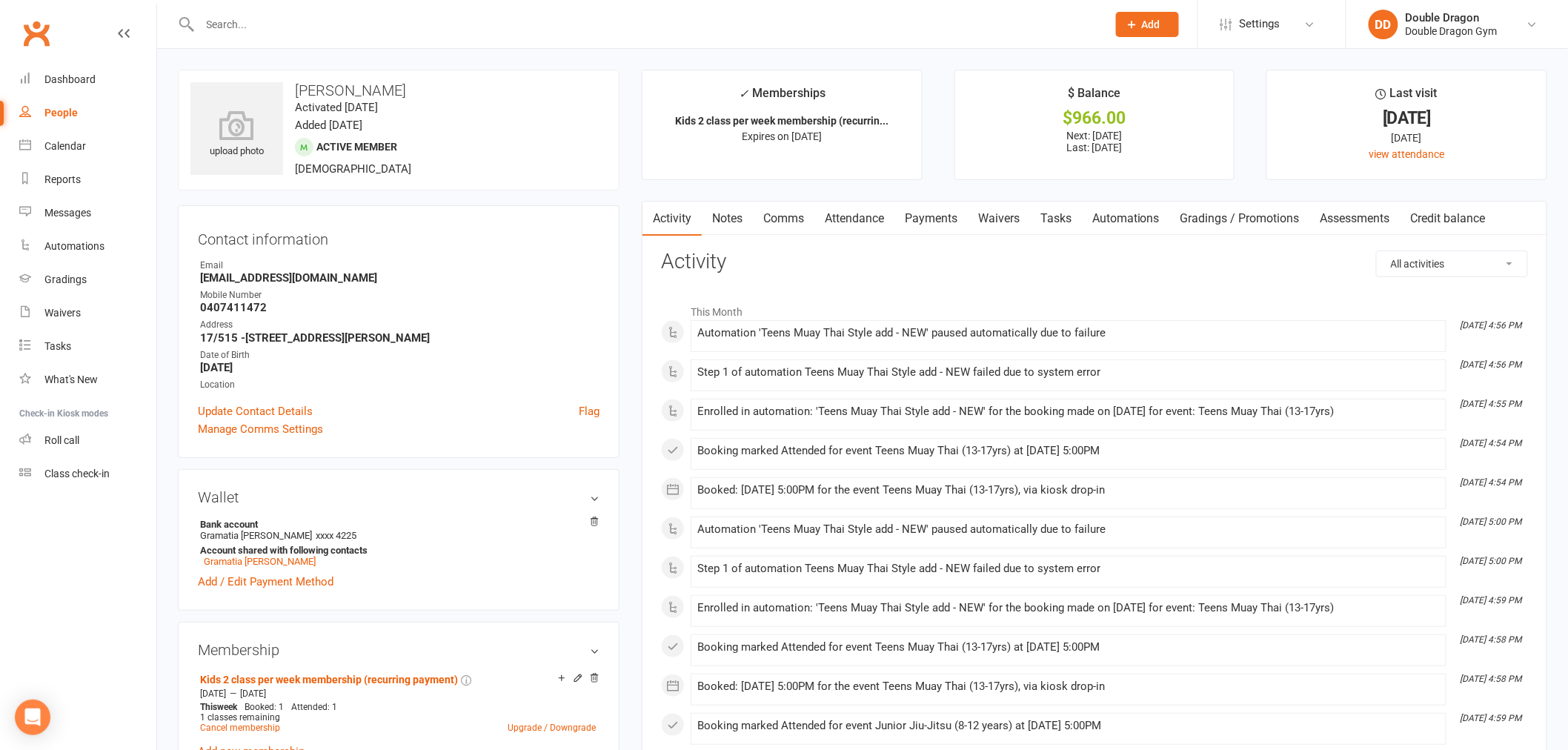
click at [364, 30] on input "text" at bounding box center [646, 24] width 901 height 21
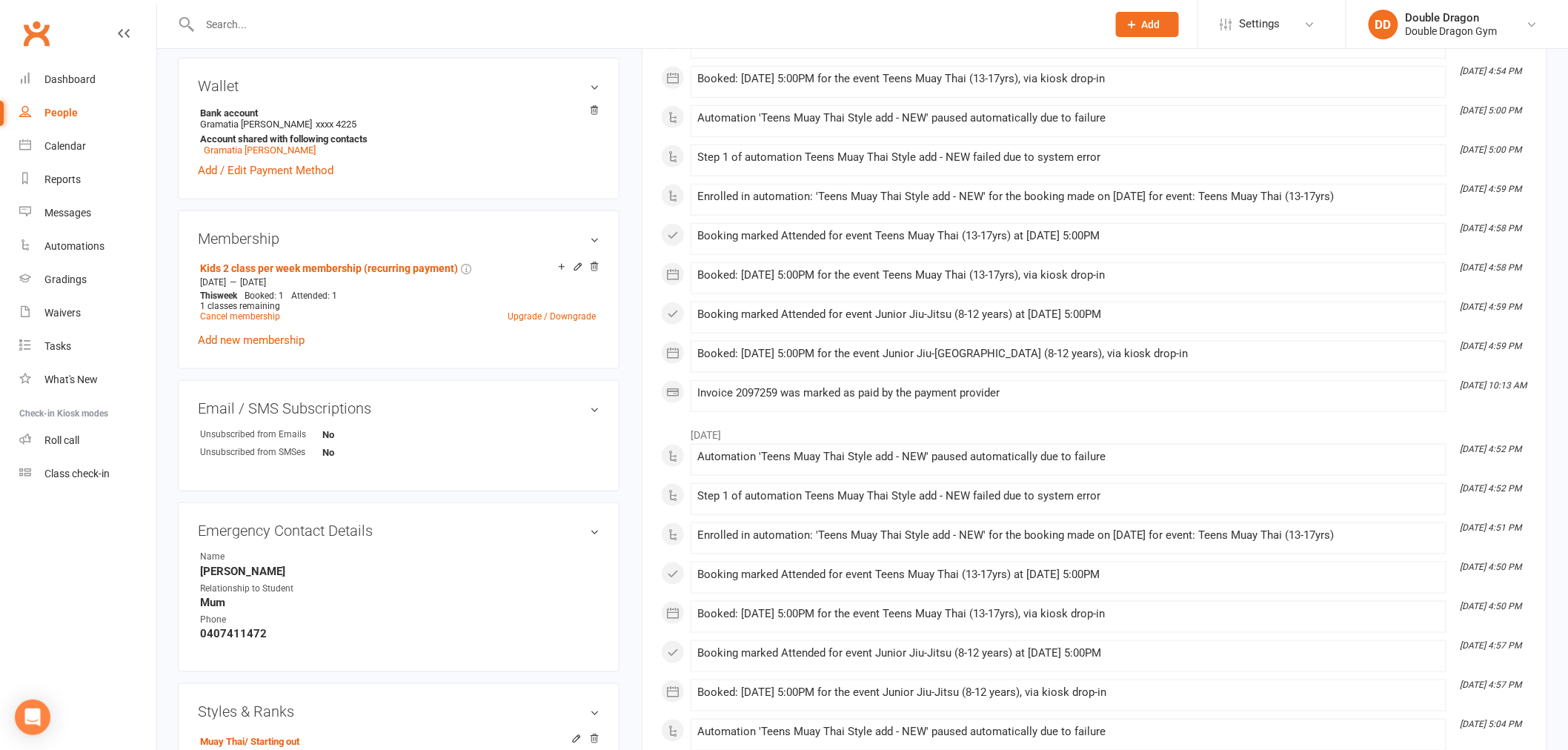
scroll to position [658, 0]
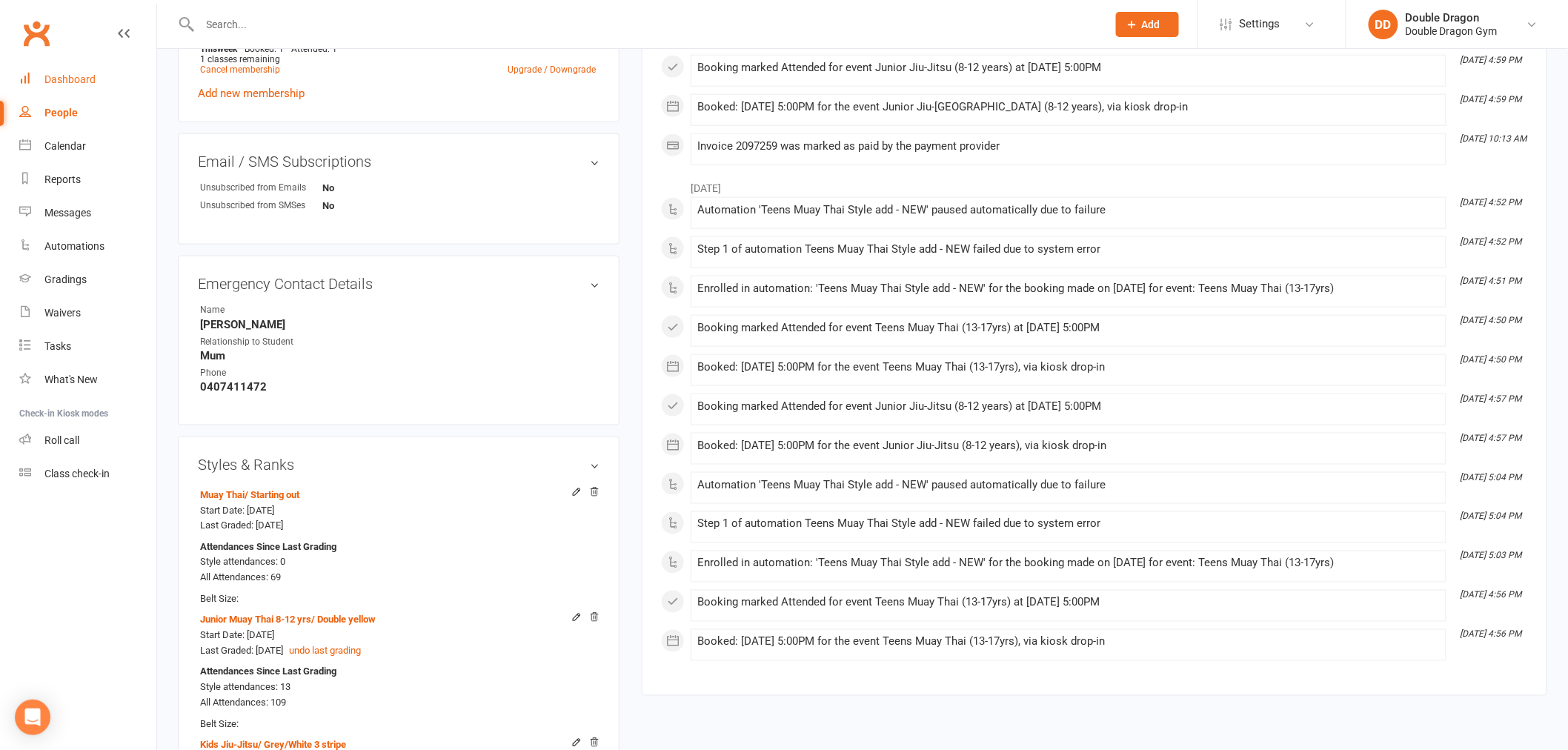
click at [71, 73] on div "Dashboard" at bounding box center [69, 79] width 51 height 12
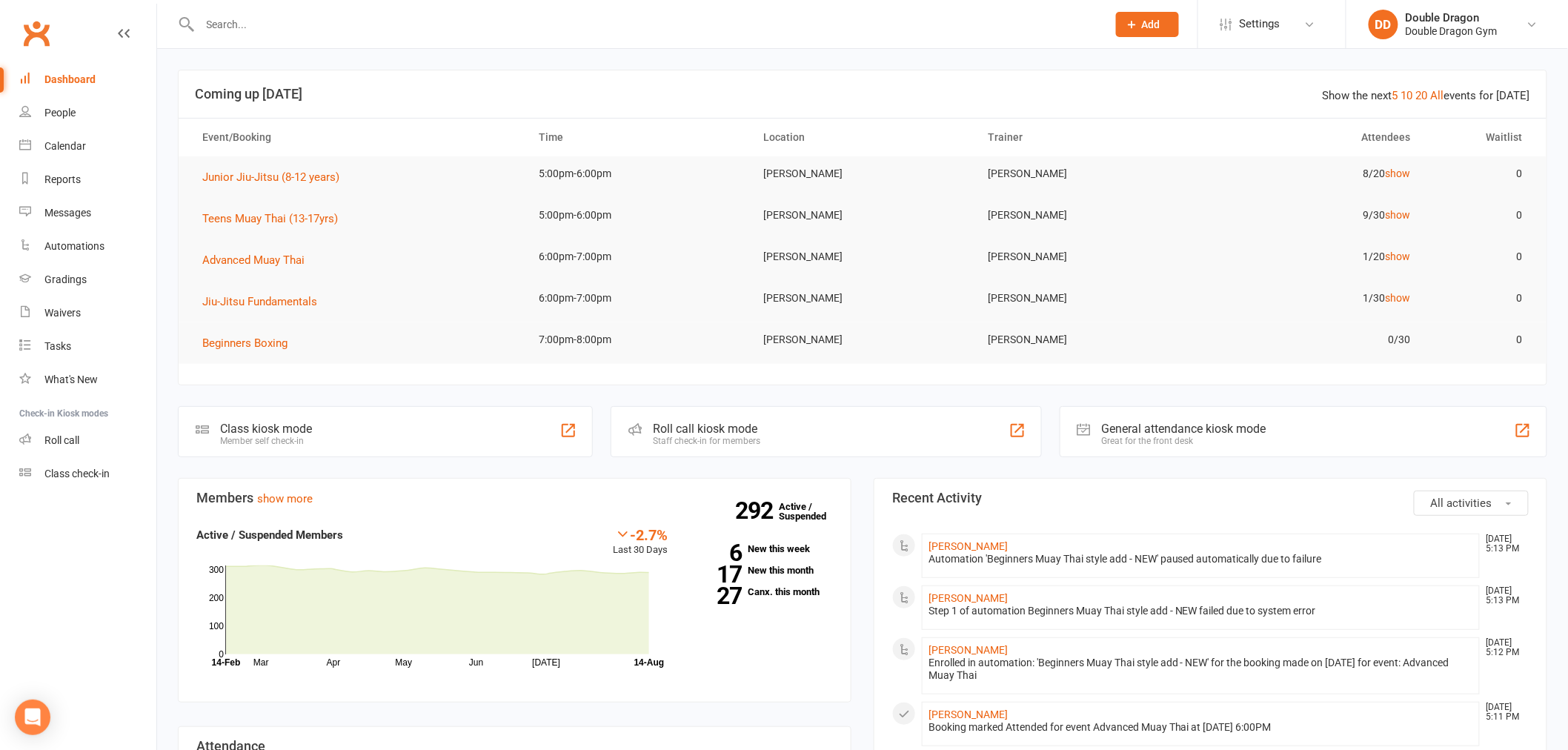
drag, startPoint x: 78, startPoint y: 75, endPoint x: 82, endPoint y: 87, distance: 12.6
click at [78, 75] on div "Dashboard" at bounding box center [69, 79] width 51 height 12
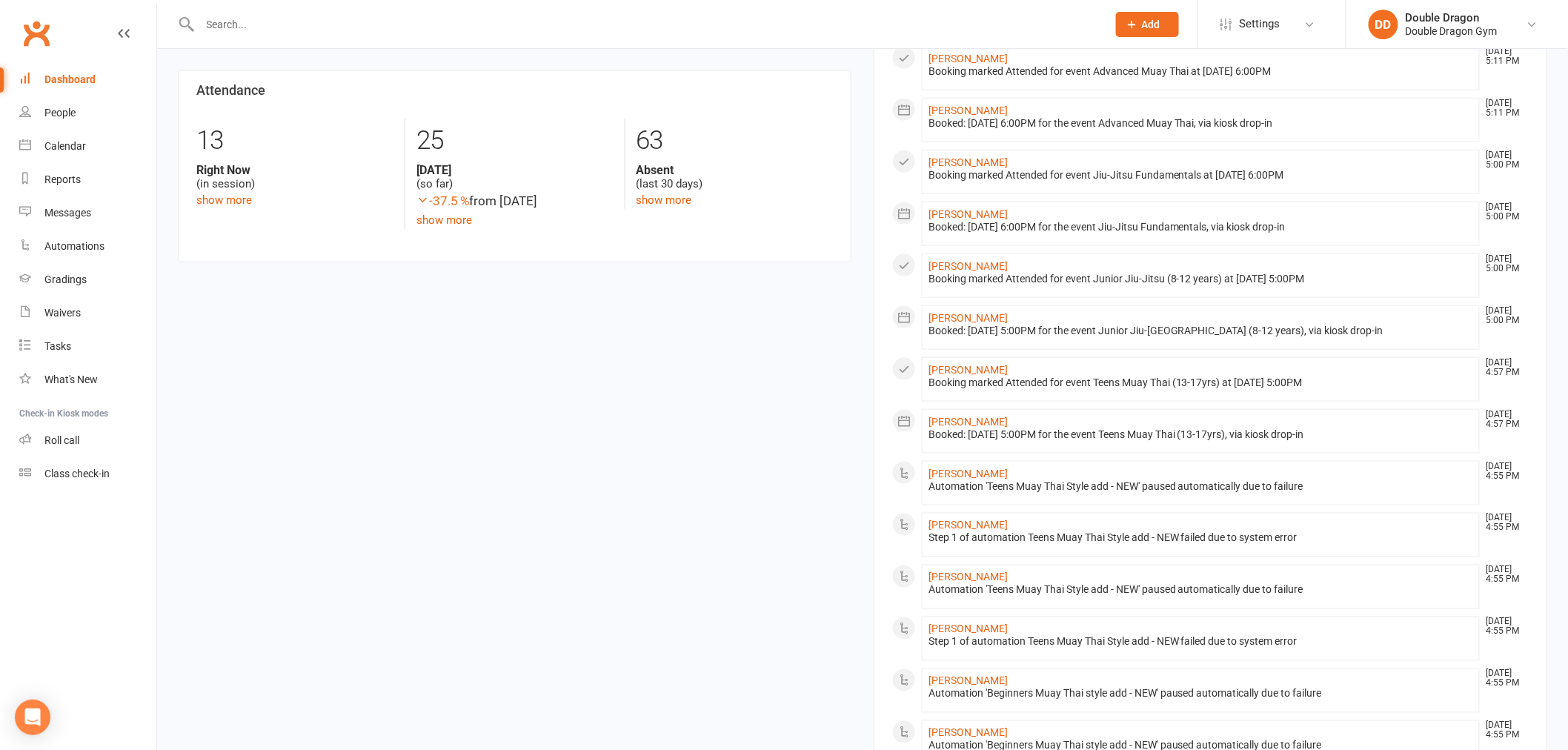
scroll to position [960, 0]
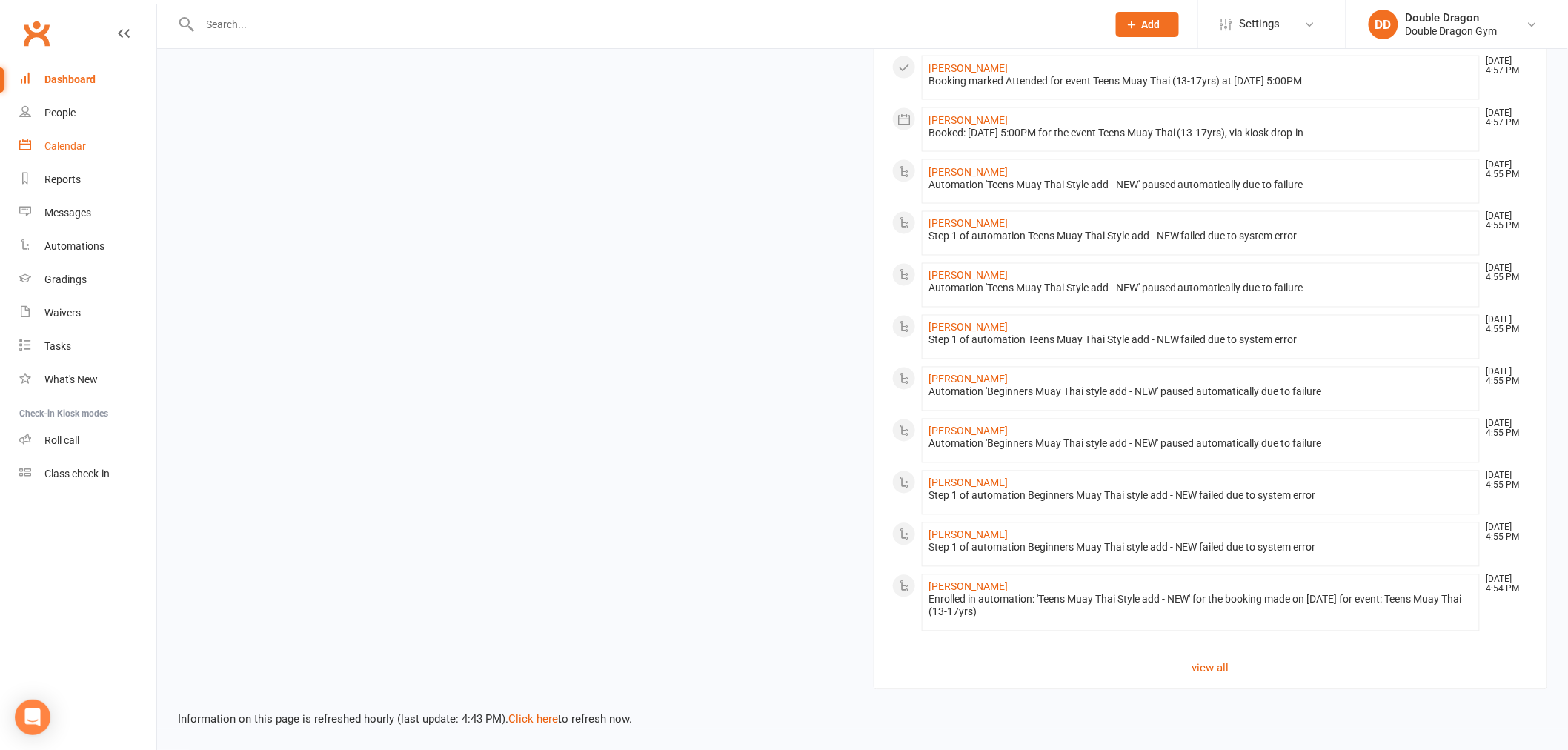
click at [76, 142] on div "Calendar" at bounding box center [65, 146] width 42 height 12
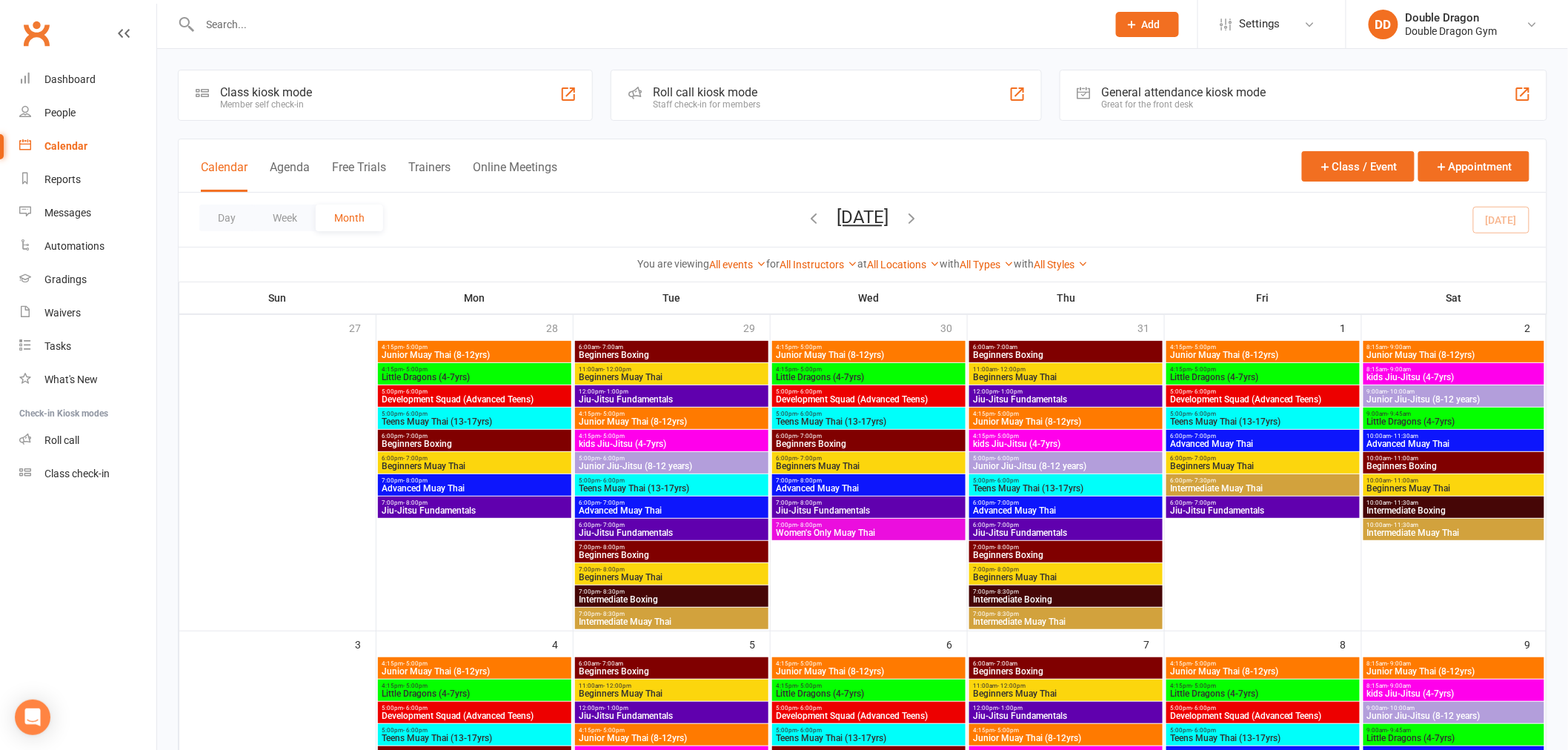
click at [700, 106] on div "Staff check-in for members" at bounding box center [706, 105] width 107 height 11
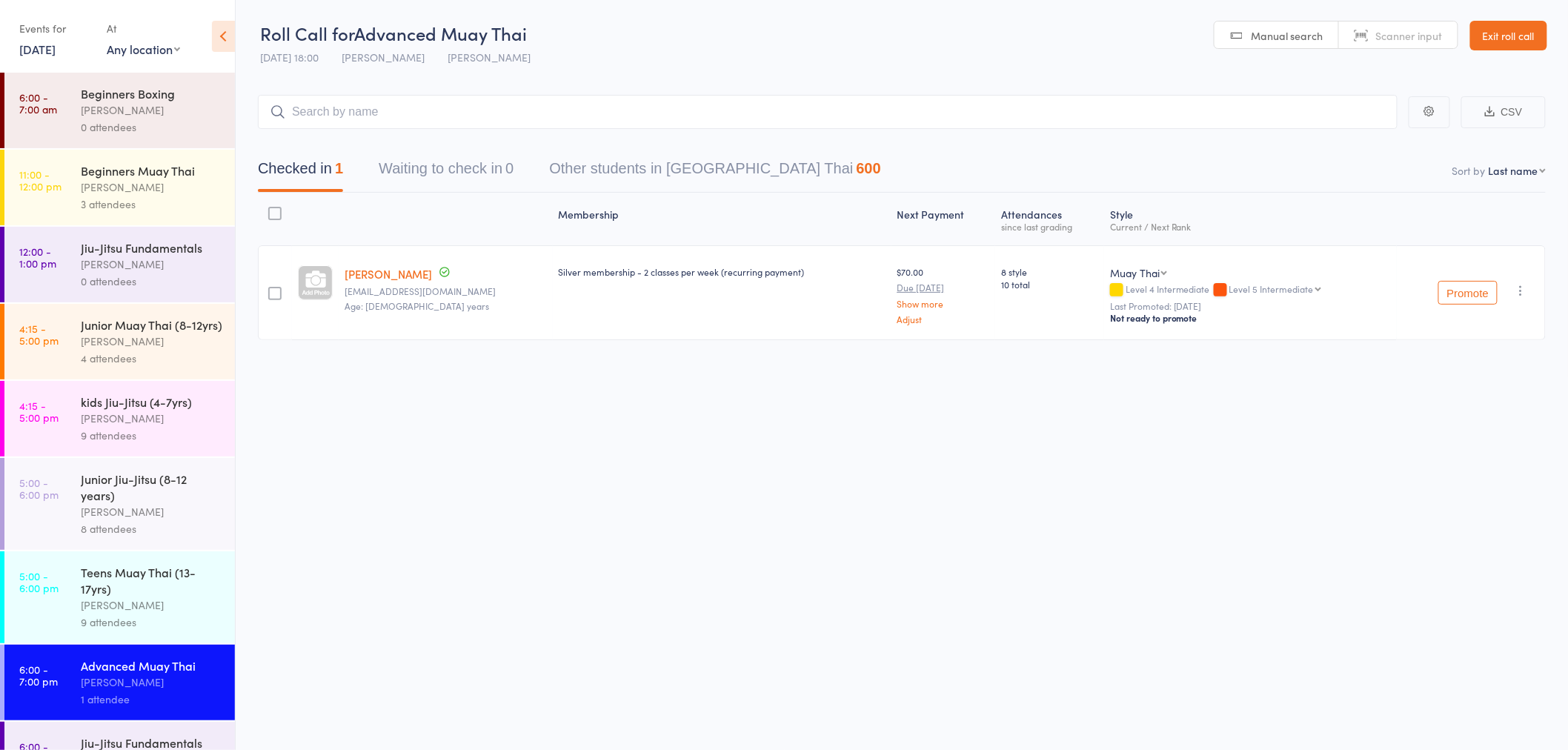
click at [137, 504] on div "Junior Jiu-Jitsu (8-12 years)" at bounding box center [151, 487] width 141 height 33
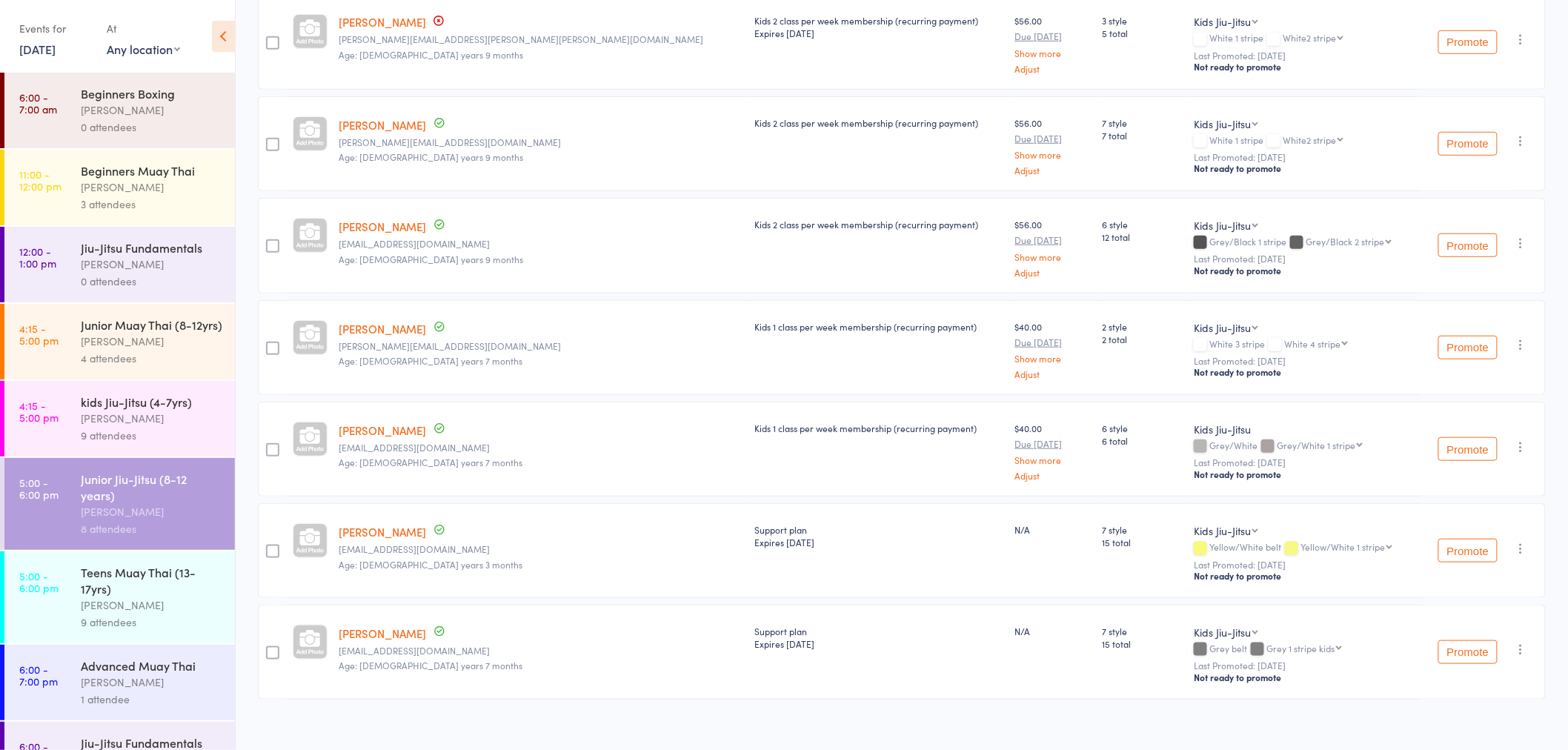
scroll to position [364, 0]
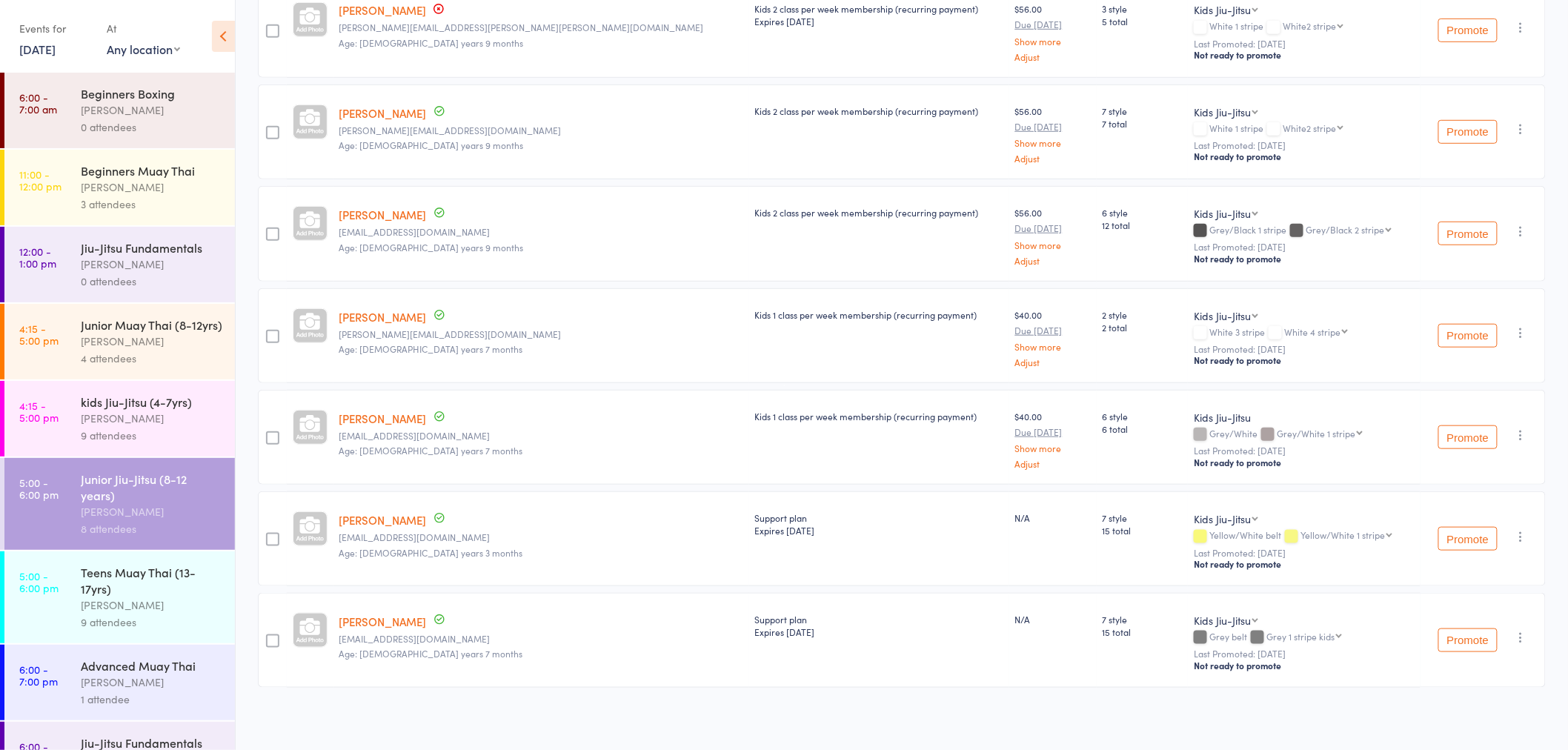
click at [168, 596] on div "Teens Muay Thai (13-17yrs)" at bounding box center [151, 580] width 141 height 33
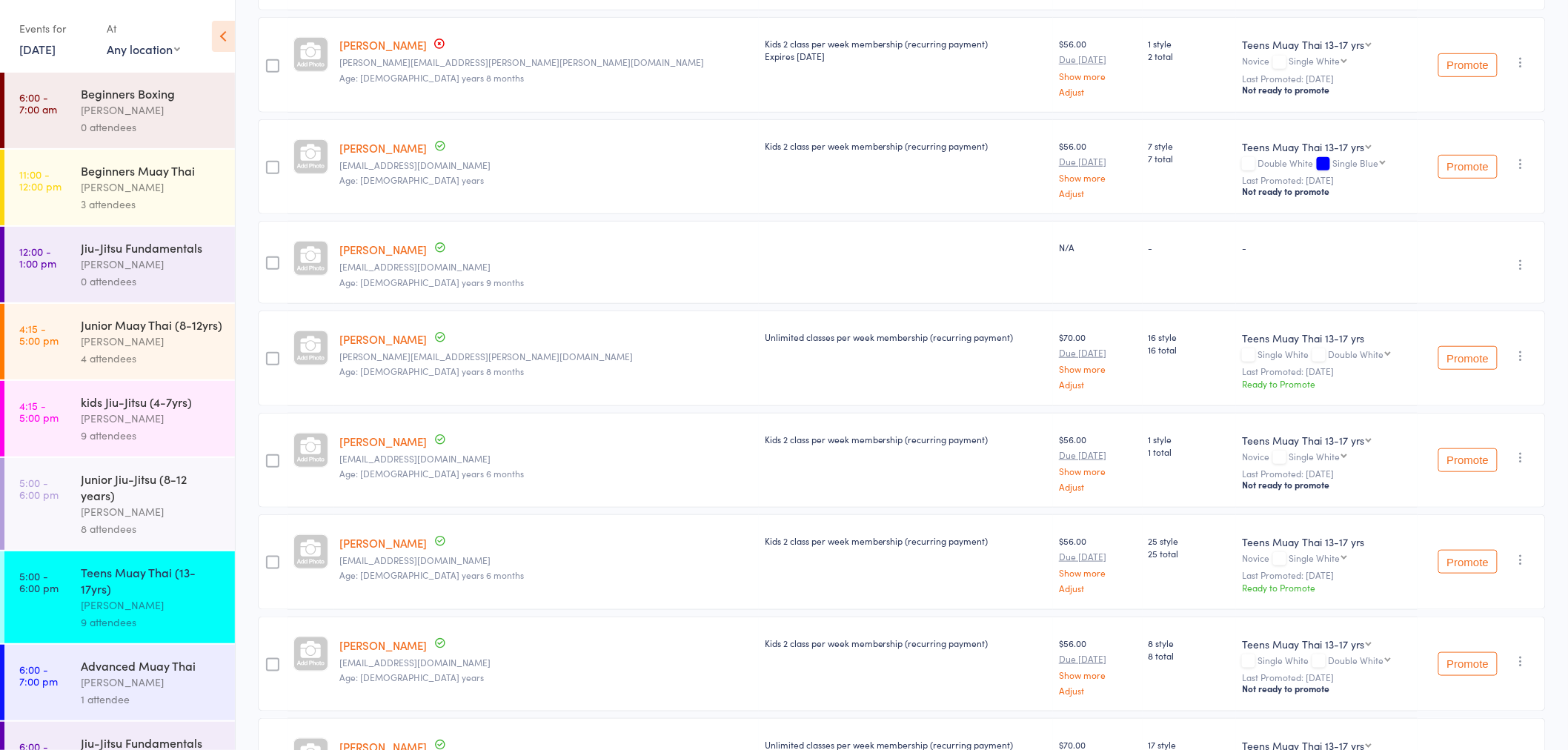
scroll to position [456, 0]
